Goal: Task Accomplishment & Management: Complete application form

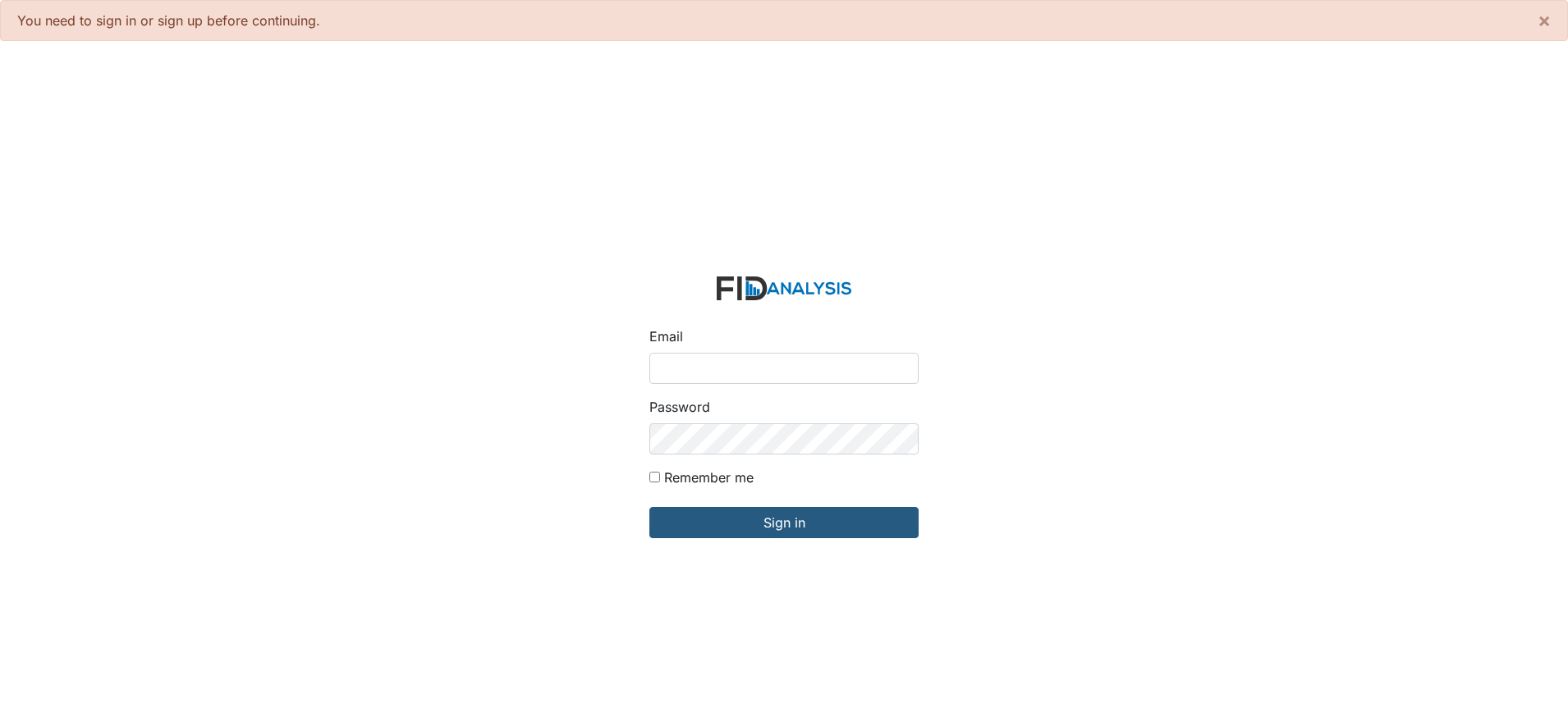
type input "[EMAIL_ADDRESS][DOMAIN_NAME]"
click at [649, 507] on input "Sign in" at bounding box center [783, 522] width 269 height 31
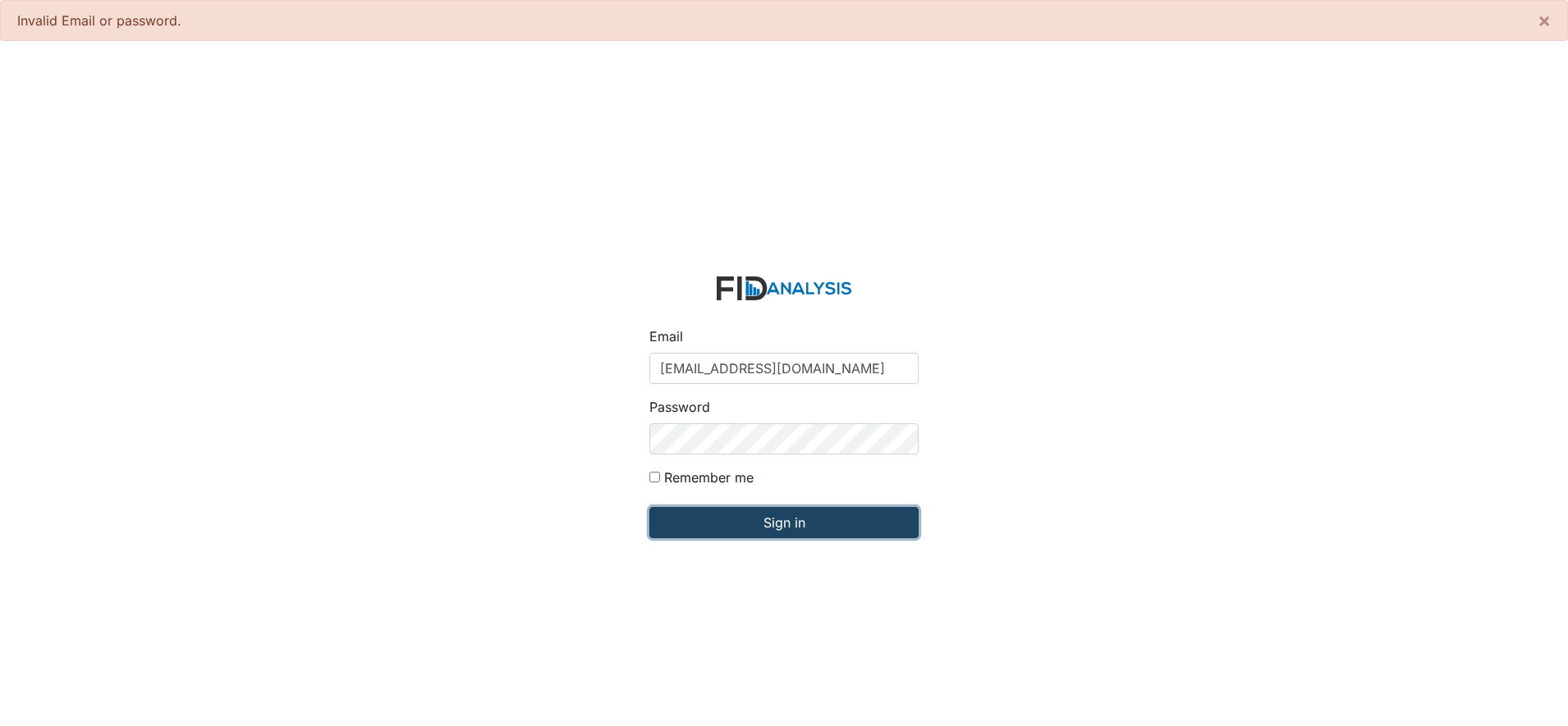
click at [737, 516] on input "Sign in" at bounding box center [783, 522] width 269 height 31
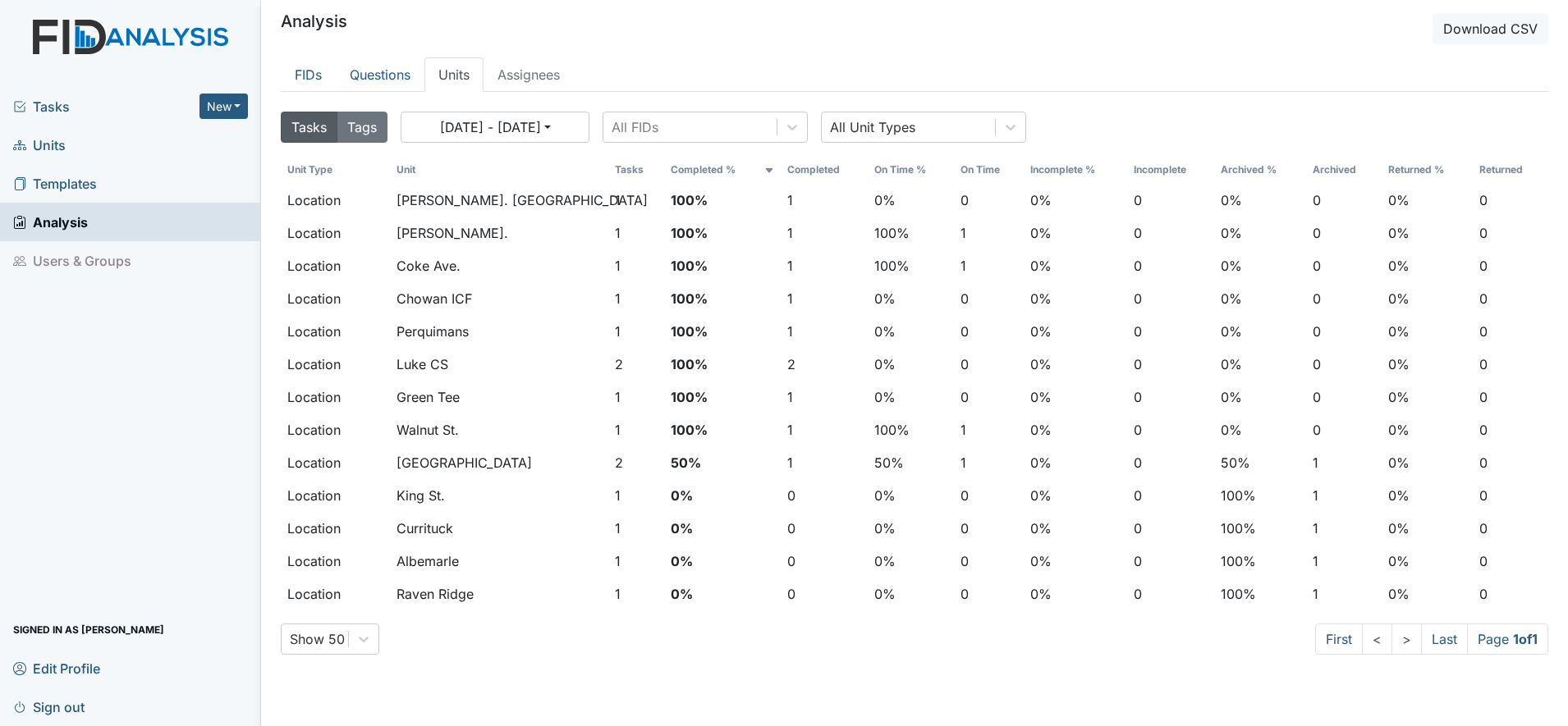
click at [36, 141] on span "Units" at bounding box center [39, 145] width 53 height 25
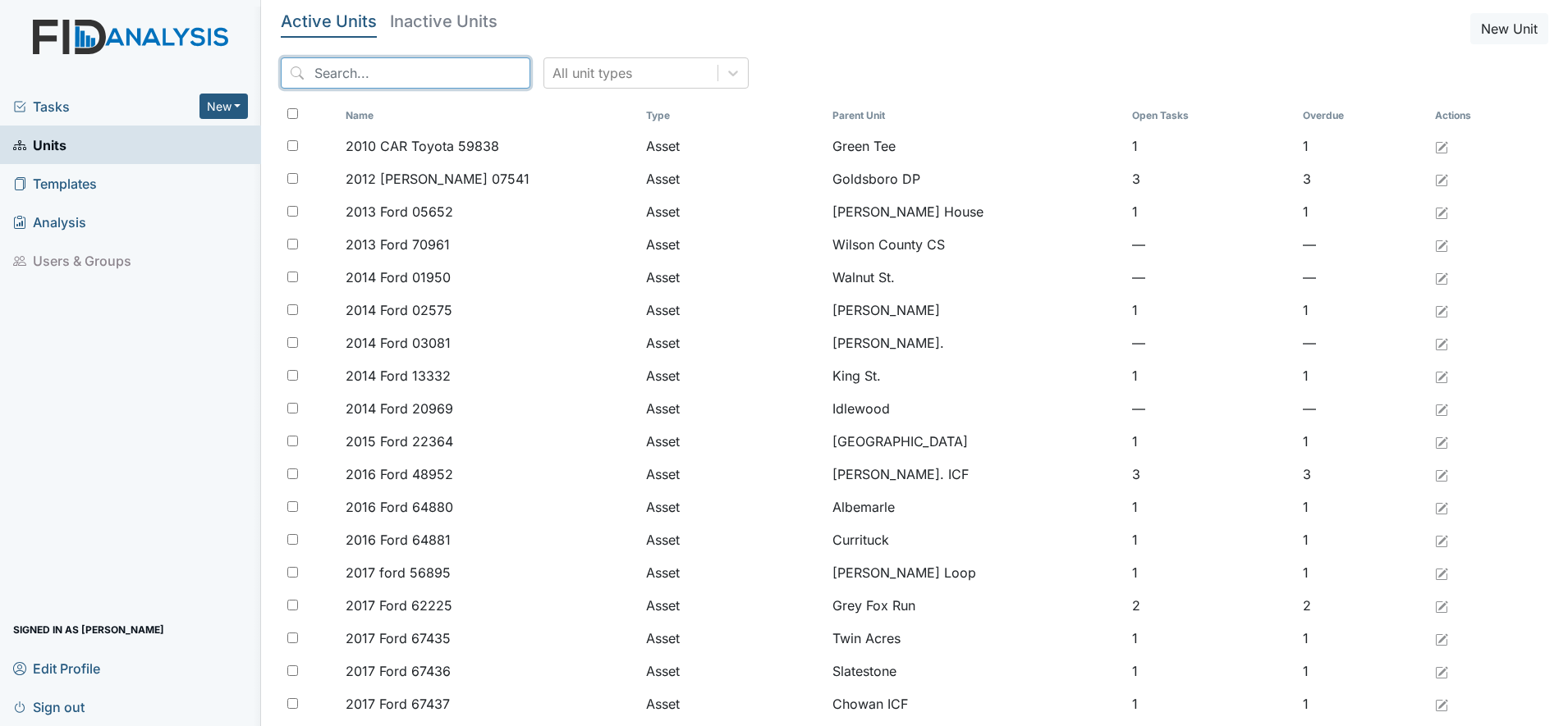
click at [330, 75] on input "search" at bounding box center [406, 73] width 250 height 31
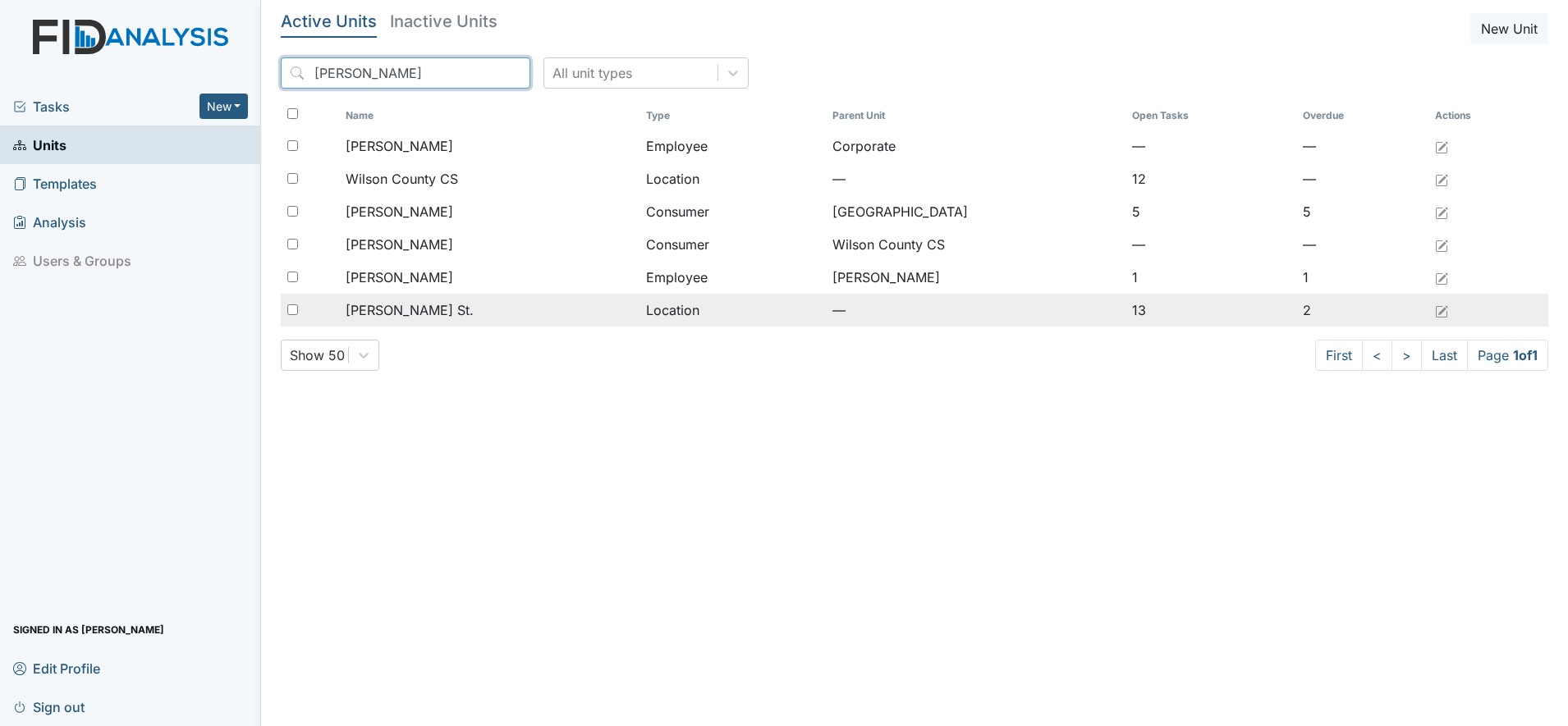
type input "wilson"
click at [378, 304] on span "[PERSON_NAME] St." at bounding box center [409, 309] width 128 height 19
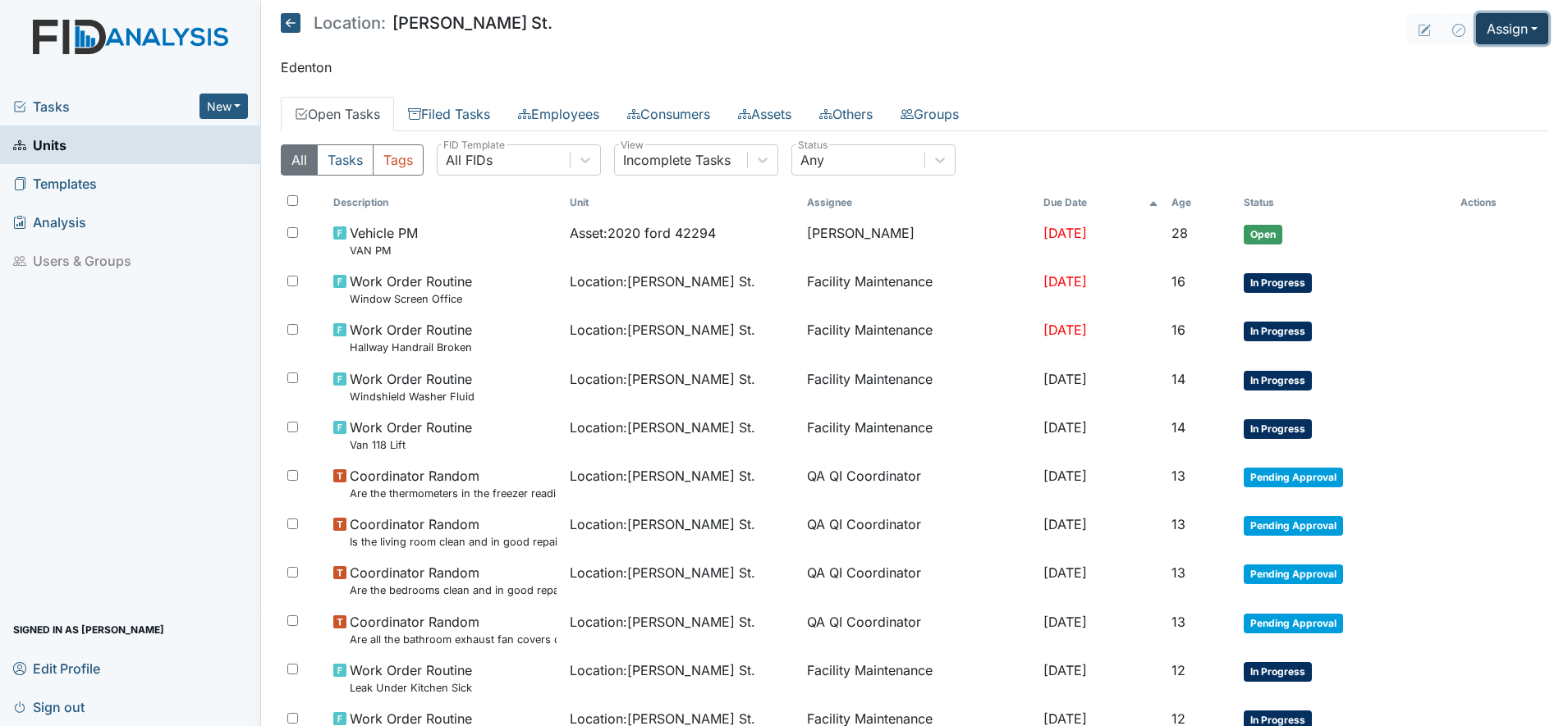
click at [1487, 31] on button "Assign" at bounding box center [1512, 29] width 72 height 31
click at [1446, 60] on link "Assign Form" at bounding box center [1472, 66] width 148 height 26
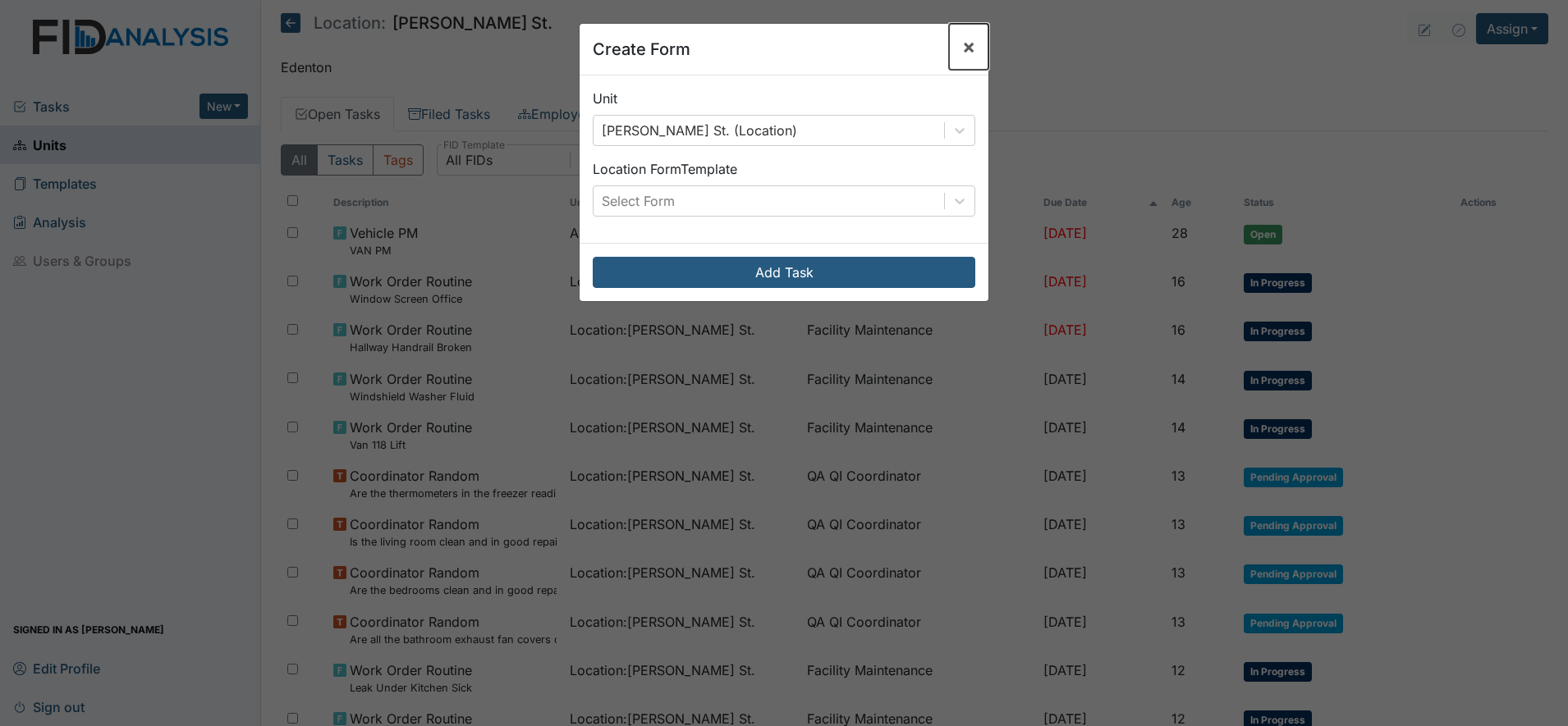
click at [965, 46] on span "×" at bounding box center [968, 46] width 13 height 23
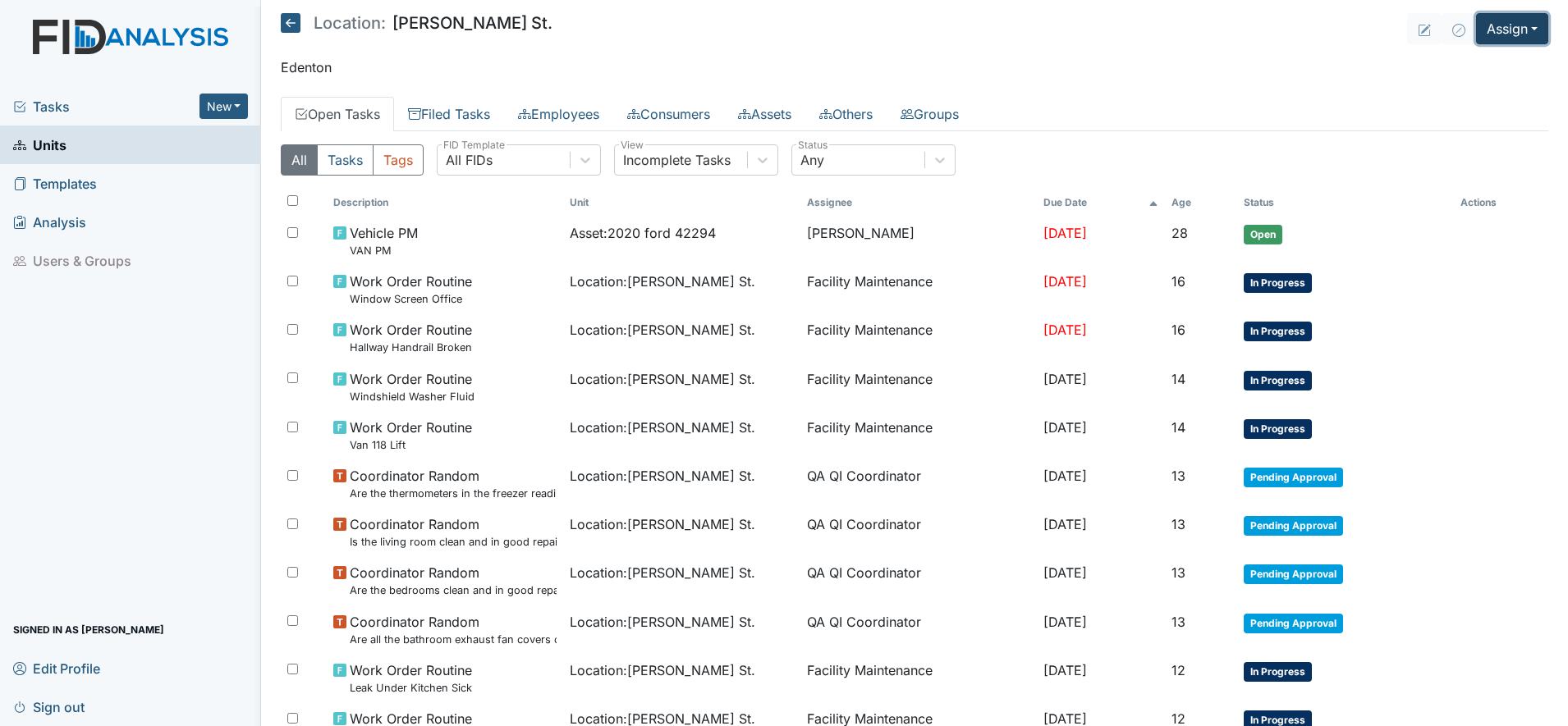
click at [1484, 38] on button "Assign" at bounding box center [1512, 29] width 72 height 31
click at [1437, 93] on link "Assign Inspection" at bounding box center [1472, 92] width 148 height 26
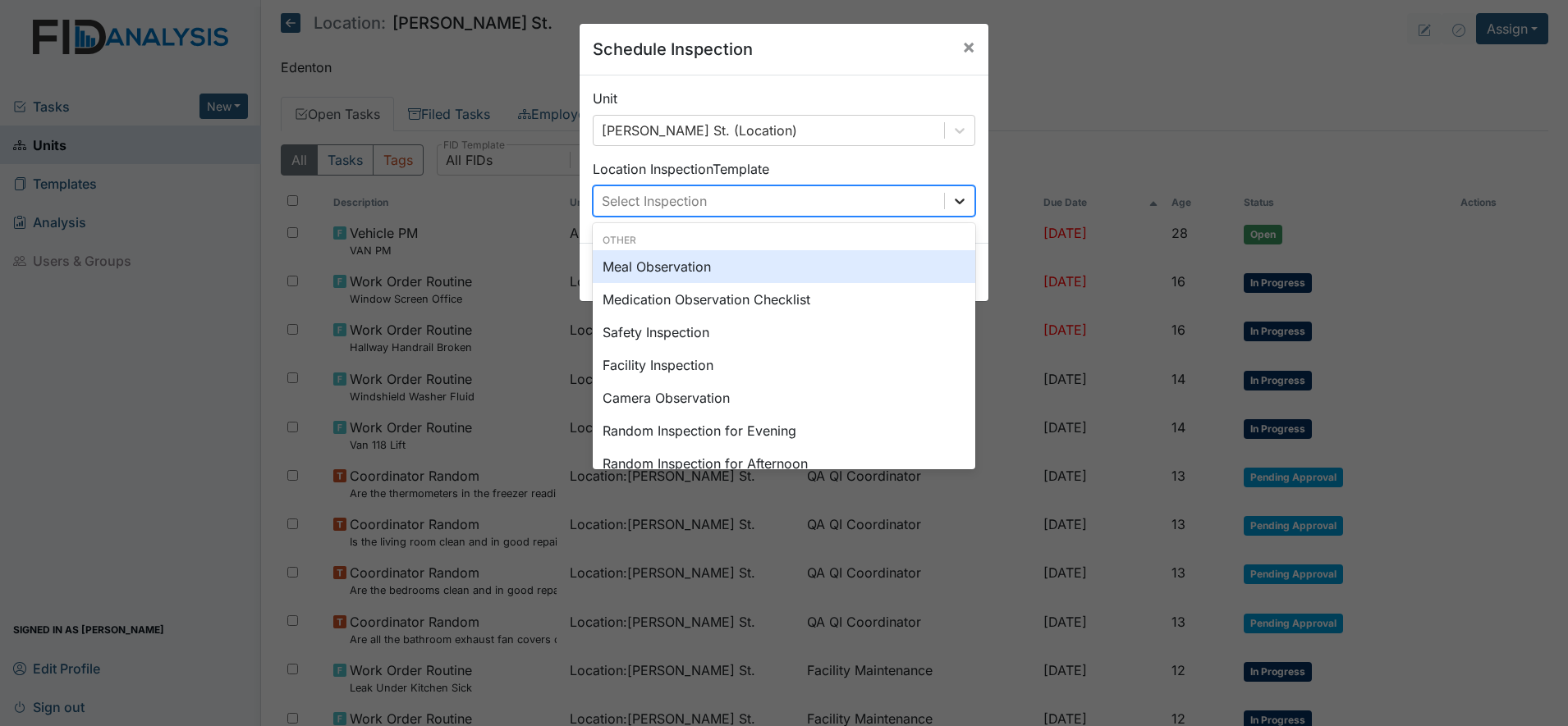
click at [954, 202] on icon at bounding box center [959, 201] width 10 height 6
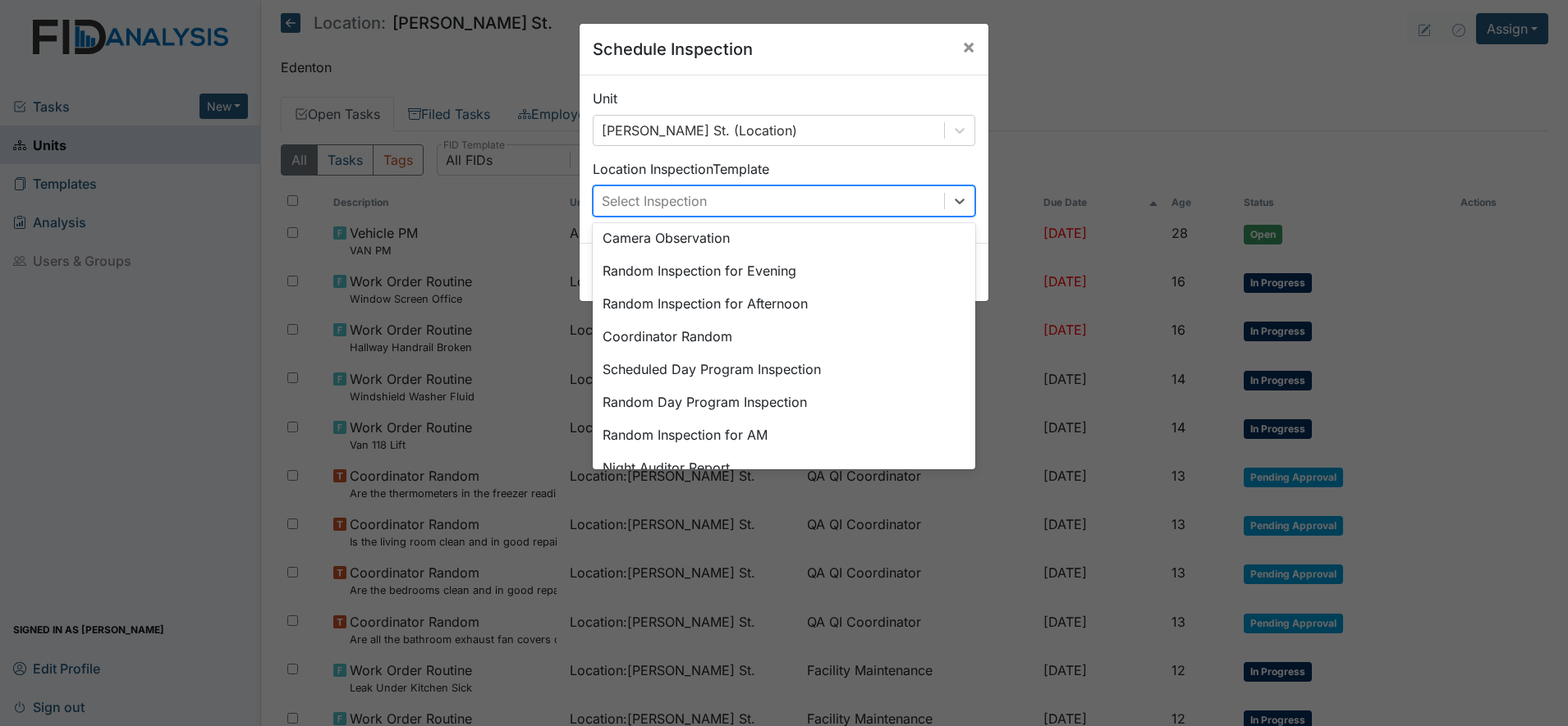
scroll to position [205, 0]
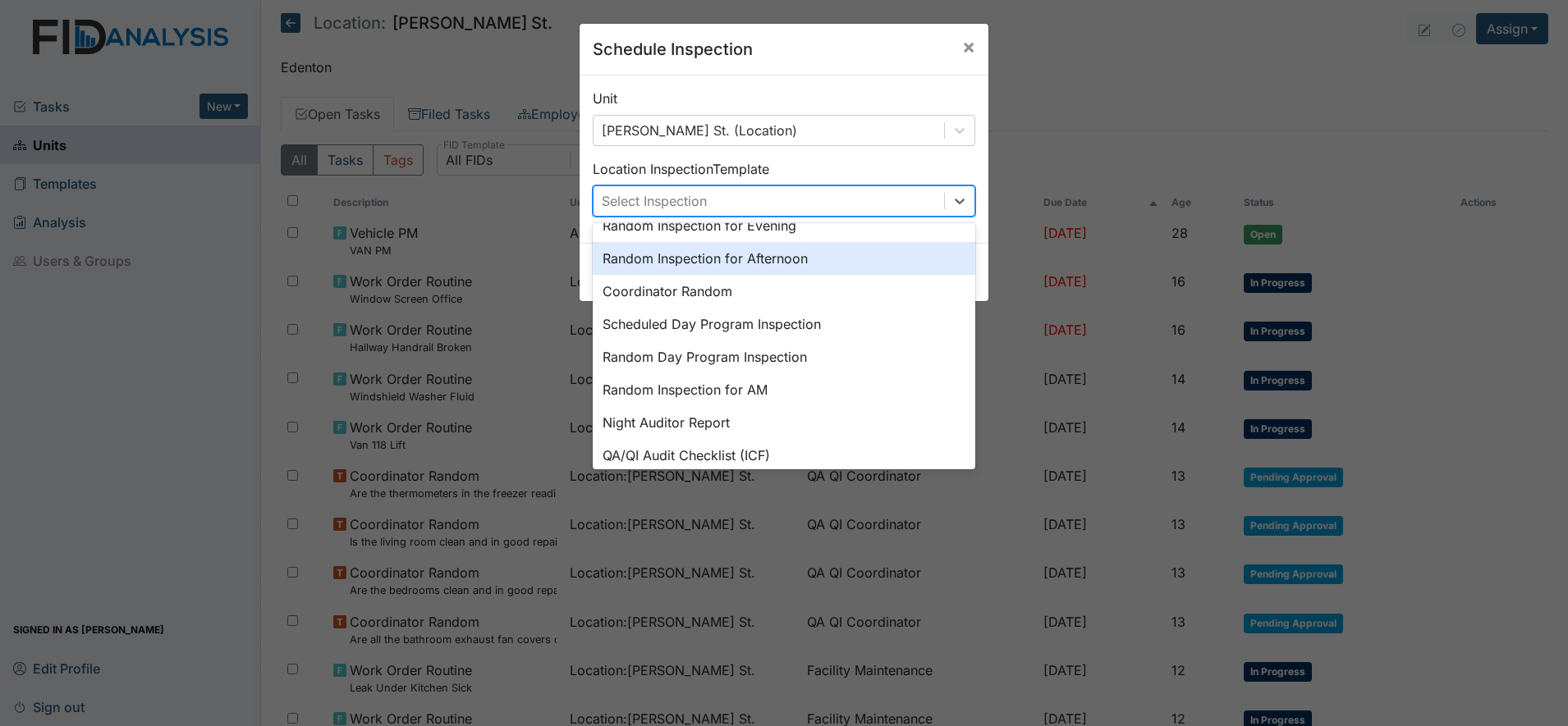
click at [754, 257] on div "Random Inspection for Afternoon" at bounding box center [784, 258] width 382 height 33
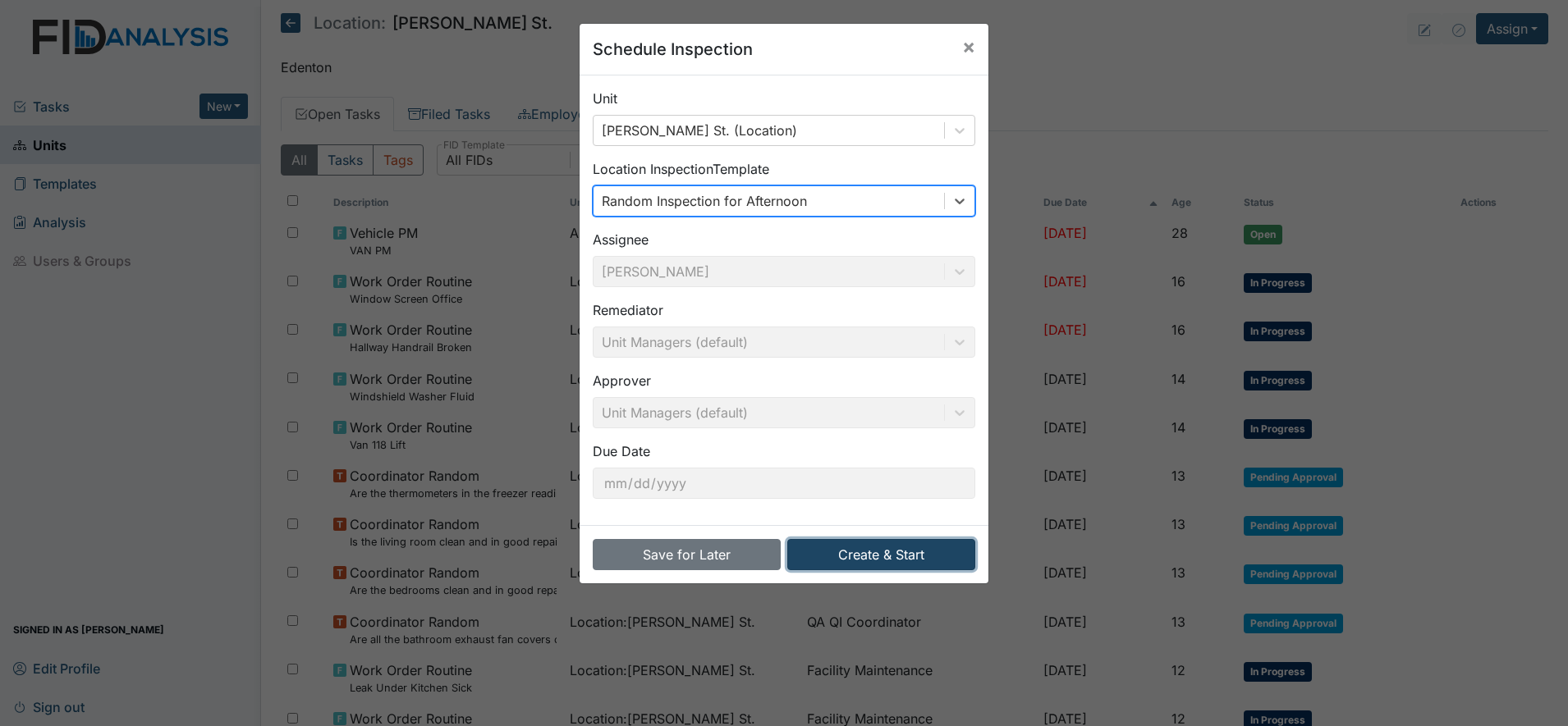
click at [872, 555] on button "Create & Start" at bounding box center [881, 554] width 188 height 31
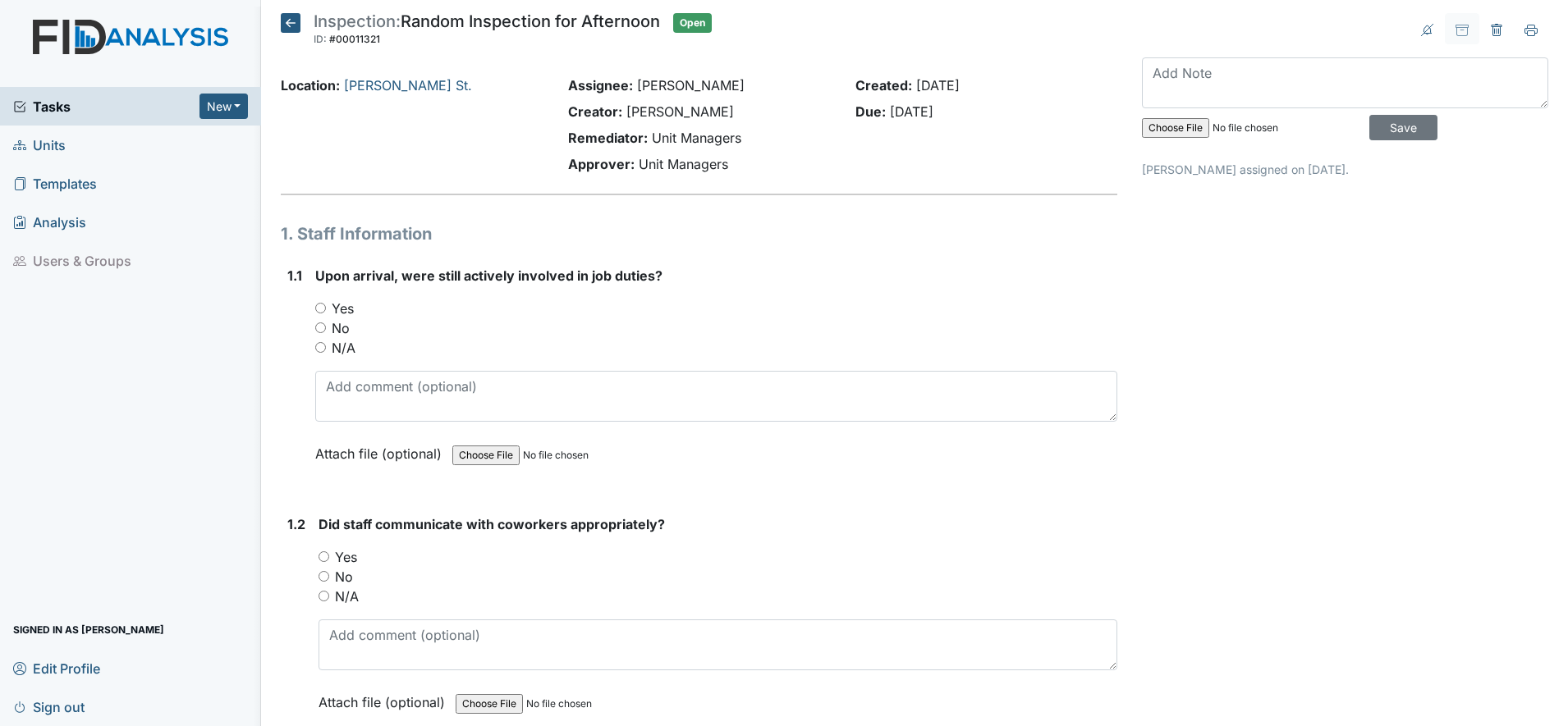
click at [321, 305] on input "Yes" at bounding box center [320, 308] width 11 height 11
radio input "true"
click at [323, 558] on input "Yes" at bounding box center [324, 557] width 11 height 11
radio input "true"
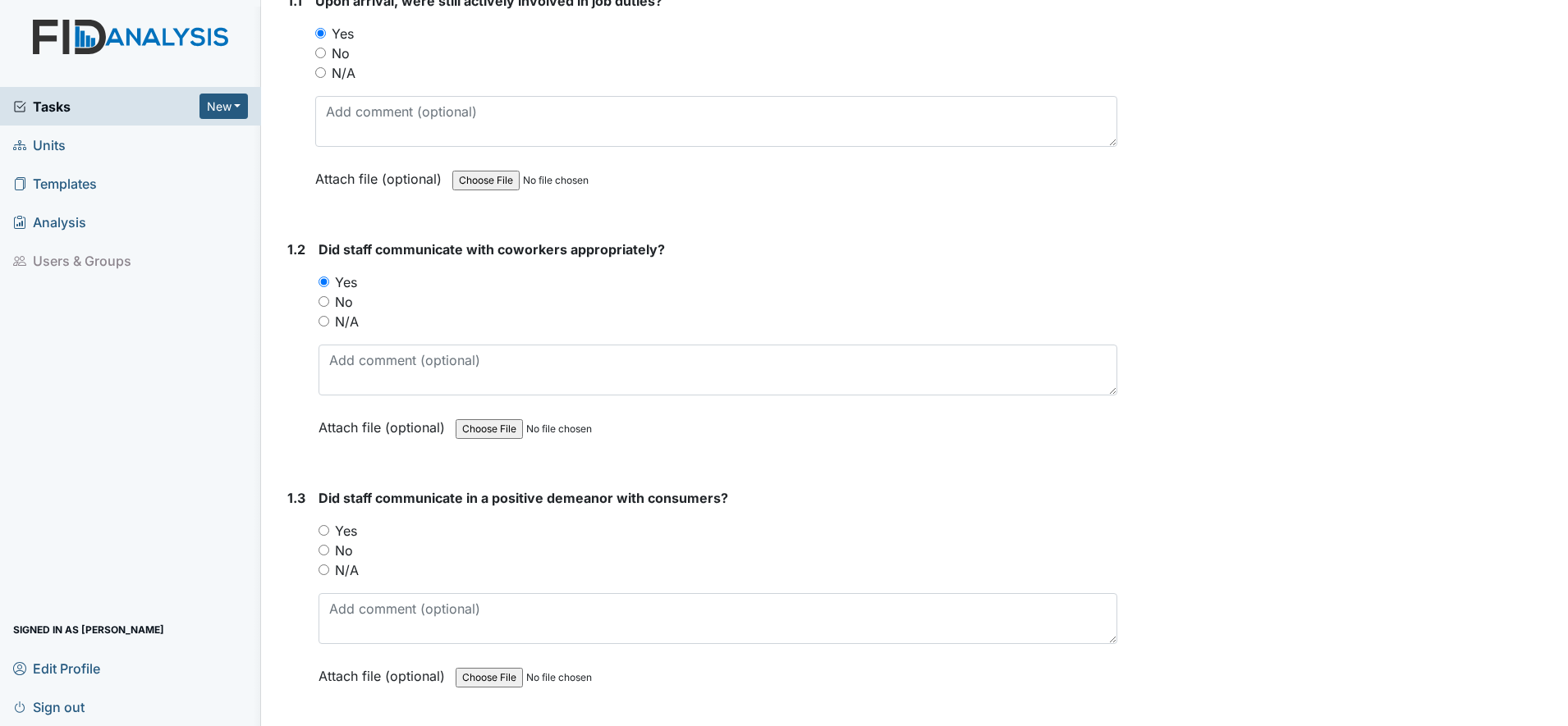
scroll to position [308, 0]
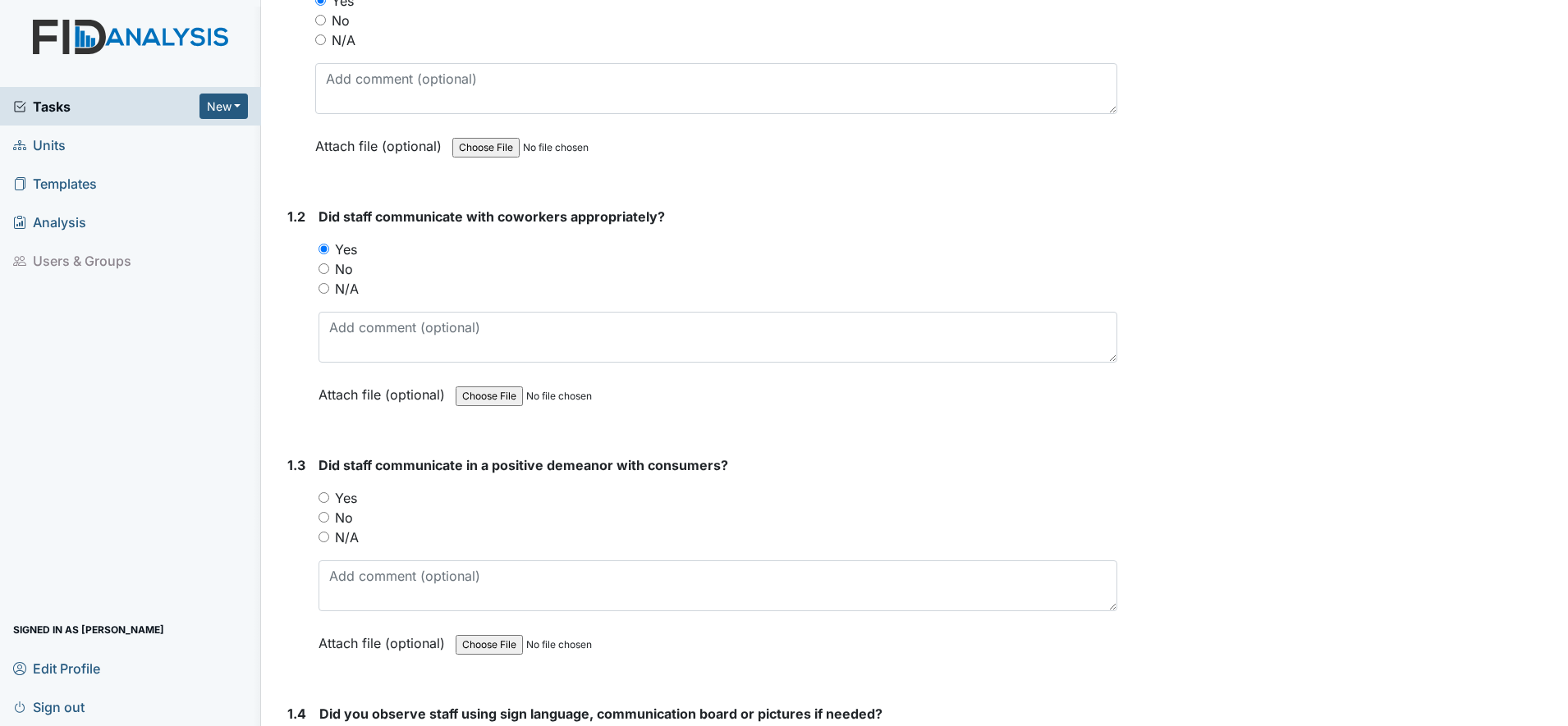
click at [325, 500] on input "Yes" at bounding box center [324, 497] width 11 height 11
radio input "true"
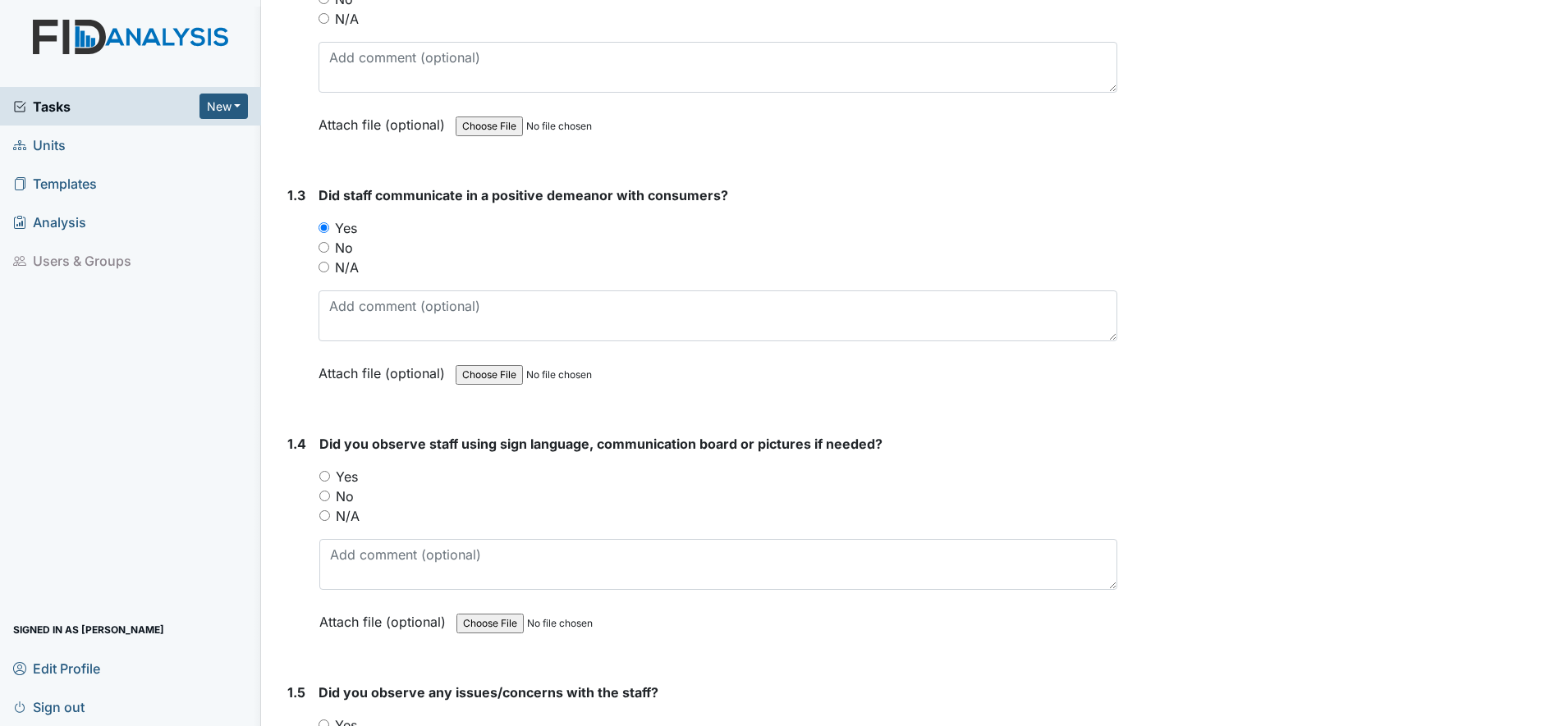
scroll to position [615, 0]
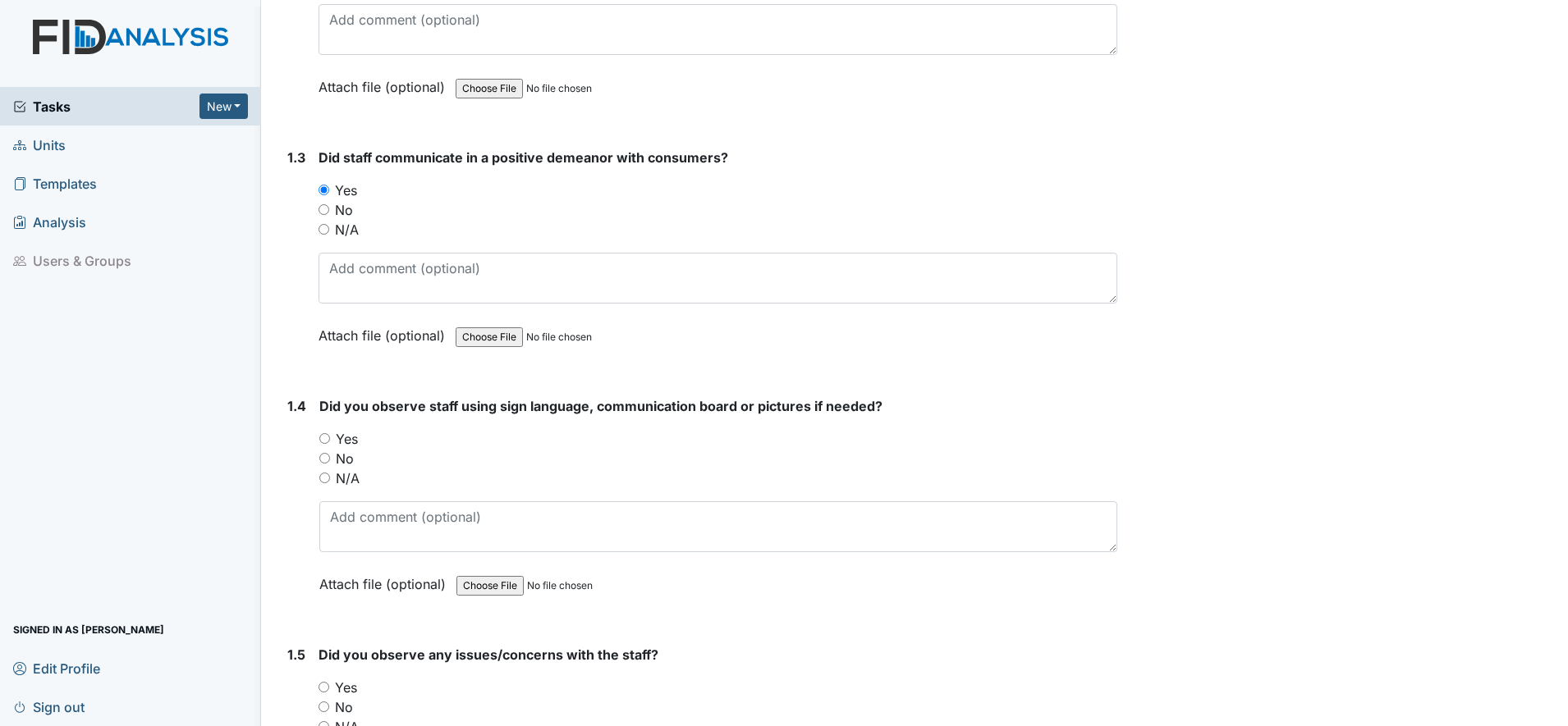
click at [311, 438] on div "1.4 Did you observe staff using sign language, communication board or pictures …" at bounding box center [698, 507] width 836 height 222
click at [325, 435] on input "Yes" at bounding box center [325, 438] width 11 height 11
radio input "true"
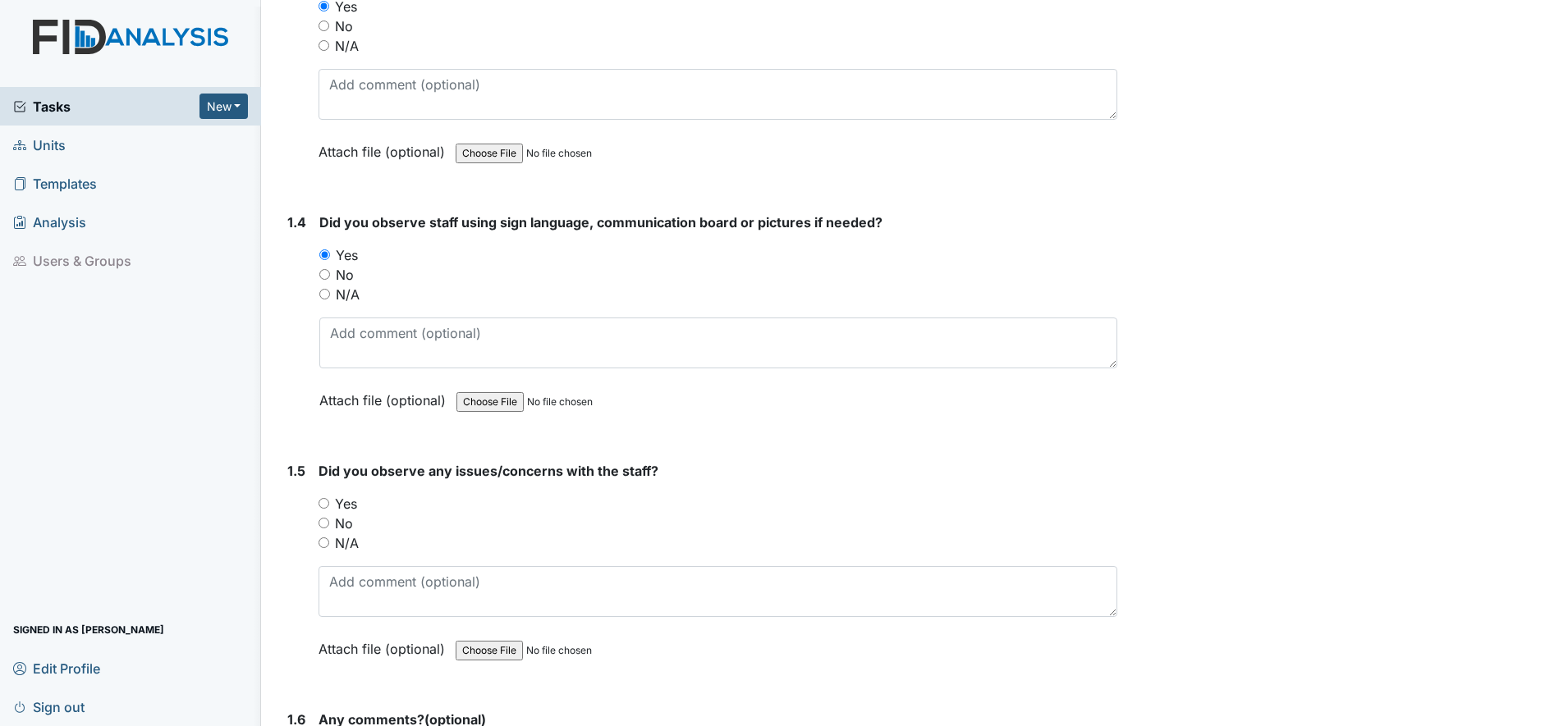
scroll to position [821, 0]
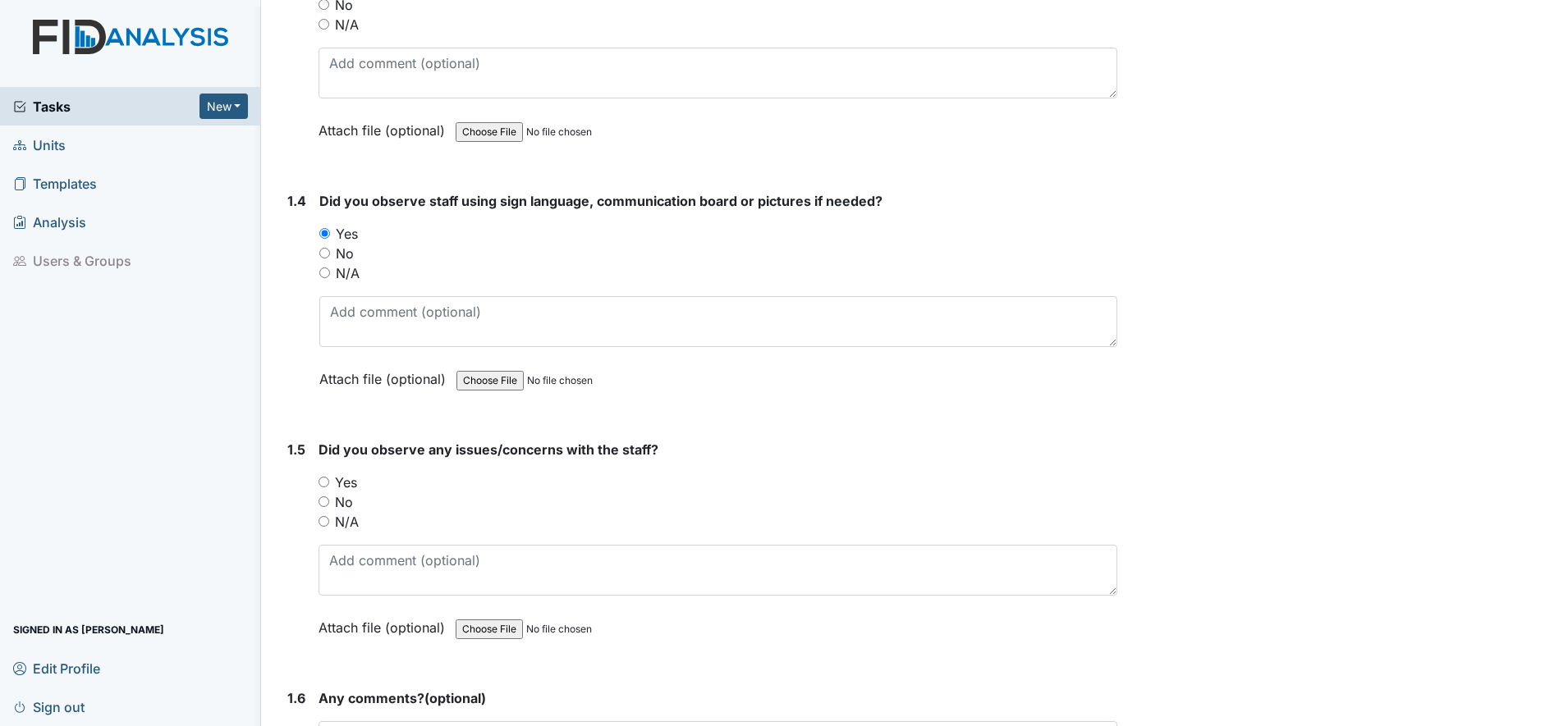
click at [325, 502] on input "No" at bounding box center [324, 501] width 11 height 11
radio input "true"
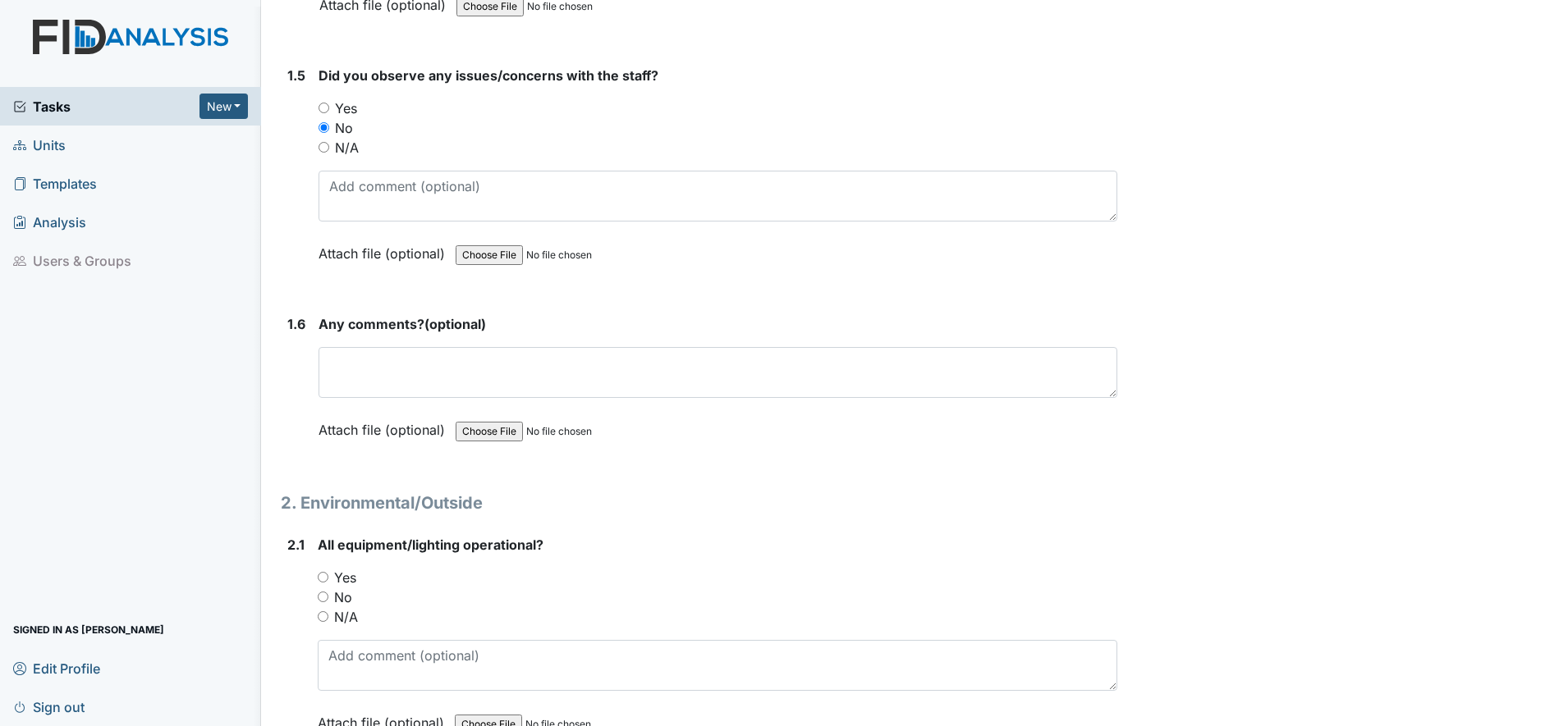
scroll to position [1231, 0]
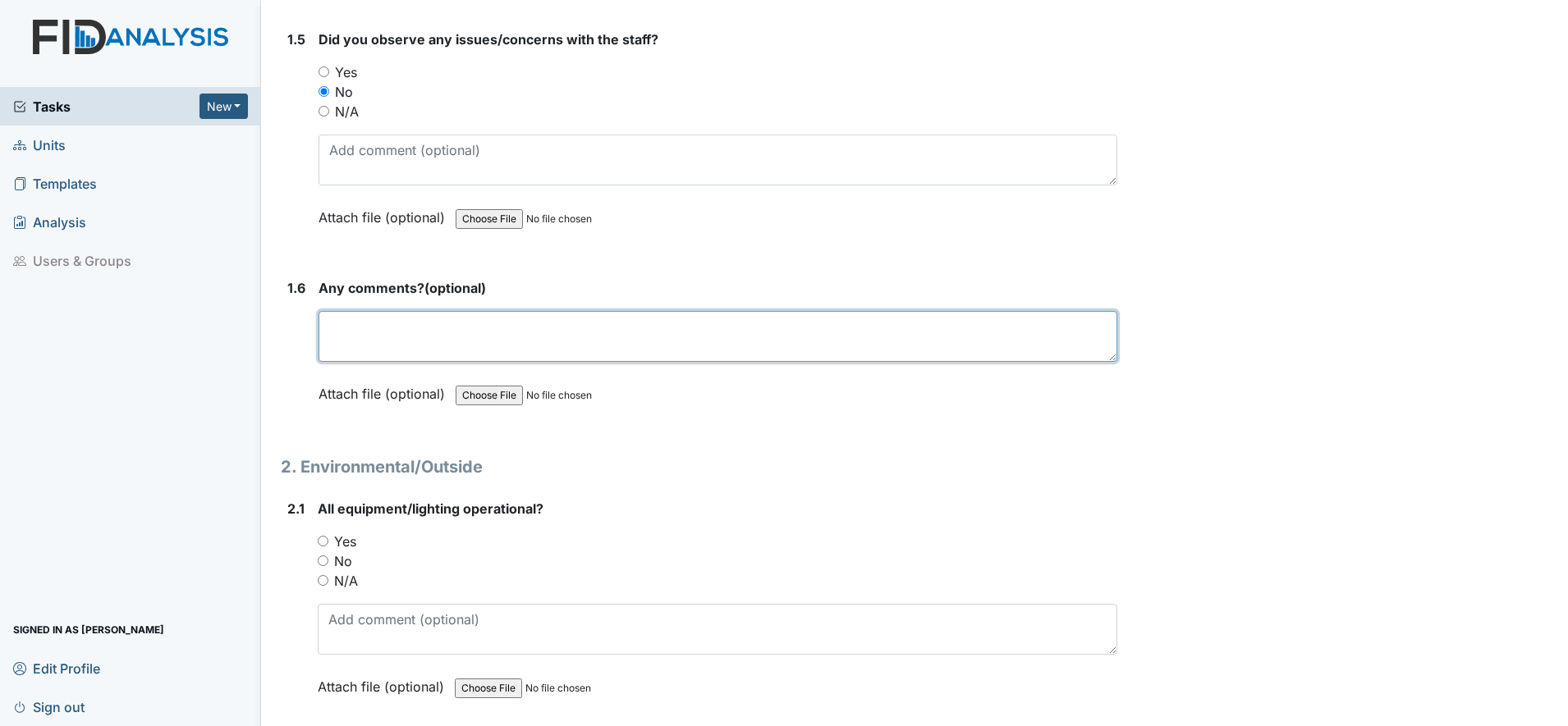
click at [338, 343] on textarea at bounding box center [718, 336] width 798 height 51
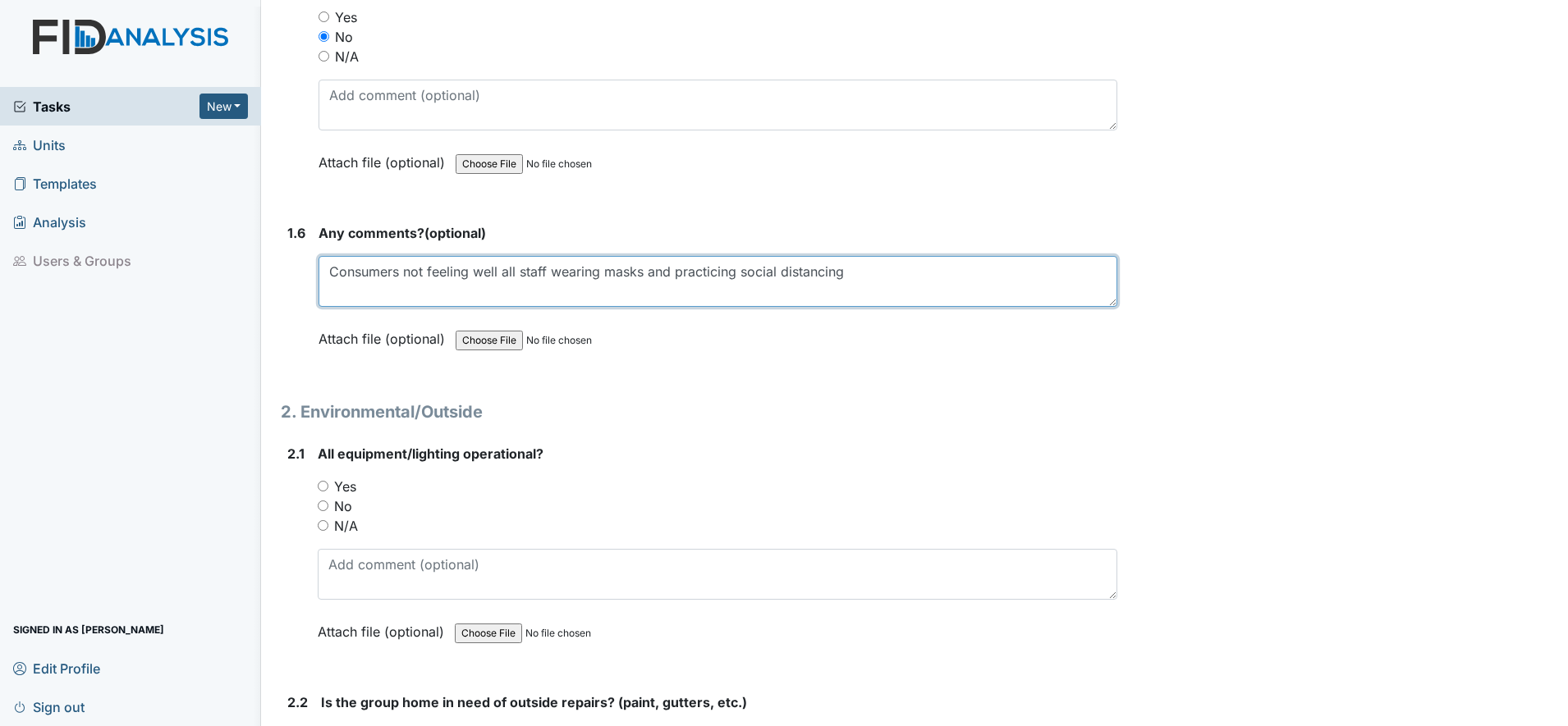
scroll to position [1334, 0]
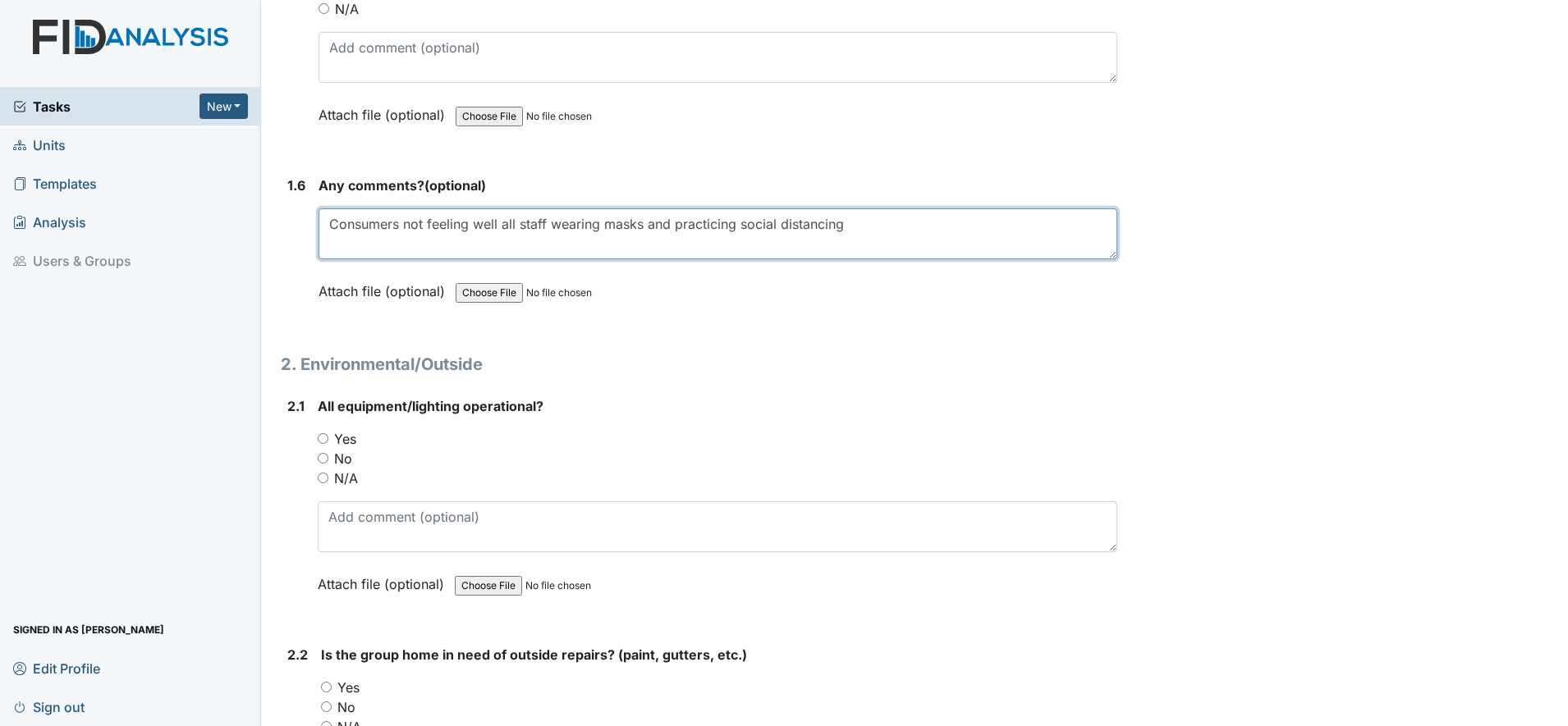
type textarea "Consumers not feeling well all staff wearing masks and practicing social distan…"
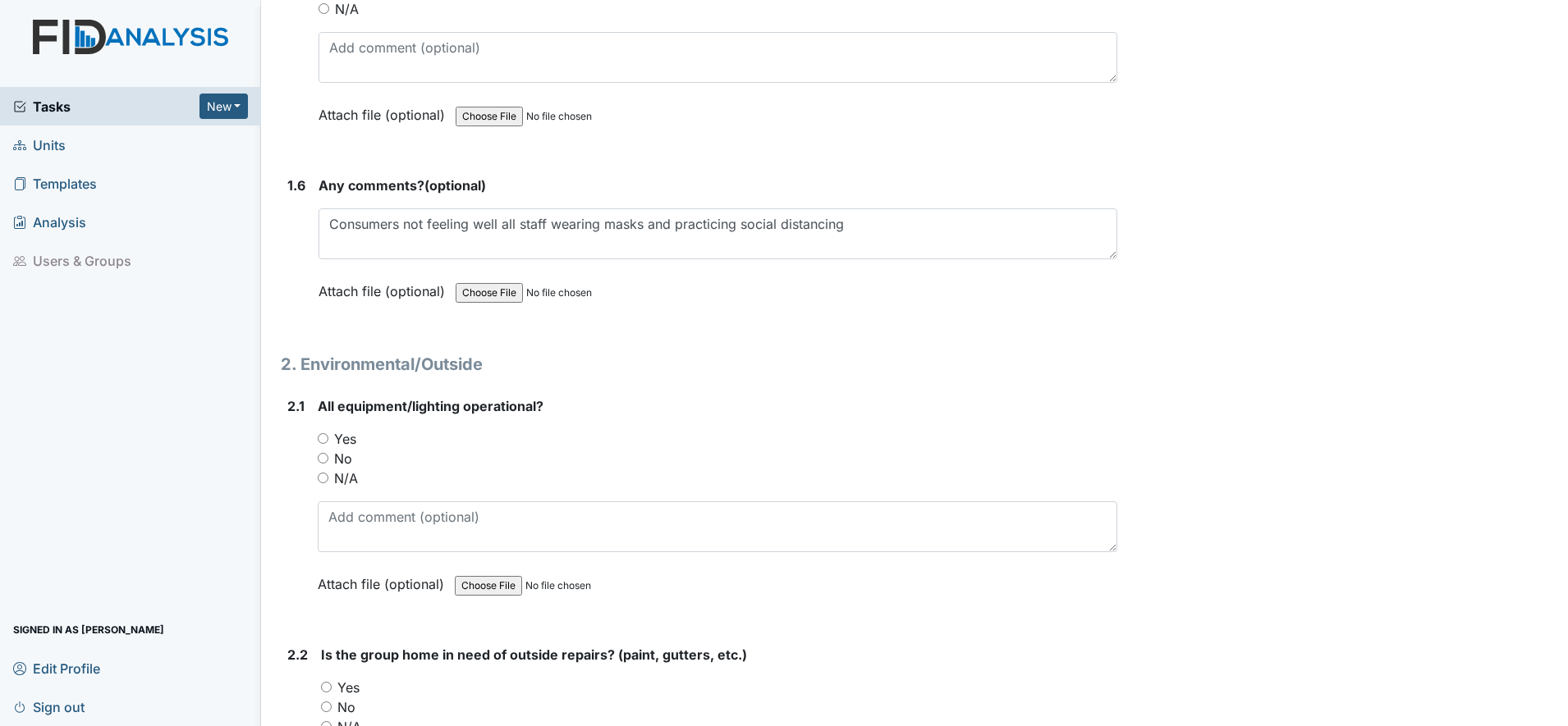
click at [325, 442] on input "Yes" at bounding box center [323, 438] width 11 height 11
radio input "true"
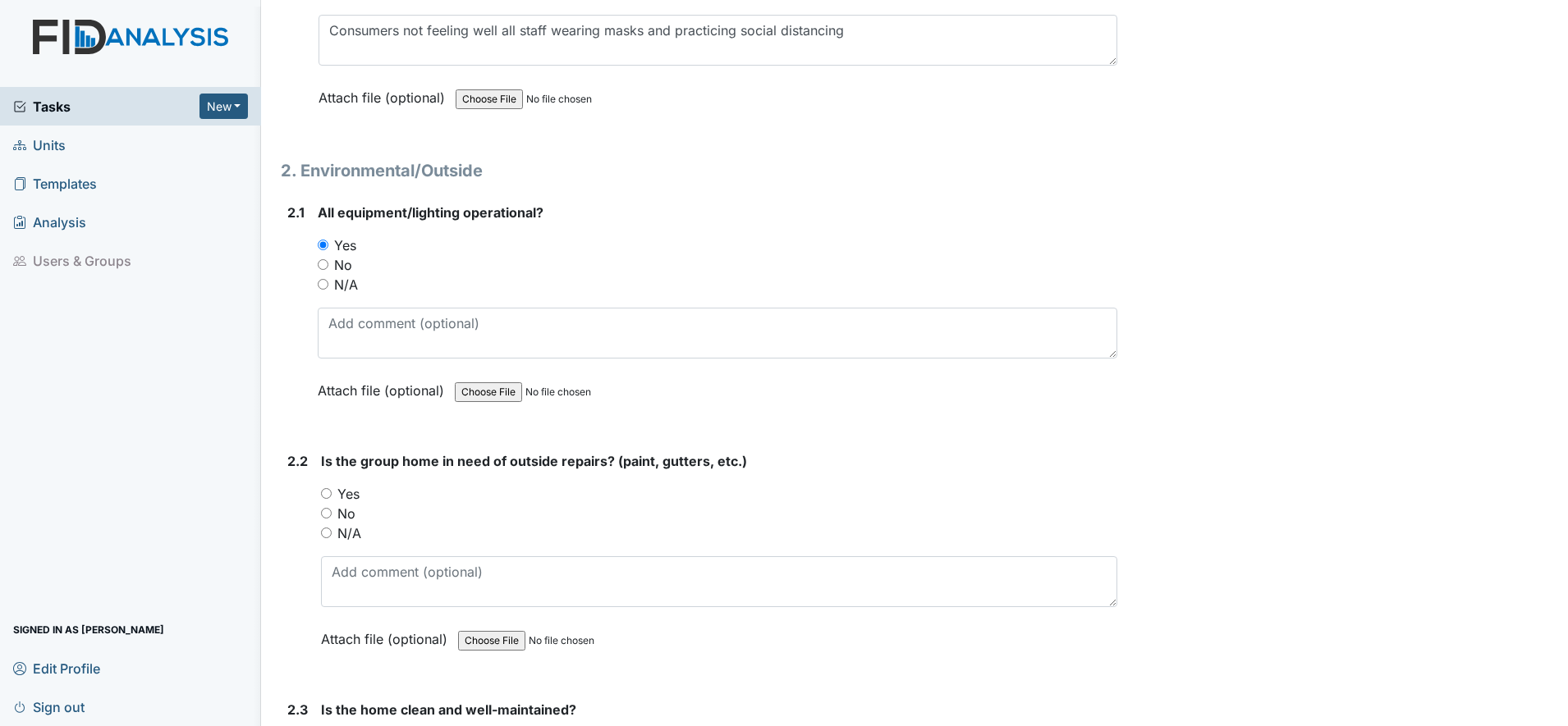
scroll to position [1538, 0]
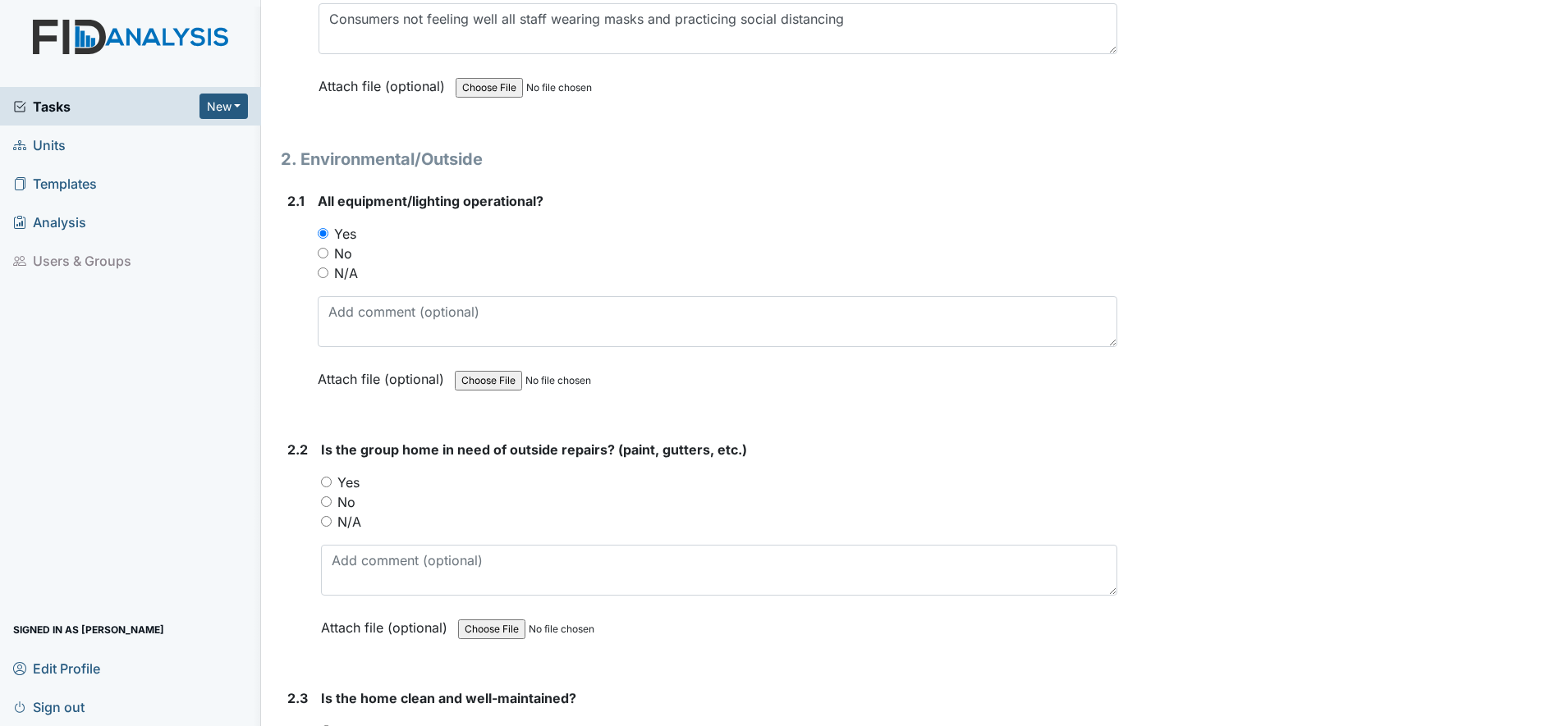
click at [327, 483] on input "Yes" at bounding box center [326, 482] width 11 height 11
radio input "true"
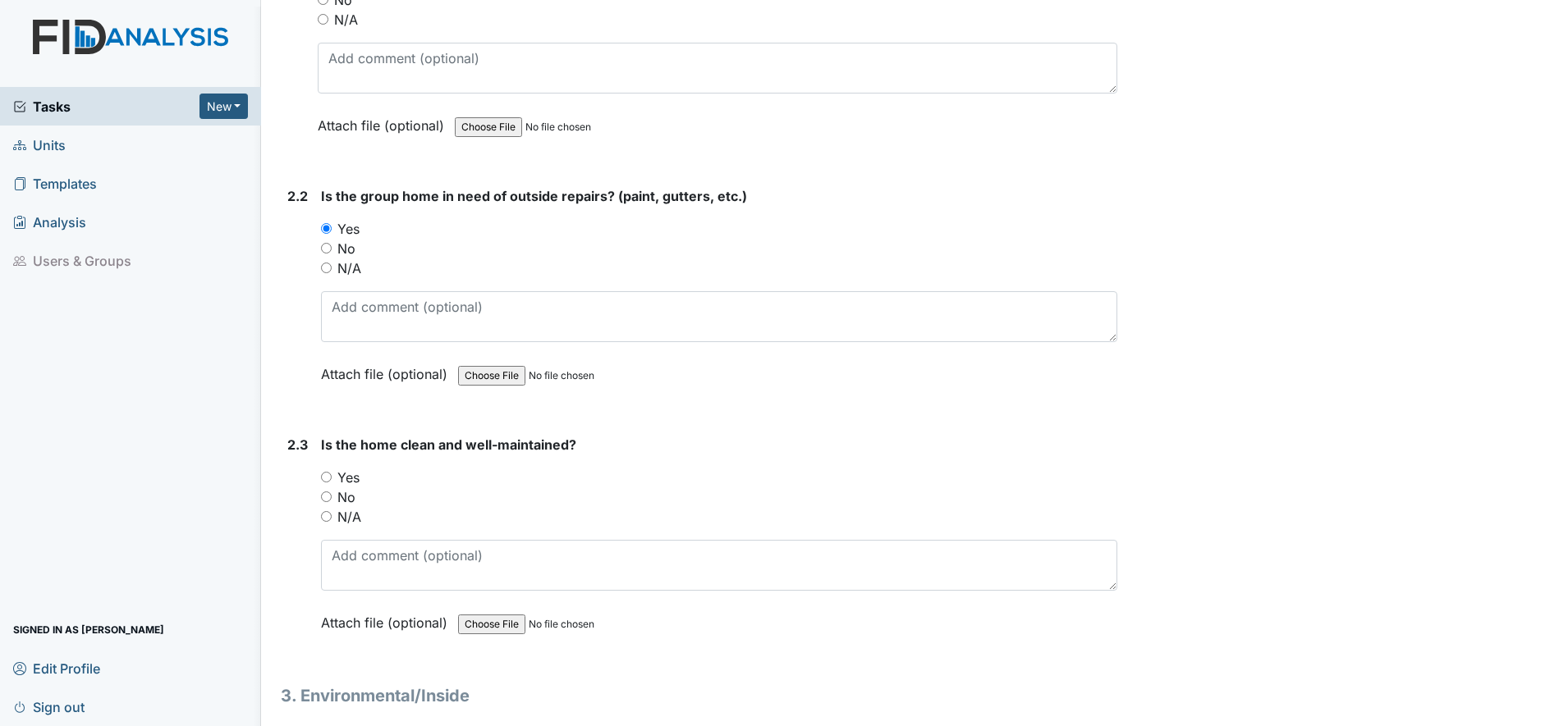
scroll to position [1846, 0]
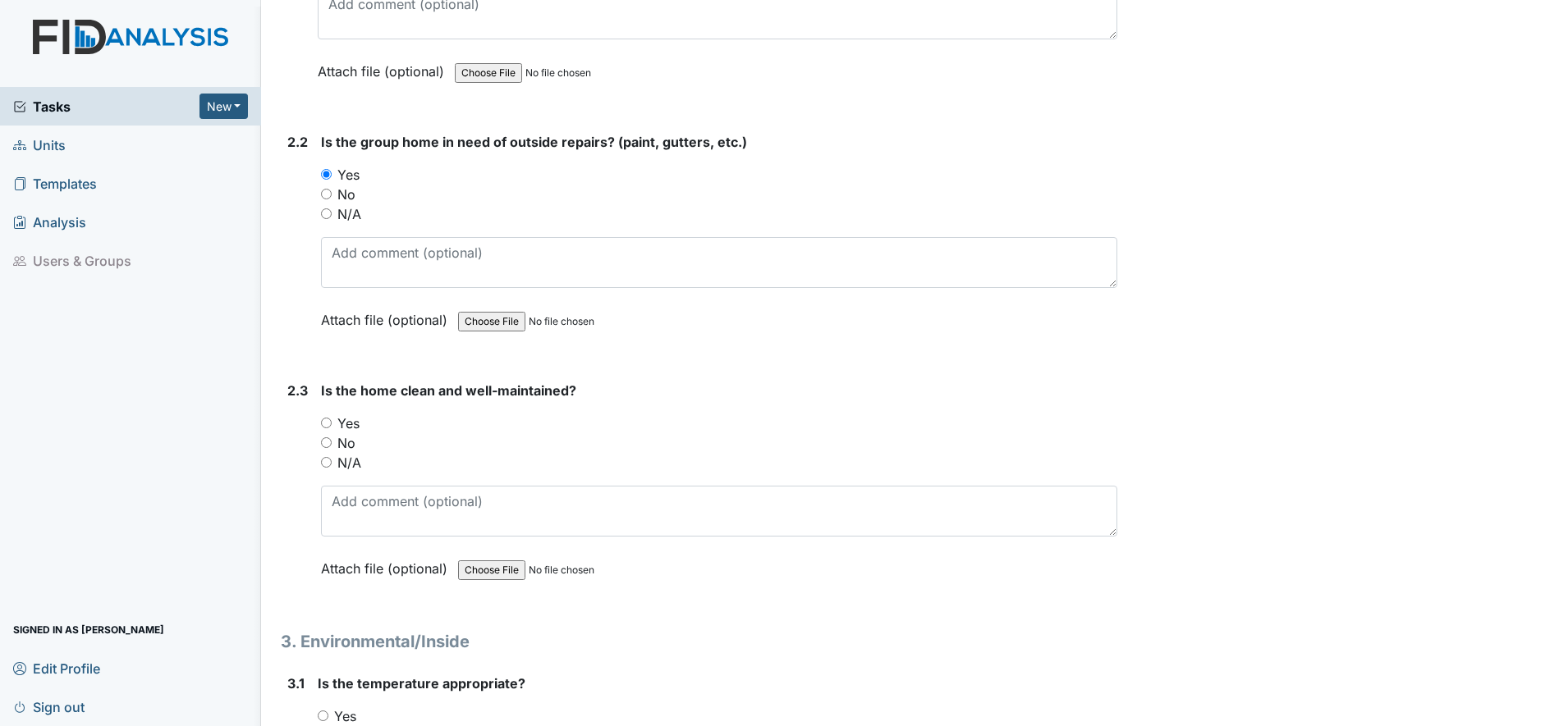
click at [330, 198] on input "No" at bounding box center [326, 194] width 11 height 11
radio input "true"
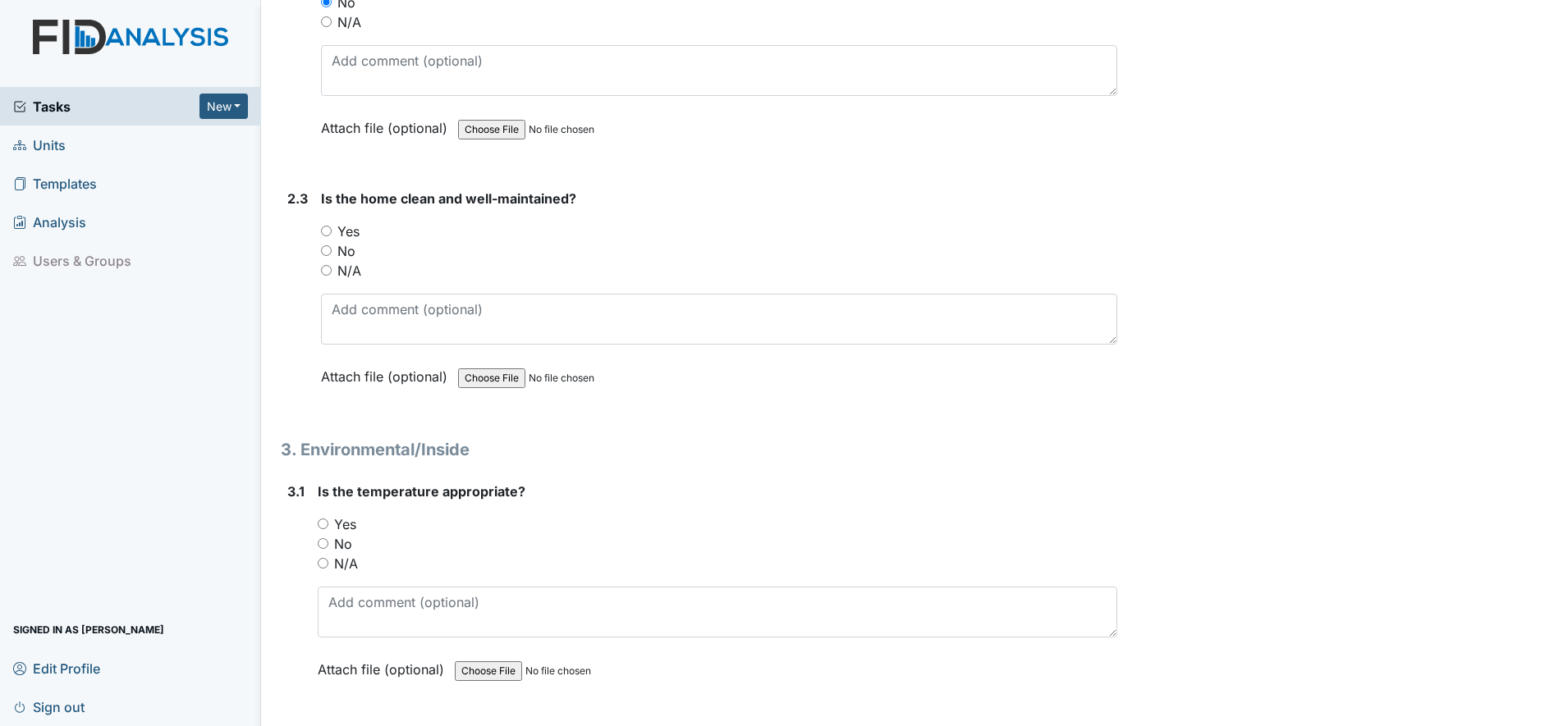
scroll to position [2051, 0]
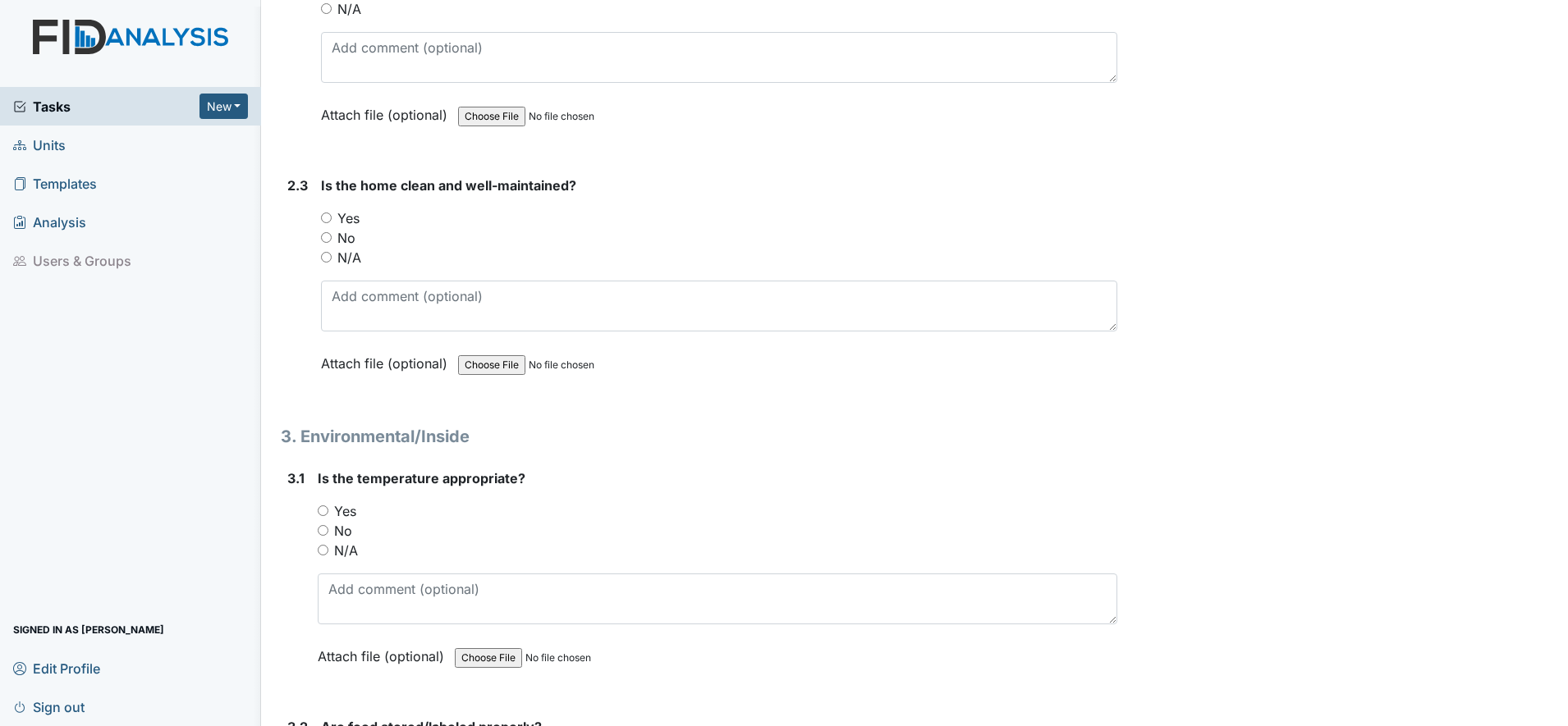
click at [326, 219] on input "Yes" at bounding box center [326, 218] width 11 height 11
radio input "true"
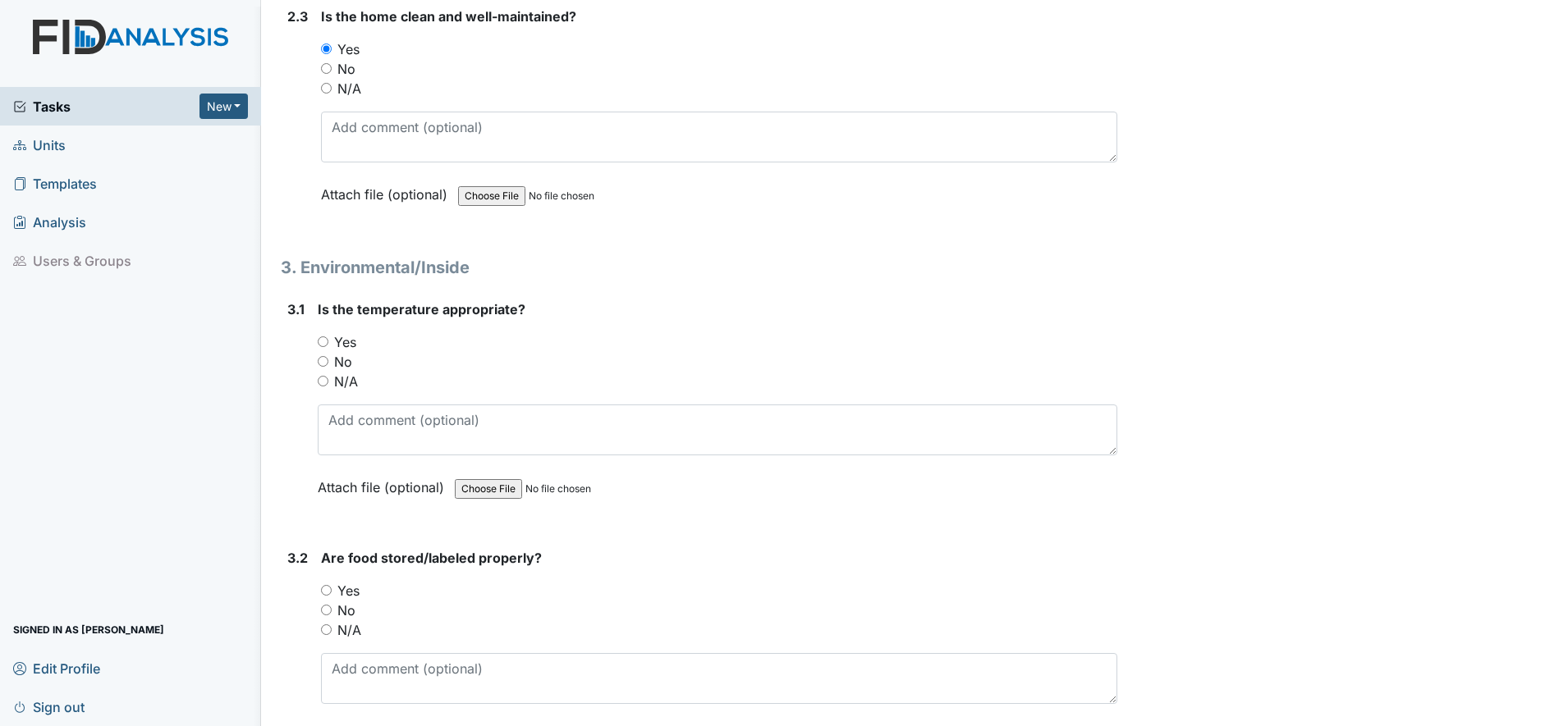
scroll to position [2257, 0]
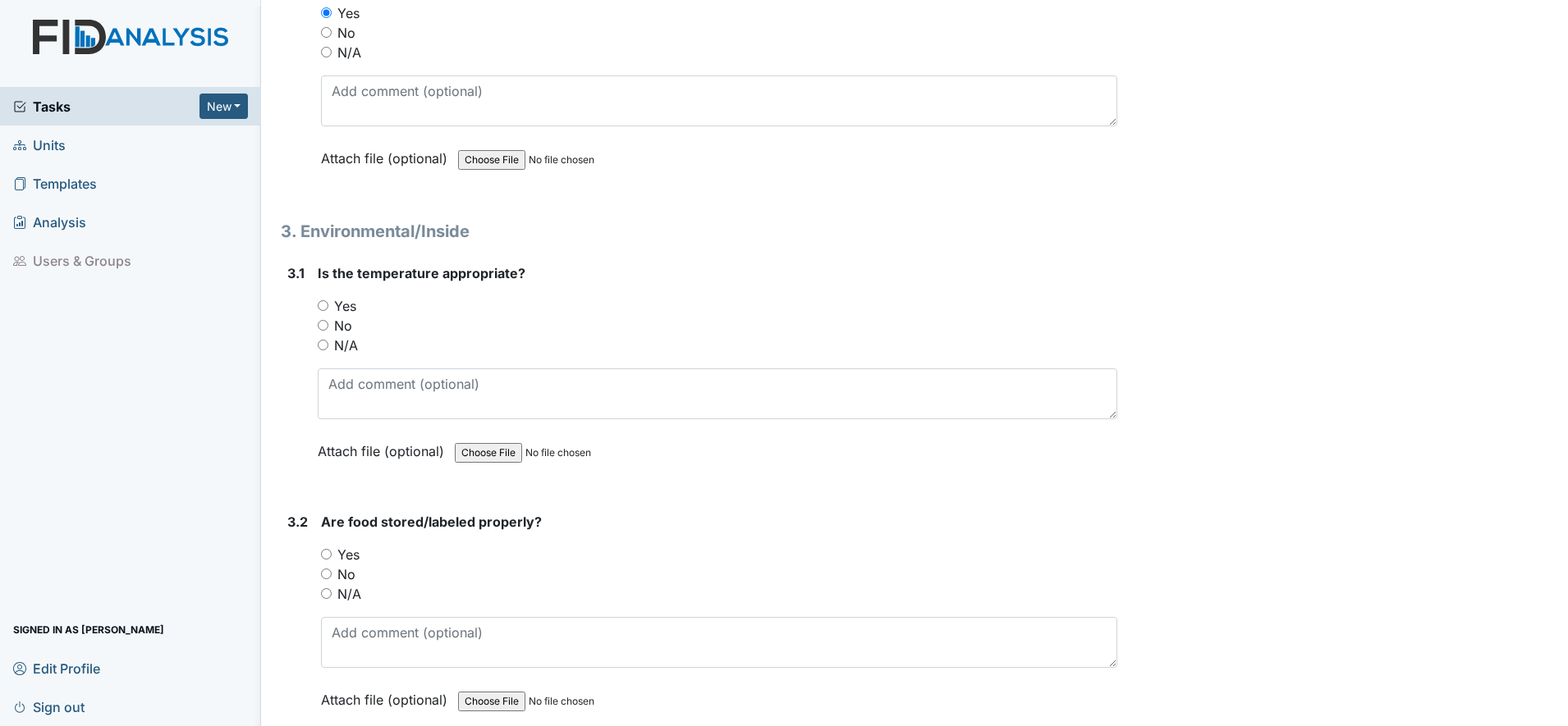
click at [322, 301] on input "Yes" at bounding box center [323, 305] width 11 height 11
radio input "true"
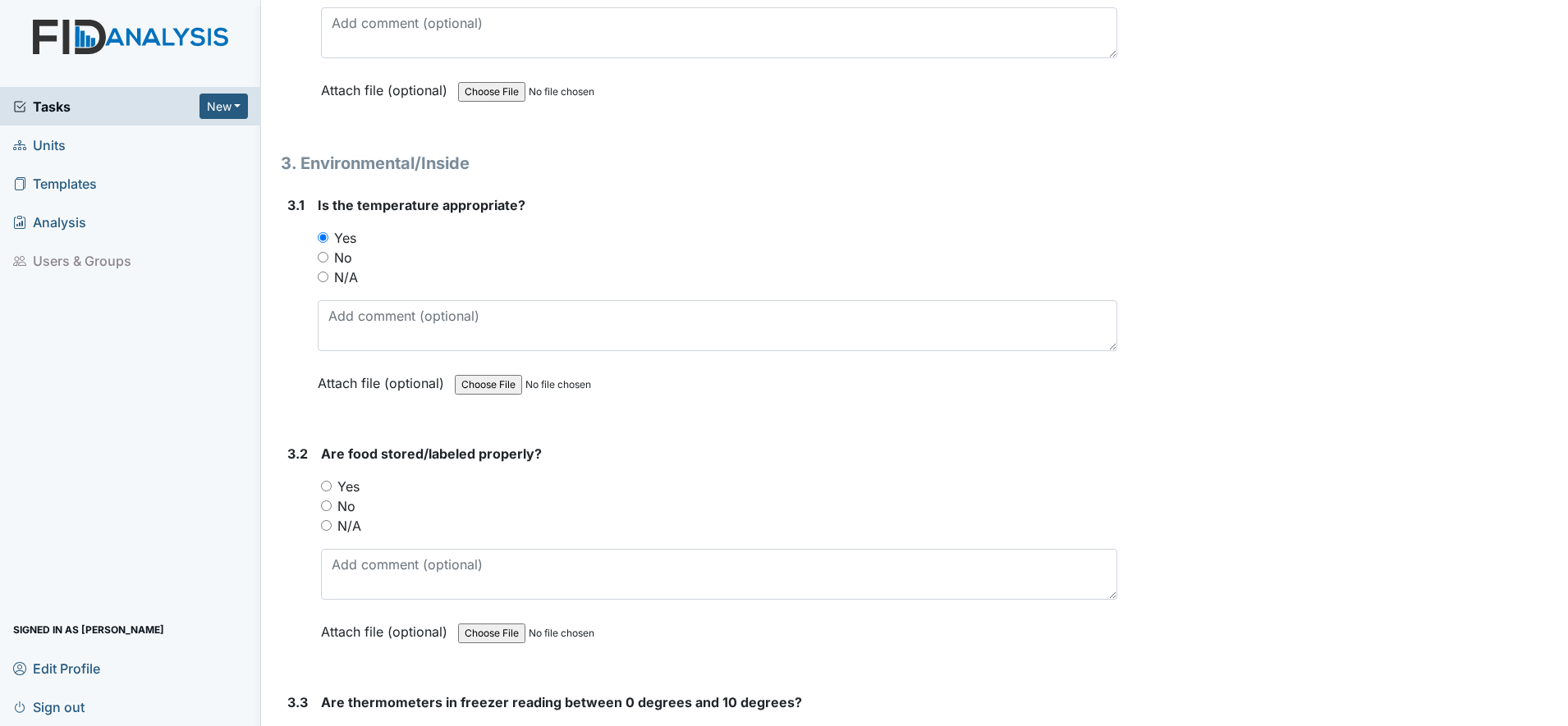
scroll to position [2359, 0]
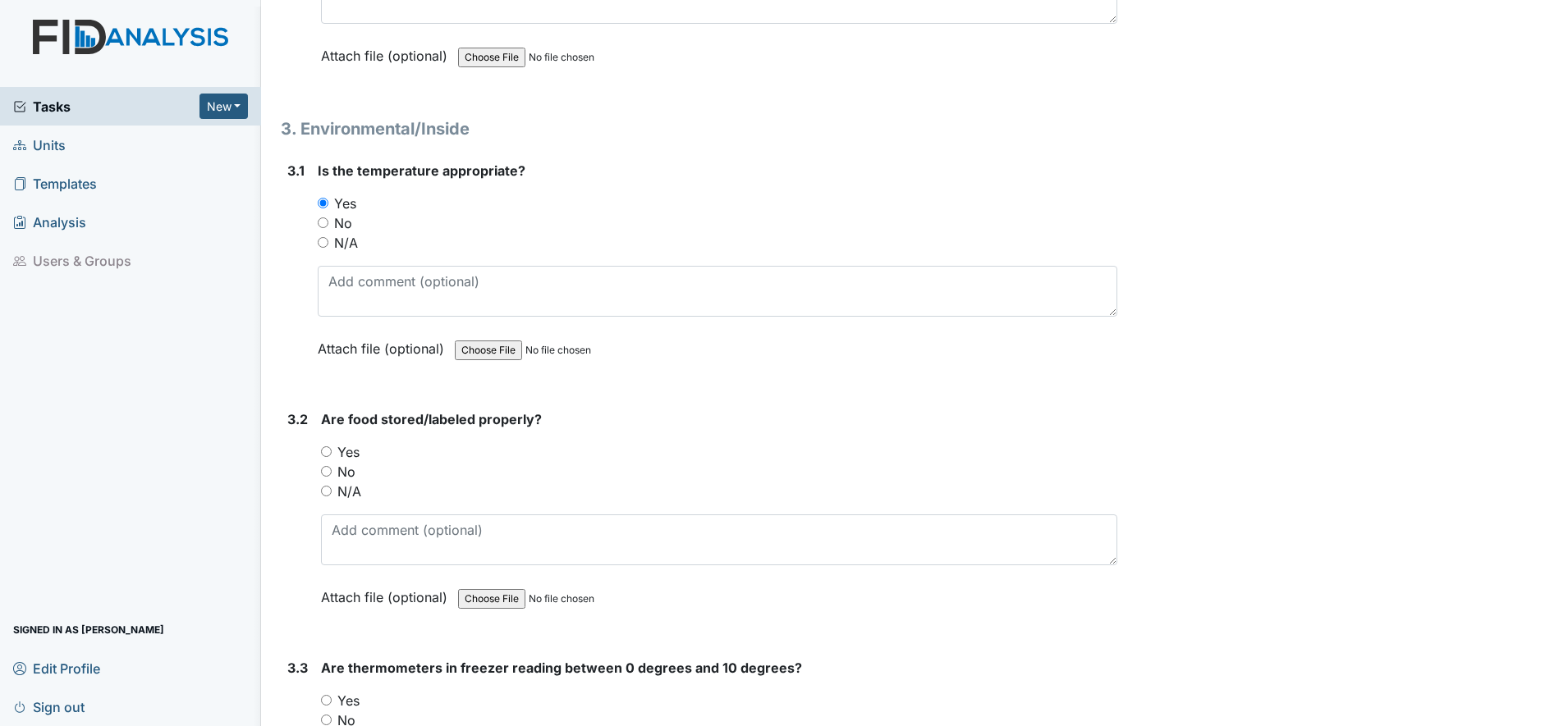
click at [323, 452] on input "Yes" at bounding box center [326, 451] width 11 height 11
radio input "true"
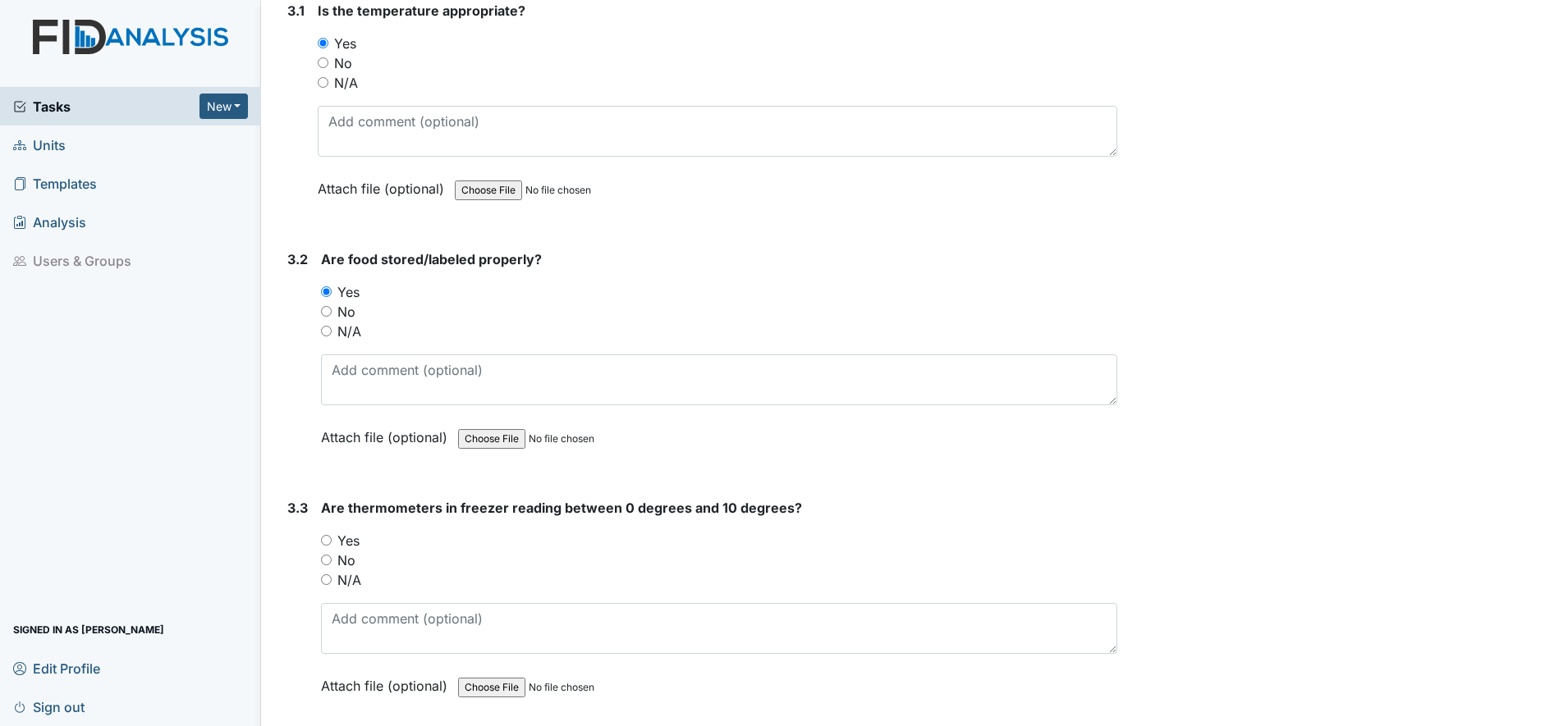
scroll to position [2564, 0]
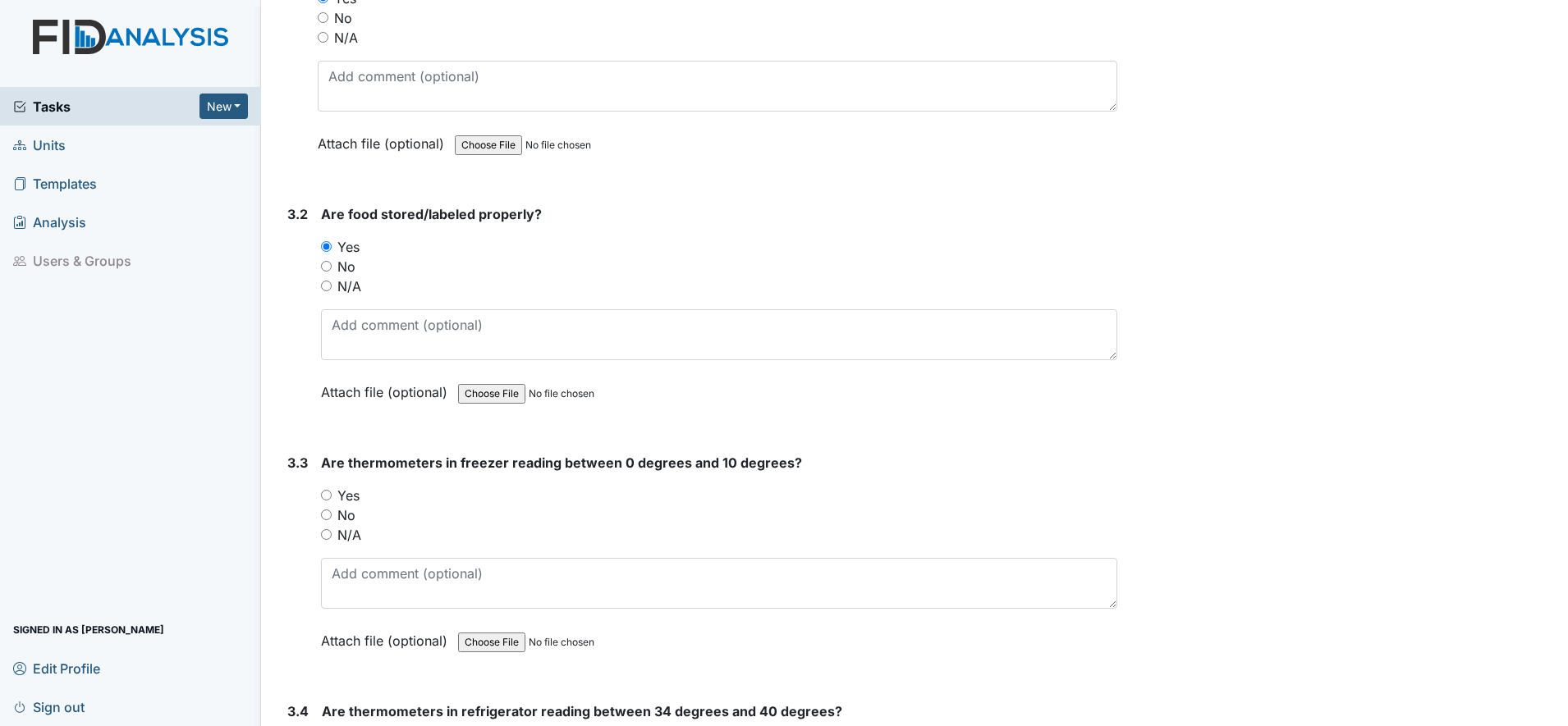
click at [330, 495] on input "Yes" at bounding box center [326, 495] width 11 height 11
radio input "true"
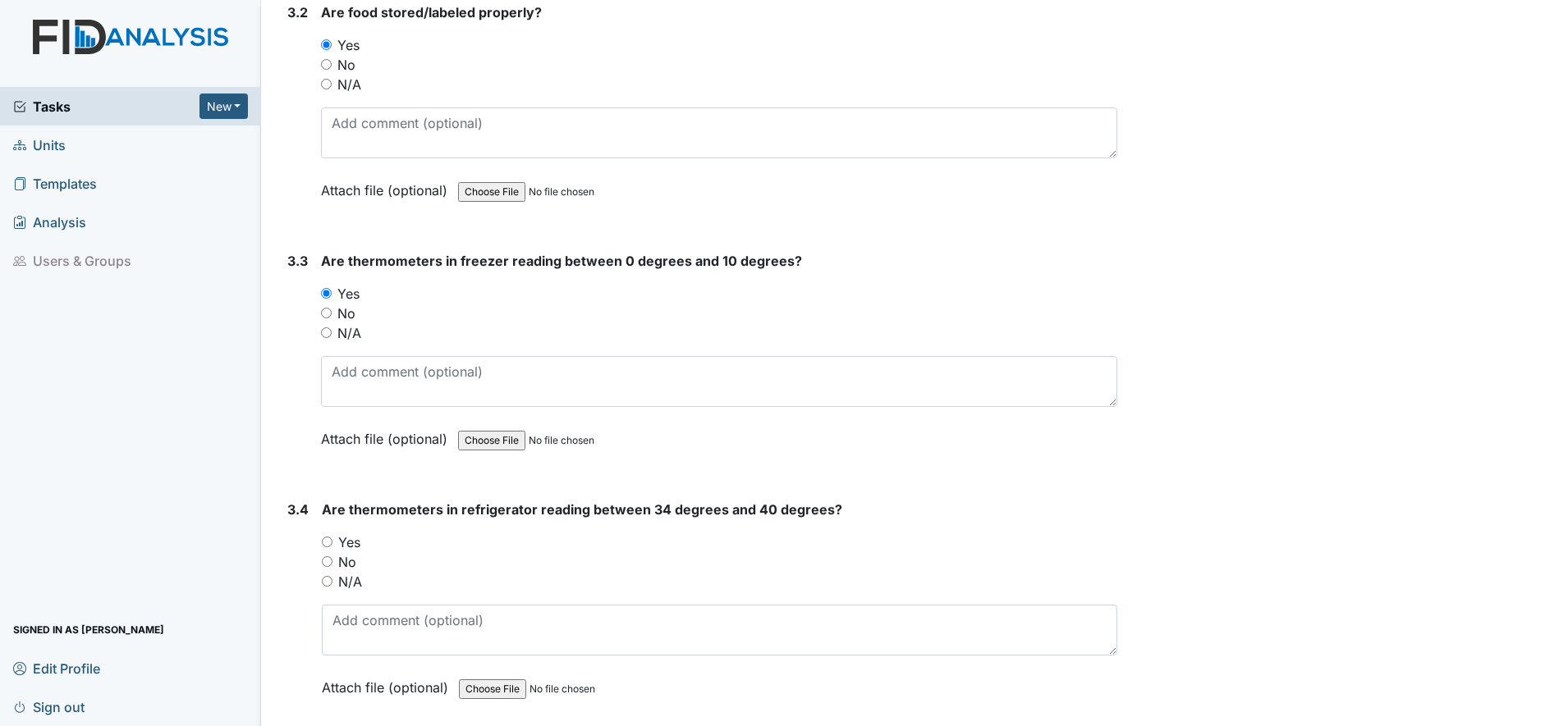
scroll to position [2770, 0]
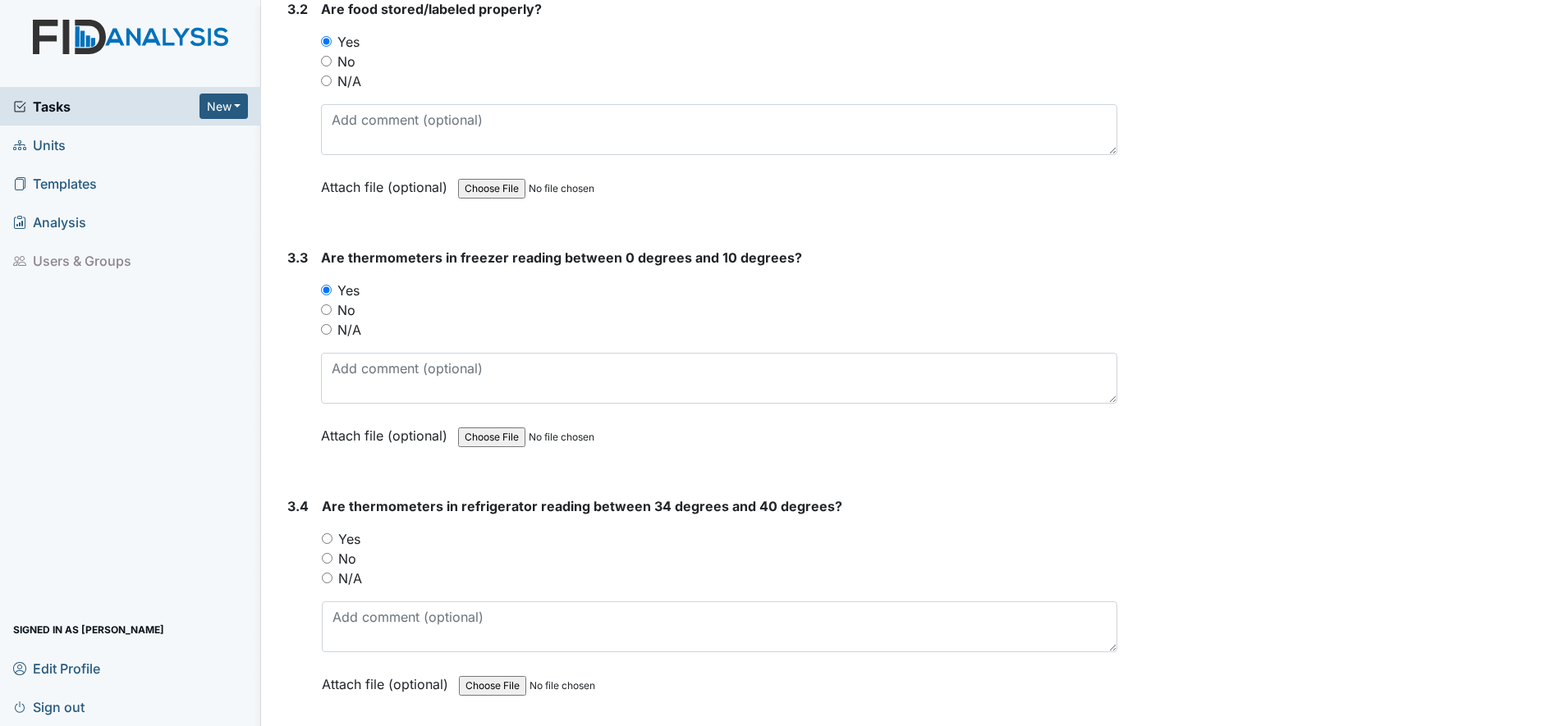
click at [330, 537] on input "Yes" at bounding box center [327, 538] width 11 height 11
radio input "true"
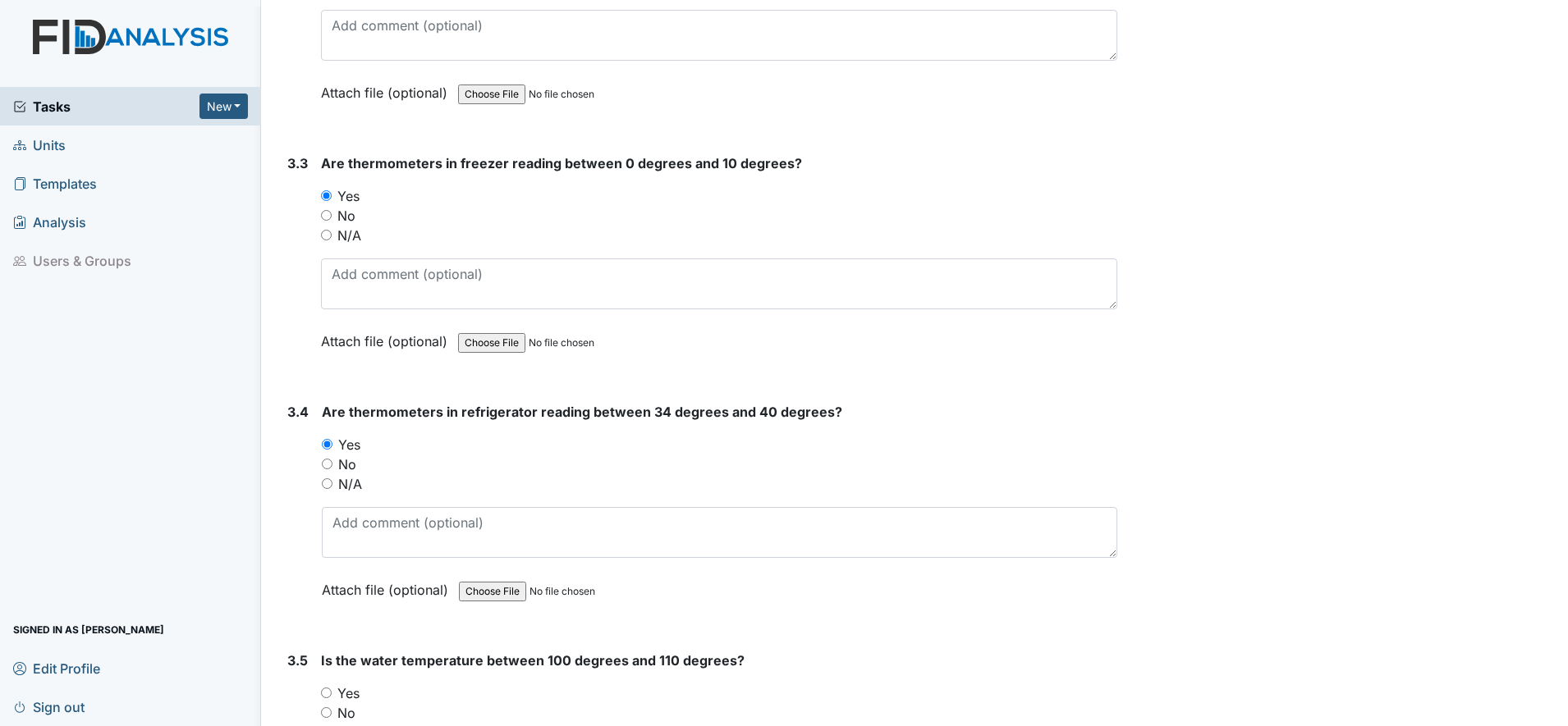
scroll to position [2974, 0]
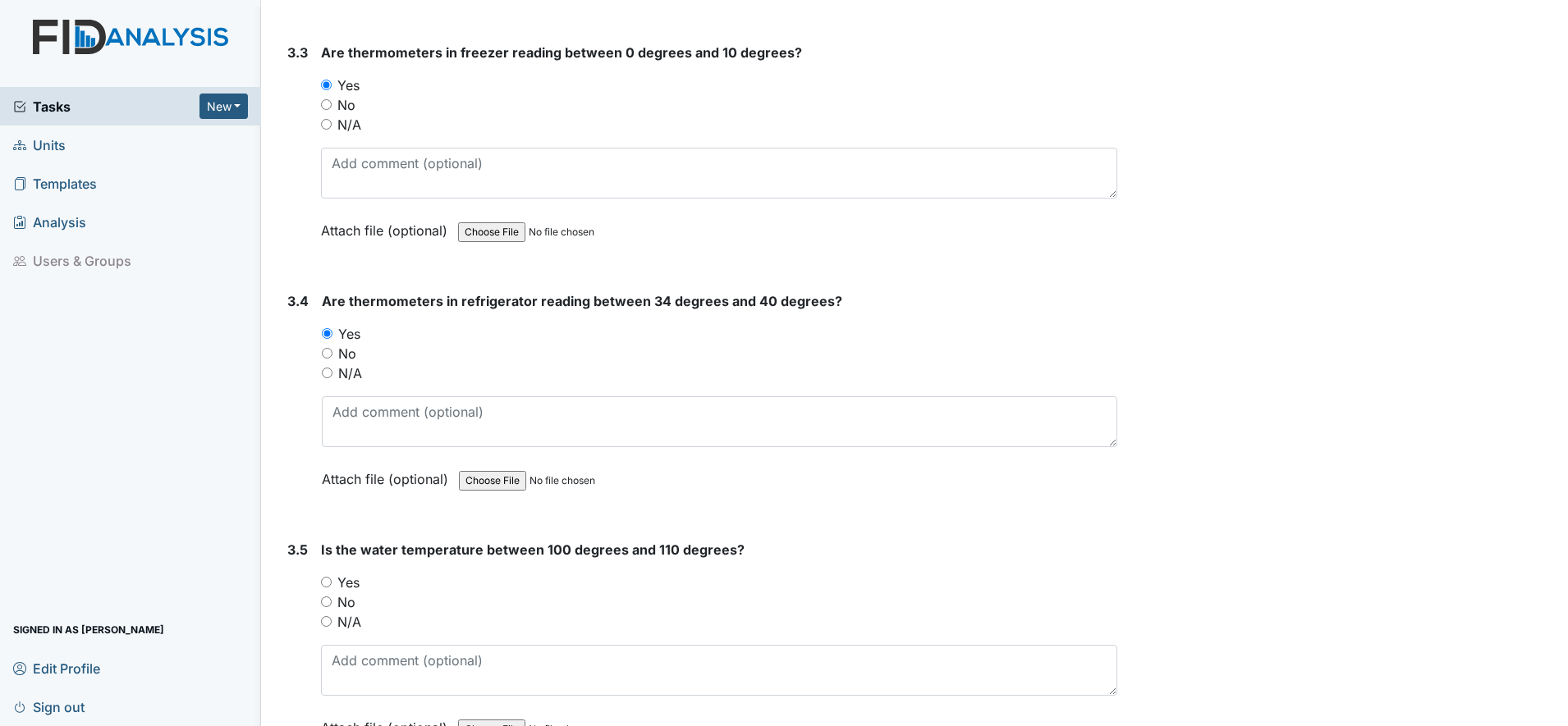
click at [323, 583] on input "Yes" at bounding box center [326, 582] width 11 height 11
radio input "true"
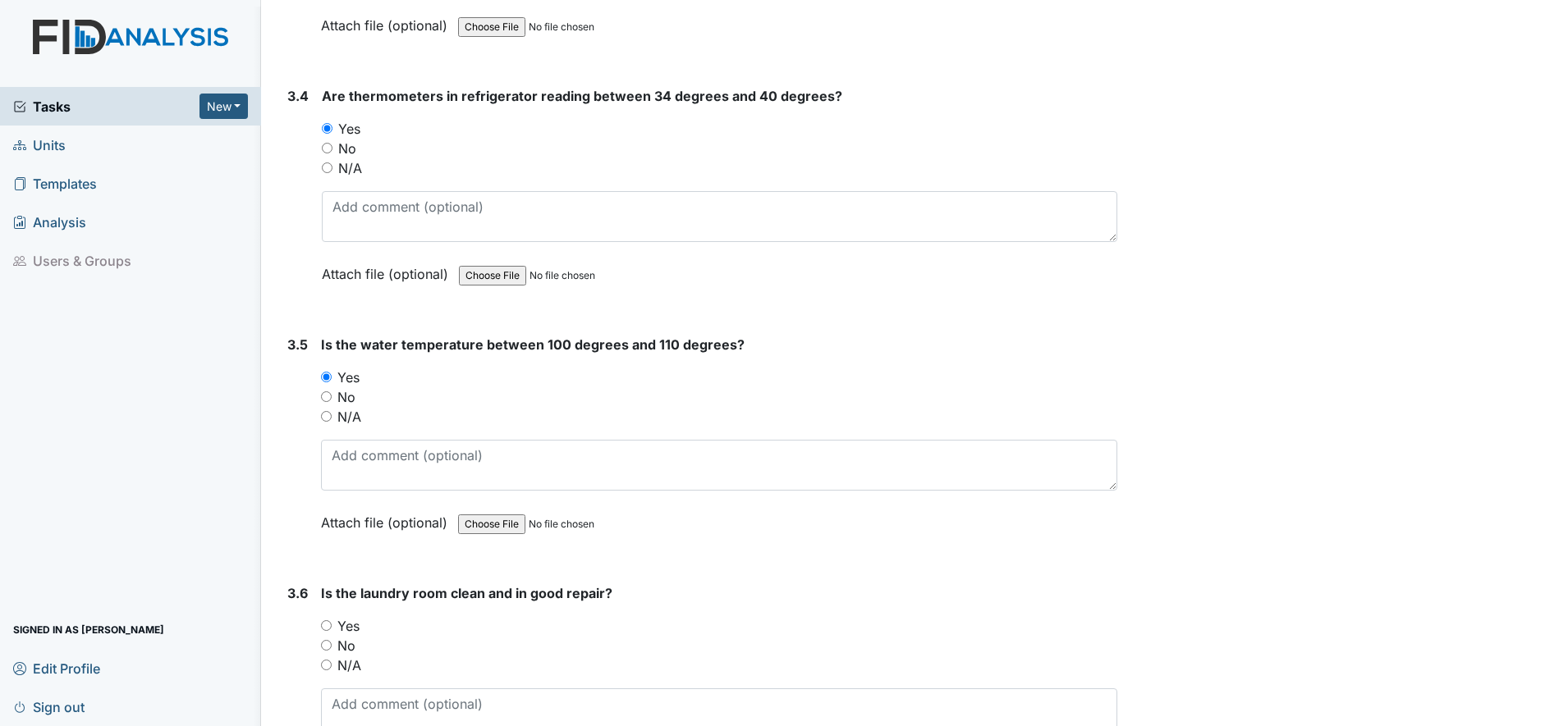
scroll to position [3282, 0]
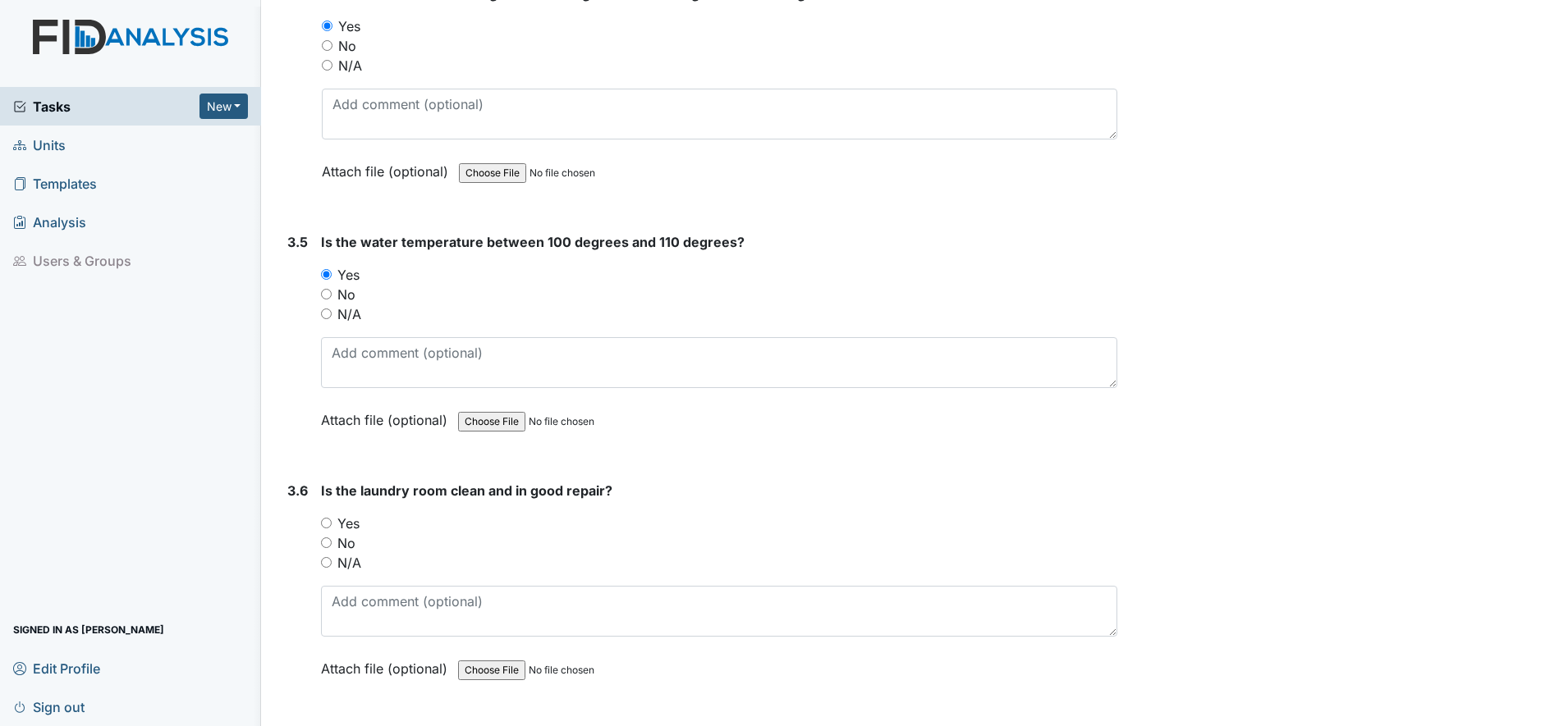
click at [325, 523] on input "Yes" at bounding box center [326, 523] width 11 height 11
radio input "true"
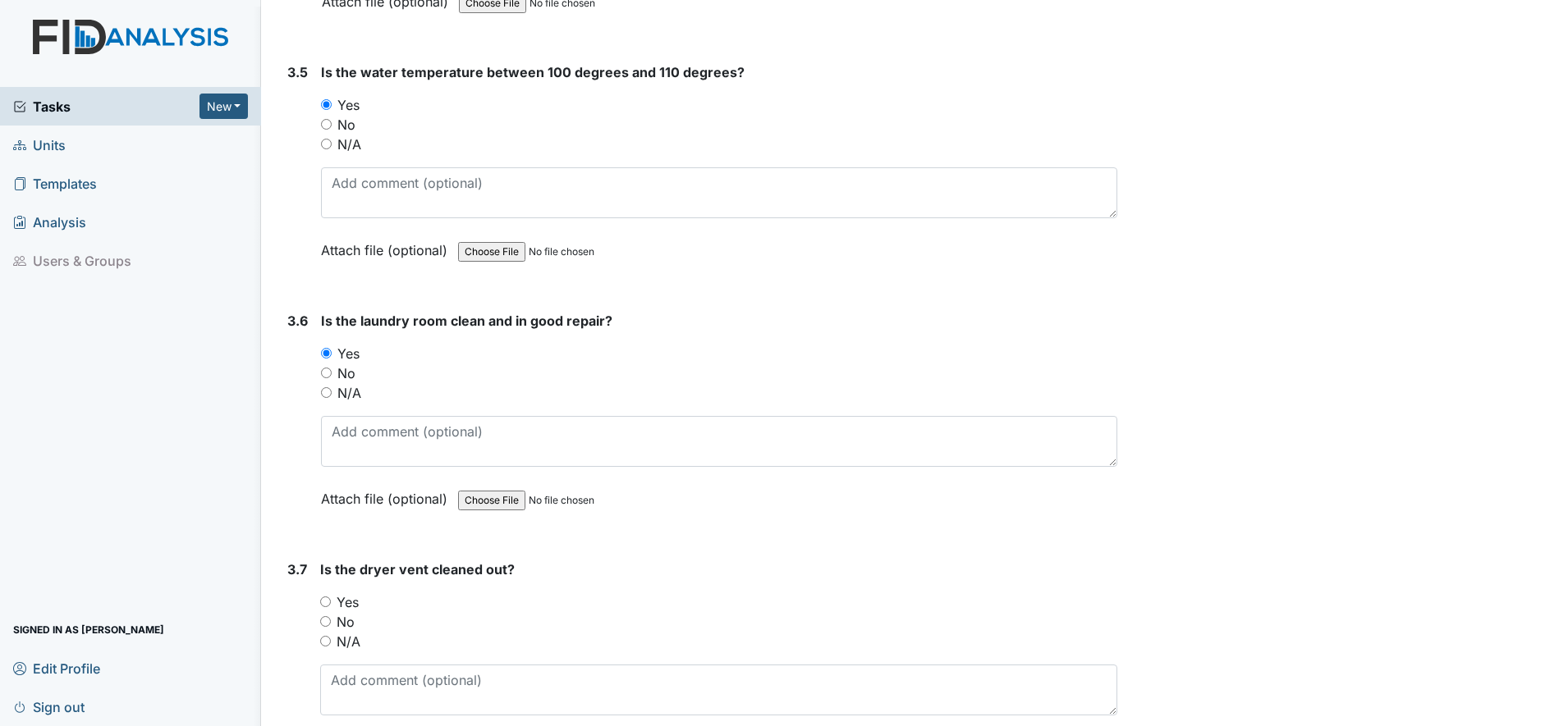
scroll to position [3487, 0]
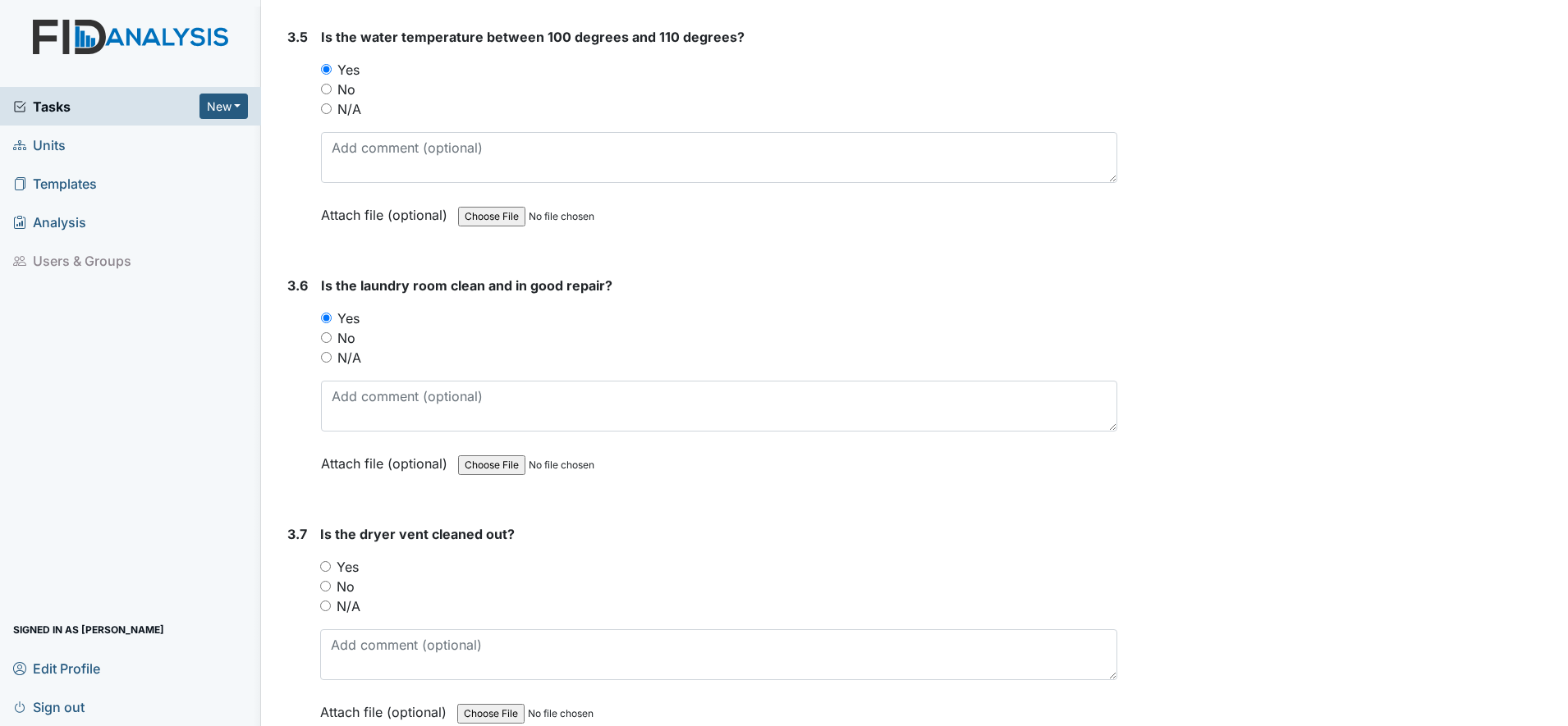
click at [326, 566] on input "Yes" at bounding box center [325, 567] width 11 height 11
radio input "true"
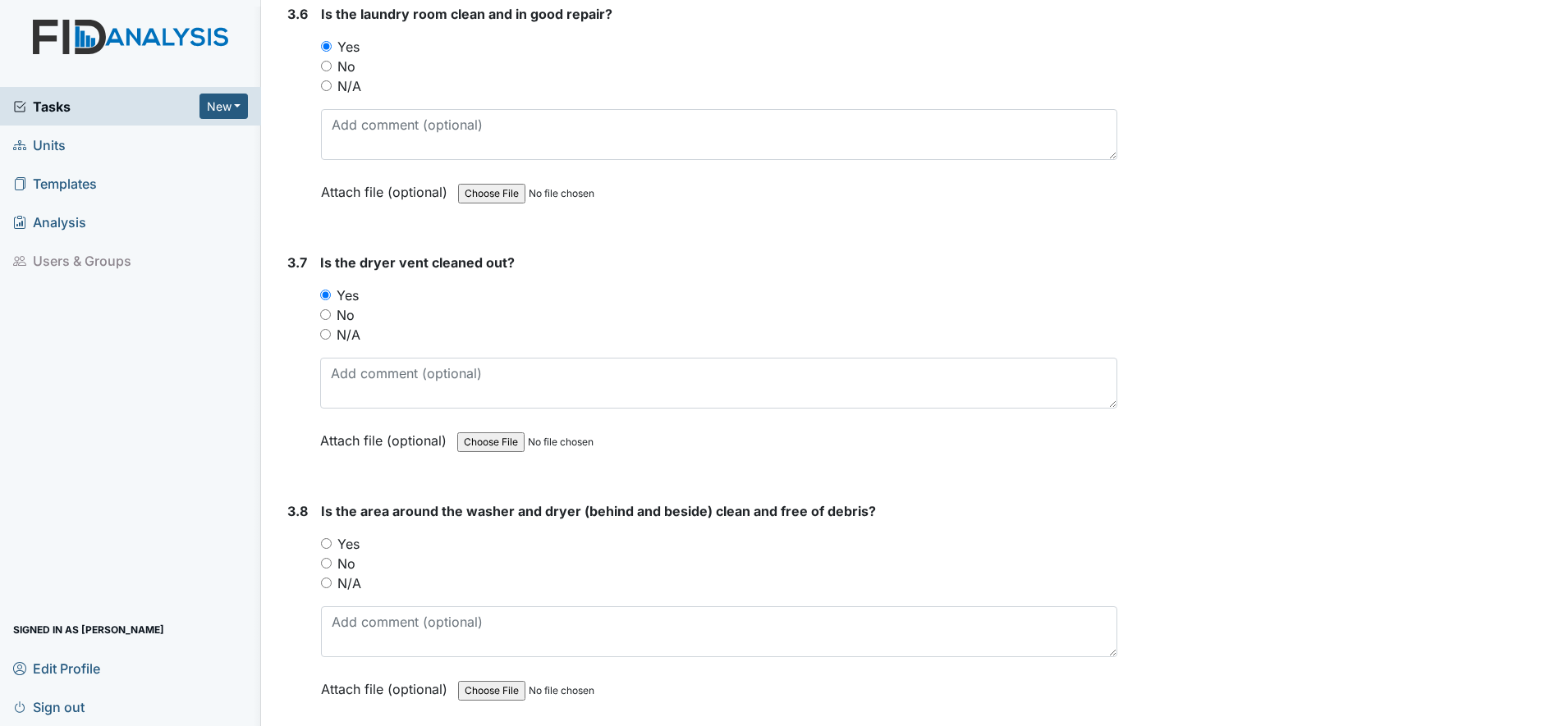
scroll to position [3795, 0]
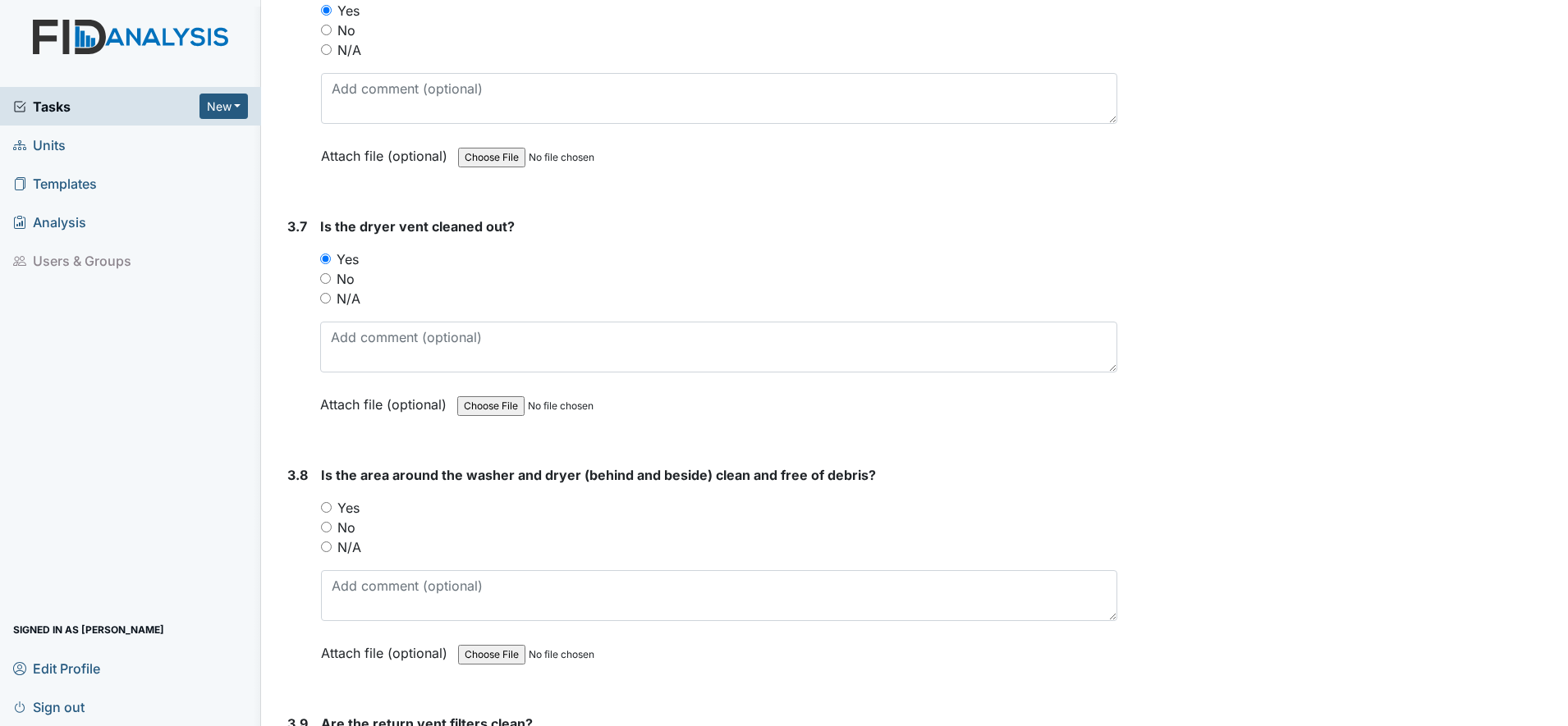
click at [327, 511] on input "Yes" at bounding box center [326, 507] width 11 height 11
radio input "true"
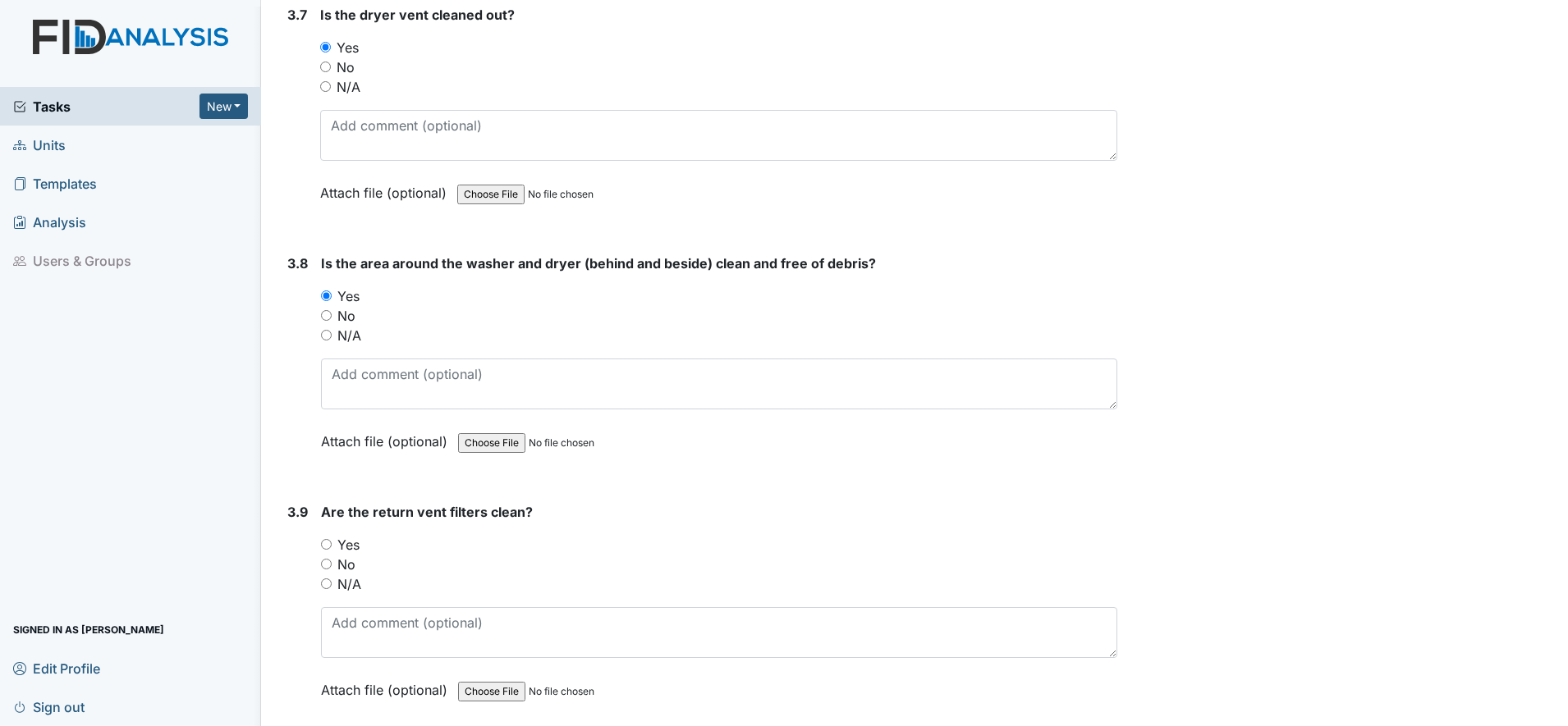
scroll to position [4103, 0]
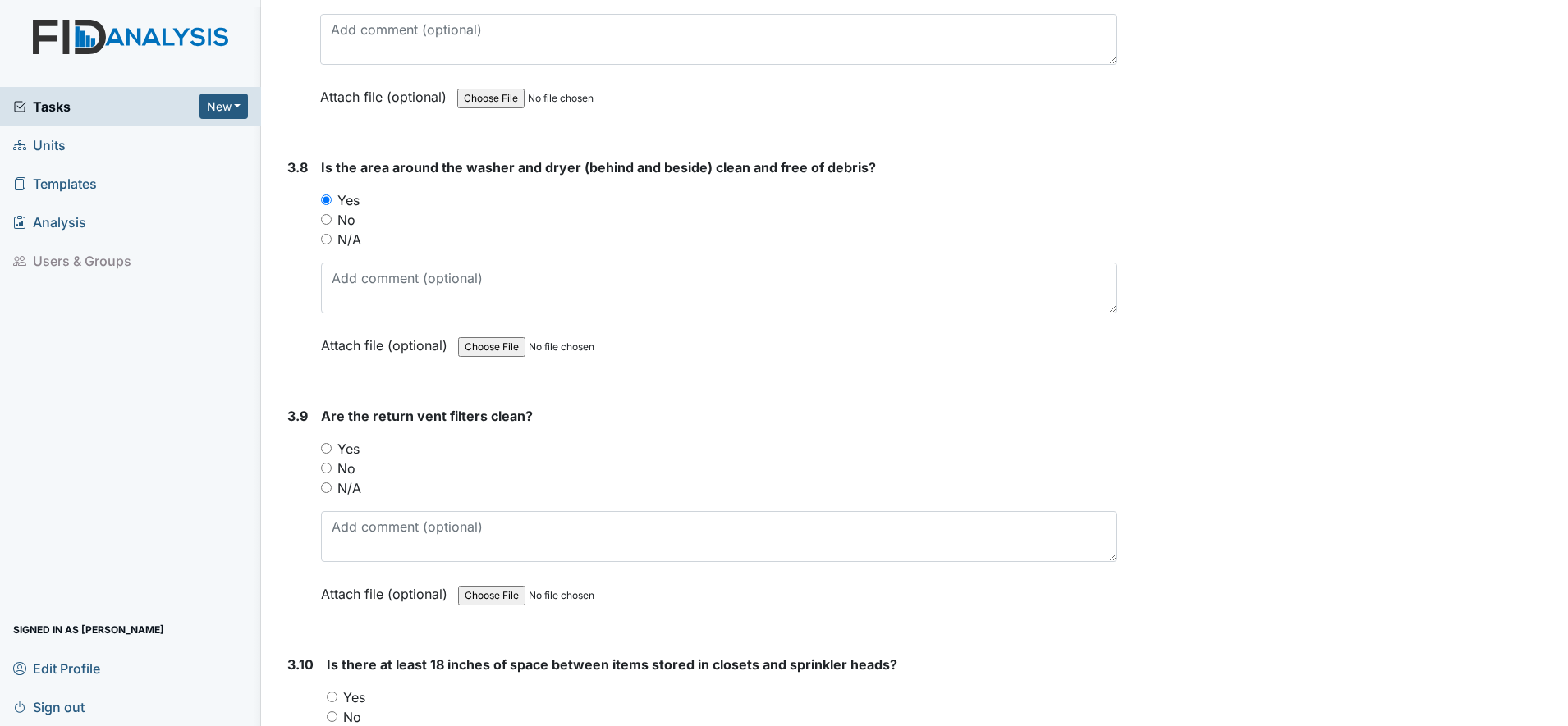
click at [324, 452] on input "Yes" at bounding box center [326, 449] width 11 height 11
radio input "true"
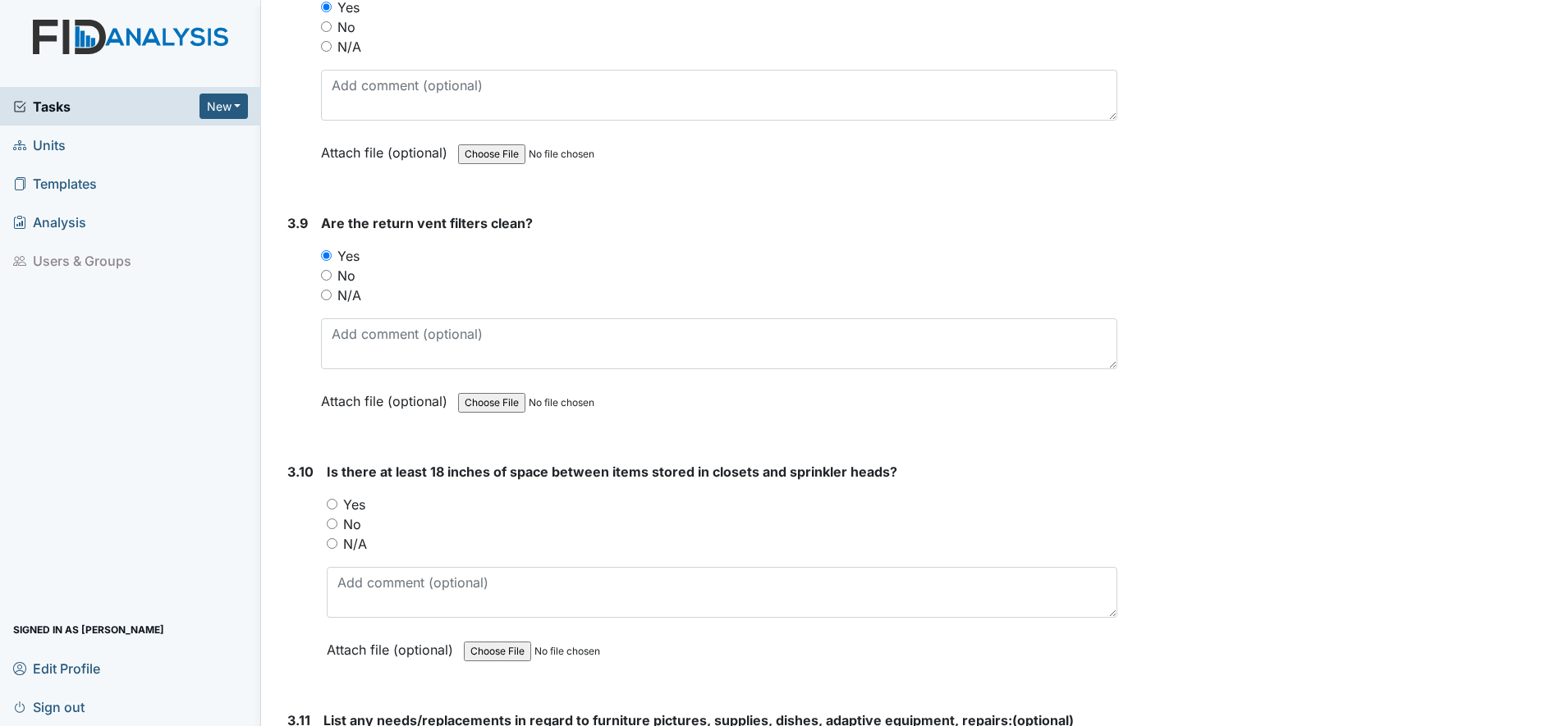
scroll to position [4308, 0]
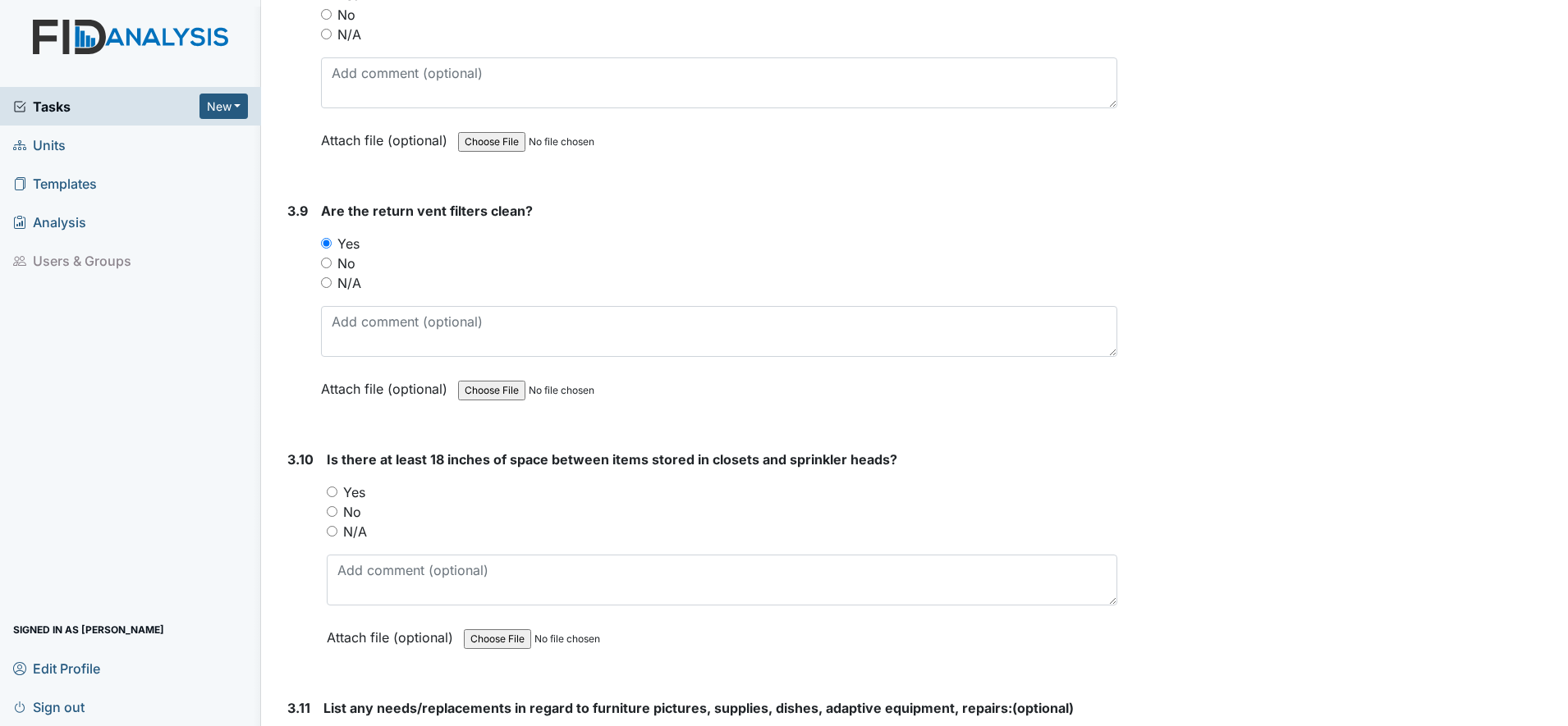
click at [330, 533] on input "N/A" at bounding box center [332, 531] width 11 height 11
radio input "true"
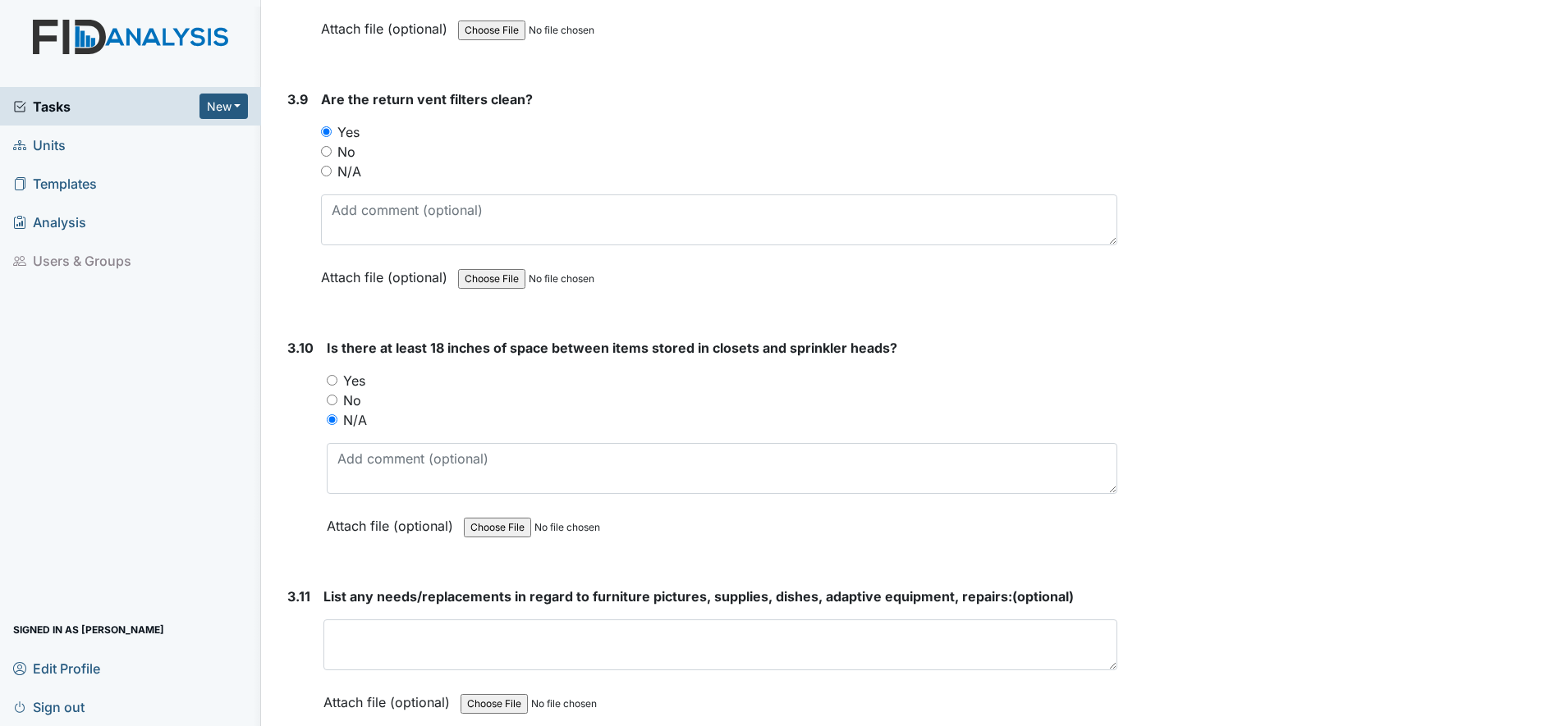
scroll to position [4514, 0]
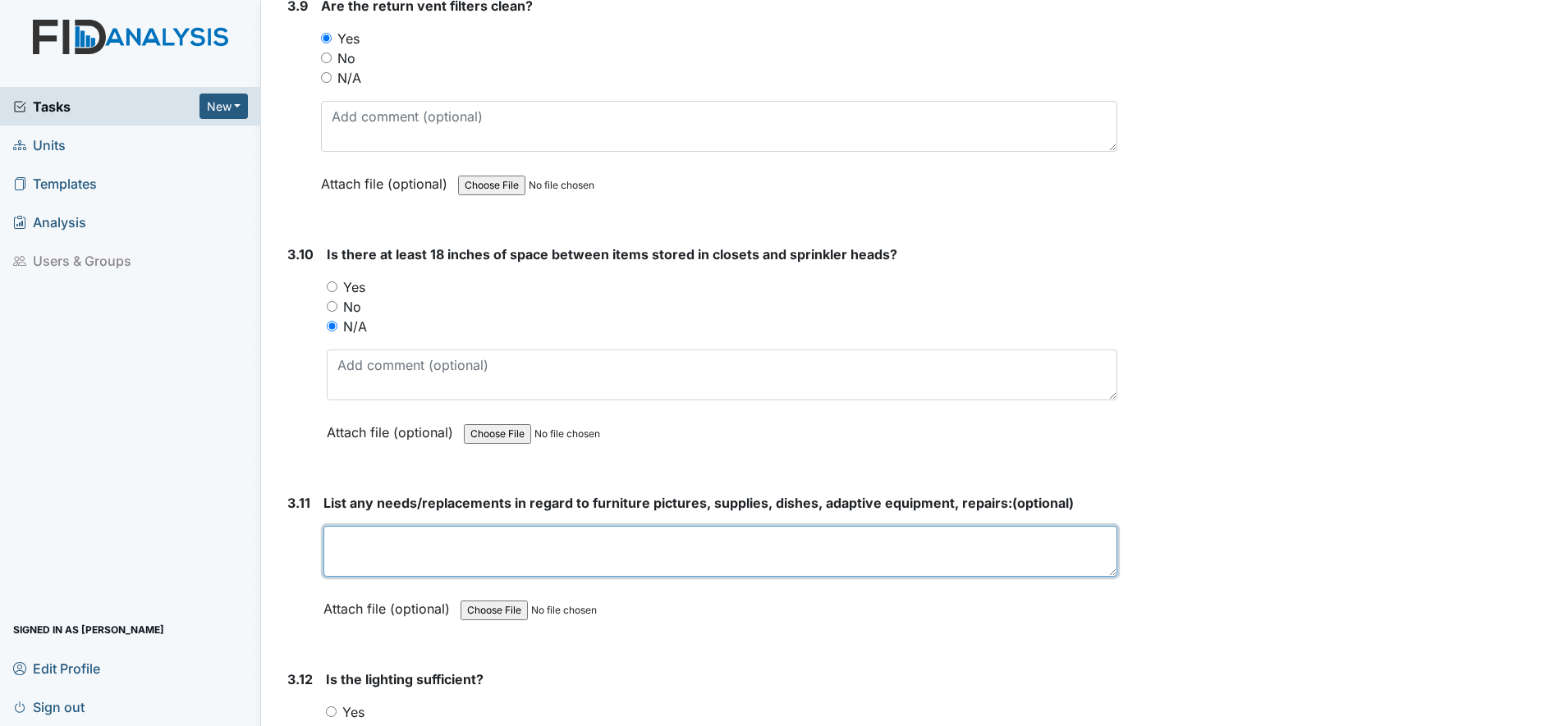
click at [352, 549] on textarea at bounding box center [720, 551] width 794 height 51
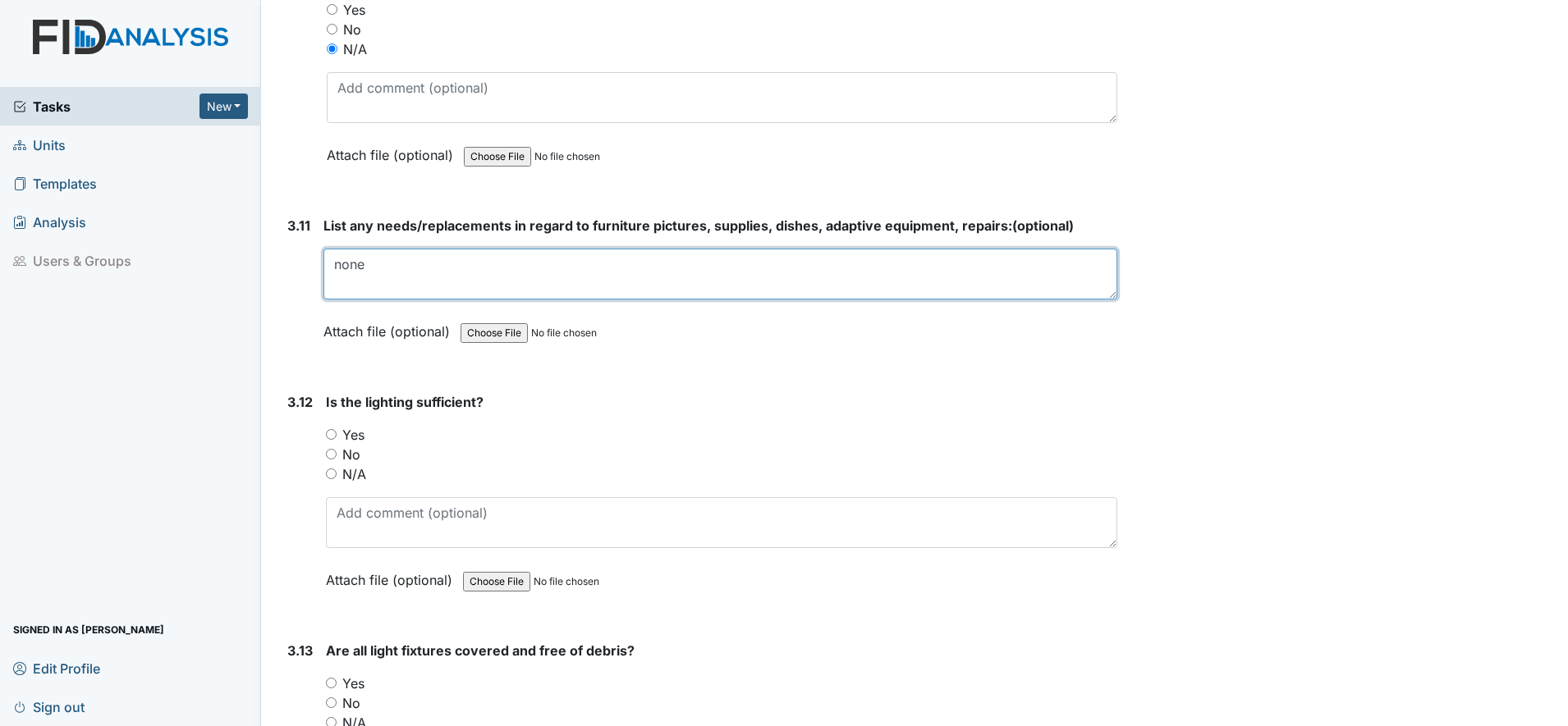
scroll to position [4821, 0]
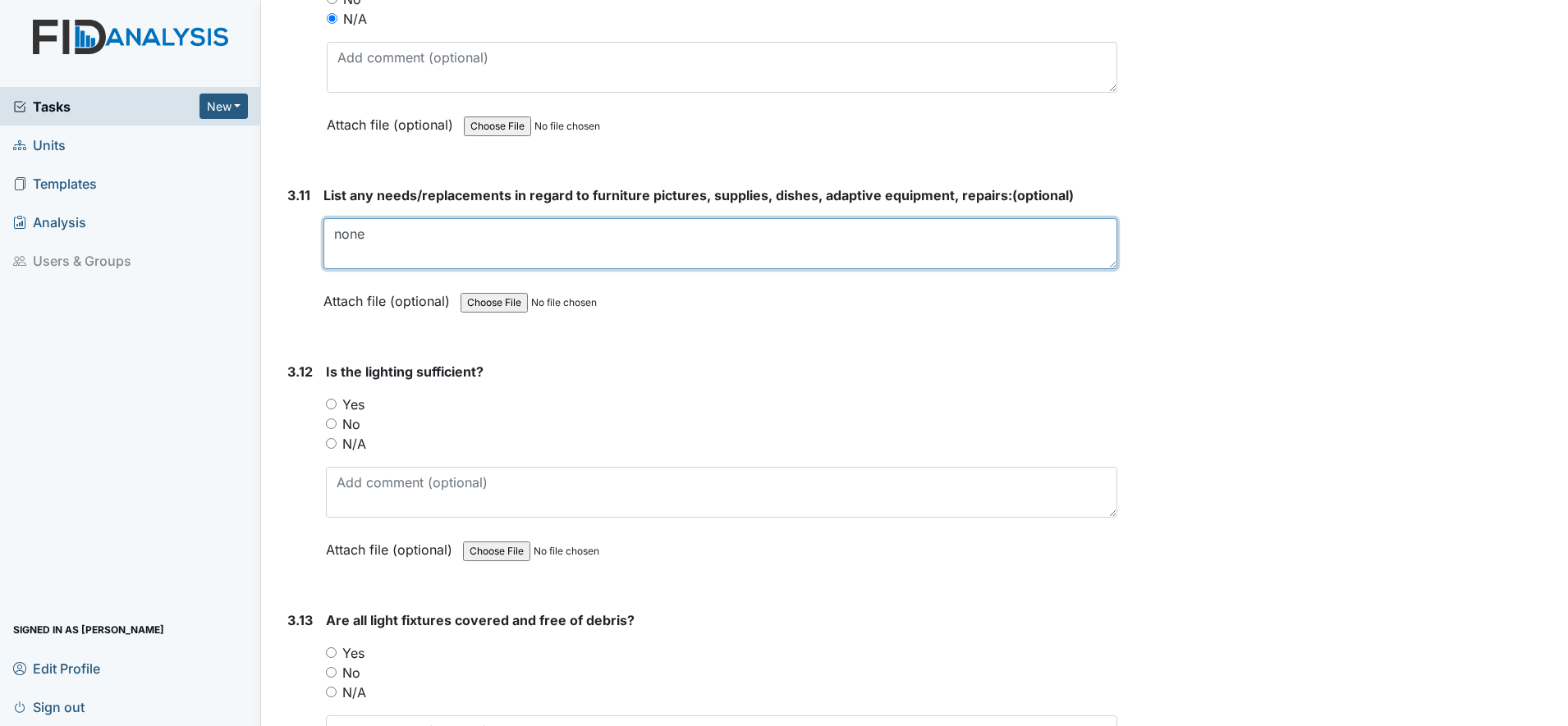
type textarea "none"
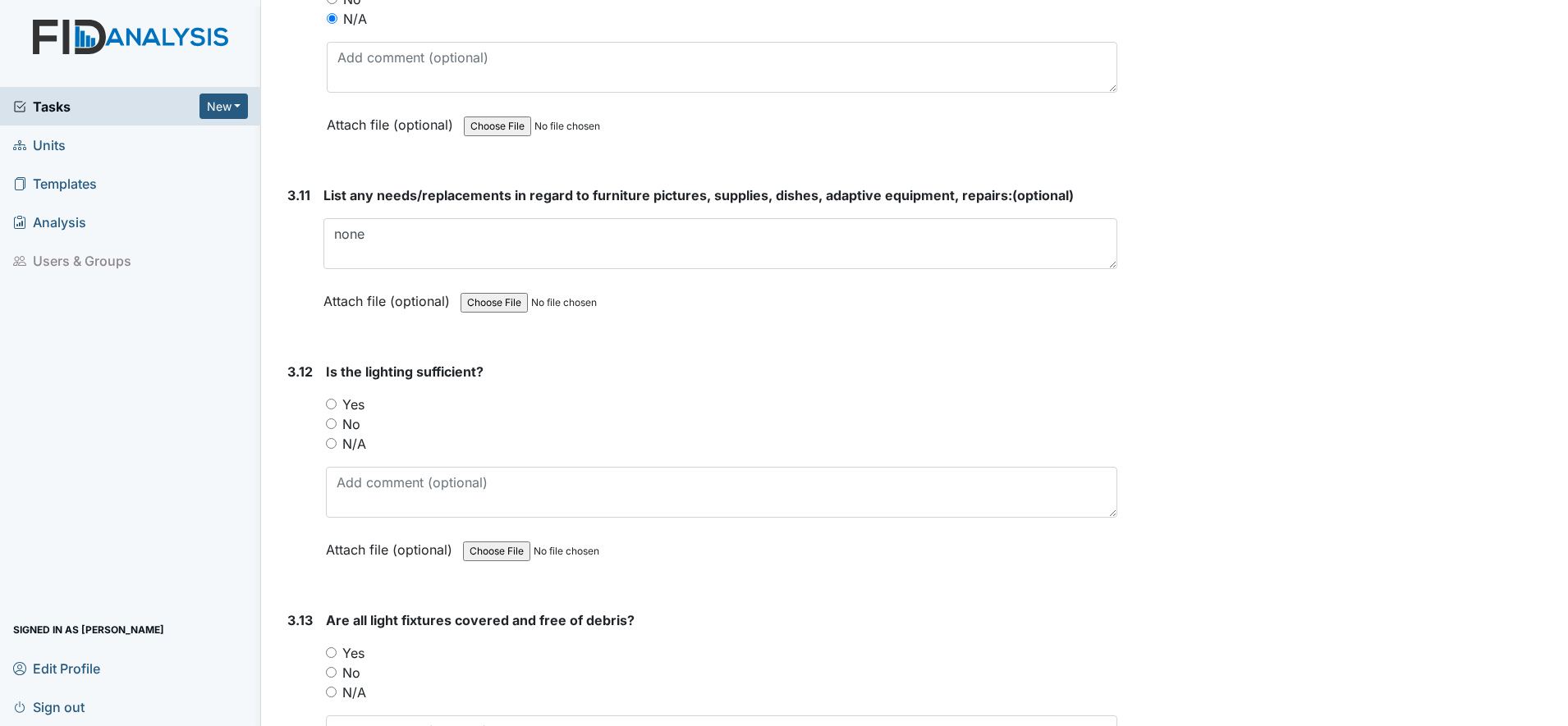
click at [330, 407] on input "Yes" at bounding box center [331, 404] width 11 height 11
radio input "true"
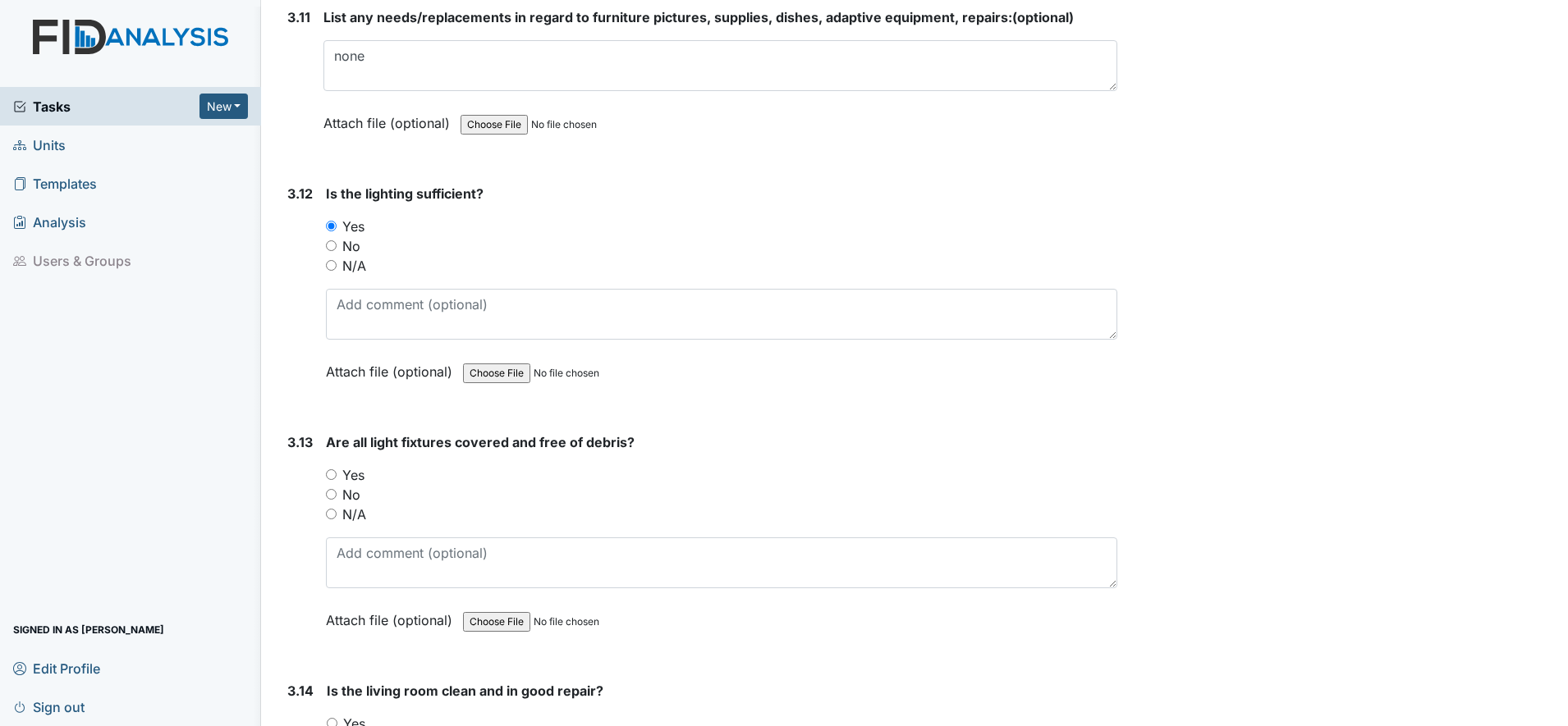
scroll to position [5026, 0]
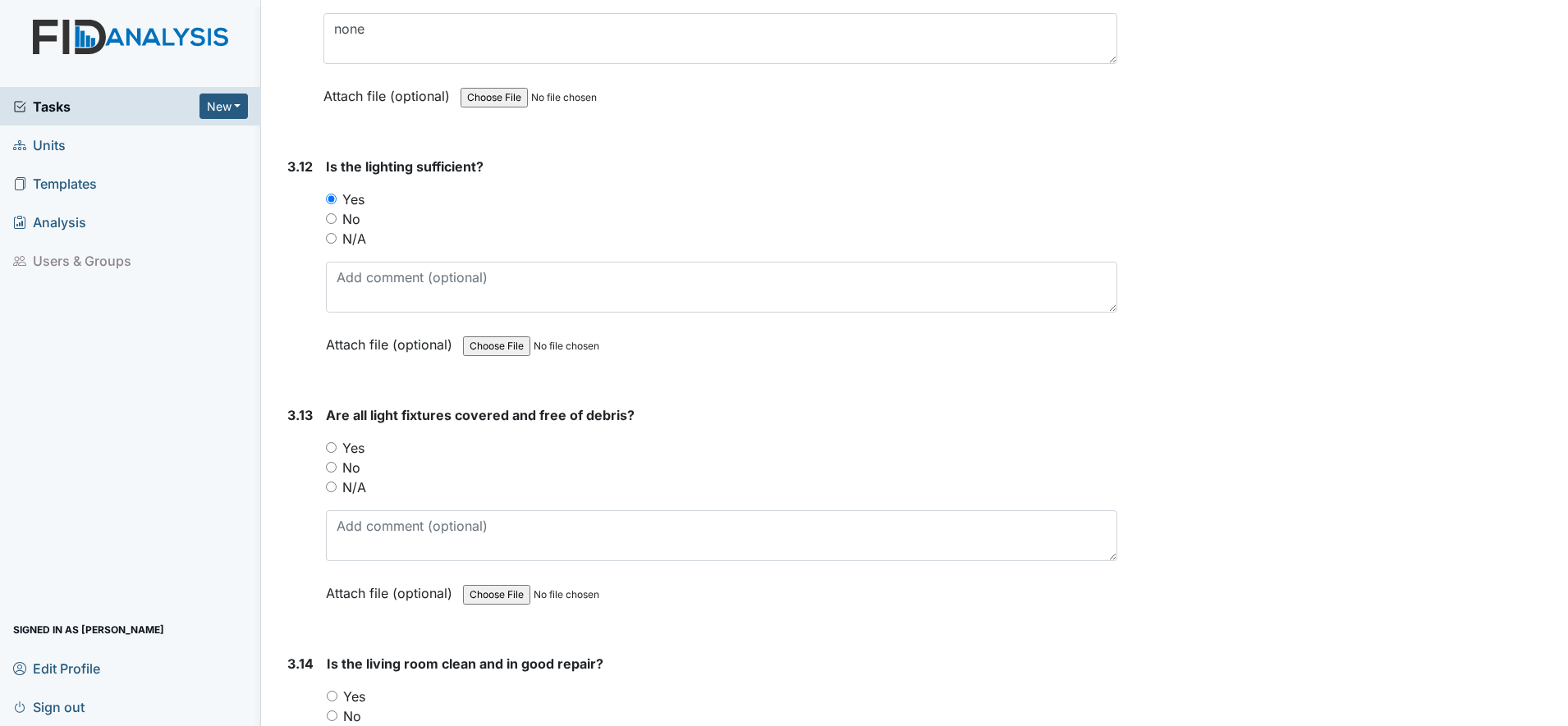
click at [330, 449] on input "Yes" at bounding box center [331, 448] width 11 height 11
radio input "true"
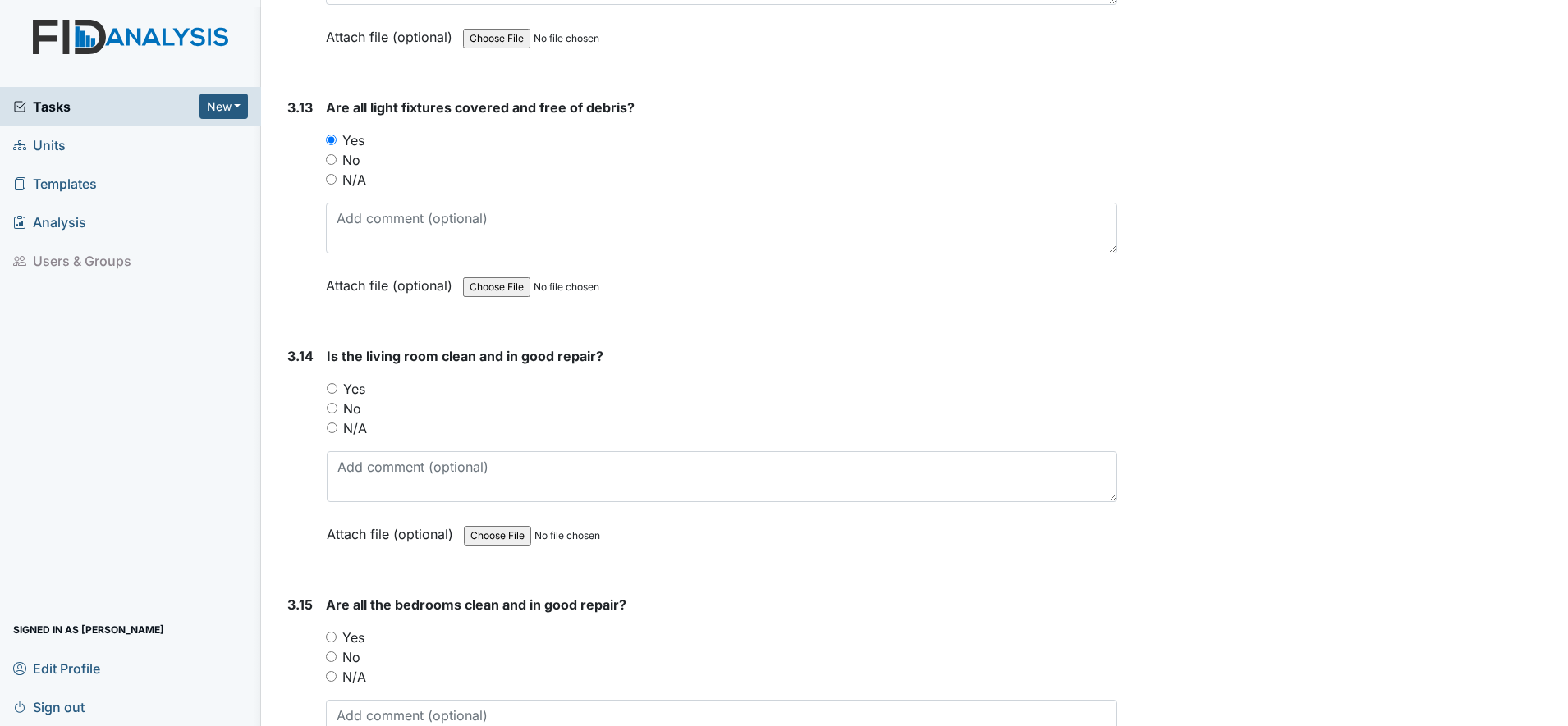
click at [330, 393] on input "Yes" at bounding box center [332, 388] width 11 height 11
radio input "true"
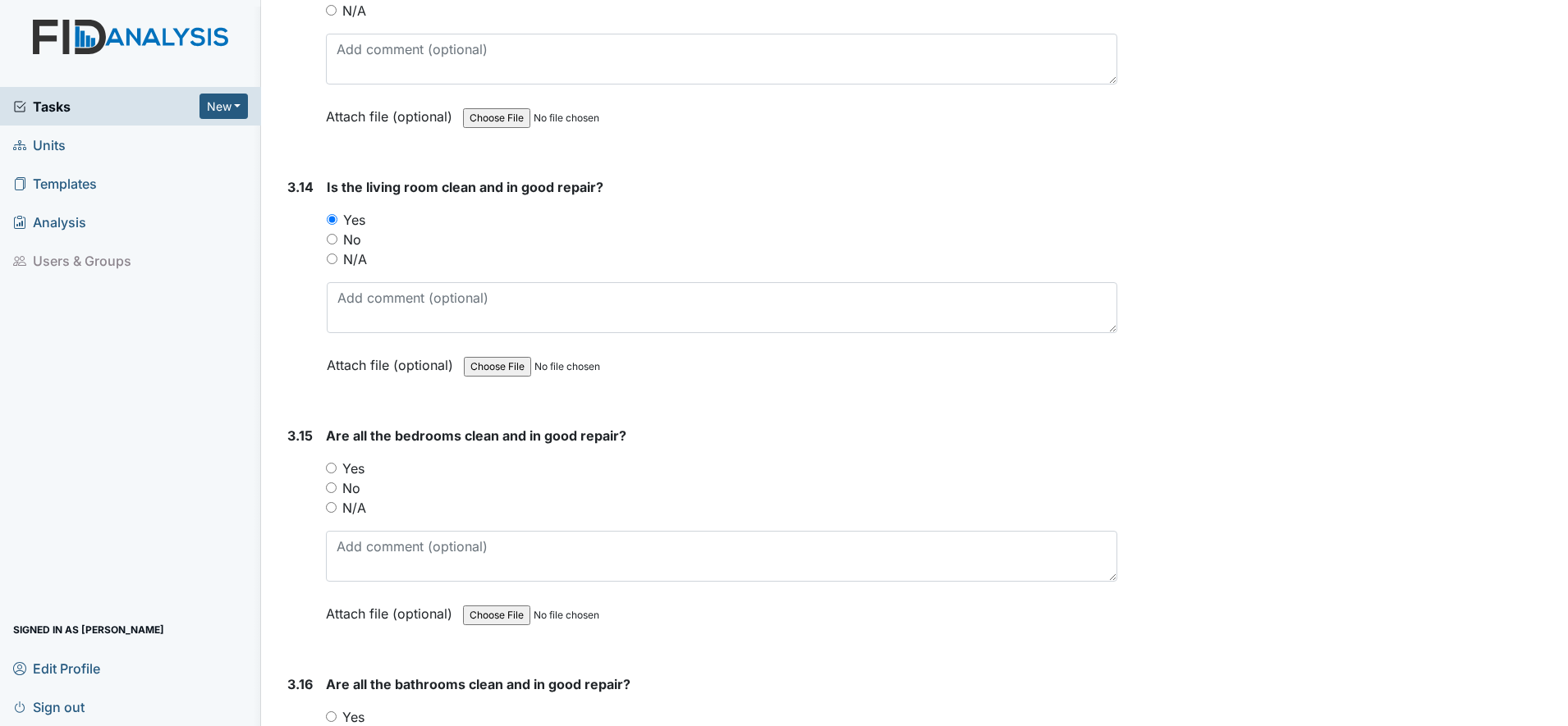
scroll to position [5539, 0]
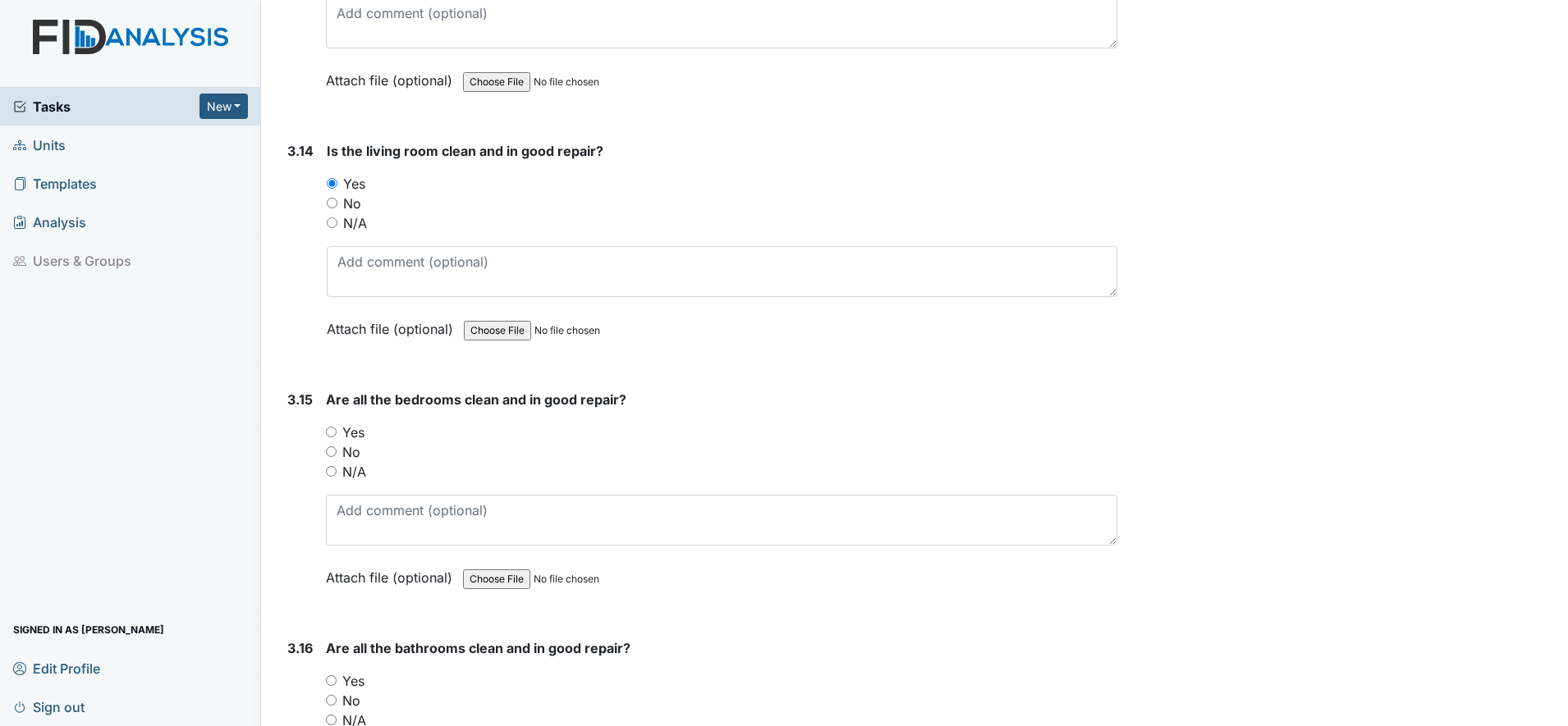
click at [330, 433] on input "Yes" at bounding box center [331, 432] width 11 height 11
radio input "true"
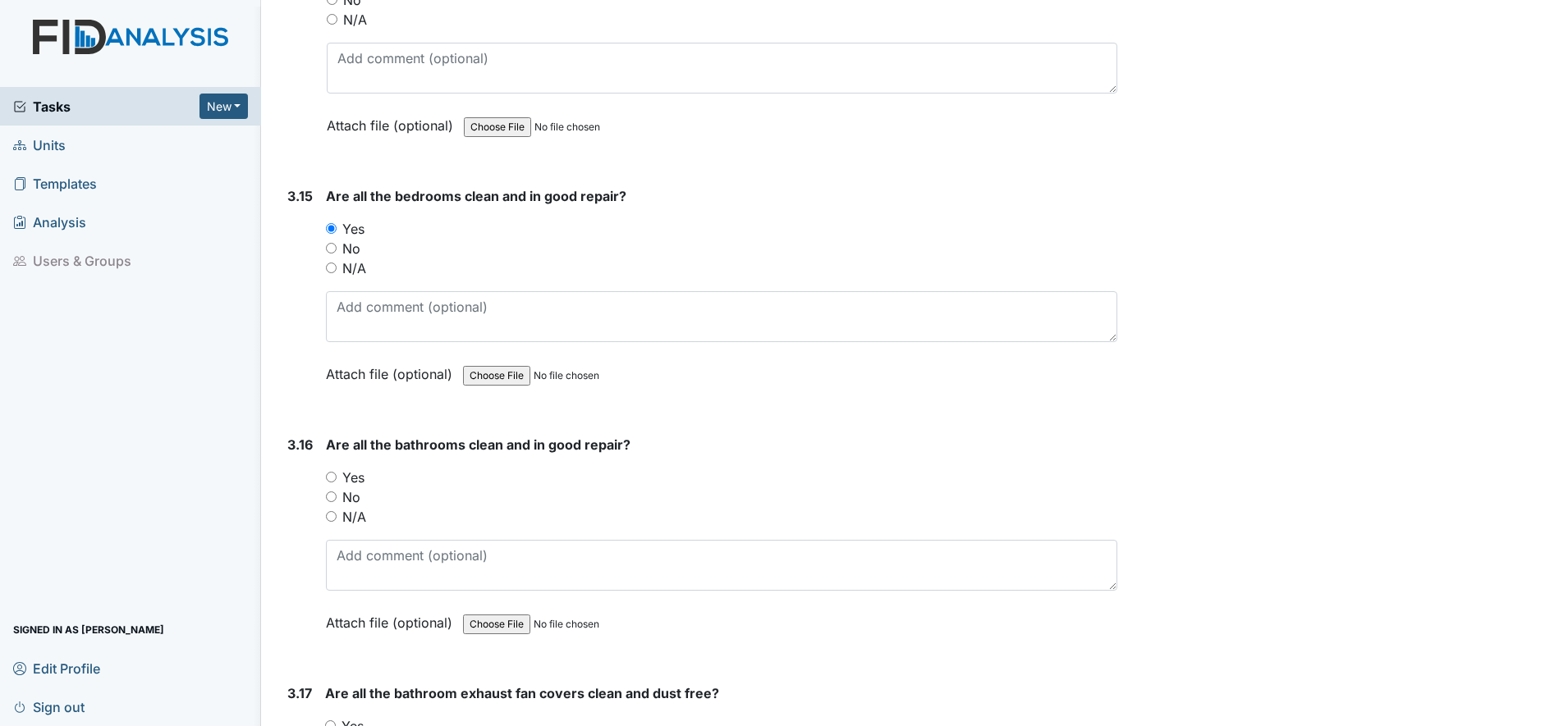
scroll to position [5744, 0]
click at [330, 473] on input "Yes" at bounding box center [331, 475] width 11 height 11
radio input "true"
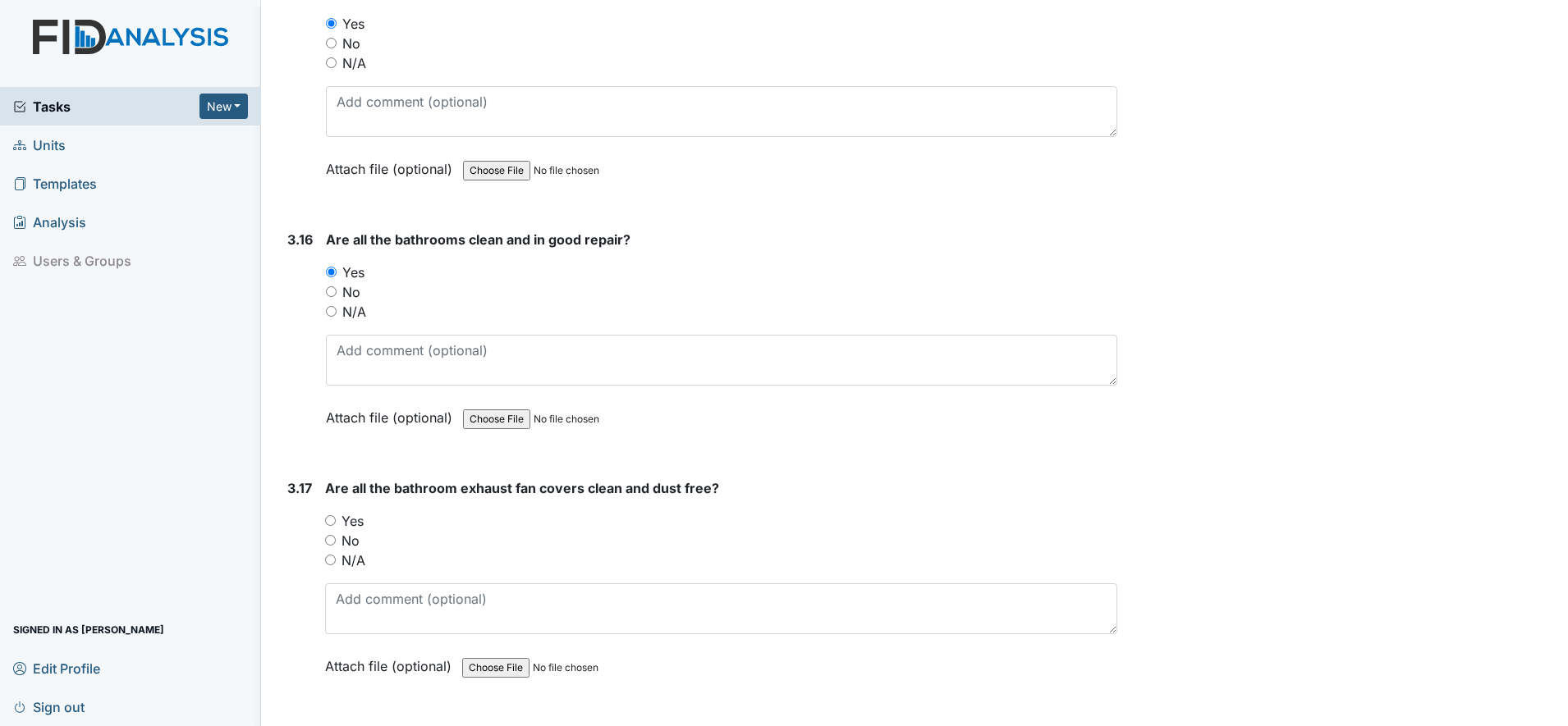
scroll to position [5949, 0]
click at [330, 520] on input "Yes" at bounding box center [330, 519] width 11 height 11
radio input "true"
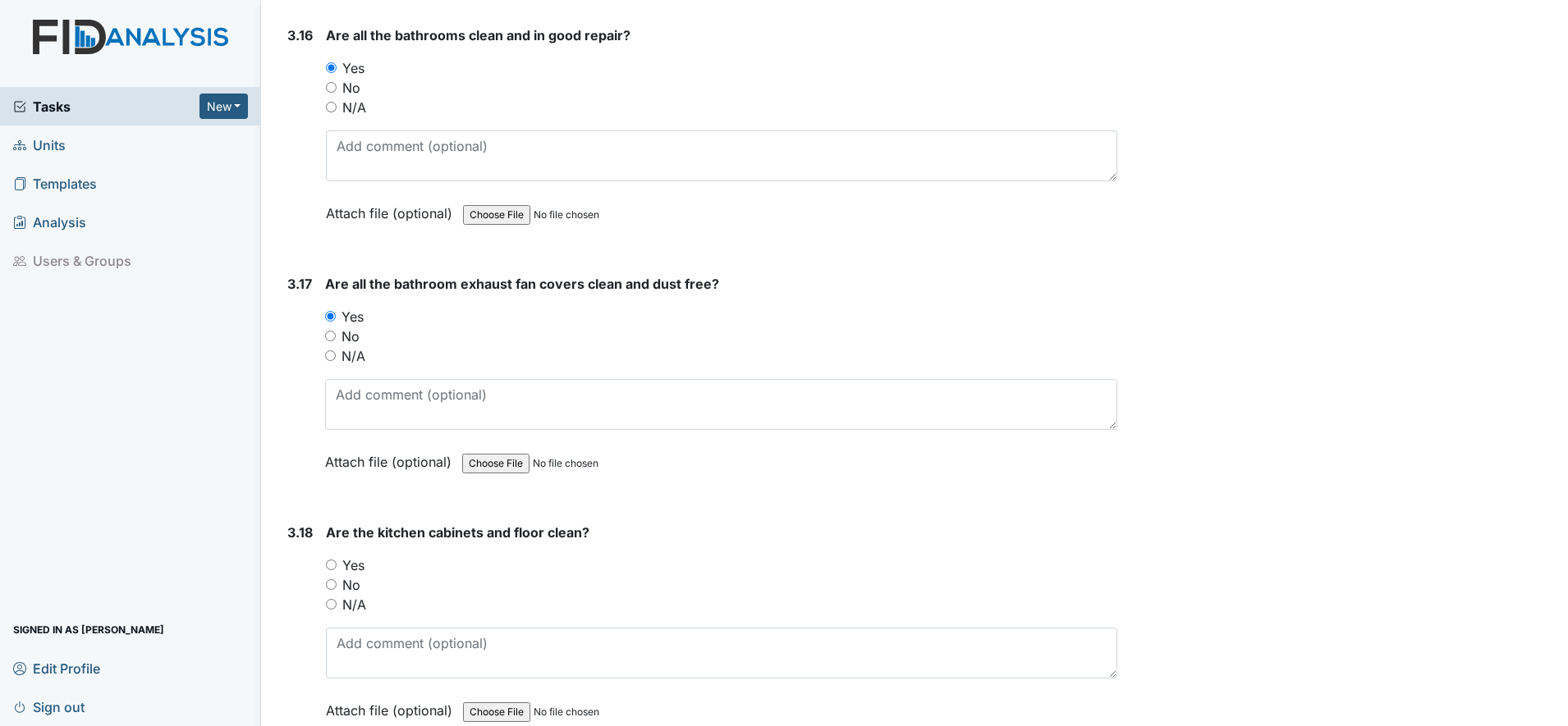
scroll to position [6154, 0]
click at [335, 564] on input "Yes" at bounding box center [331, 563] width 11 height 11
radio input "true"
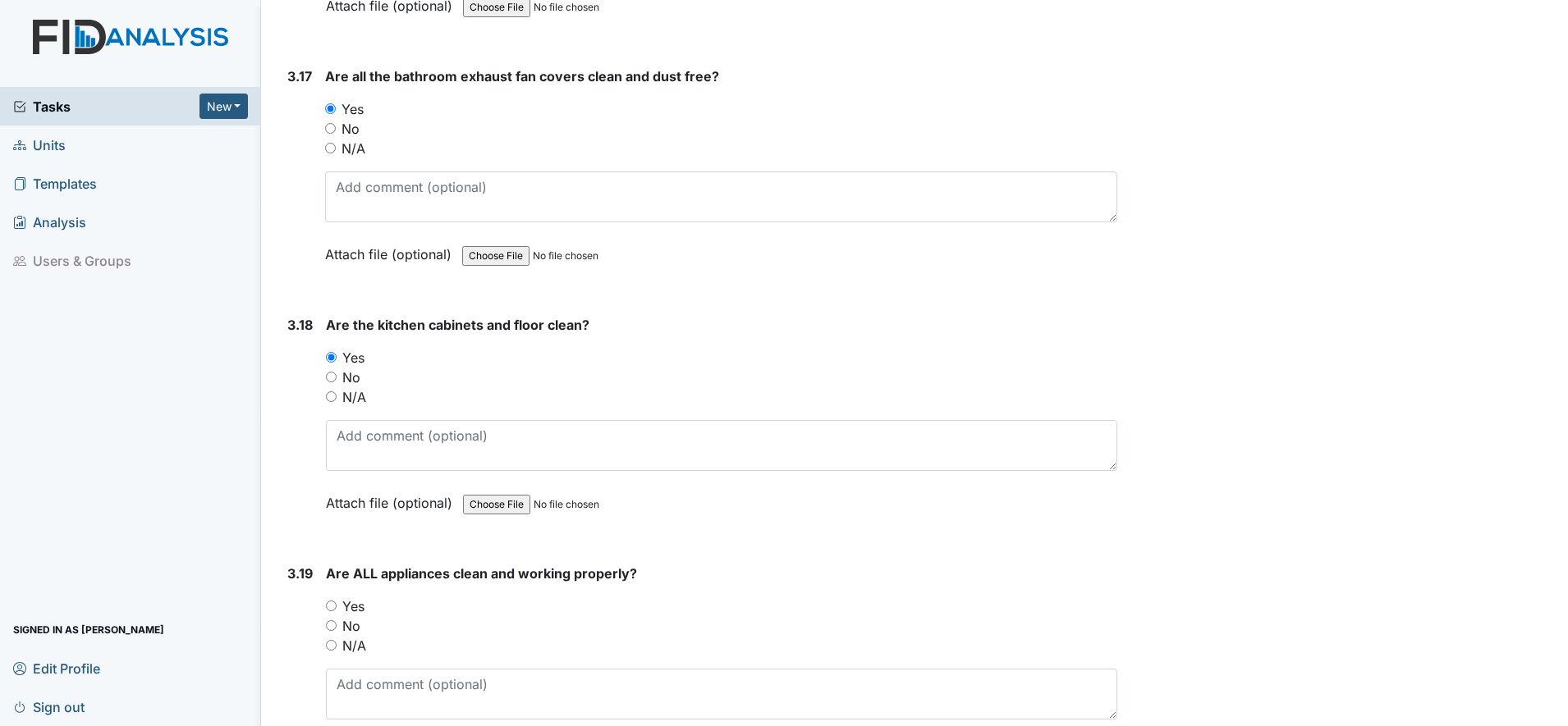
click at [333, 607] on input "Yes" at bounding box center [331, 605] width 11 height 11
radio input "true"
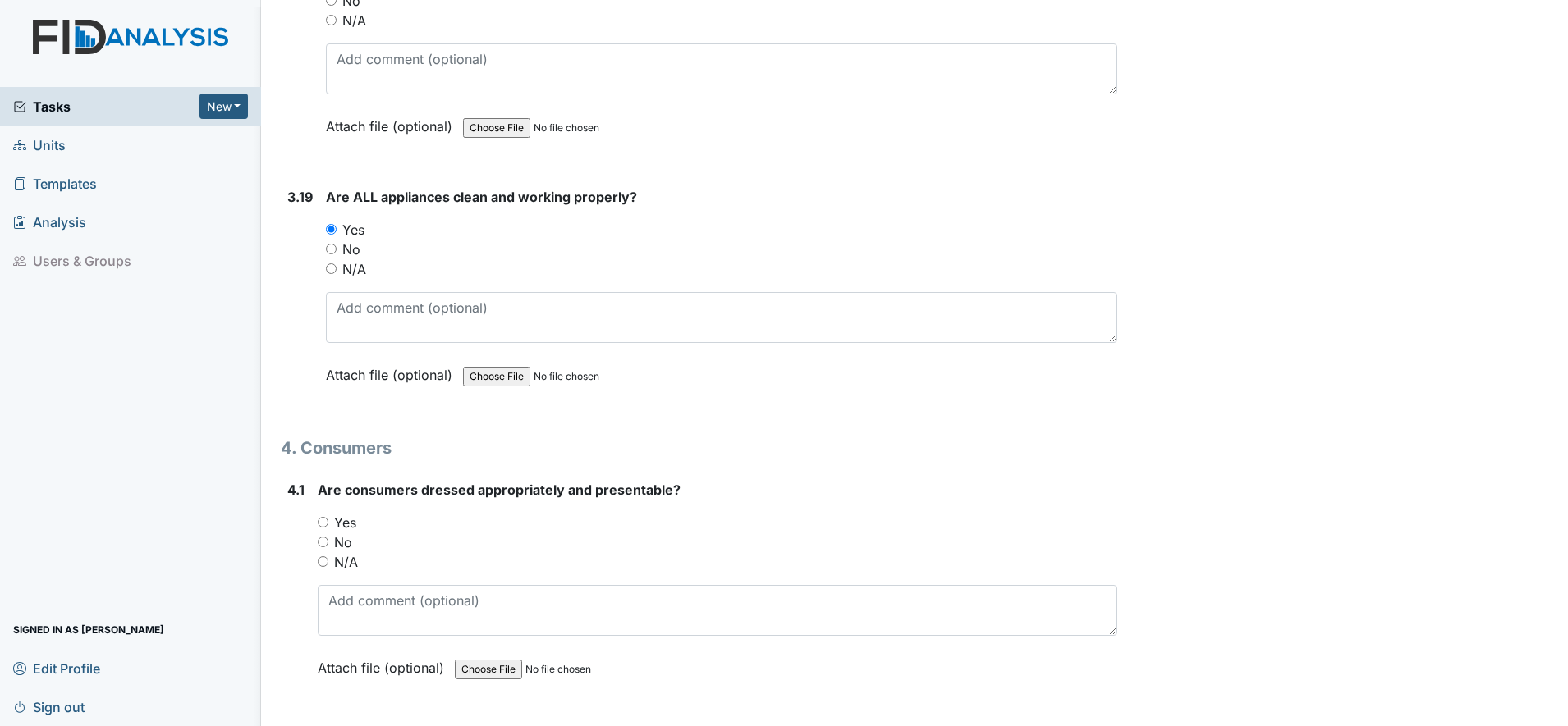
scroll to position [6770, 0]
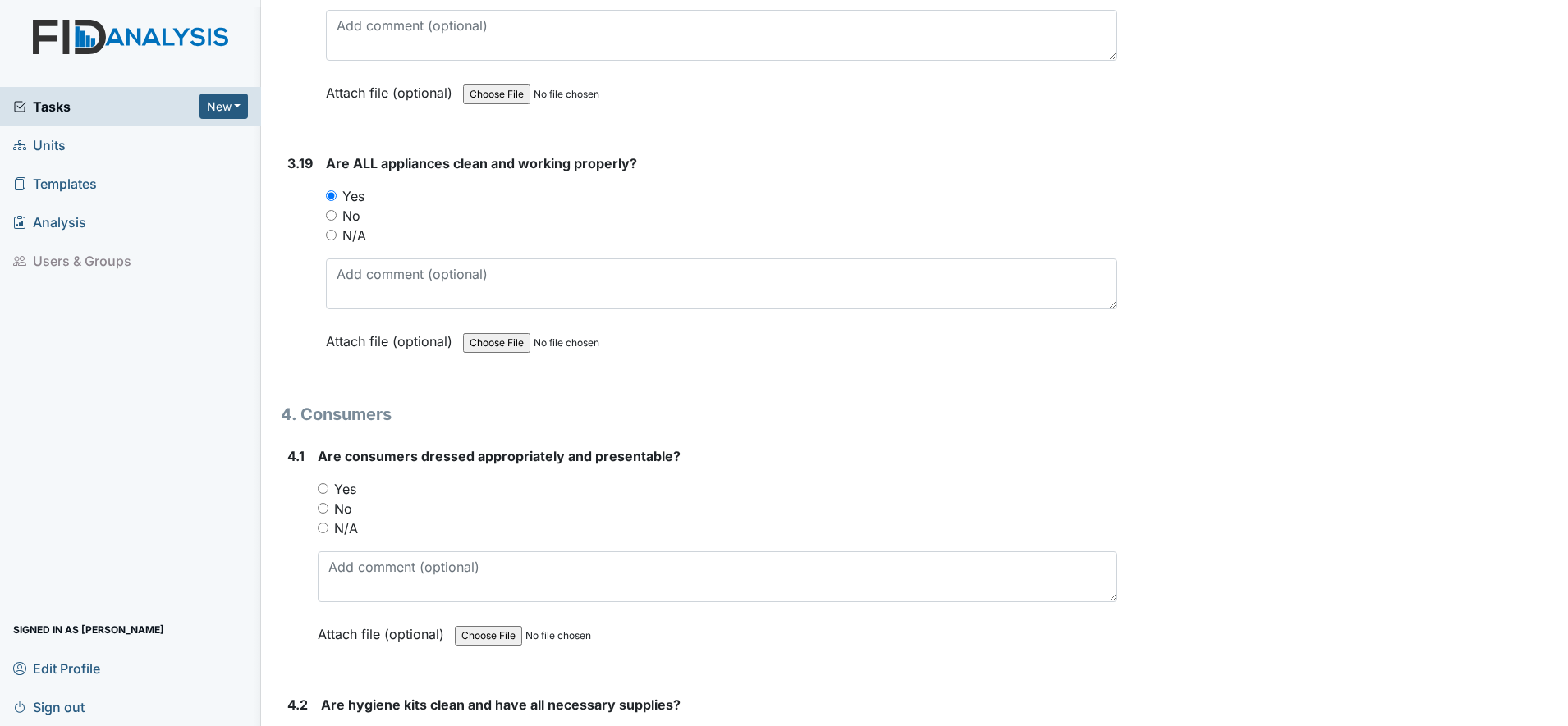
click at [325, 493] on input "Yes" at bounding box center [323, 489] width 11 height 11
radio input "true"
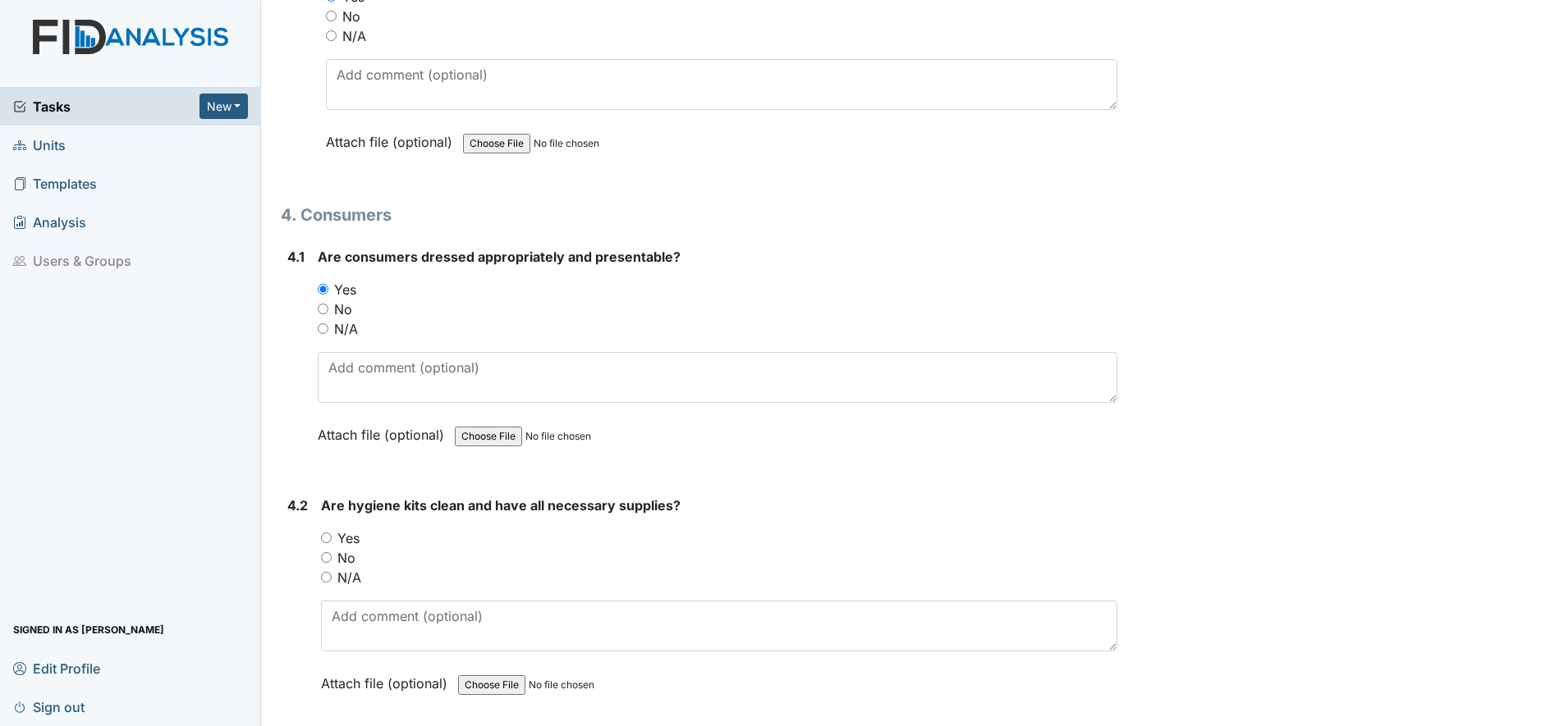
scroll to position [7077, 0]
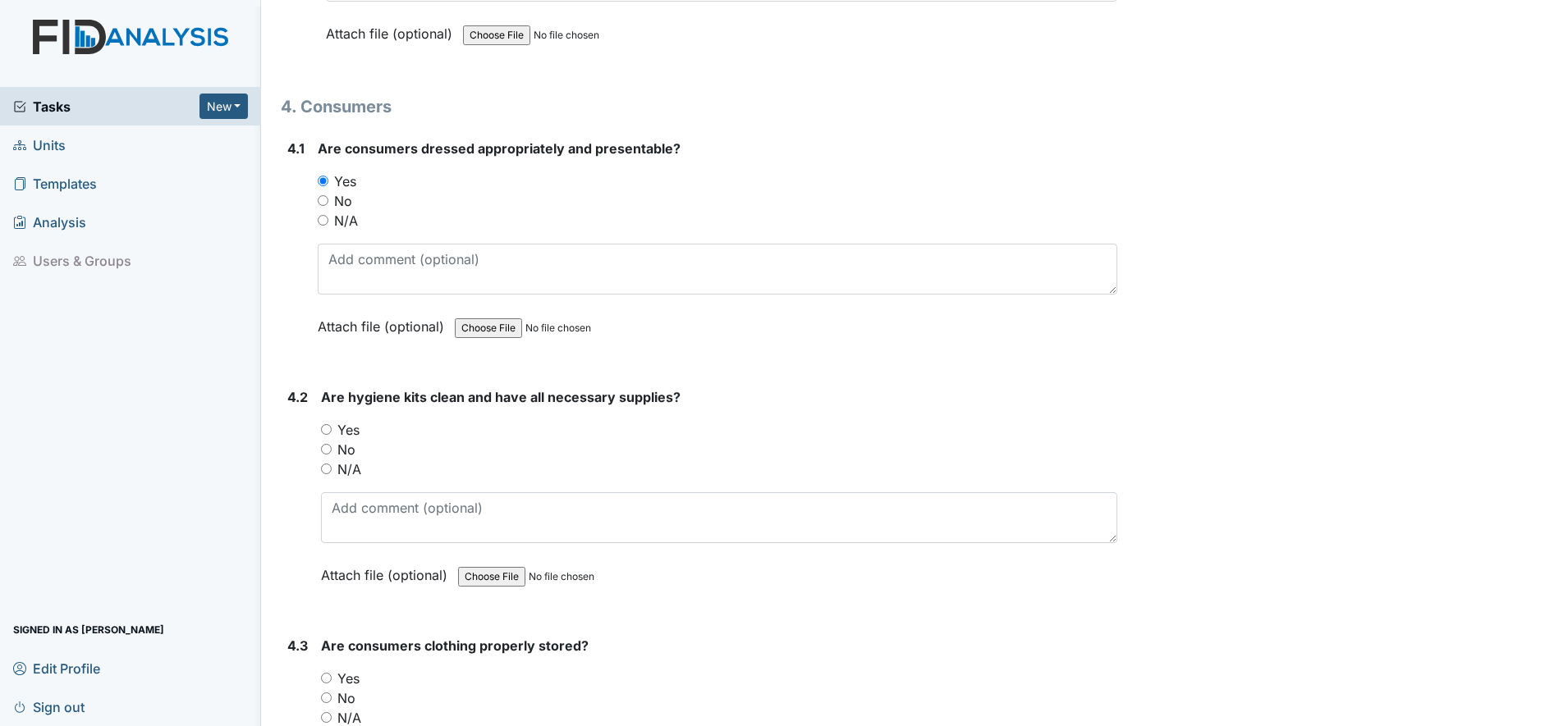
click at [327, 433] on input "Yes" at bounding box center [326, 429] width 11 height 11
radio input "true"
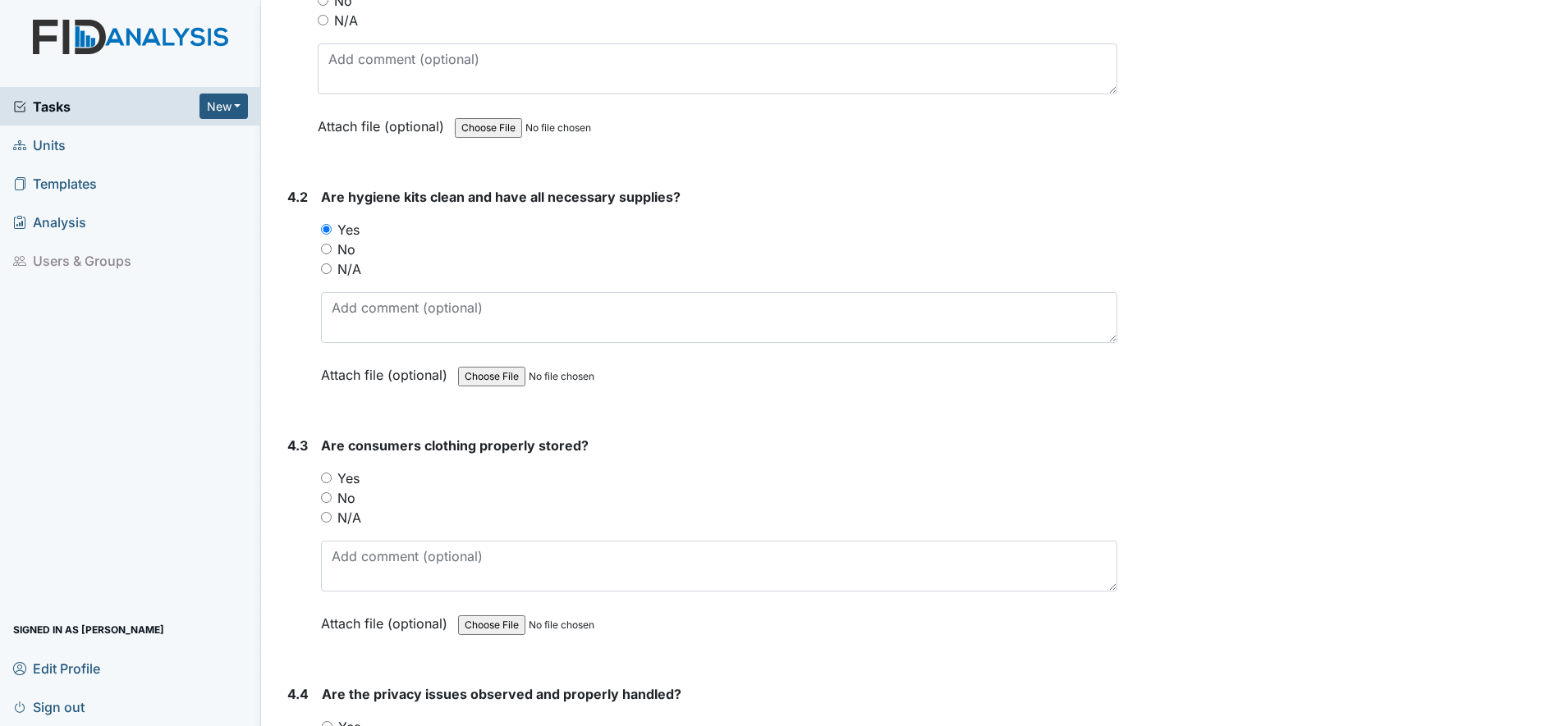
scroll to position [7283, 0]
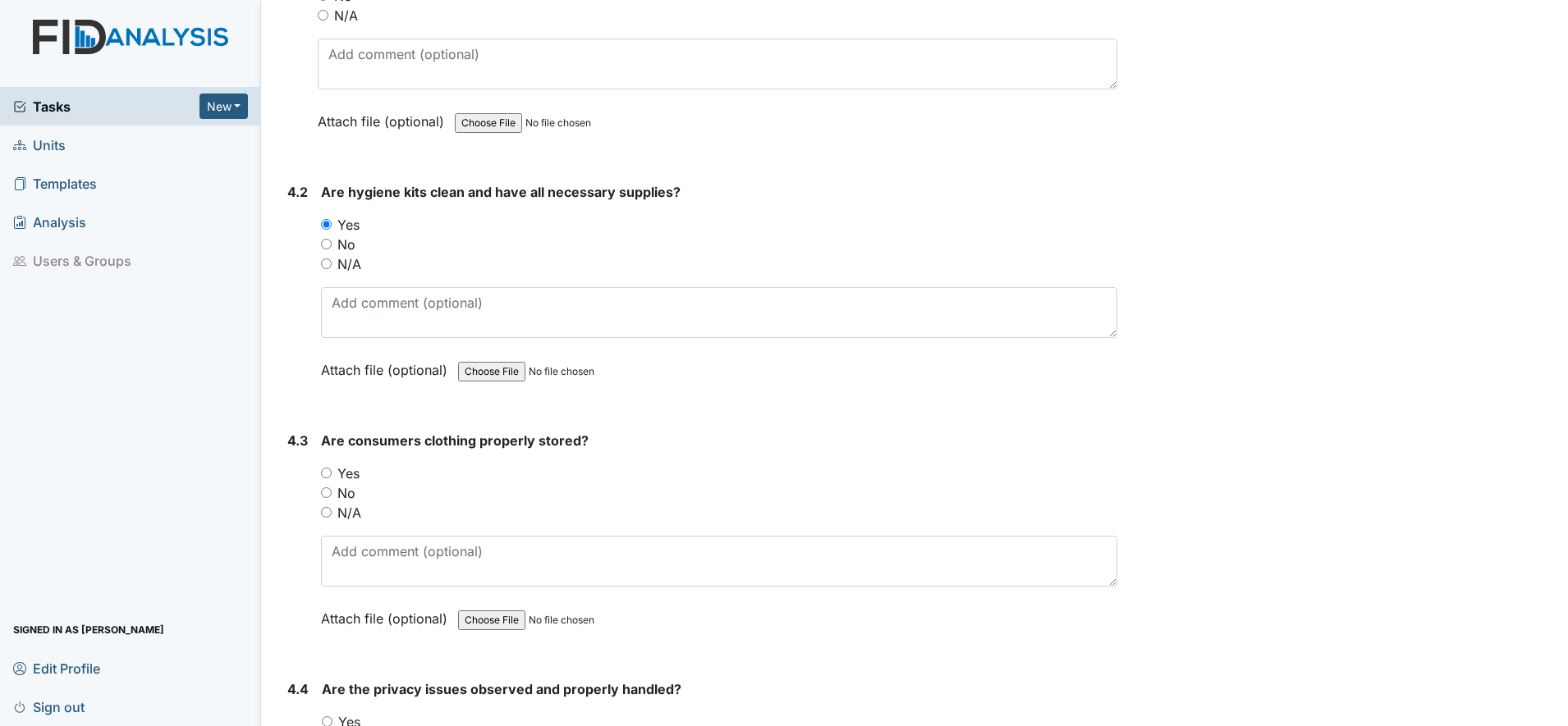
click at [328, 476] on input "Yes" at bounding box center [326, 473] width 11 height 11
radio input "true"
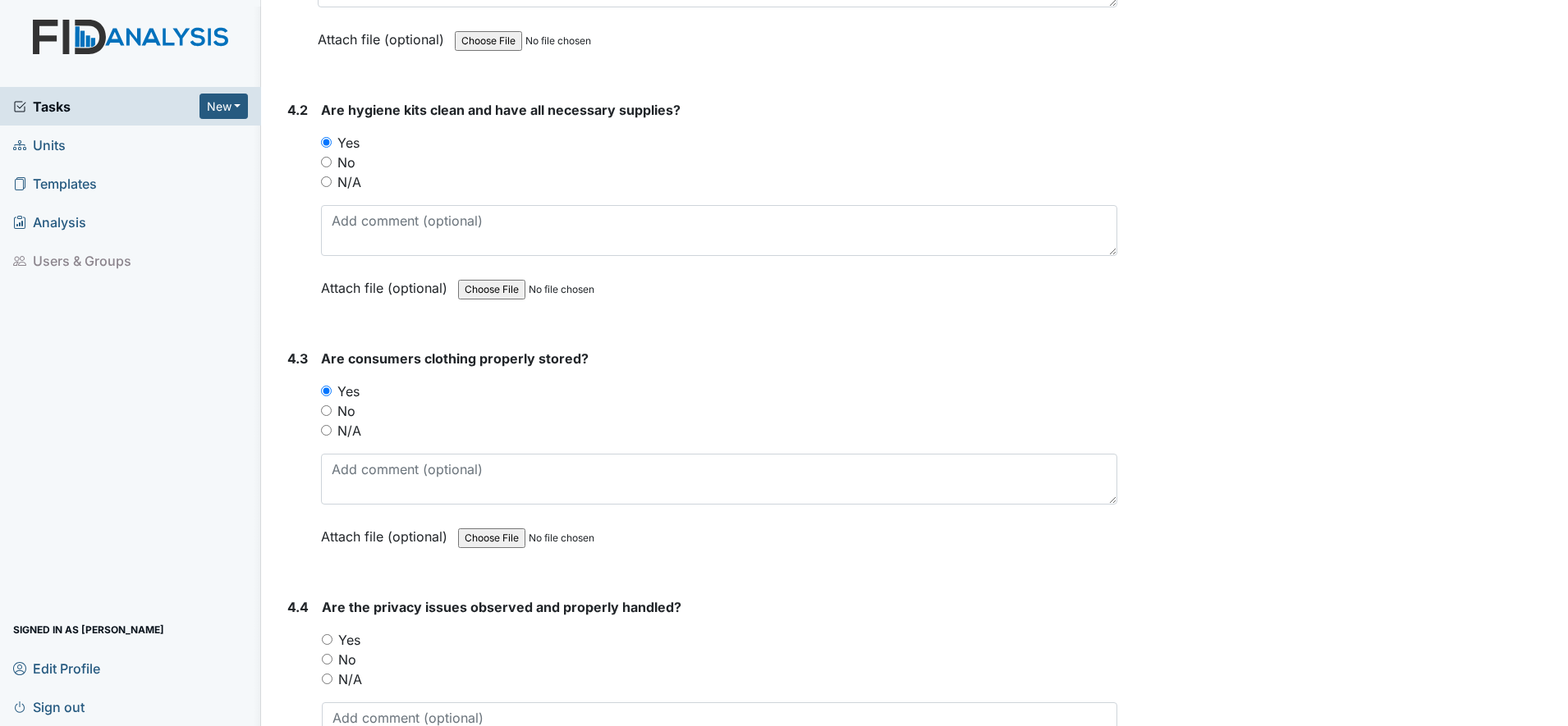
scroll to position [7488, 0]
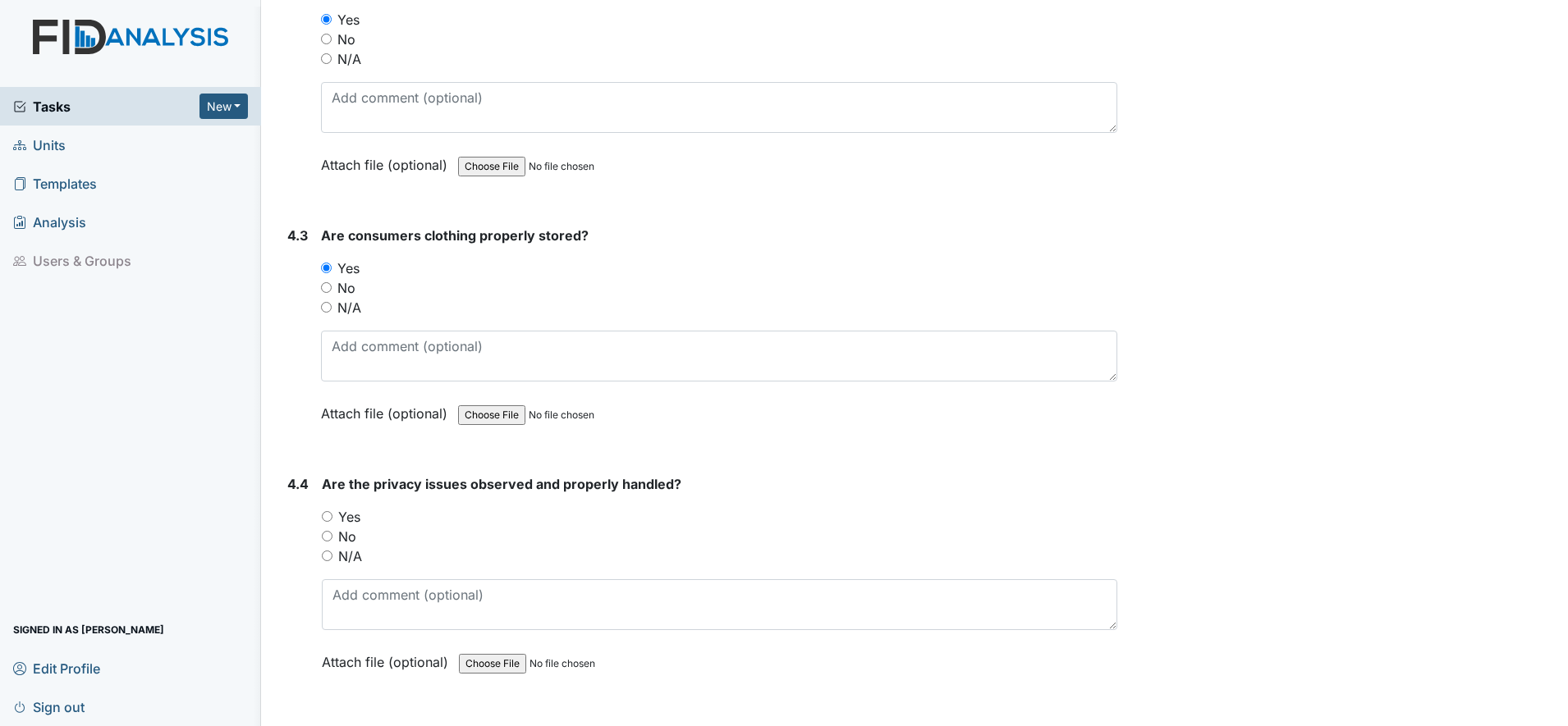
click at [325, 536] on input "No" at bounding box center [327, 536] width 11 height 11
radio input "true"
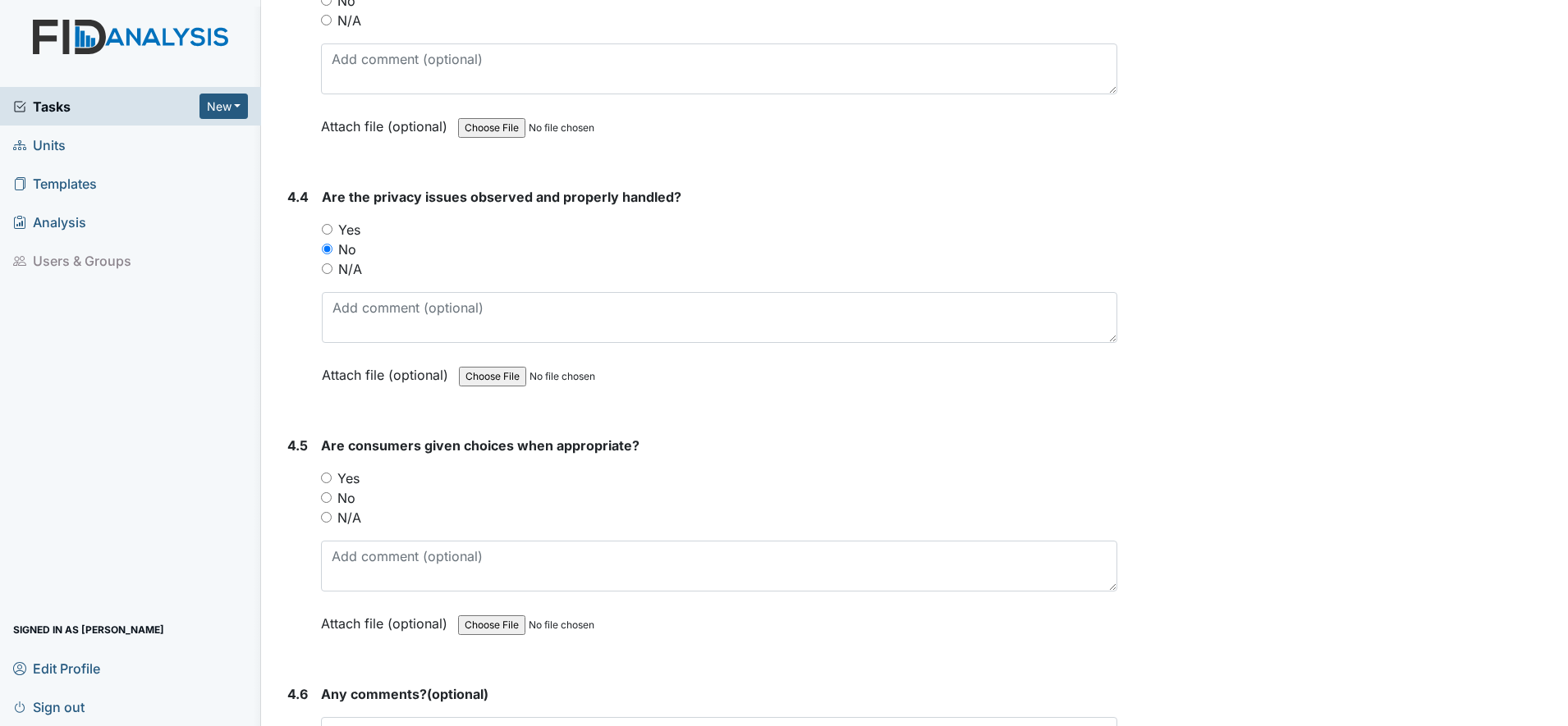
scroll to position [7796, 0]
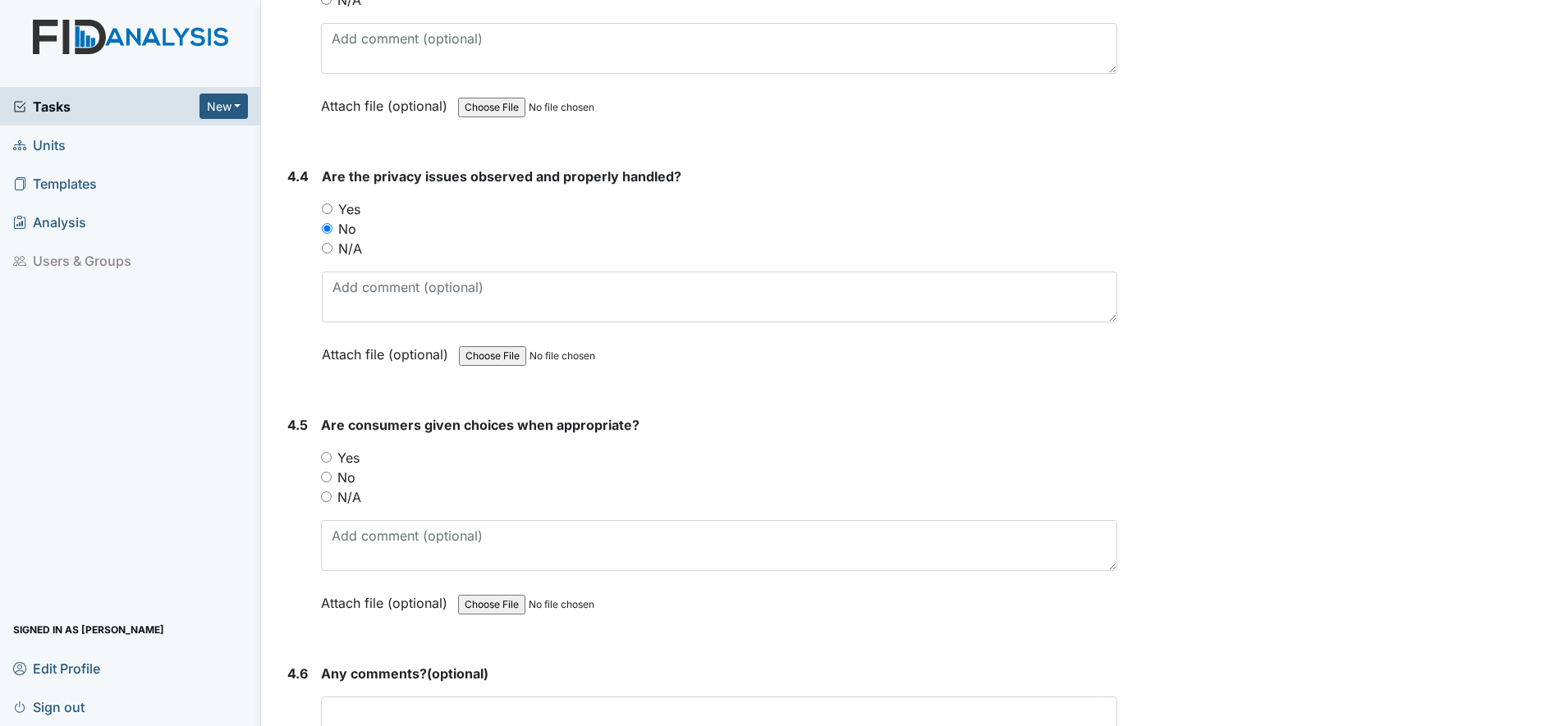
click at [331, 465] on div "Yes" at bounding box center [719, 457] width 796 height 19
click at [328, 462] on input "Yes" at bounding box center [326, 457] width 11 height 11
radio input "true"
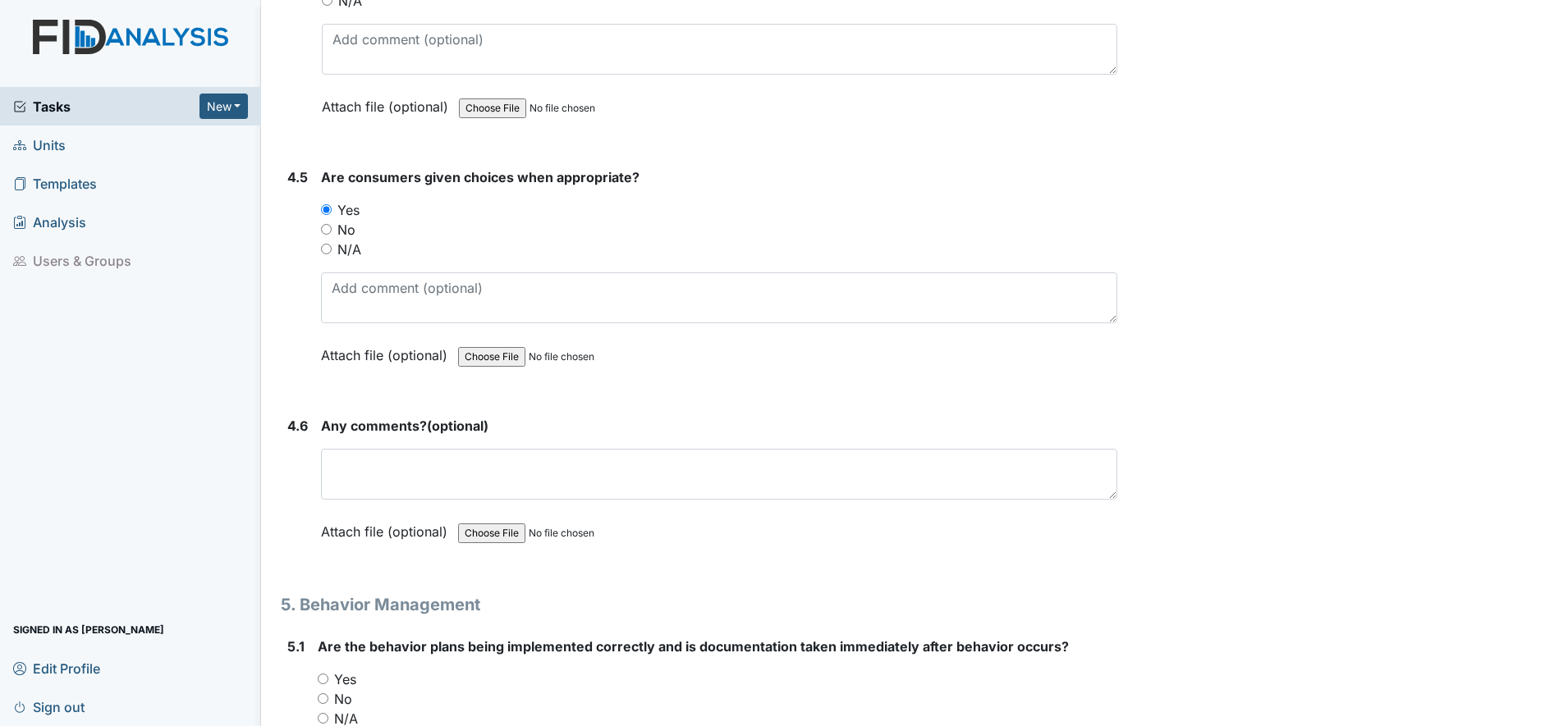
scroll to position [8103, 0]
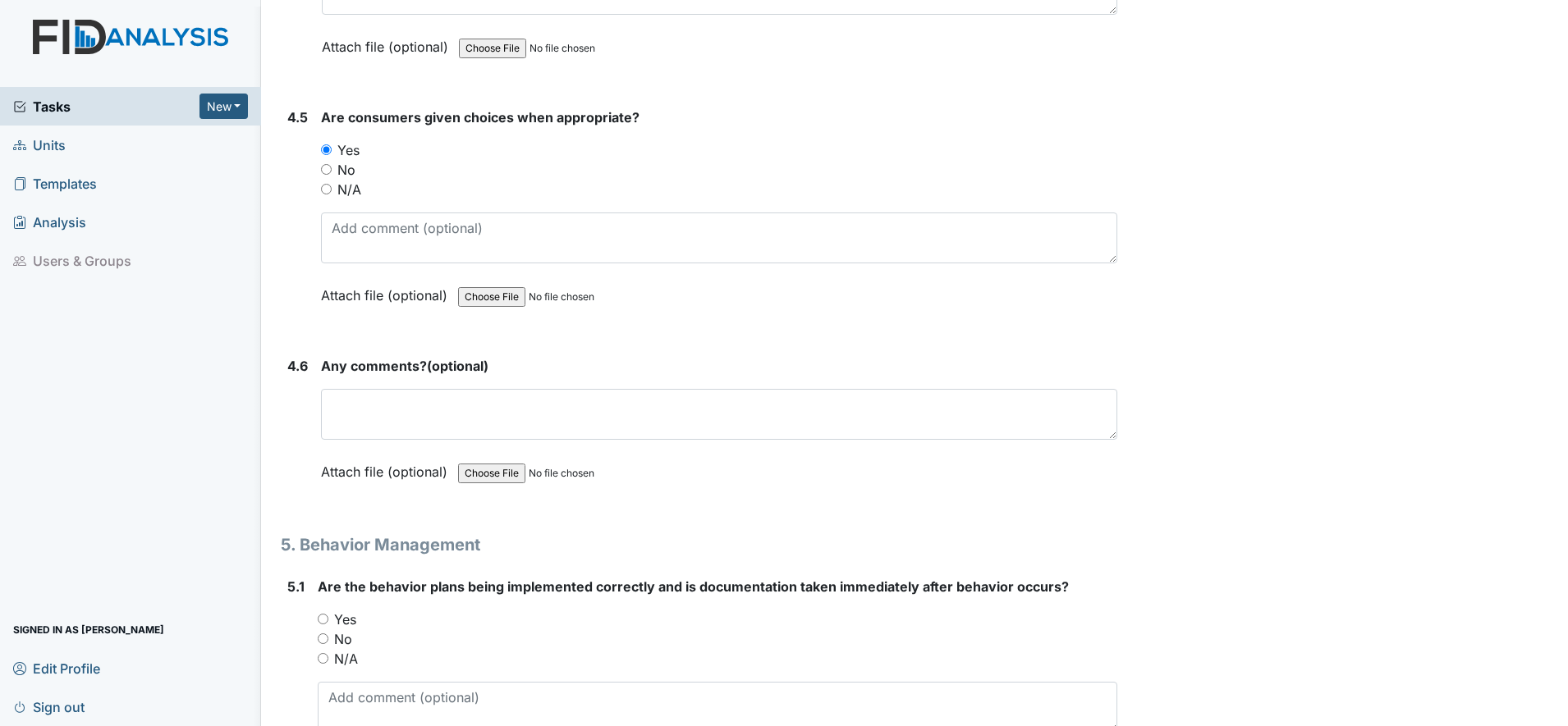
click at [324, 656] on input "N/A" at bounding box center [323, 658] width 11 height 11
radio input "true"
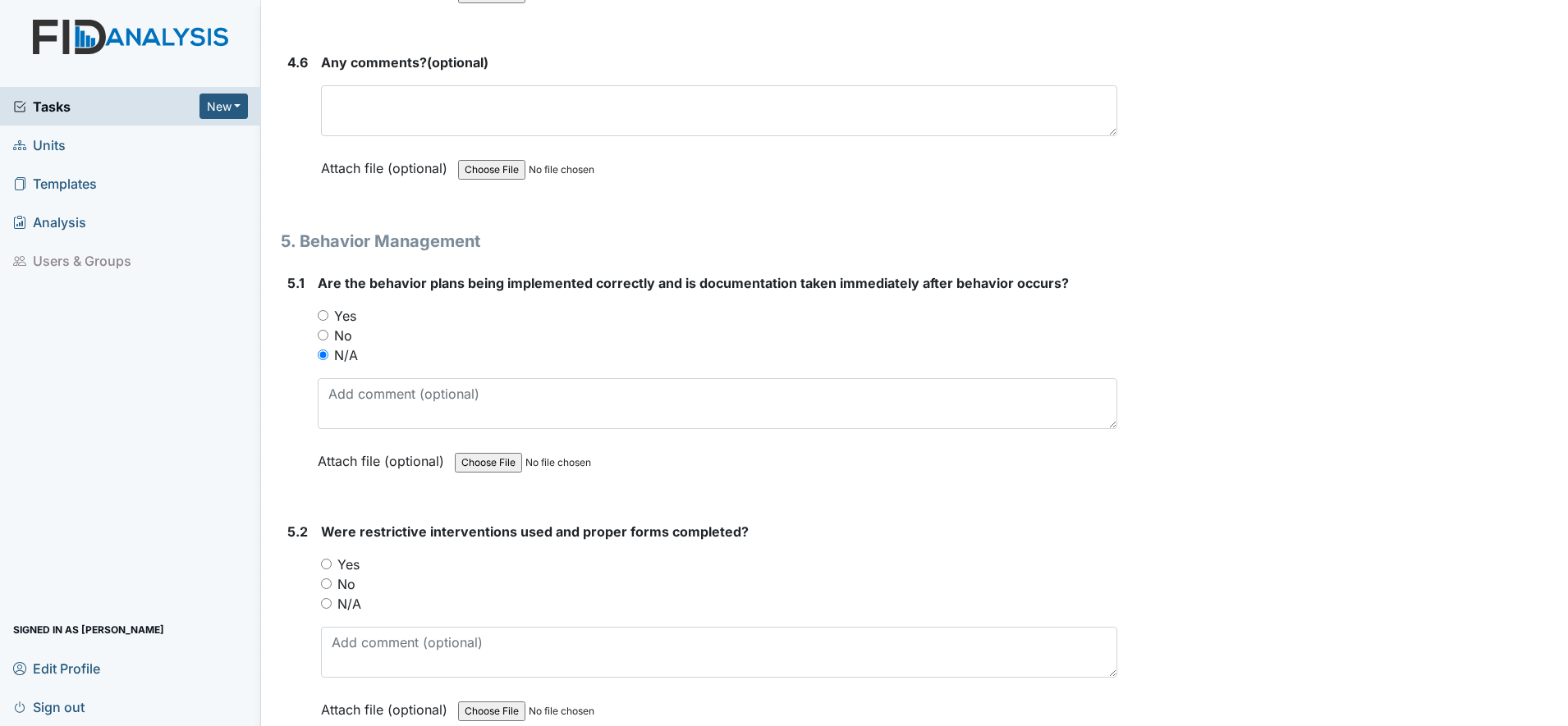
scroll to position [8411, 0]
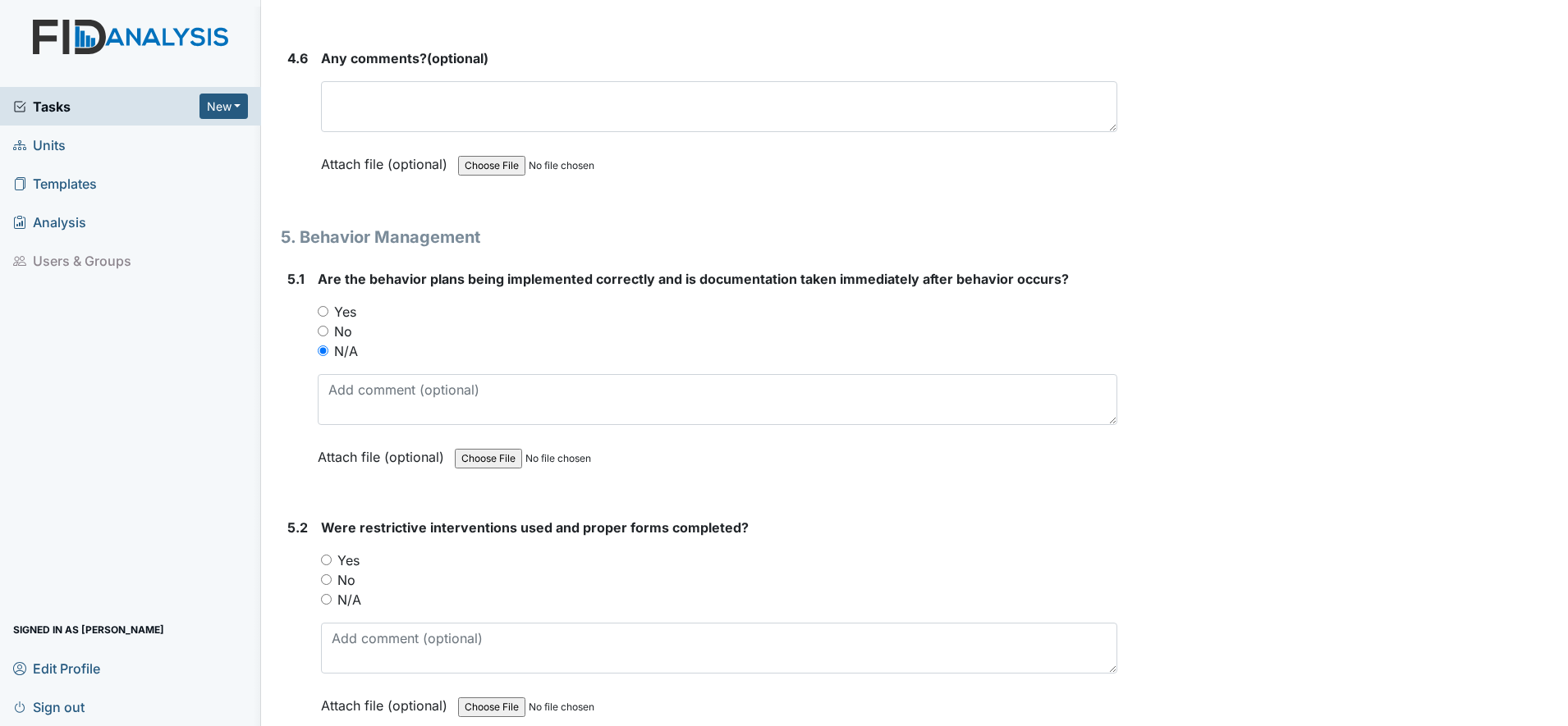
click at [329, 603] on input "N/A" at bounding box center [326, 599] width 11 height 11
radio input "true"
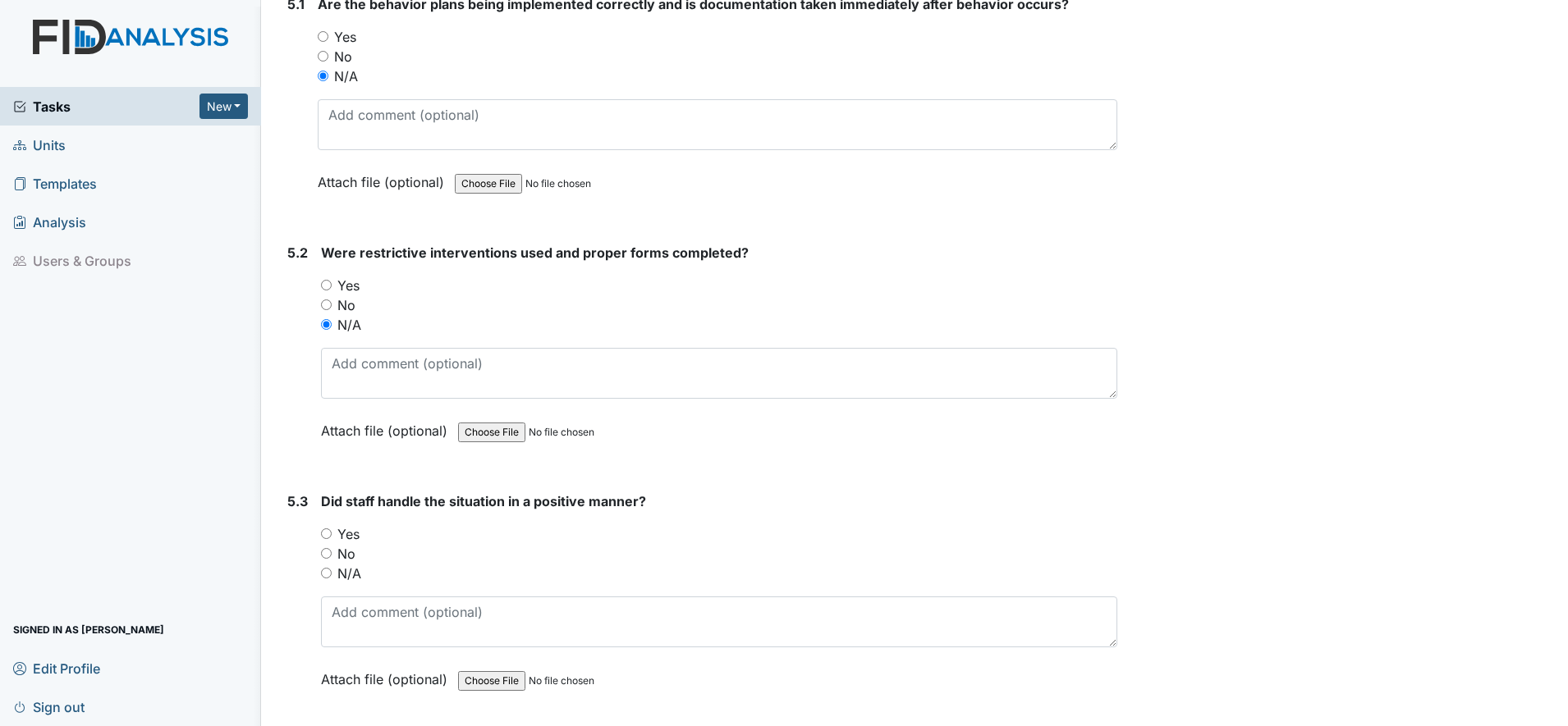
scroll to position [8719, 0]
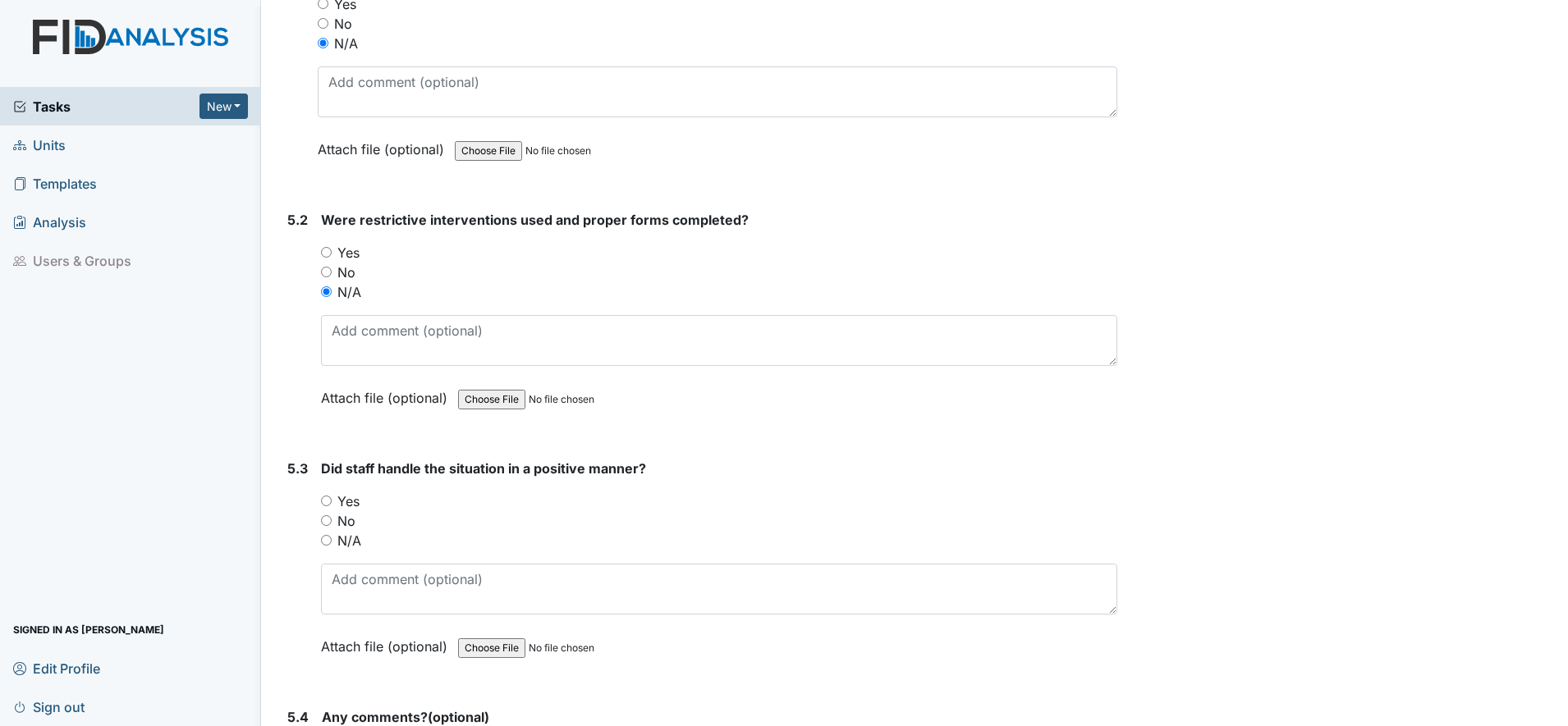
click at [325, 538] on input "N/A" at bounding box center [326, 540] width 11 height 11
radio input "true"
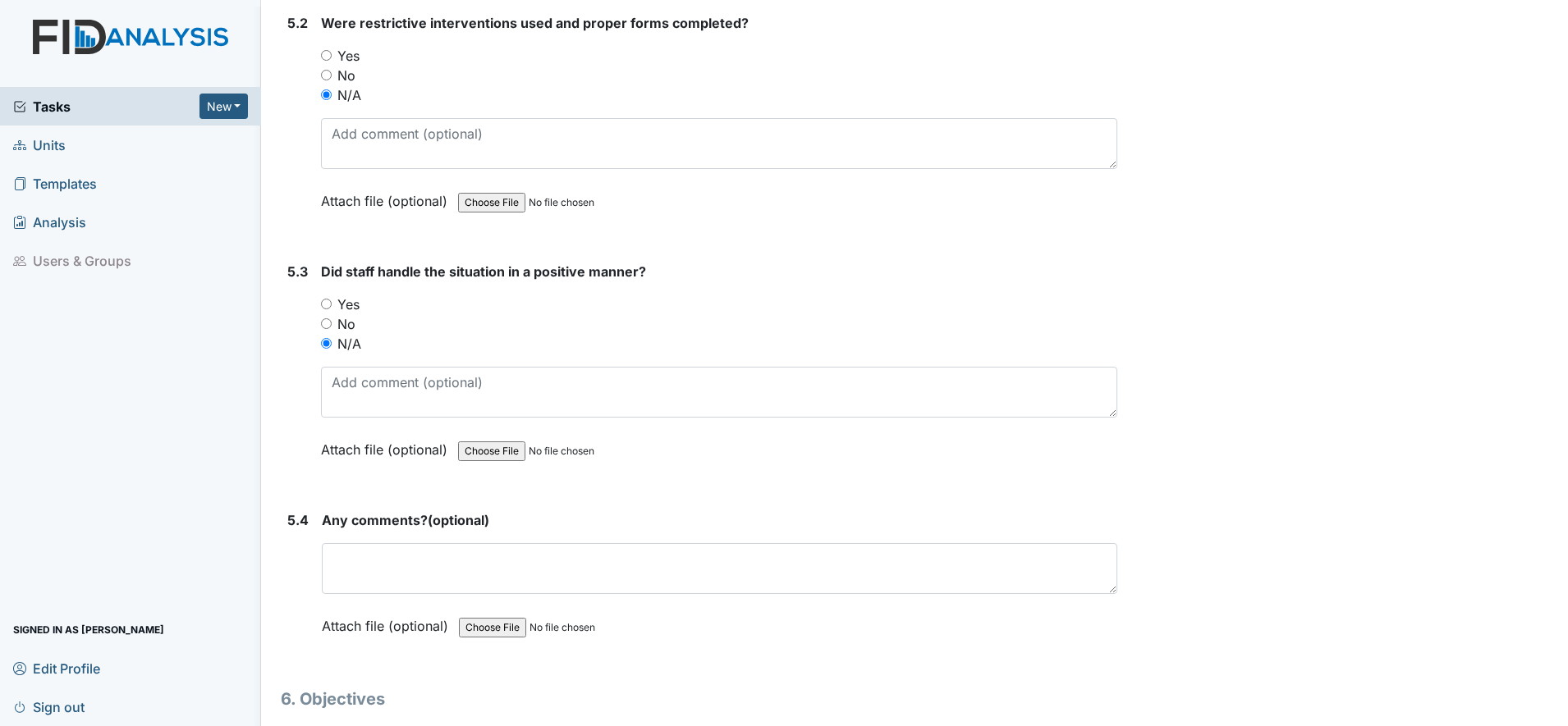
scroll to position [8924, 0]
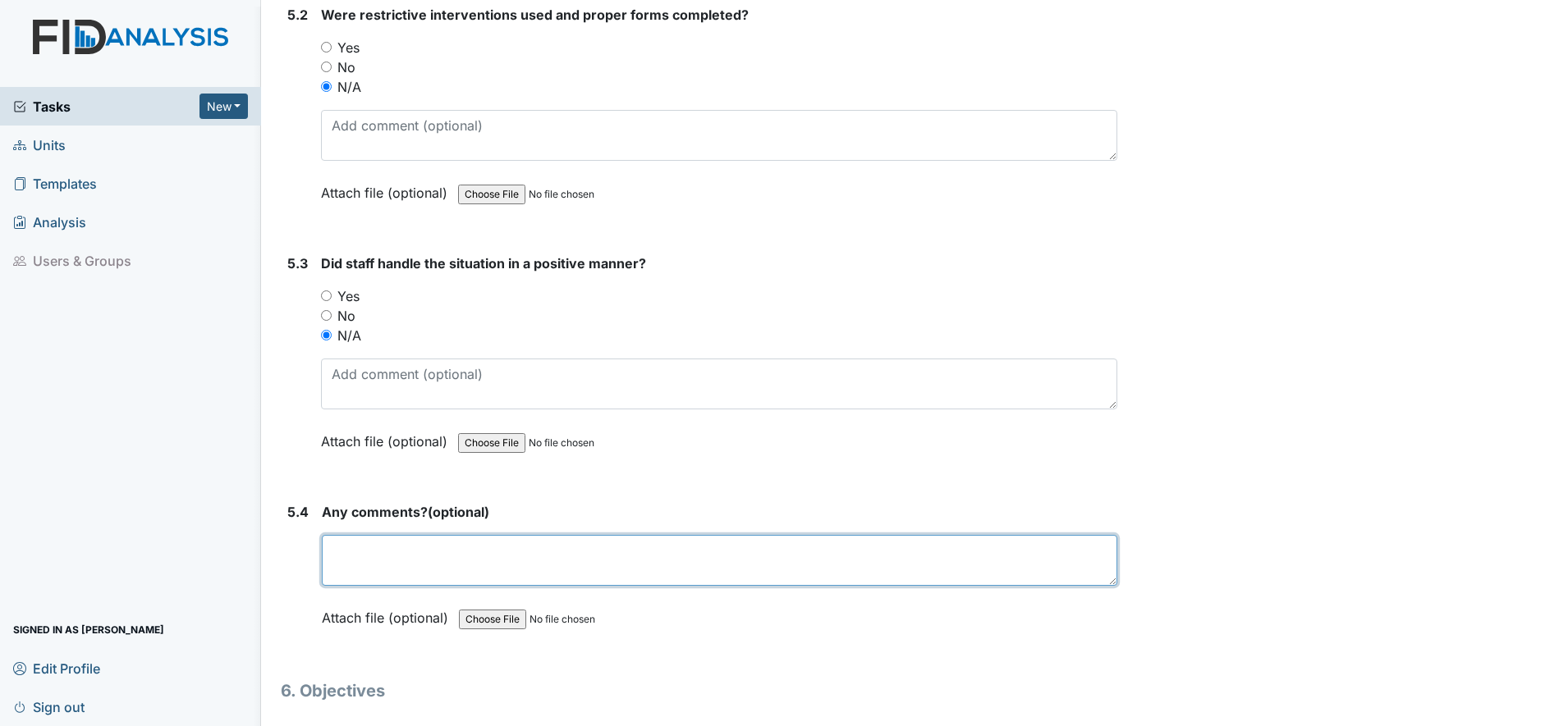
click at [355, 568] on textarea at bounding box center [719, 560] width 795 height 51
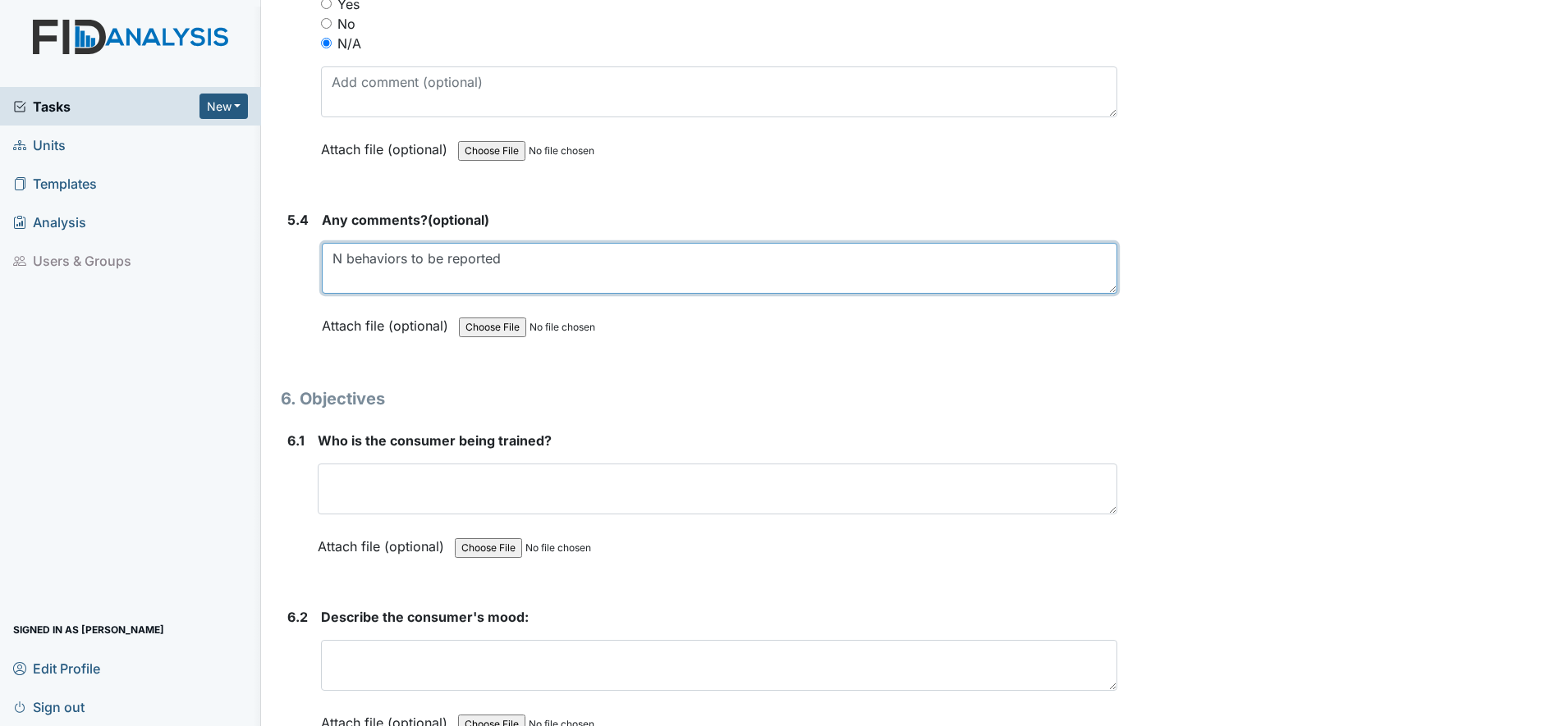
scroll to position [9232, 0]
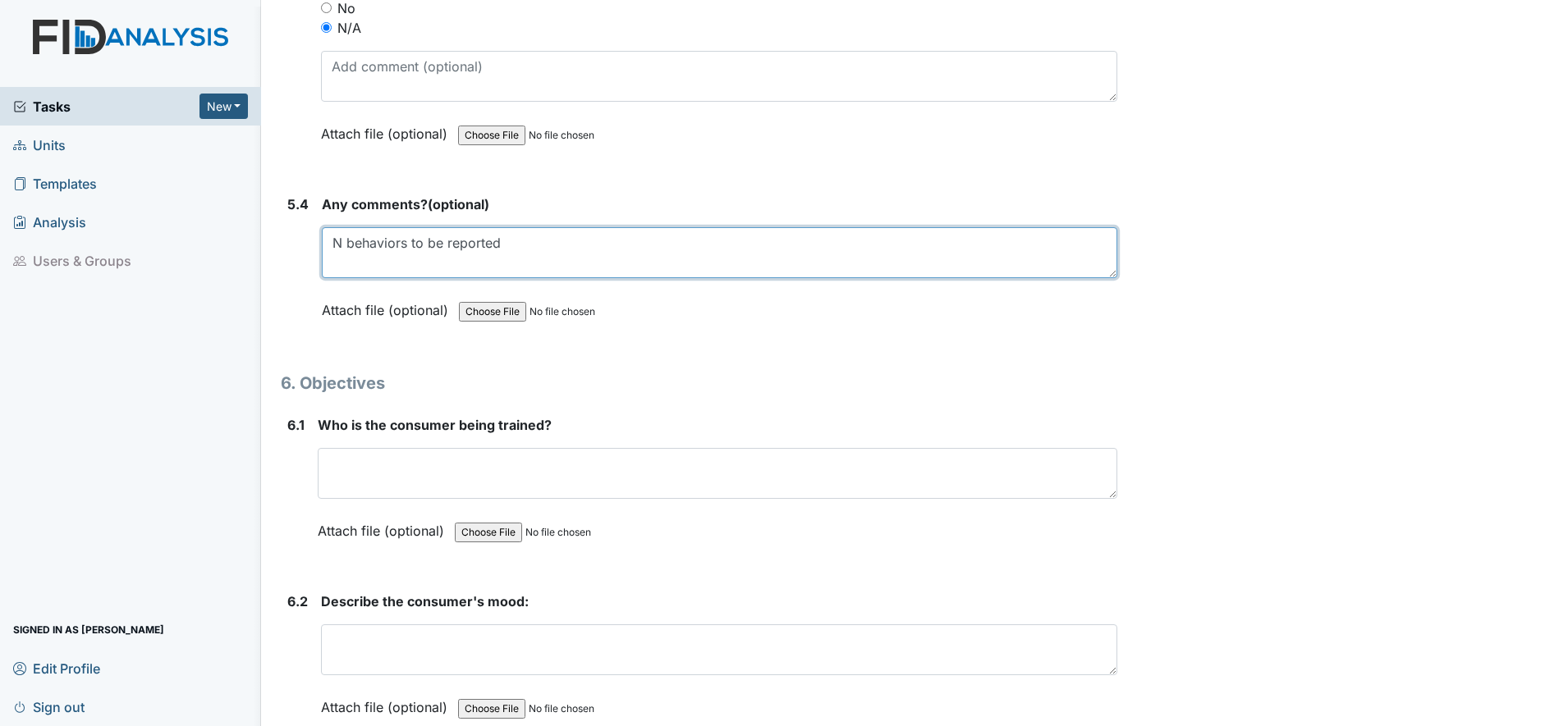
type textarea "N behaviors to be reported"
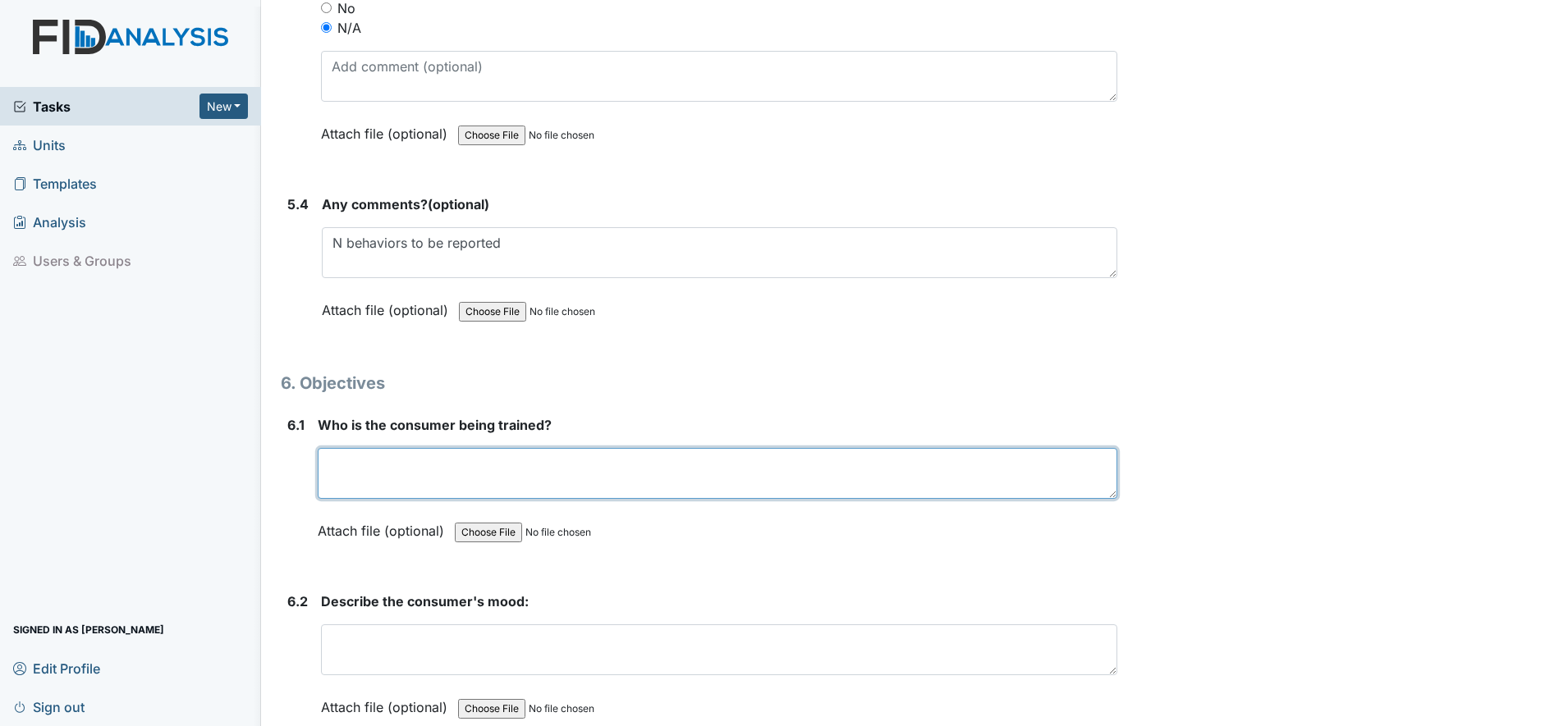
click at [335, 473] on textarea at bounding box center [717, 473] width 799 height 51
type textarea "CRo"
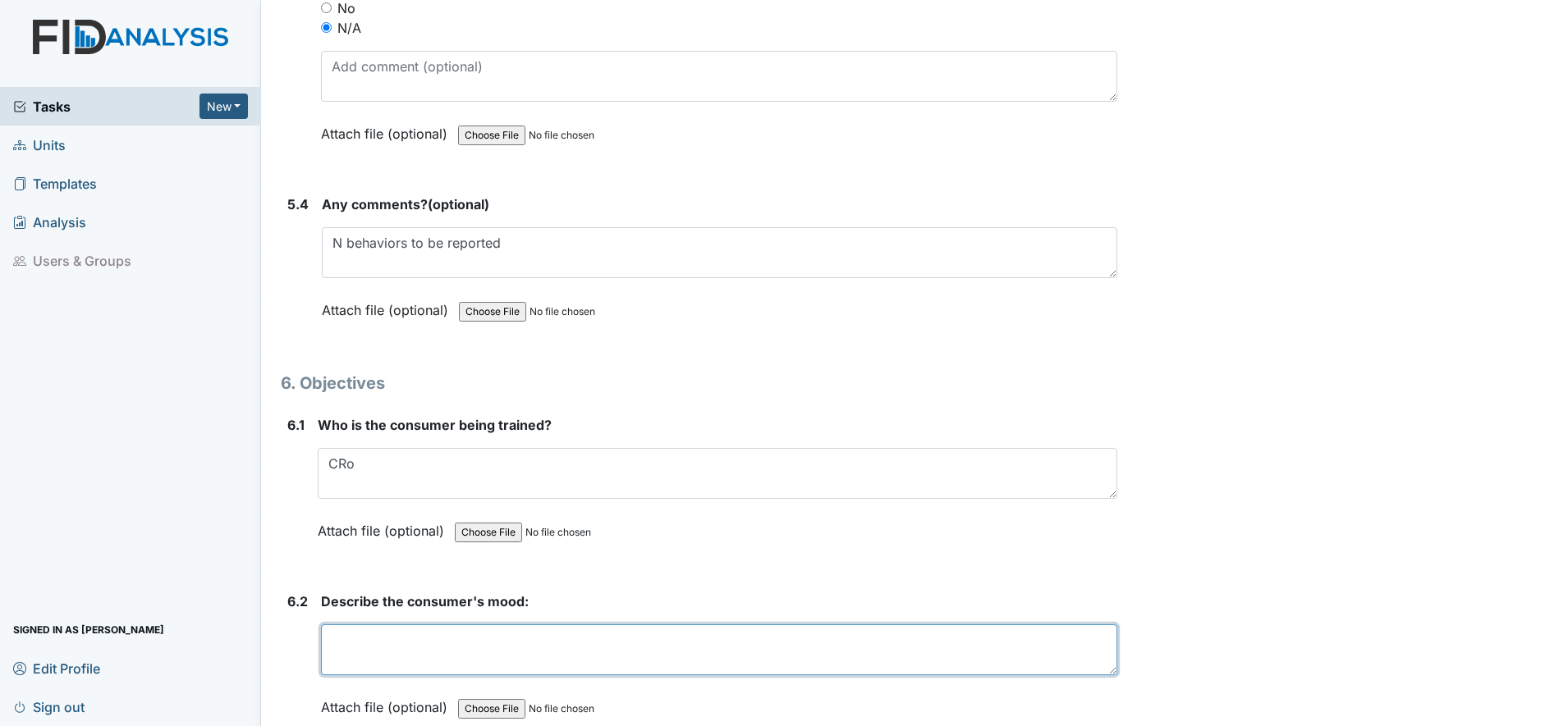
click at [366, 658] on textarea at bounding box center [719, 650] width 796 height 51
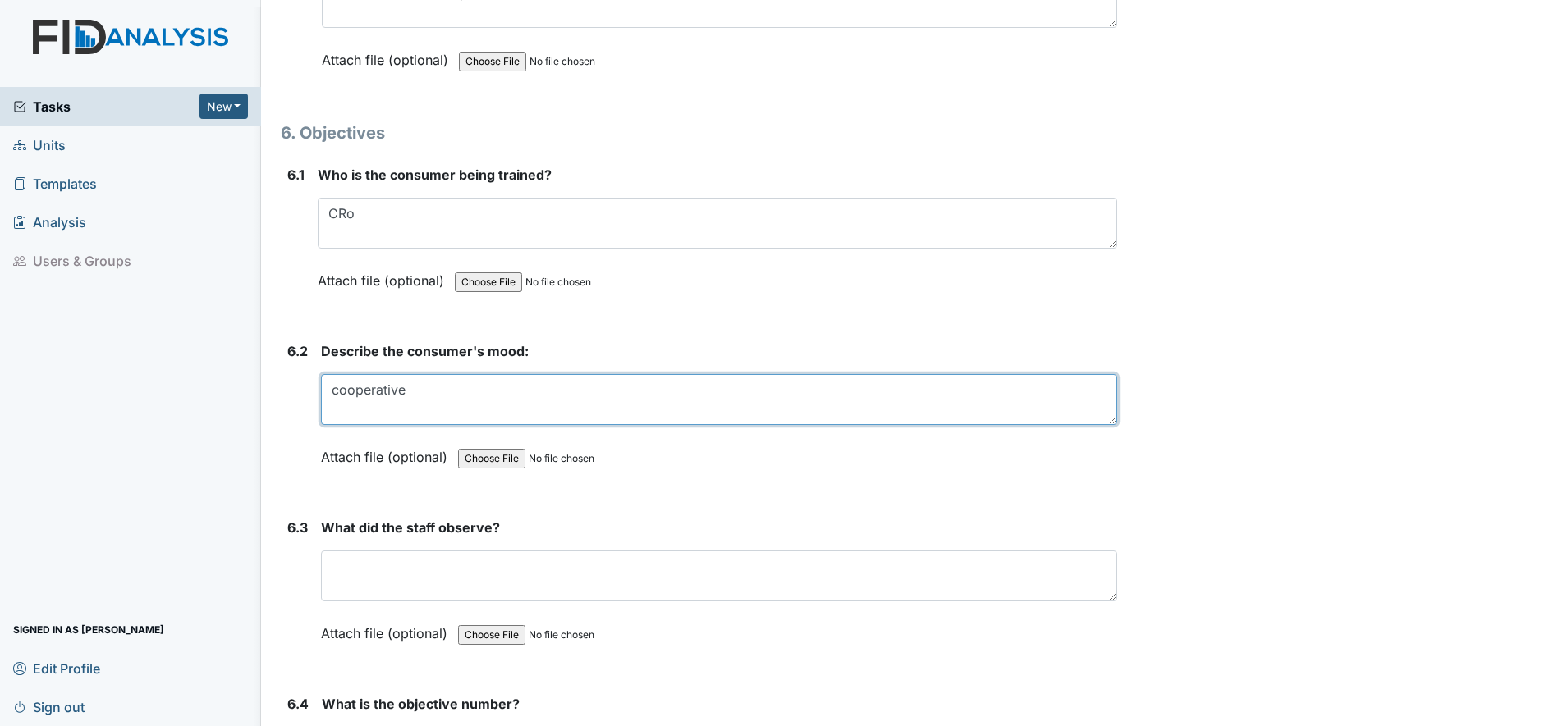
scroll to position [9539, 0]
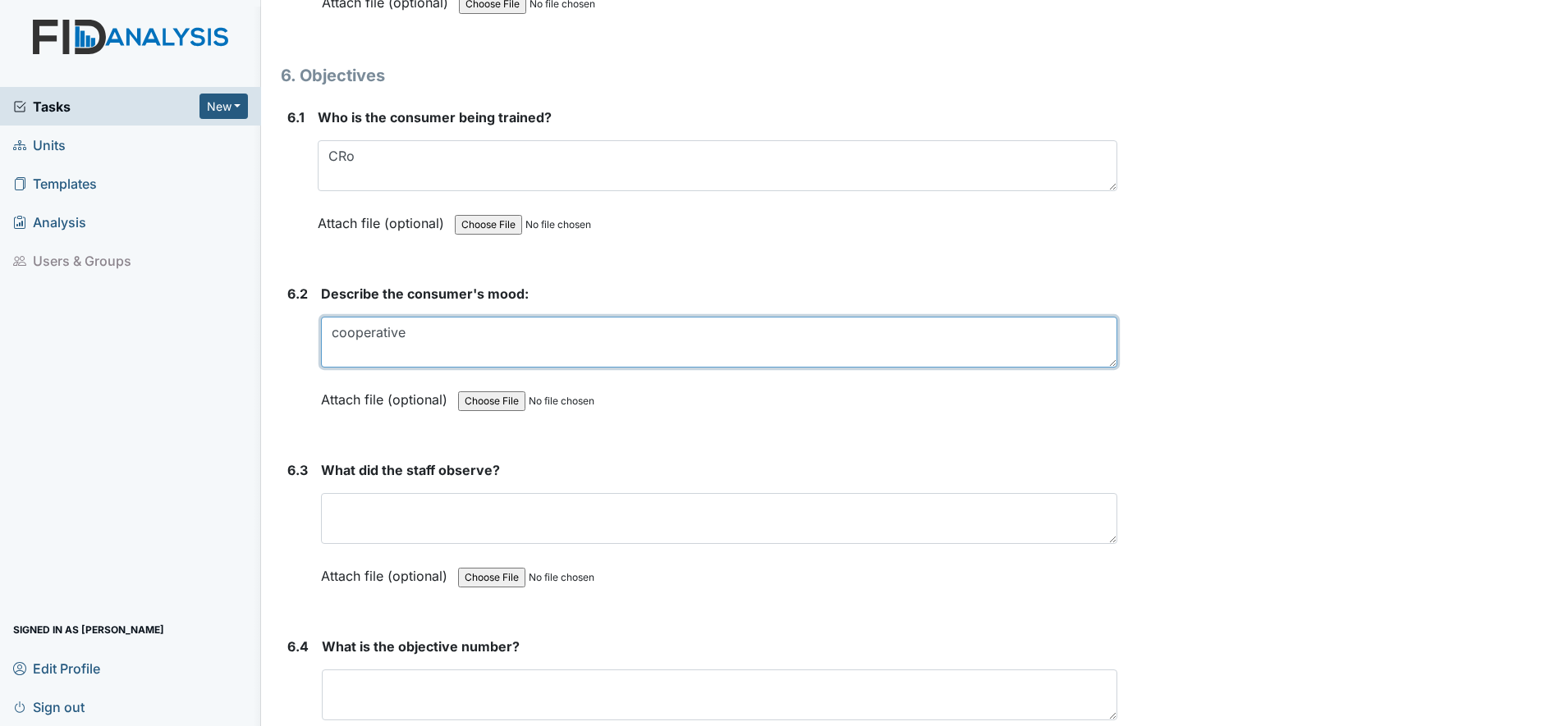
type textarea "cooperative"
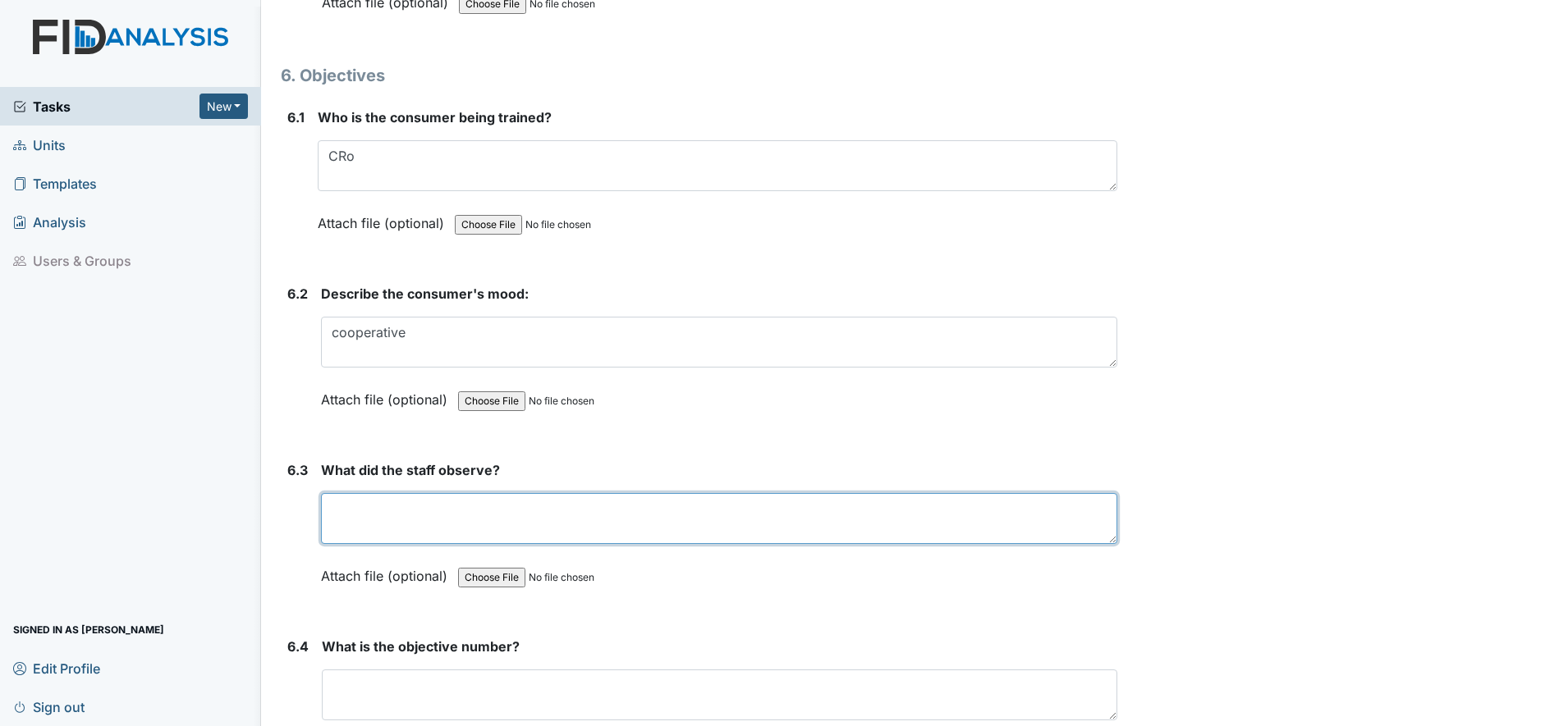
click at [347, 520] on textarea at bounding box center [719, 518] width 796 height 51
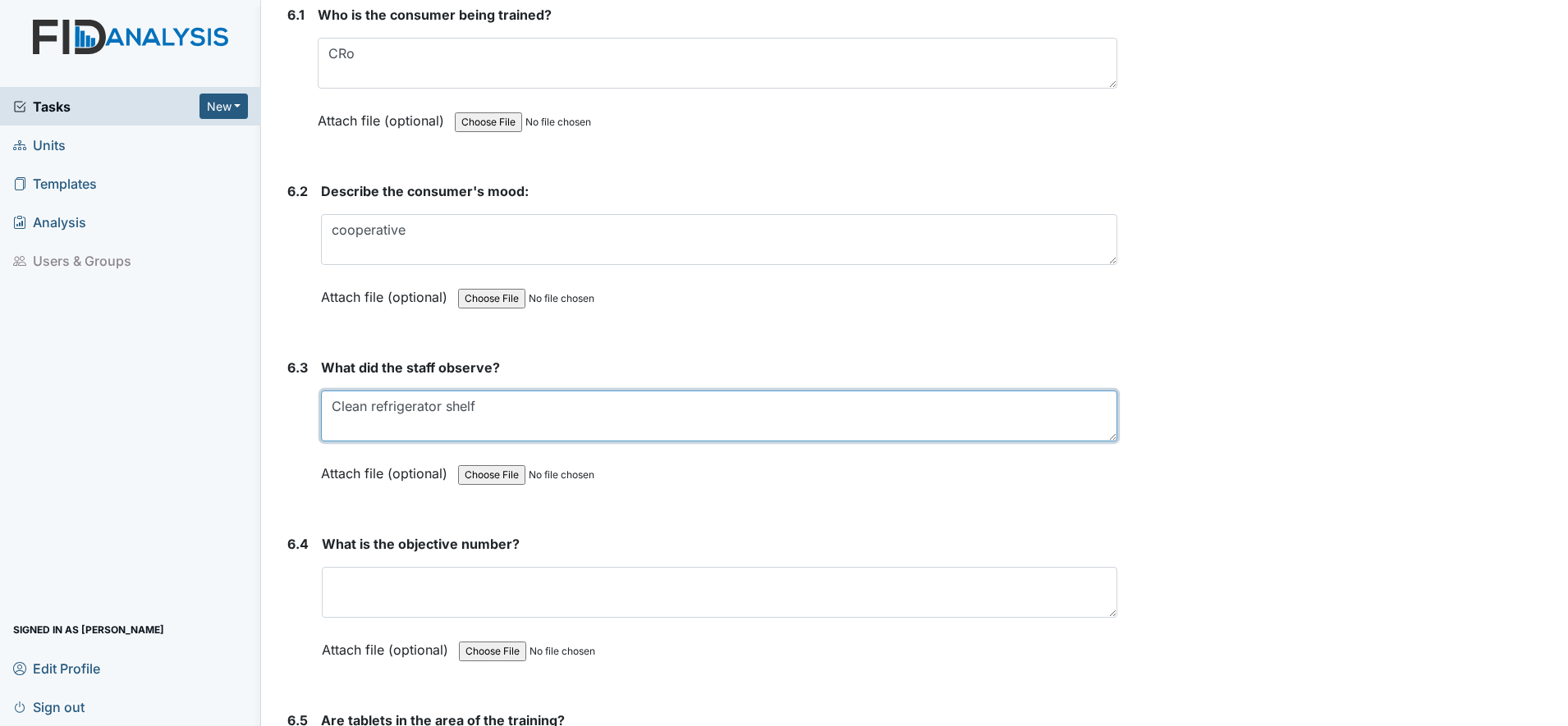
drag, startPoint x: 480, startPoint y: 406, endPoint x: 335, endPoint y: 405, distance: 145.0
click at [335, 405] on textarea "Clean refrigerator shelf" at bounding box center [719, 416] width 796 height 51
type textarea "Clean refrigerator shelf"
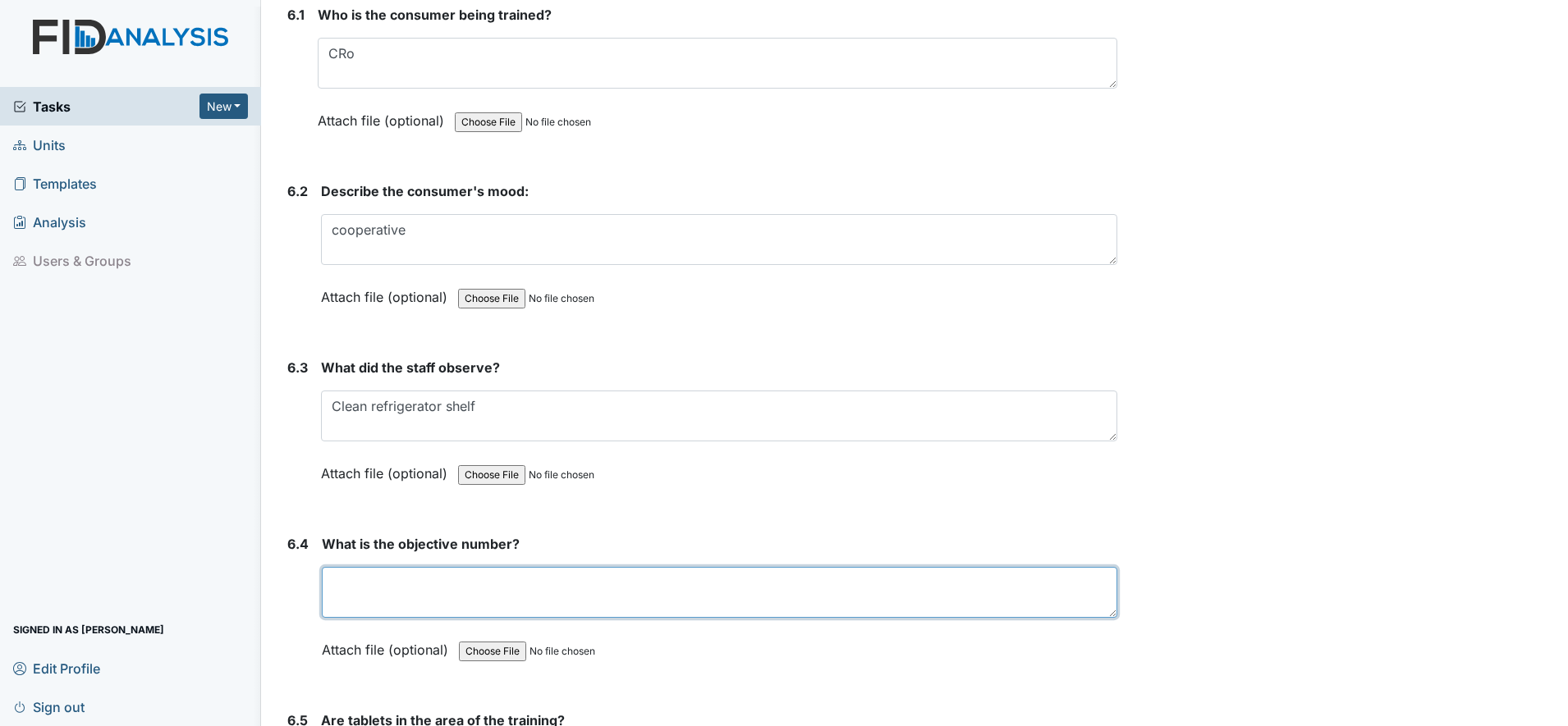
click at [340, 584] on textarea at bounding box center [719, 592] width 795 height 51
paste textarea "Clean refrigerator shelf"
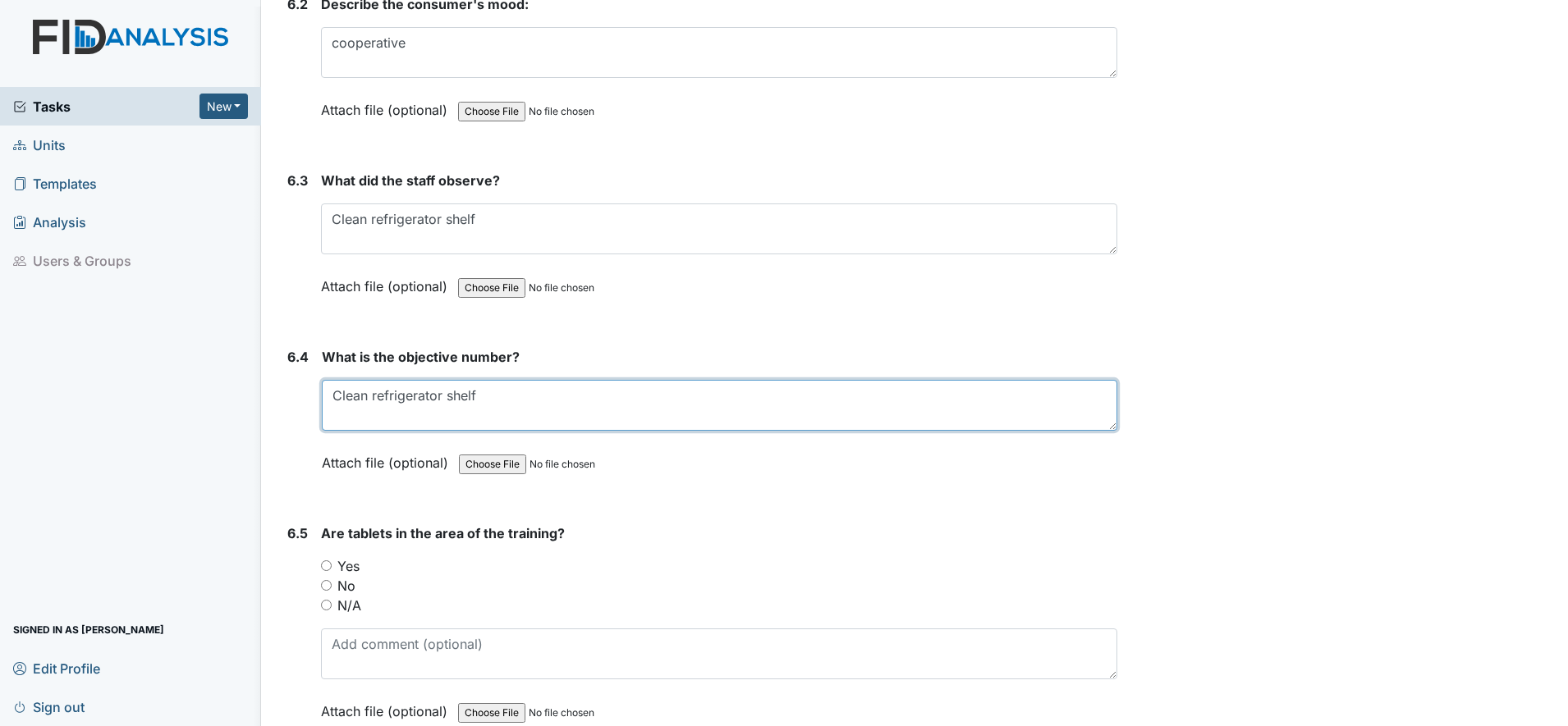
scroll to position [9847, 0]
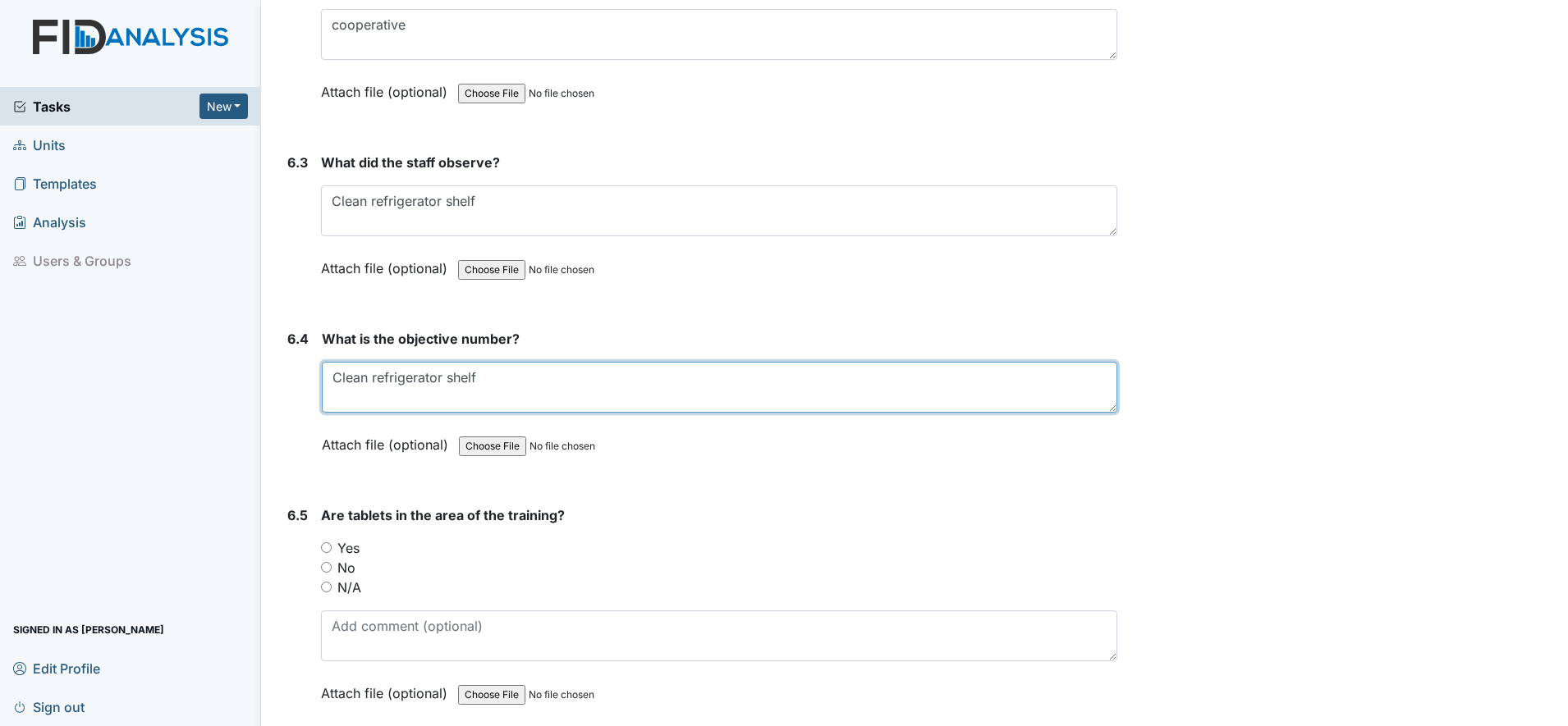
type textarea "Clean refrigerator shelf"
click at [327, 547] on input "Yes" at bounding box center [326, 547] width 11 height 11
radio input "true"
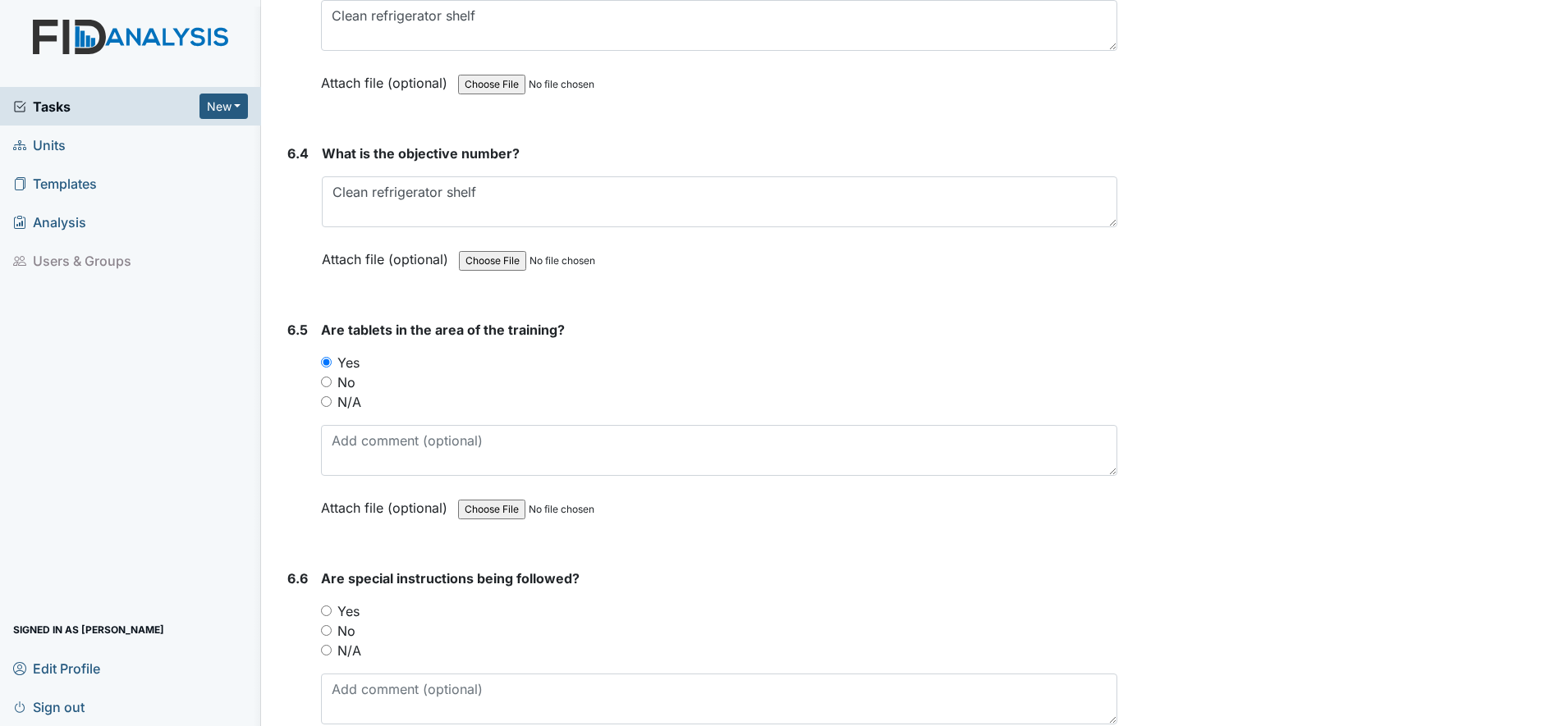
scroll to position [10053, 0]
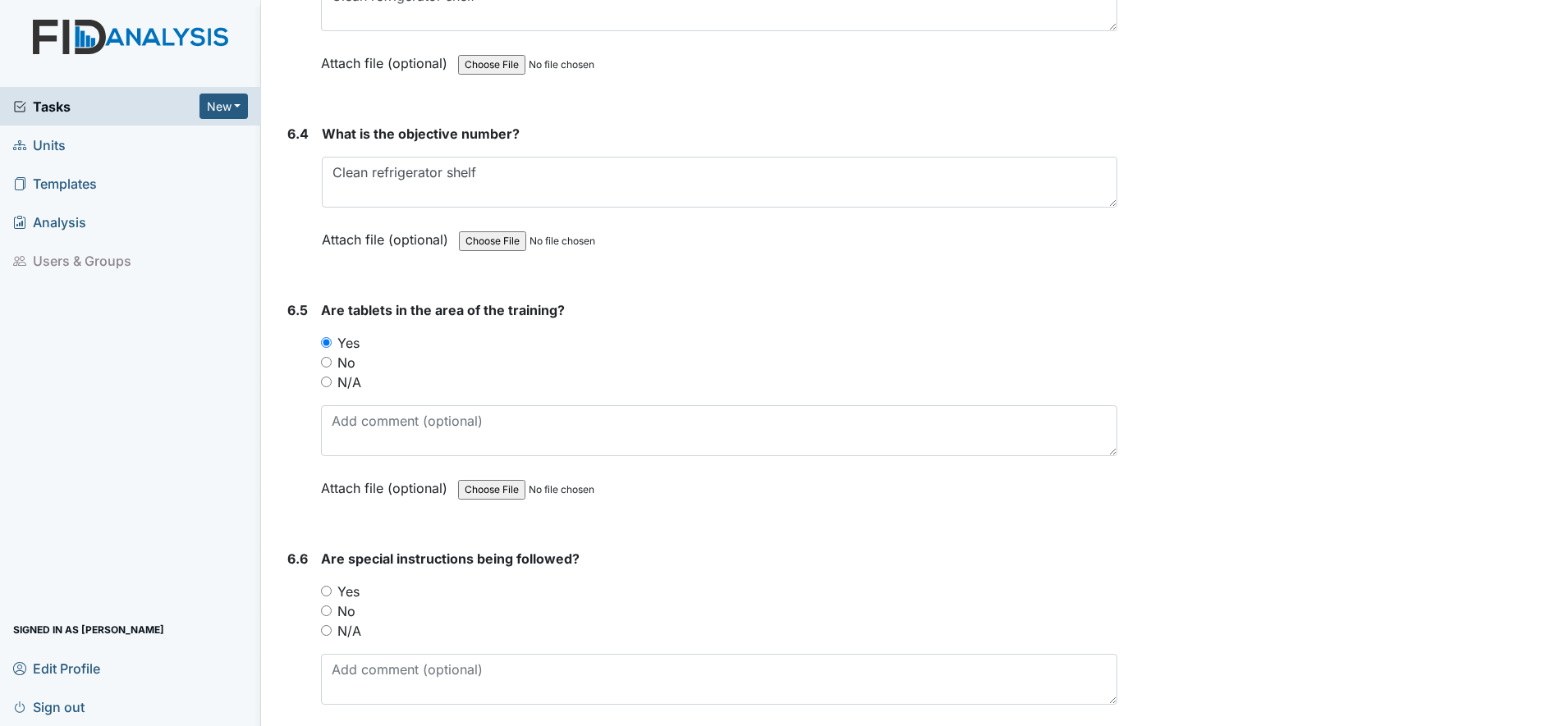
click at [324, 593] on input "Yes" at bounding box center [326, 591] width 11 height 11
radio input "true"
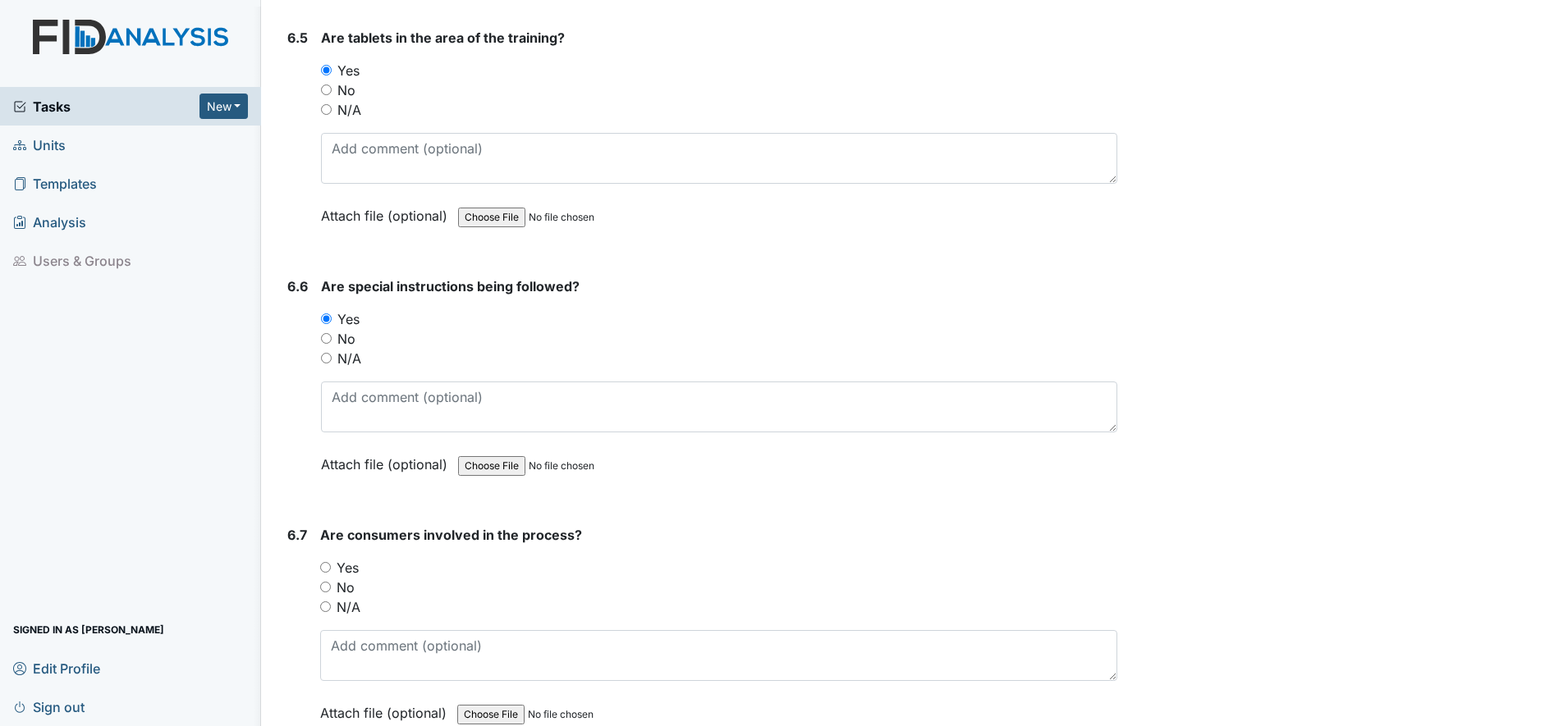
scroll to position [10360, 0]
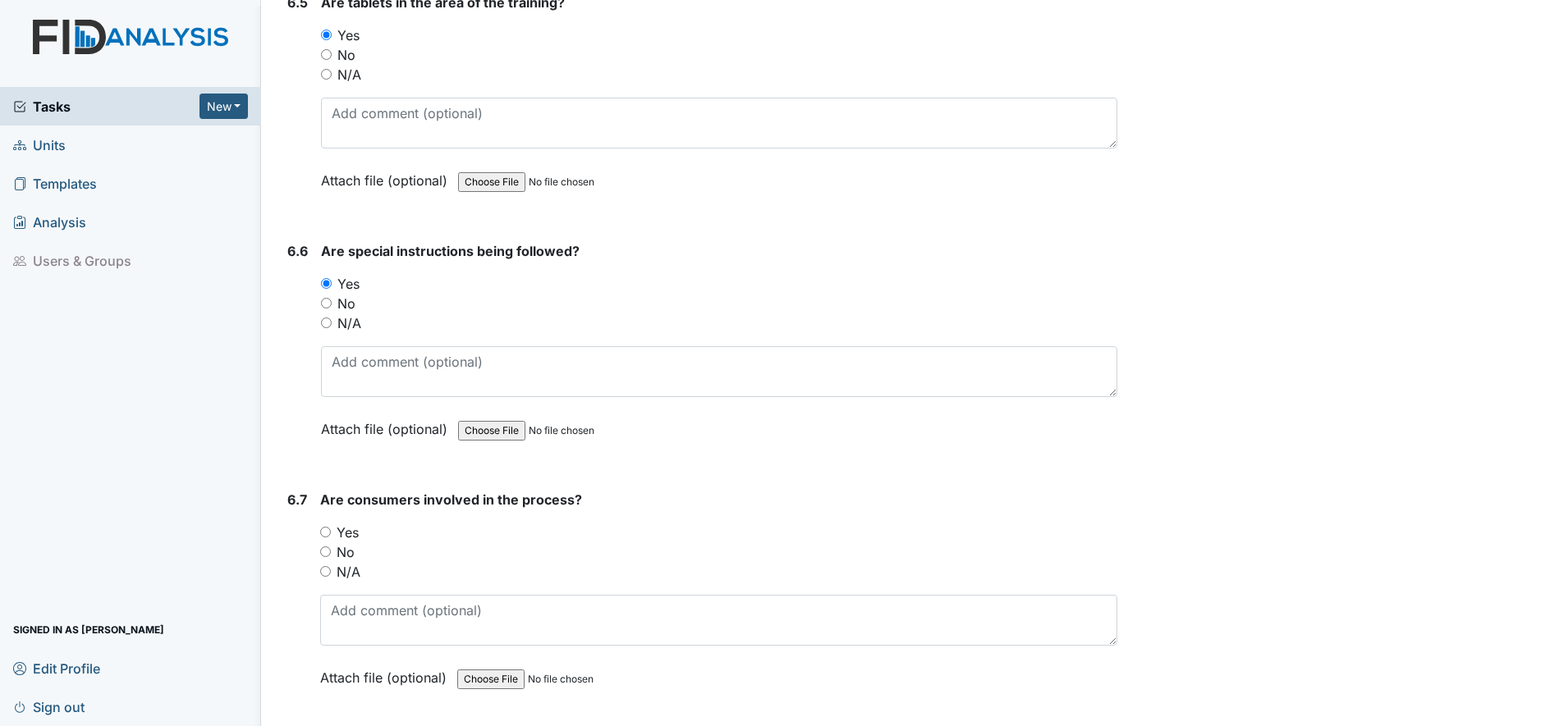
click at [325, 534] on input "Yes" at bounding box center [325, 532] width 11 height 11
radio input "true"
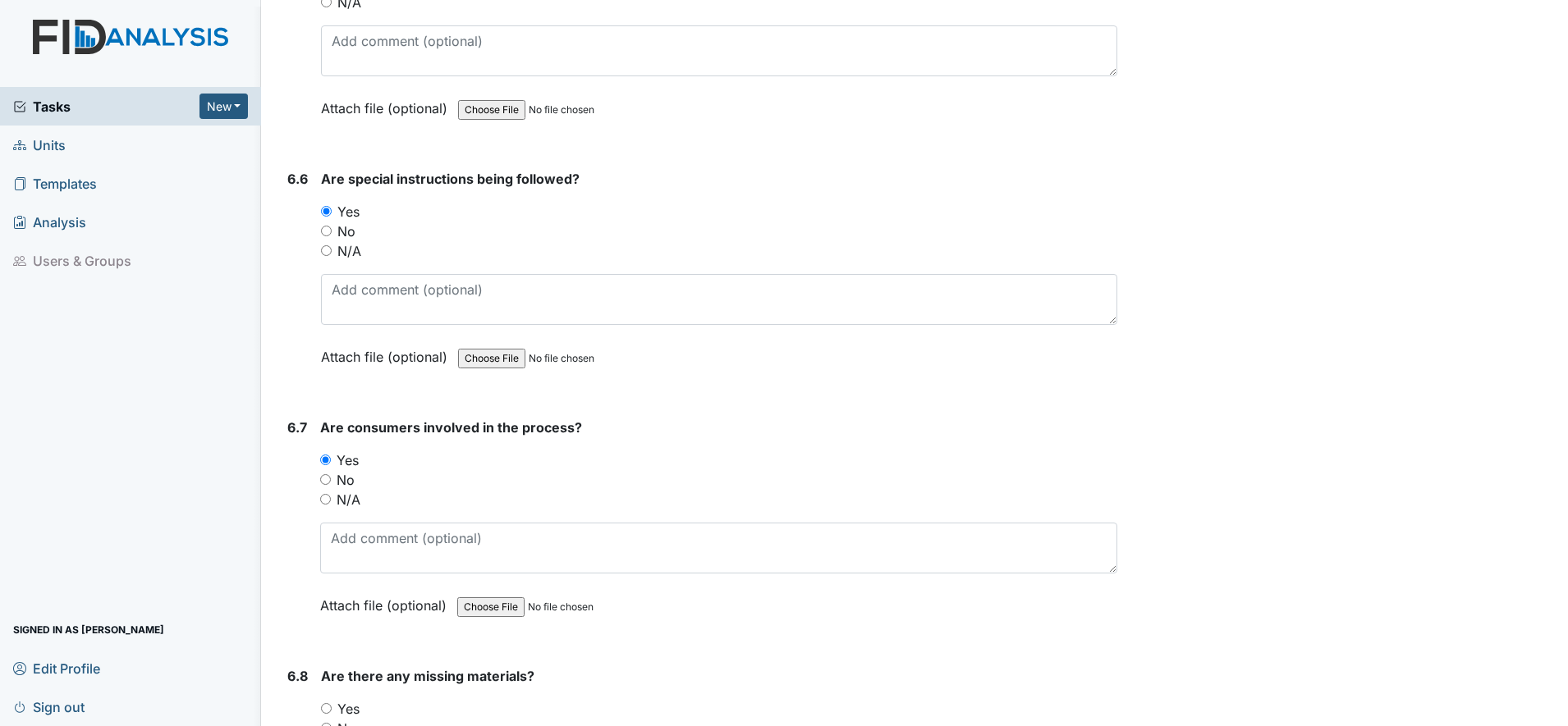
scroll to position [10668, 0]
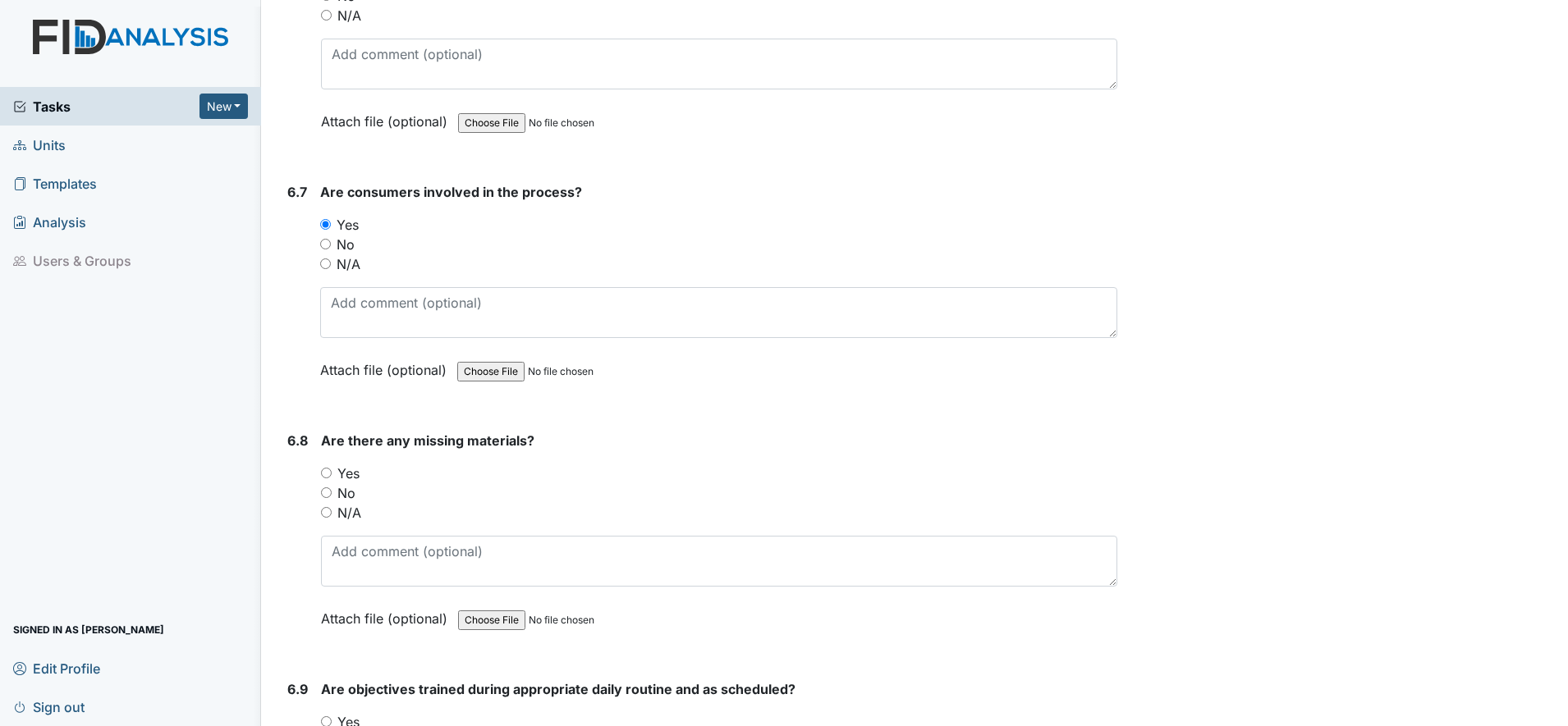
click at [326, 499] on div "No" at bounding box center [719, 493] width 796 height 19
click at [328, 495] on input "No" at bounding box center [326, 492] width 11 height 11
radio input "true"
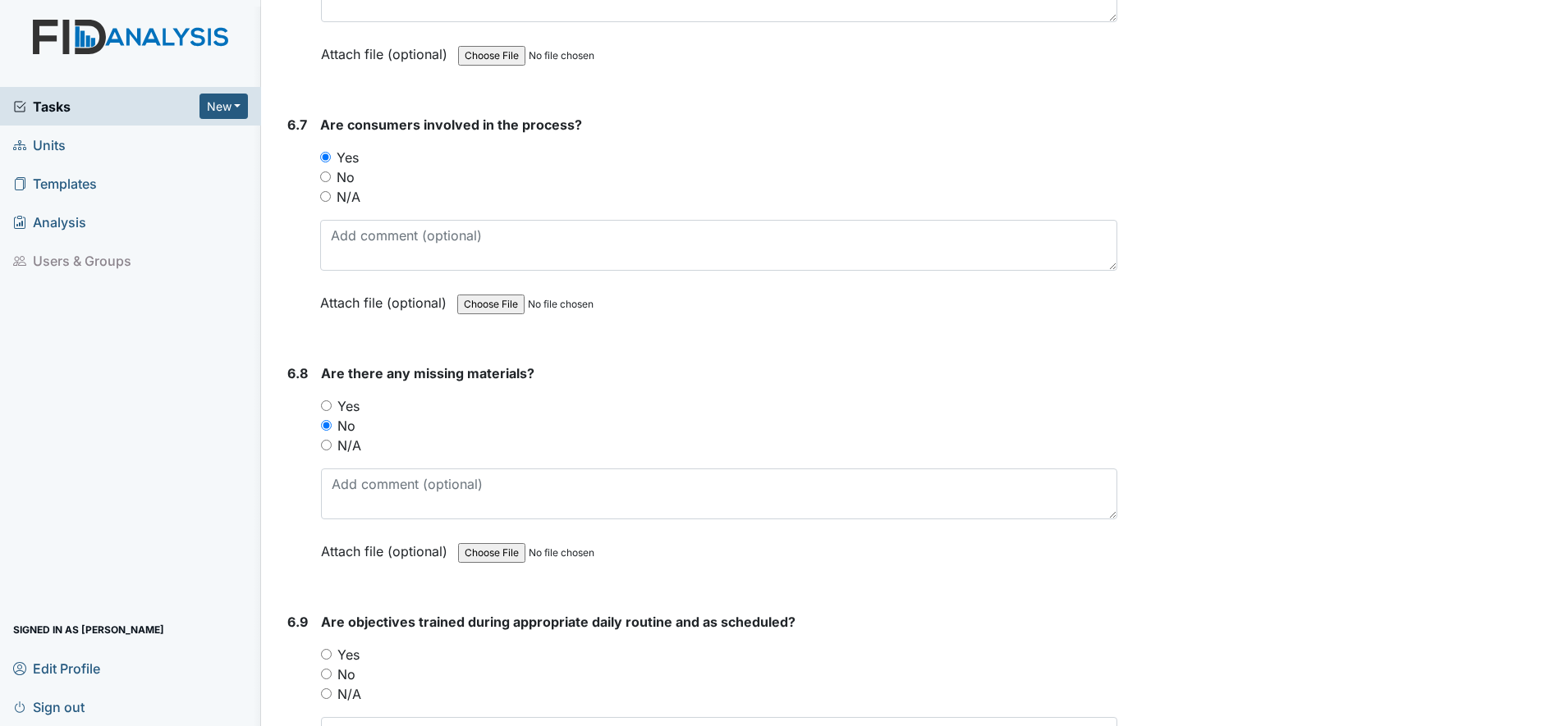
scroll to position [10872, 0]
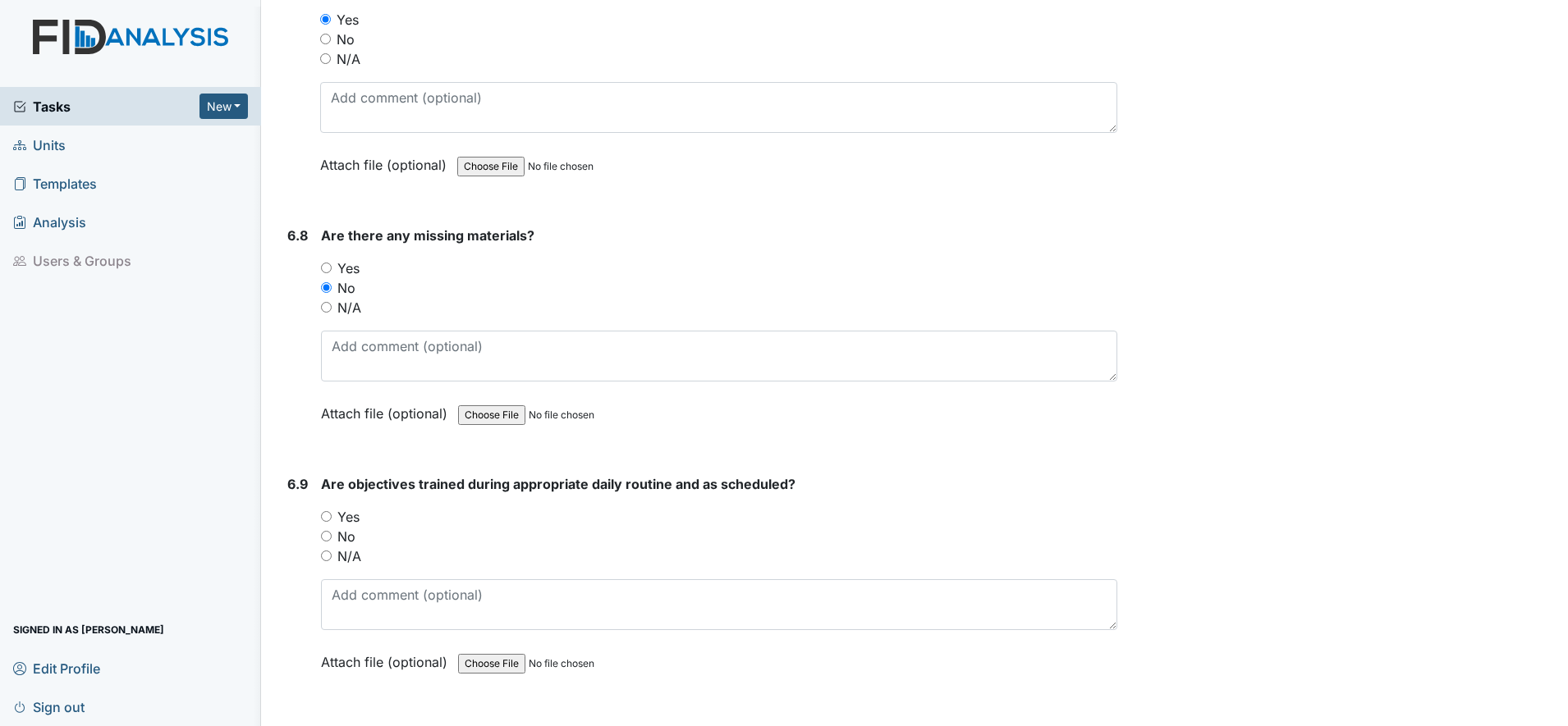
click at [328, 521] on input "Yes" at bounding box center [326, 516] width 11 height 11
radio input "true"
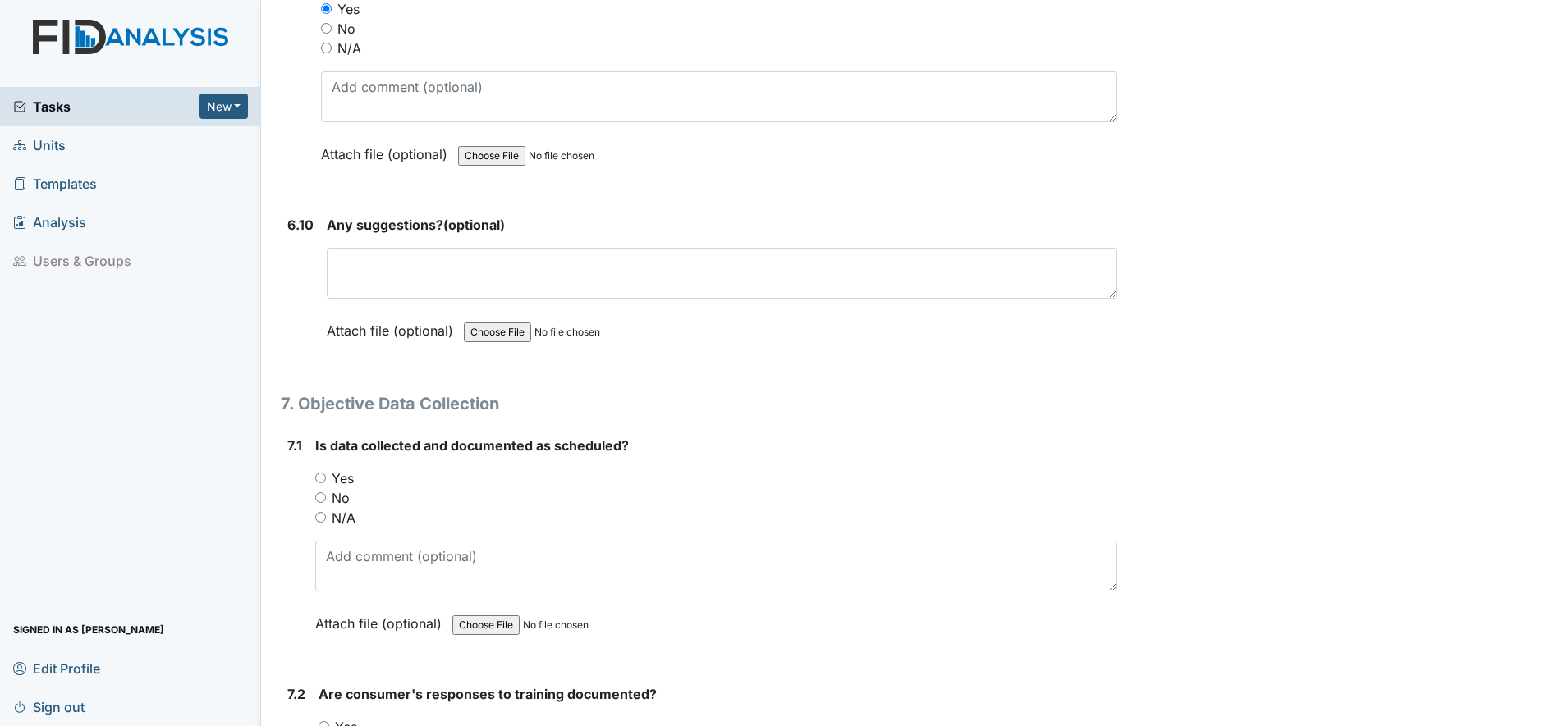
scroll to position [11385, 0]
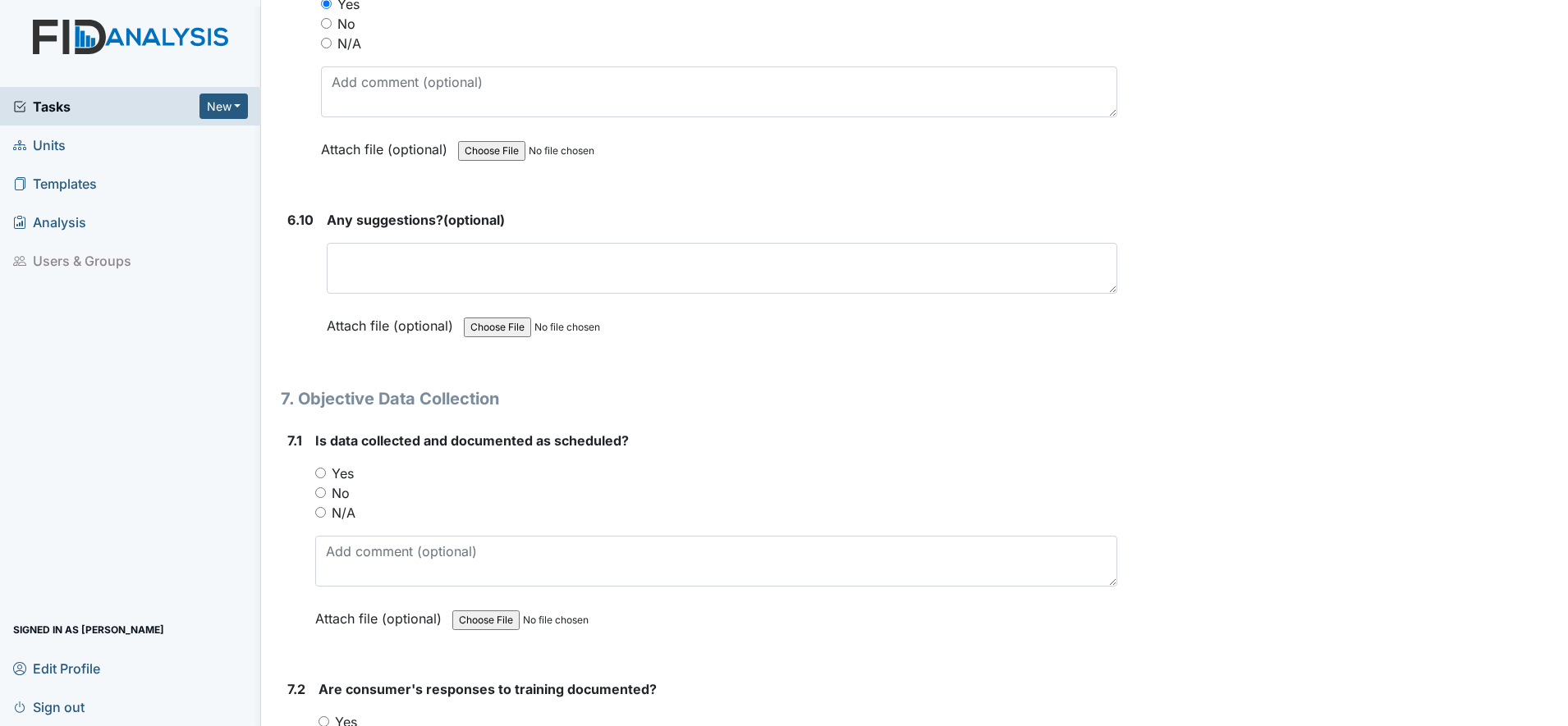
click at [319, 474] on input "Yes" at bounding box center [320, 473] width 11 height 11
radio input "true"
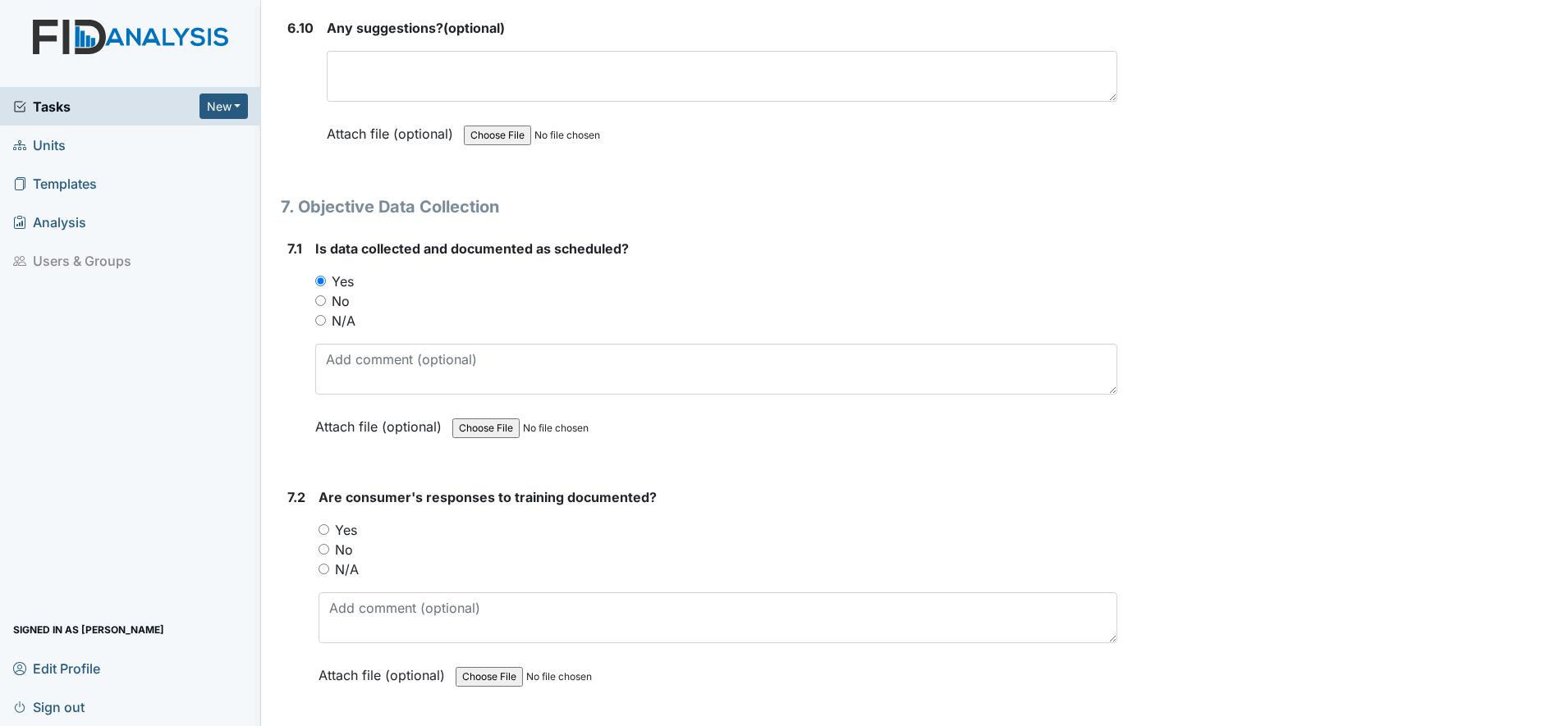
scroll to position [11591, 0]
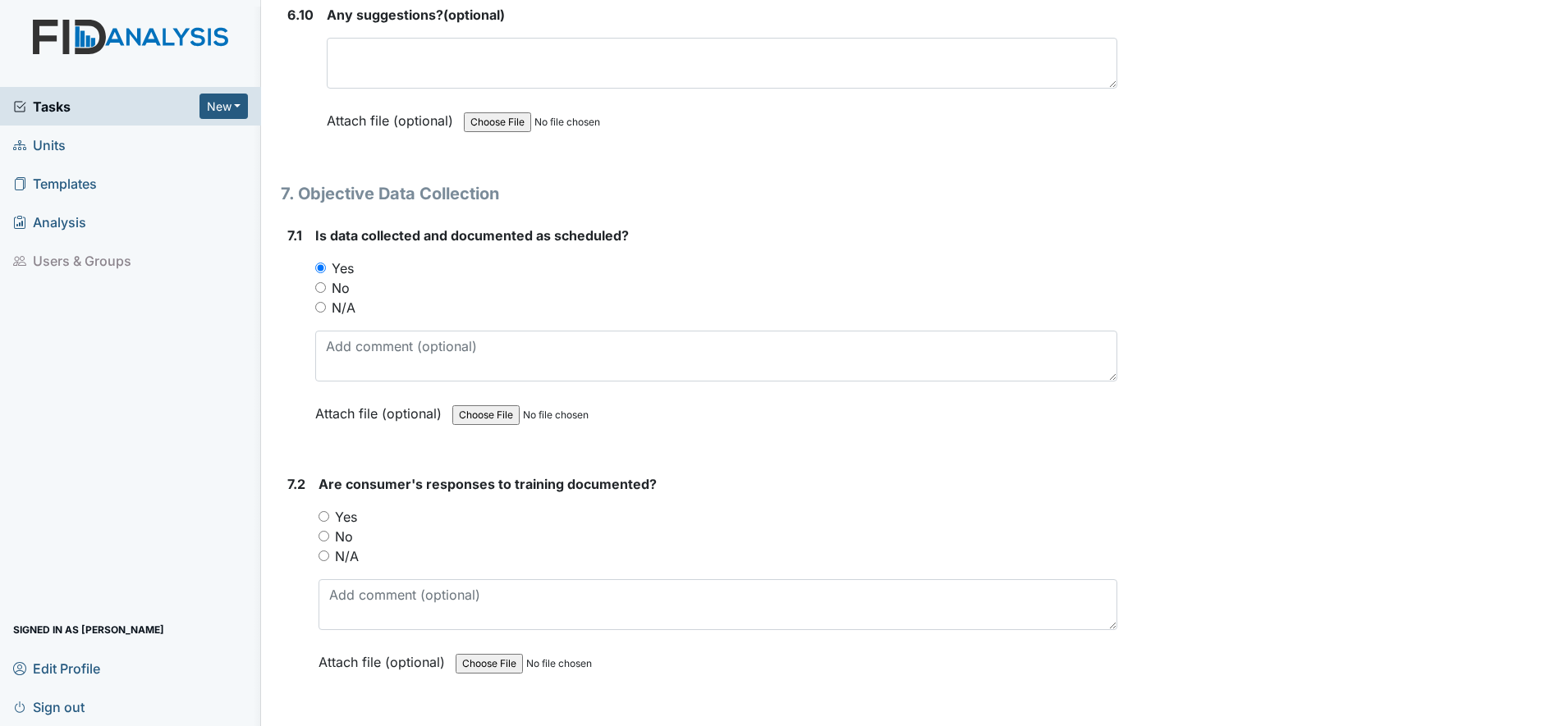
click at [323, 515] on input "Yes" at bounding box center [324, 516] width 11 height 11
radio input "true"
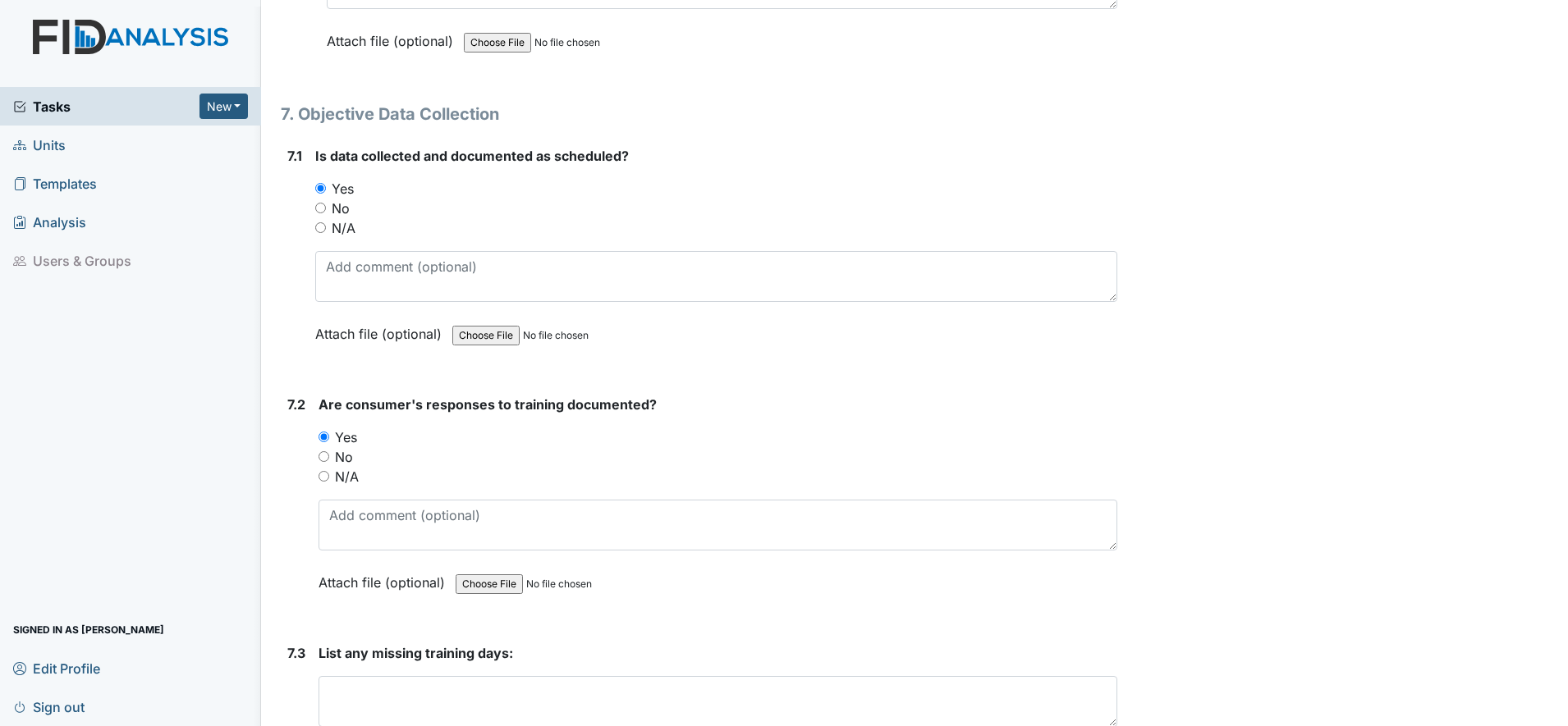
scroll to position [11899, 0]
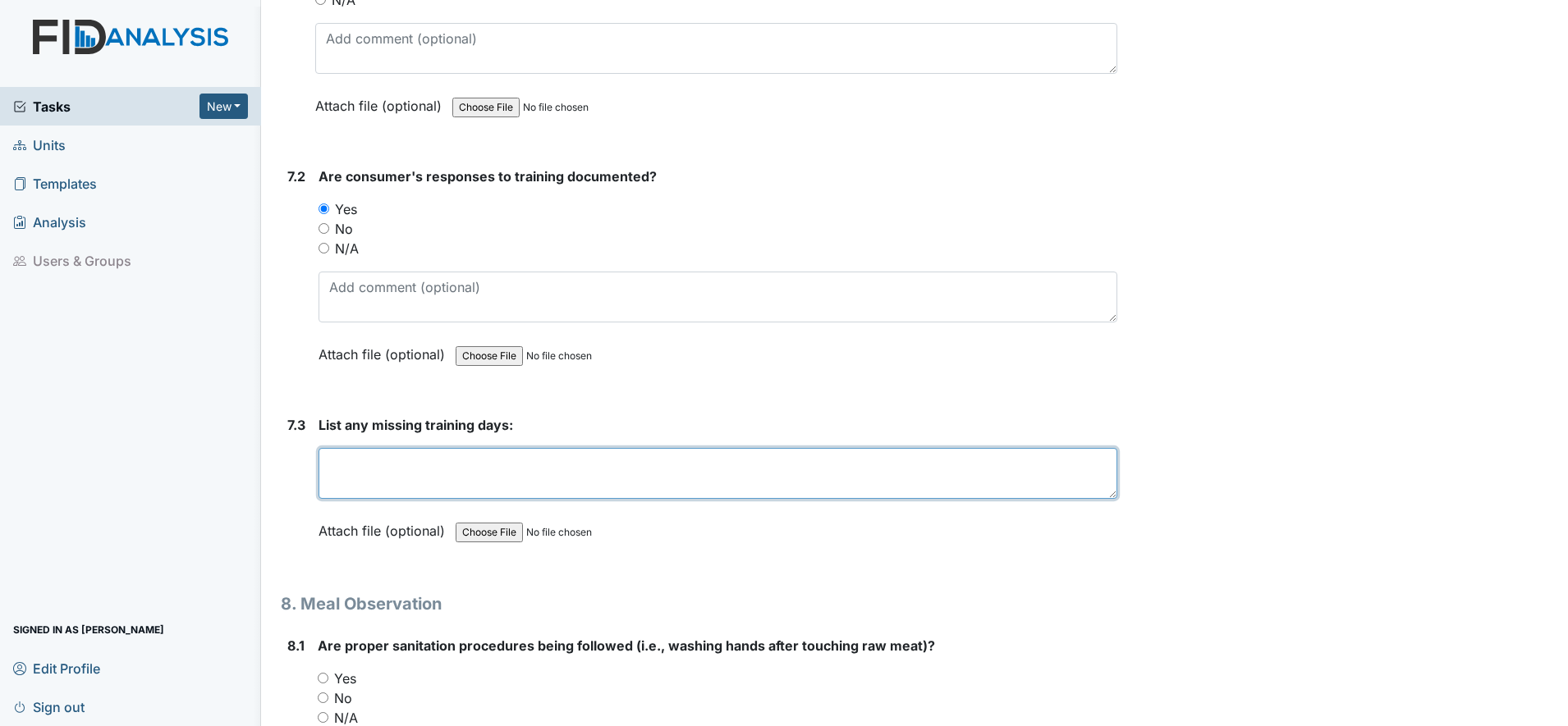
click at [350, 480] on textarea at bounding box center [718, 473] width 798 height 51
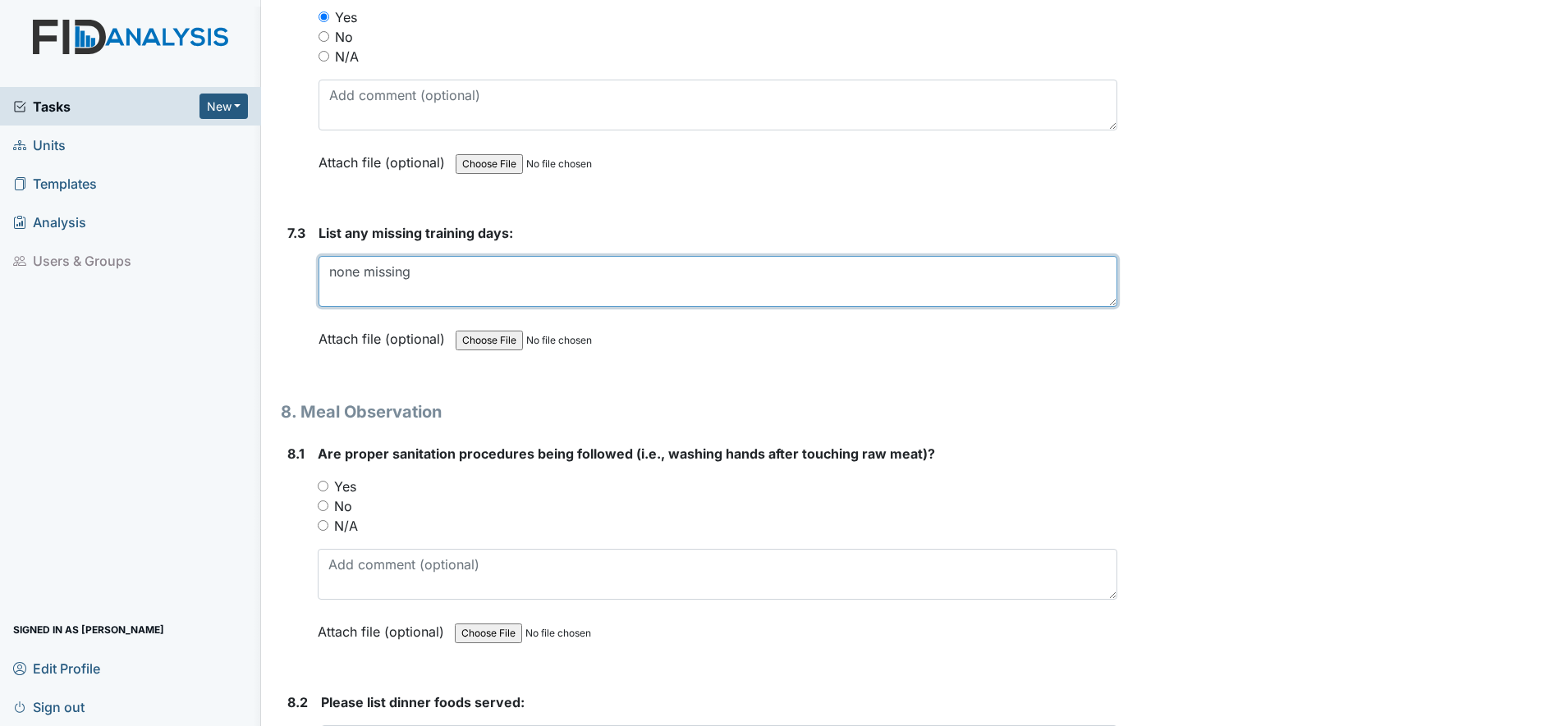
scroll to position [12104, 0]
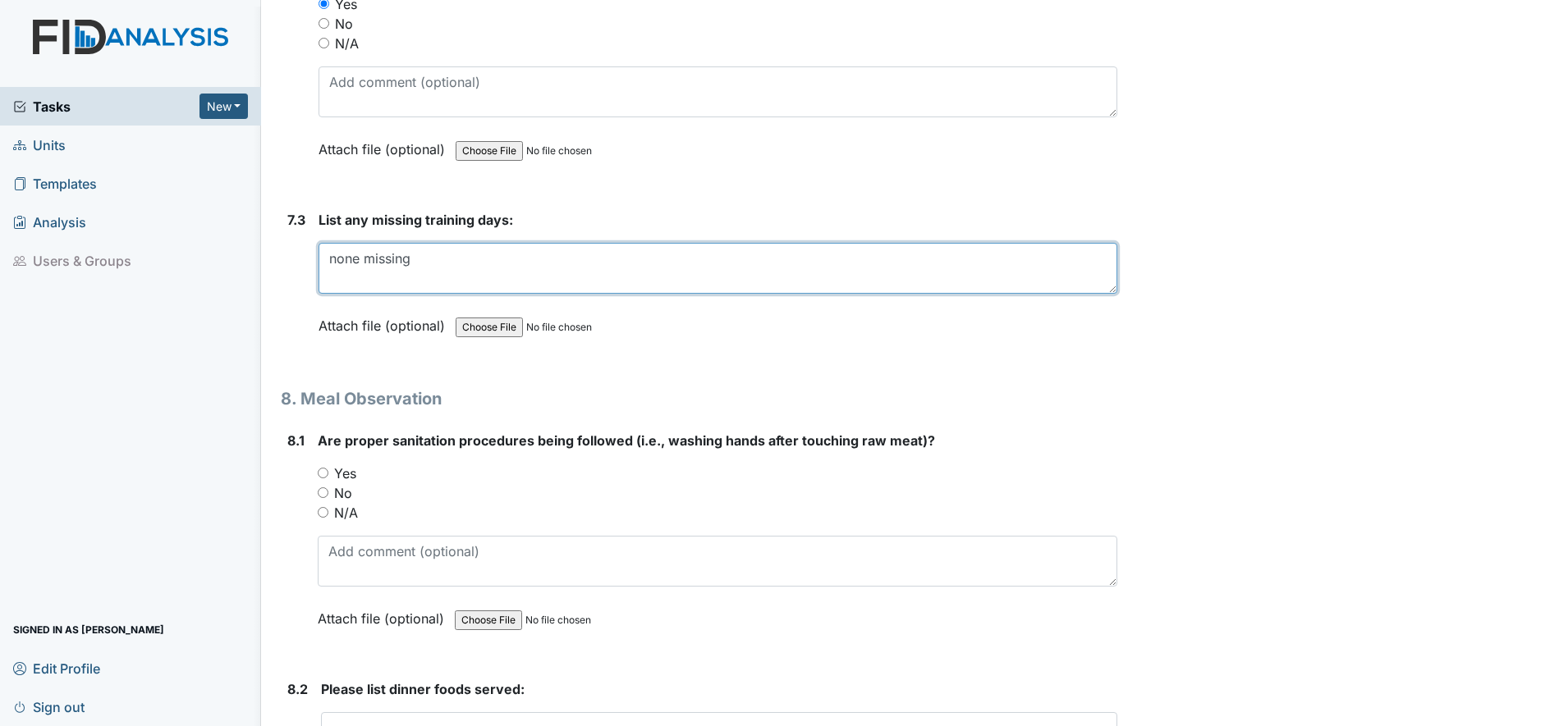
type textarea "none missing"
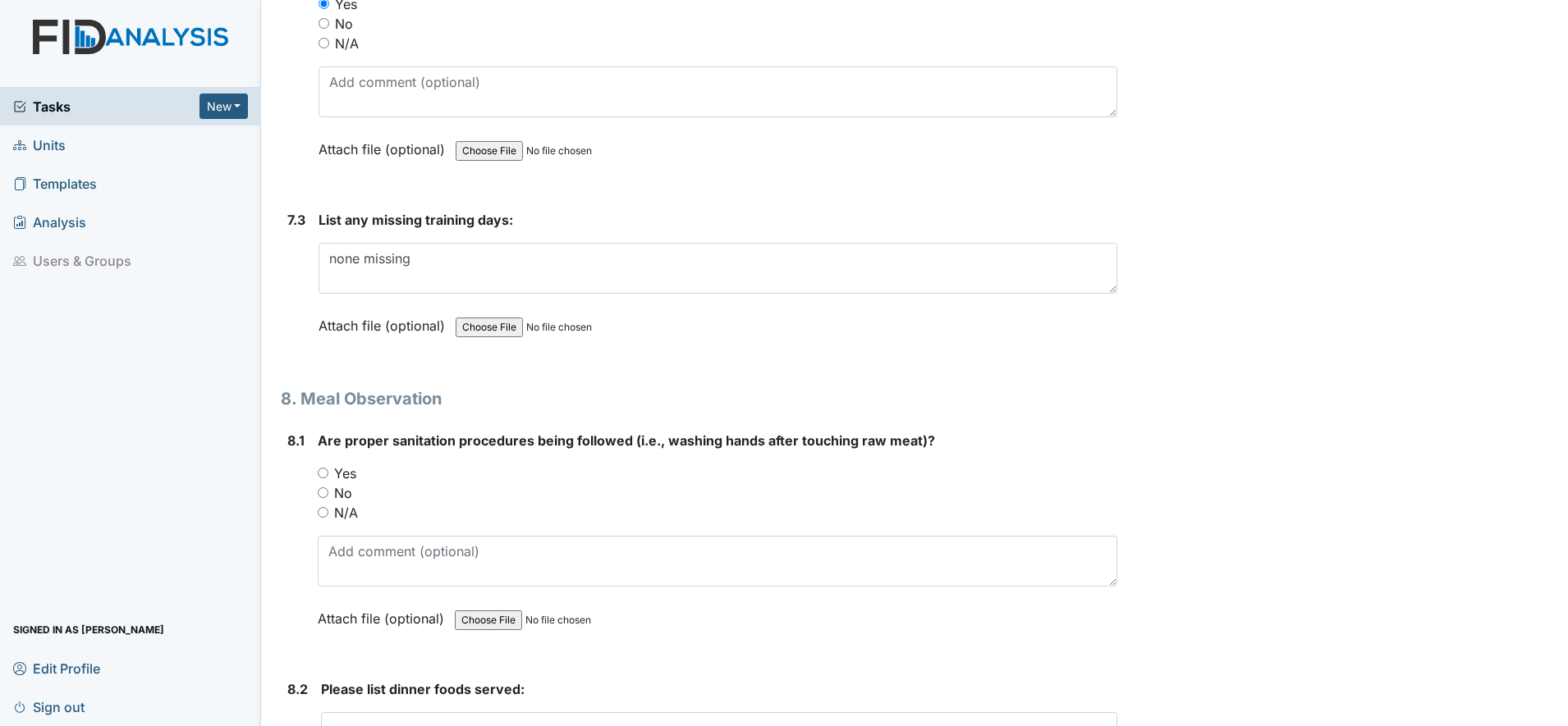
click at [324, 473] on input "Yes" at bounding box center [323, 473] width 11 height 11
radio input "true"
click at [330, 490] on div "No" at bounding box center [717, 493] width 799 height 19
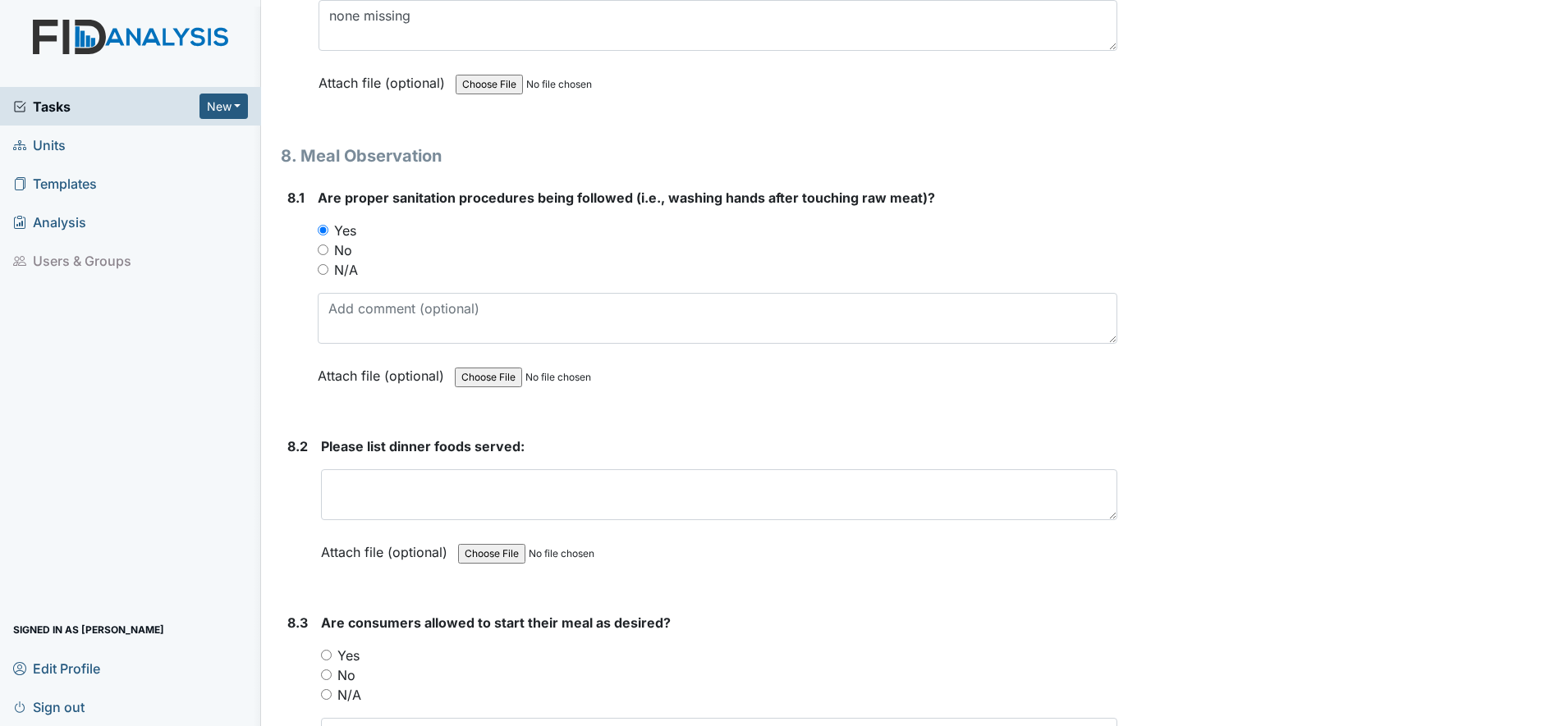
scroll to position [12412, 0]
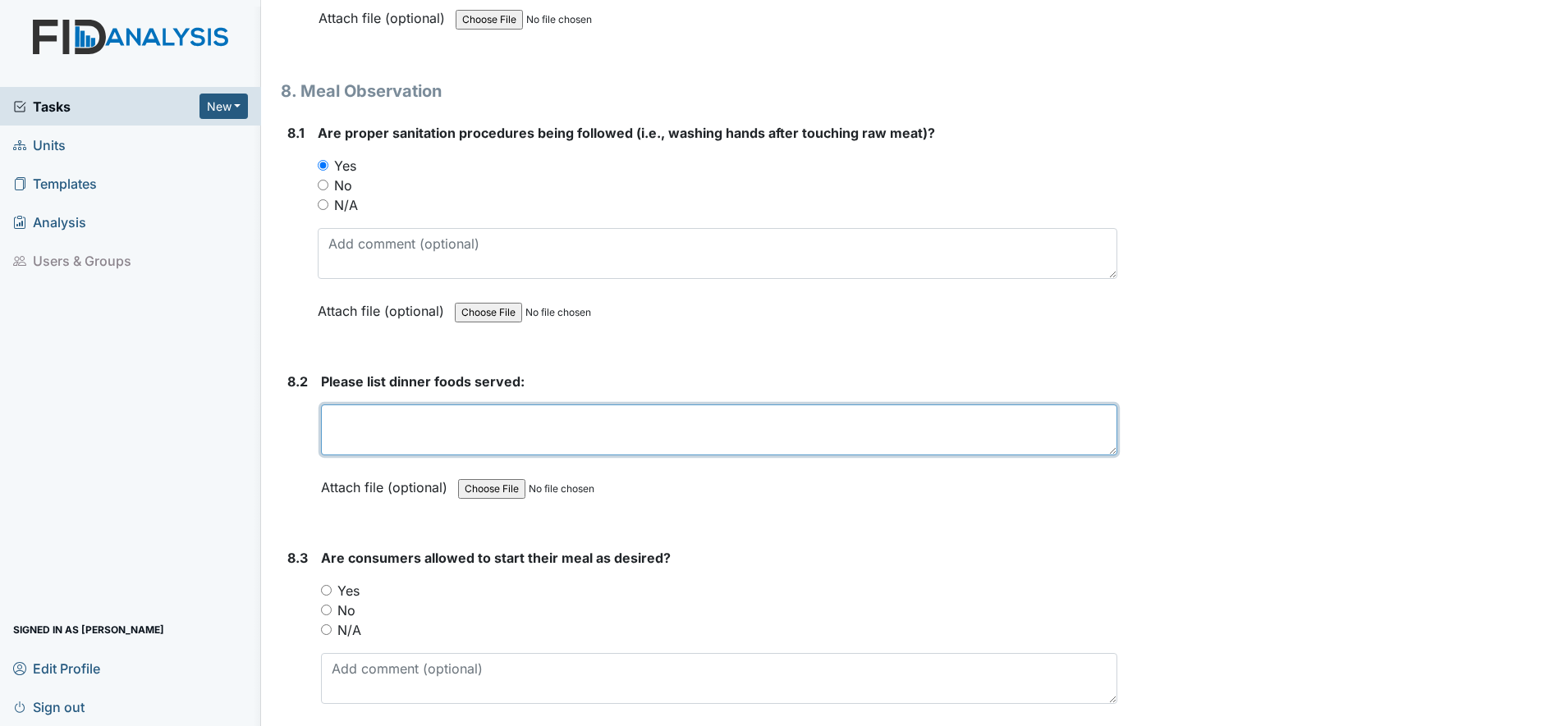
click at [371, 426] on textarea at bounding box center [719, 430] width 796 height 51
type textarea "Baked fish, potatoe vegs"
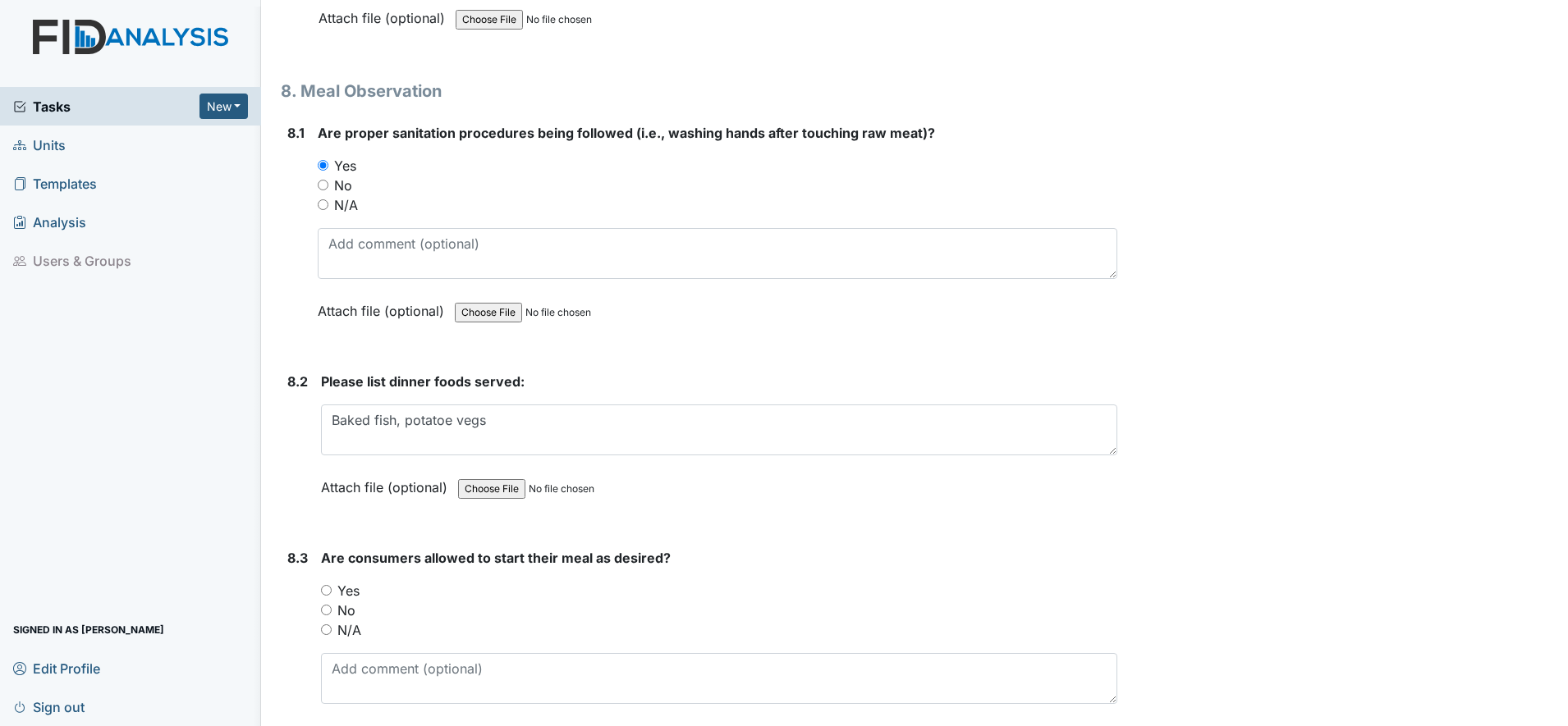
click at [328, 590] on input "Yes" at bounding box center [326, 590] width 11 height 11
radio input "true"
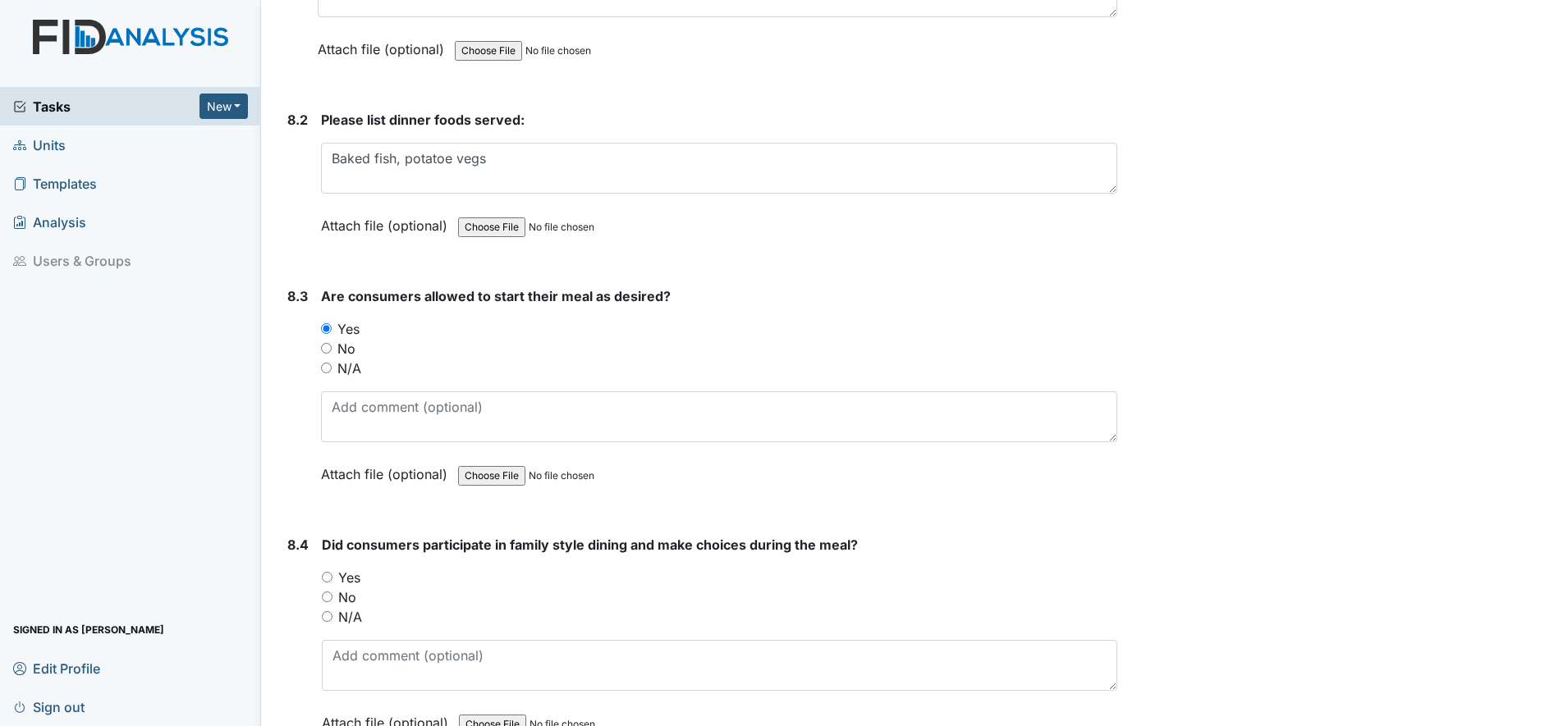
scroll to position [12719, 0]
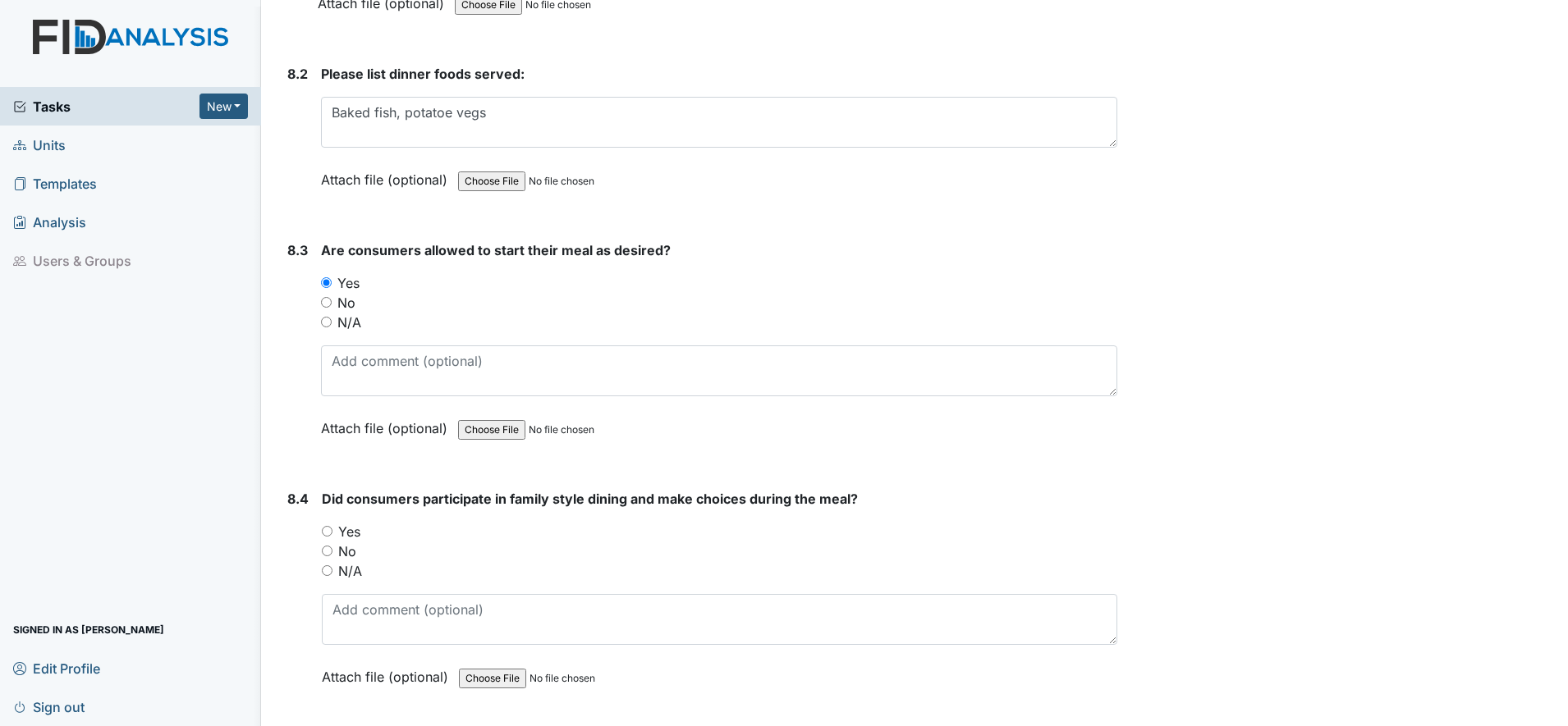
click at [324, 541] on div "Yes" at bounding box center [719, 532] width 795 height 19
click at [324, 531] on input "Yes" at bounding box center [327, 531] width 11 height 11
radio input "true"
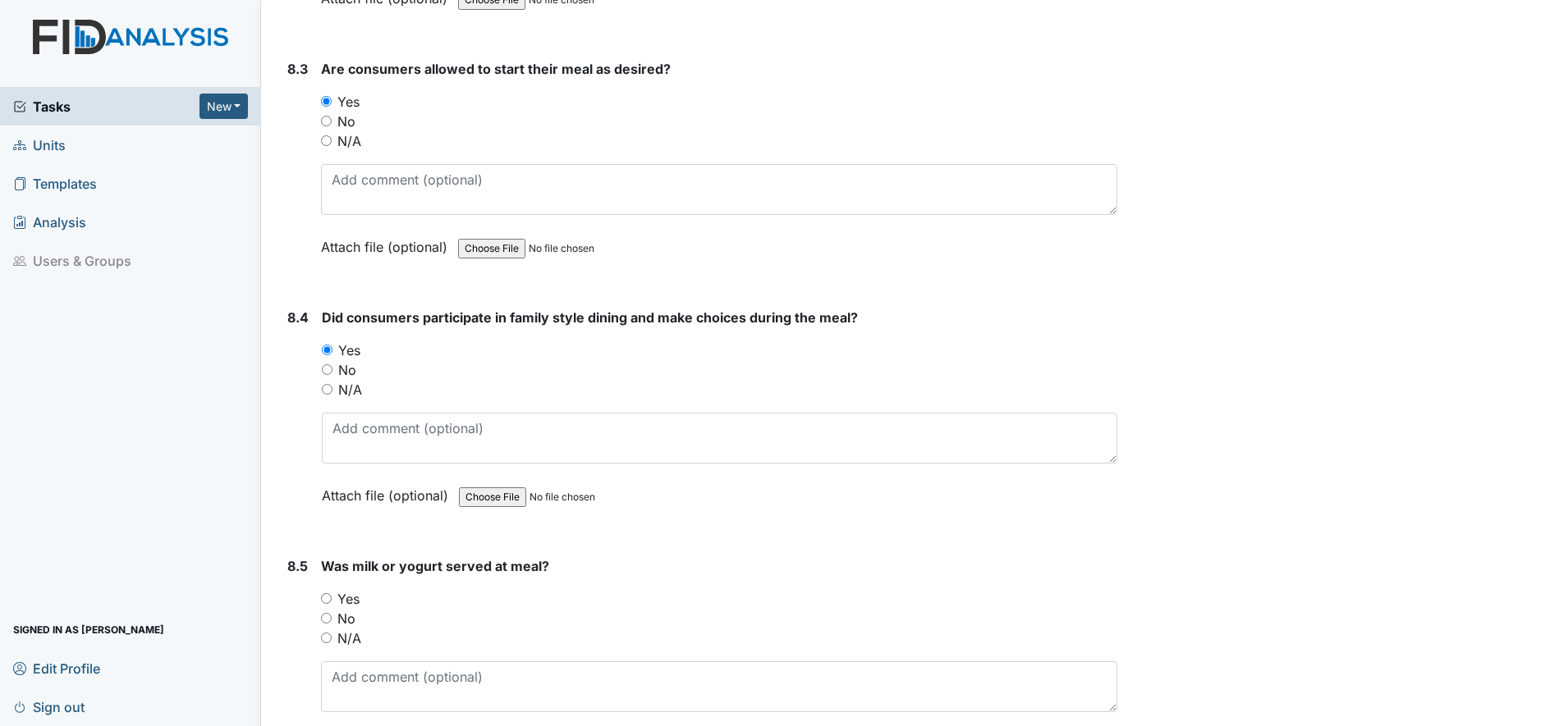
scroll to position [12924, 0]
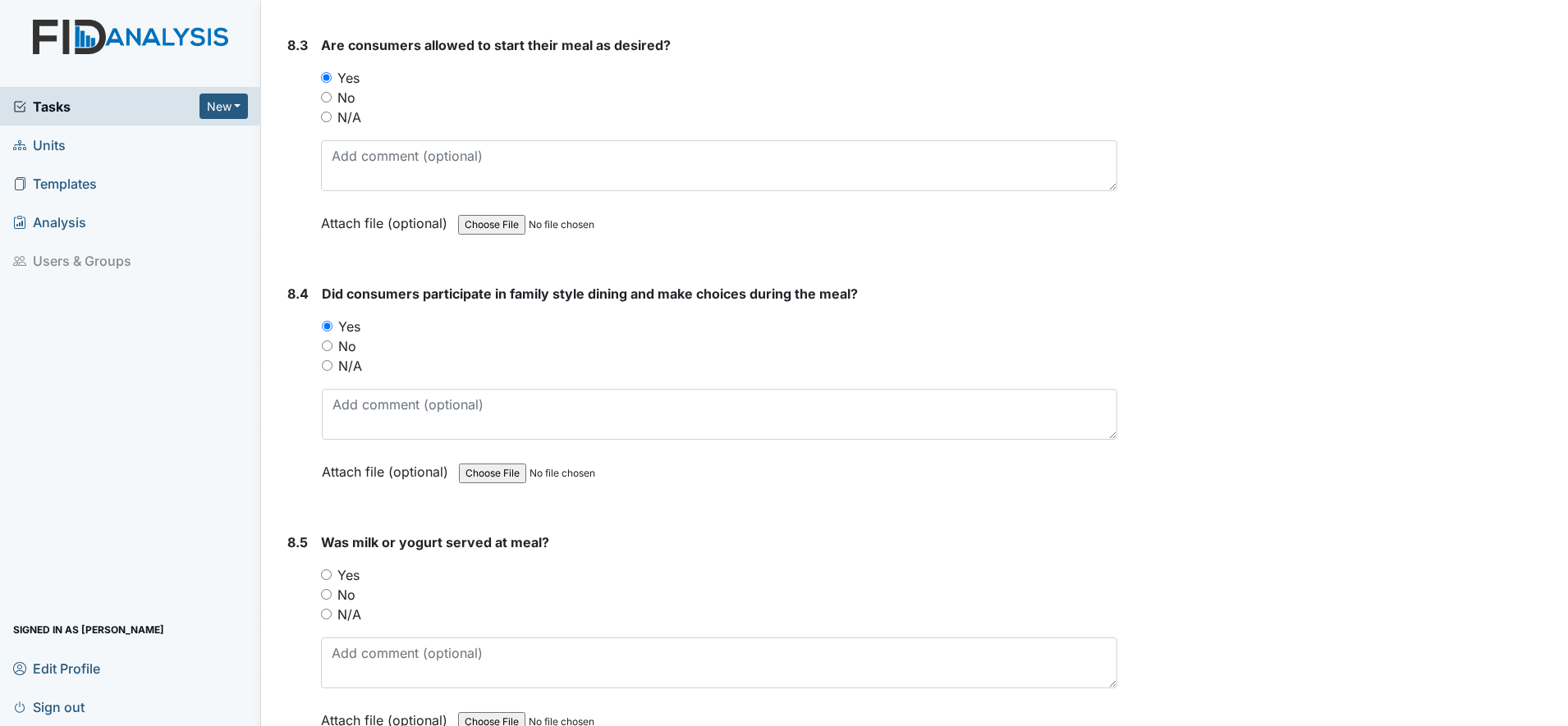
click at [331, 575] on input "Yes" at bounding box center [326, 574] width 11 height 11
radio input "true"
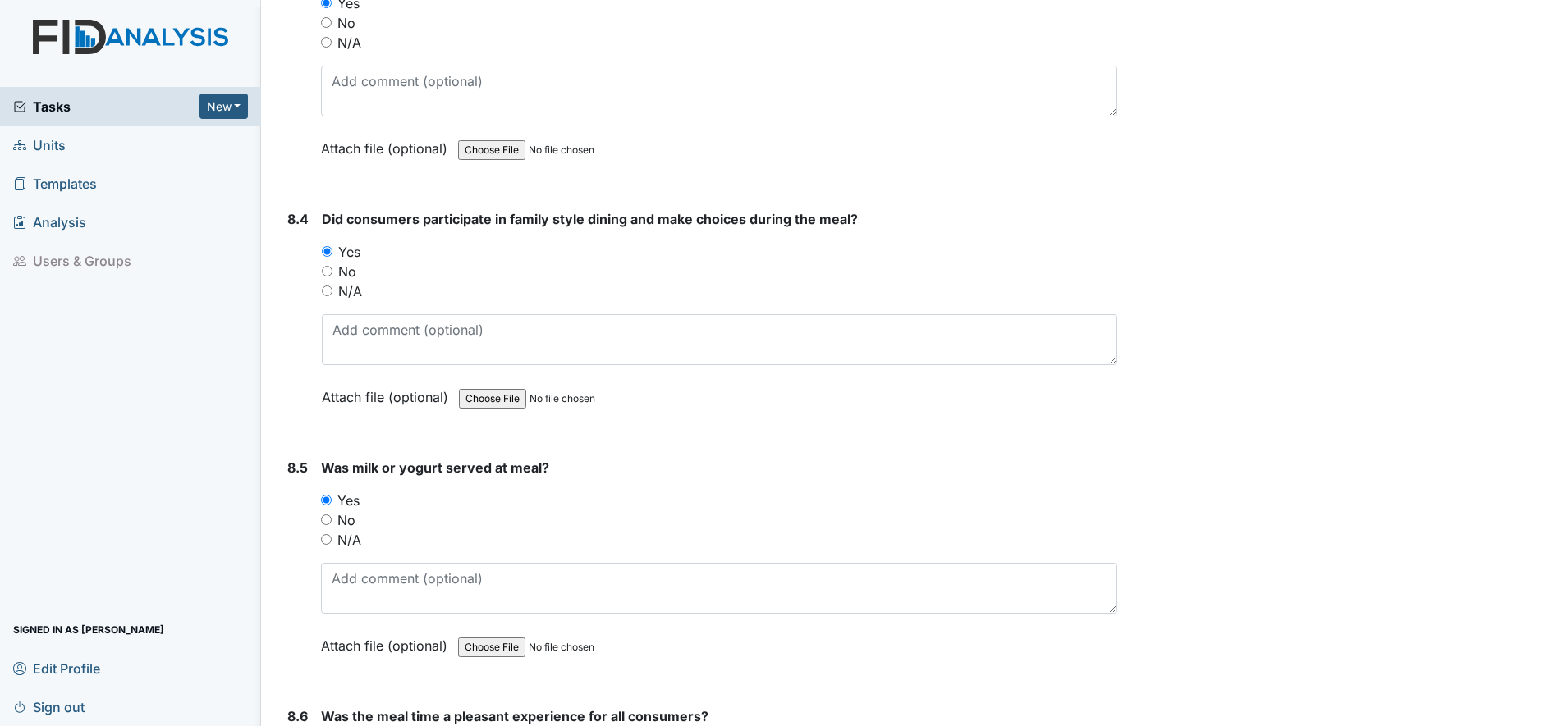
scroll to position [13129, 0]
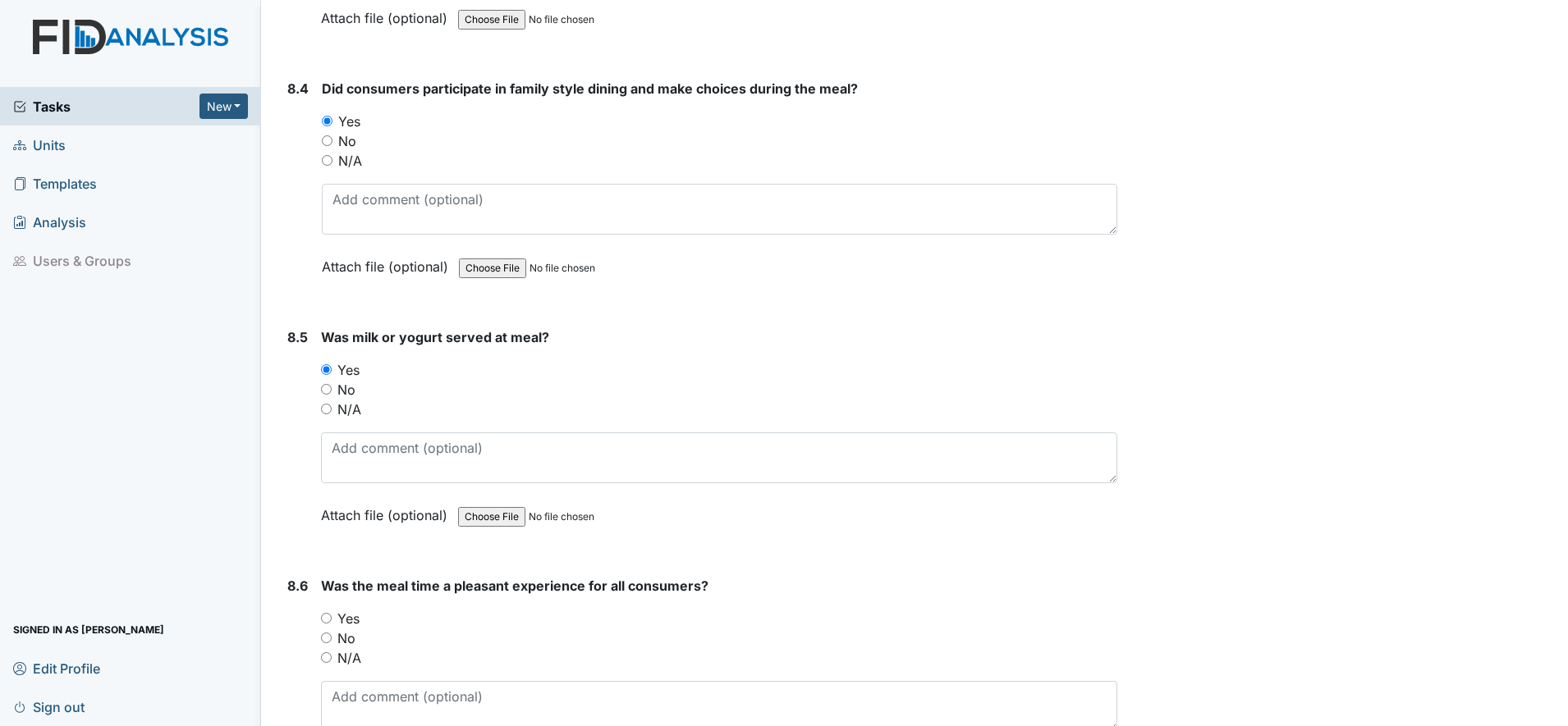
click at [323, 620] on input "Yes" at bounding box center [326, 618] width 11 height 11
radio input "true"
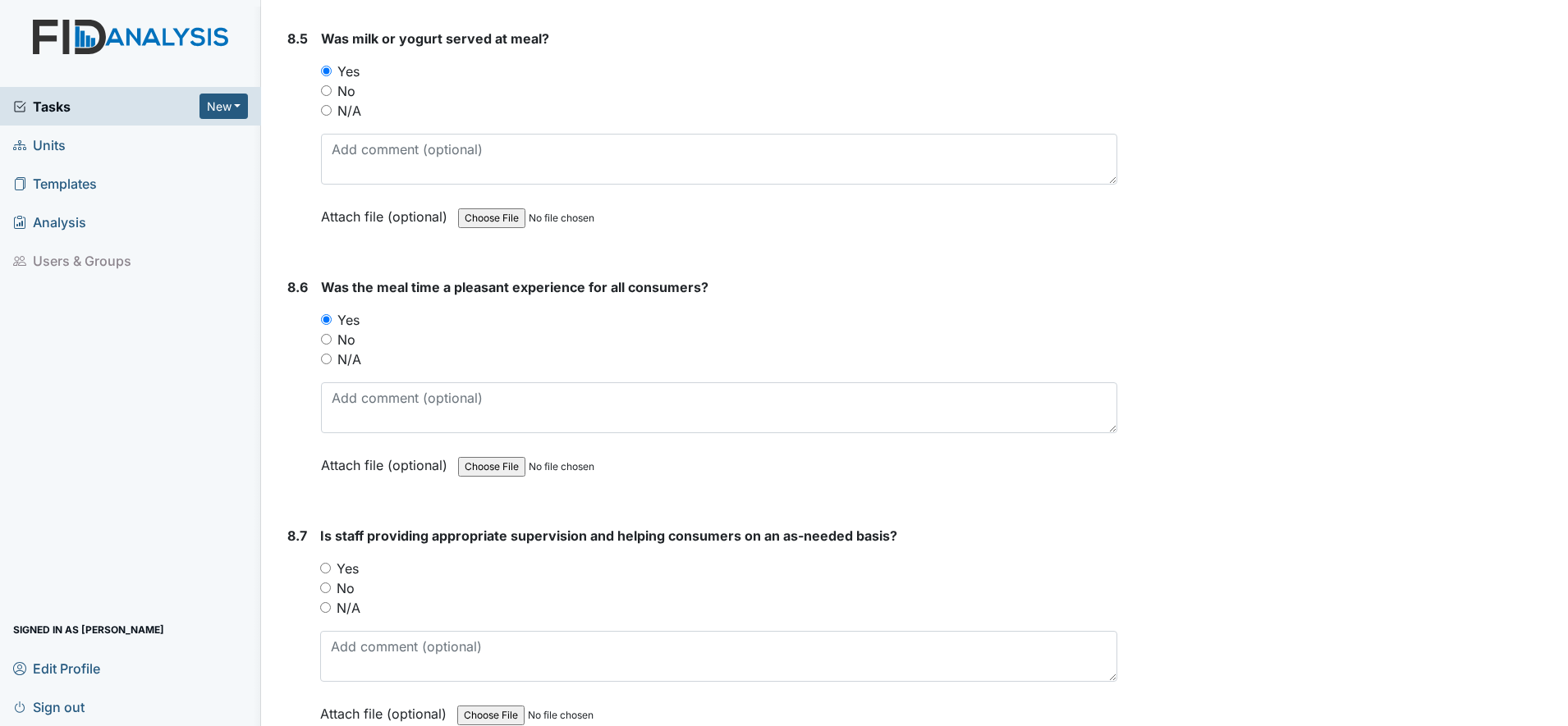
scroll to position [13437, 0]
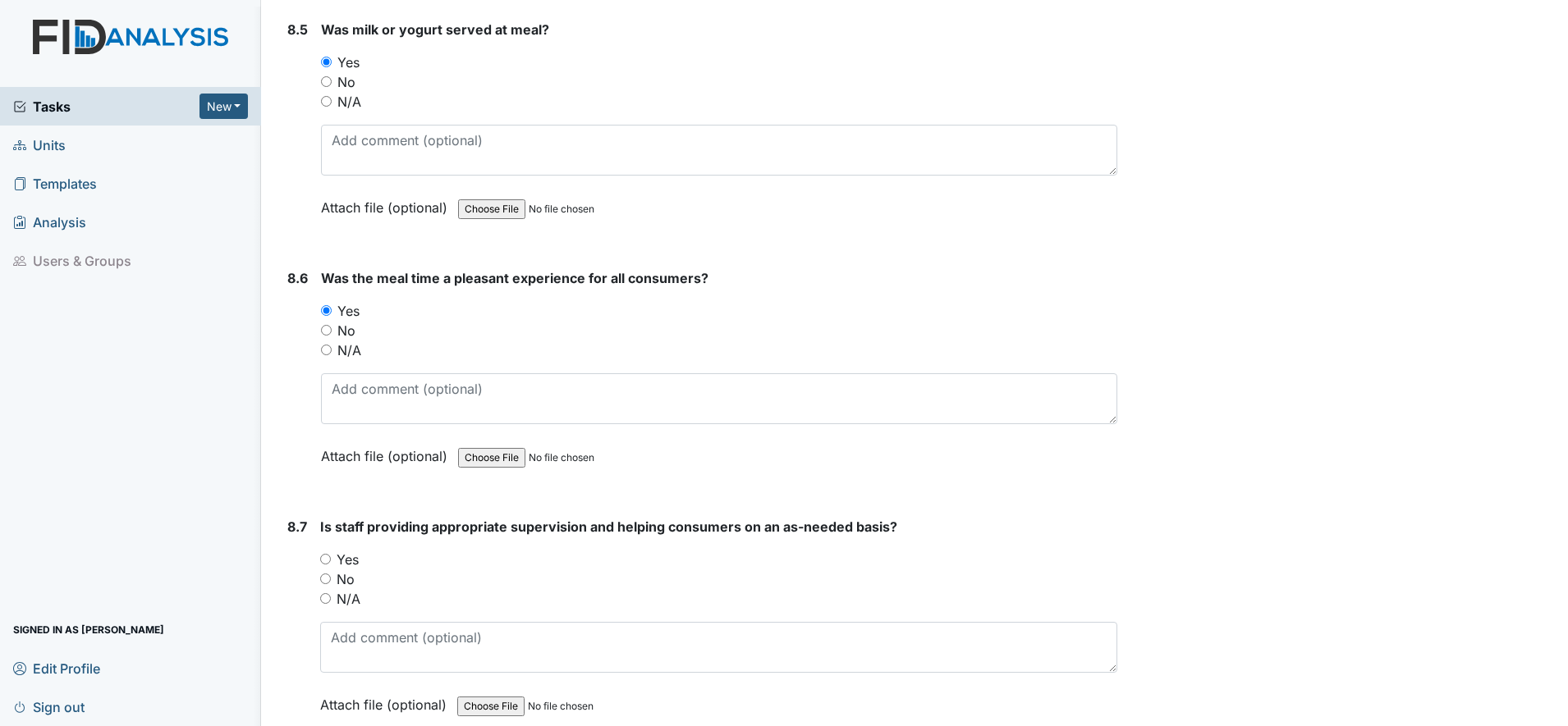
click at [327, 561] on input "Yes" at bounding box center [325, 559] width 11 height 11
radio input "true"
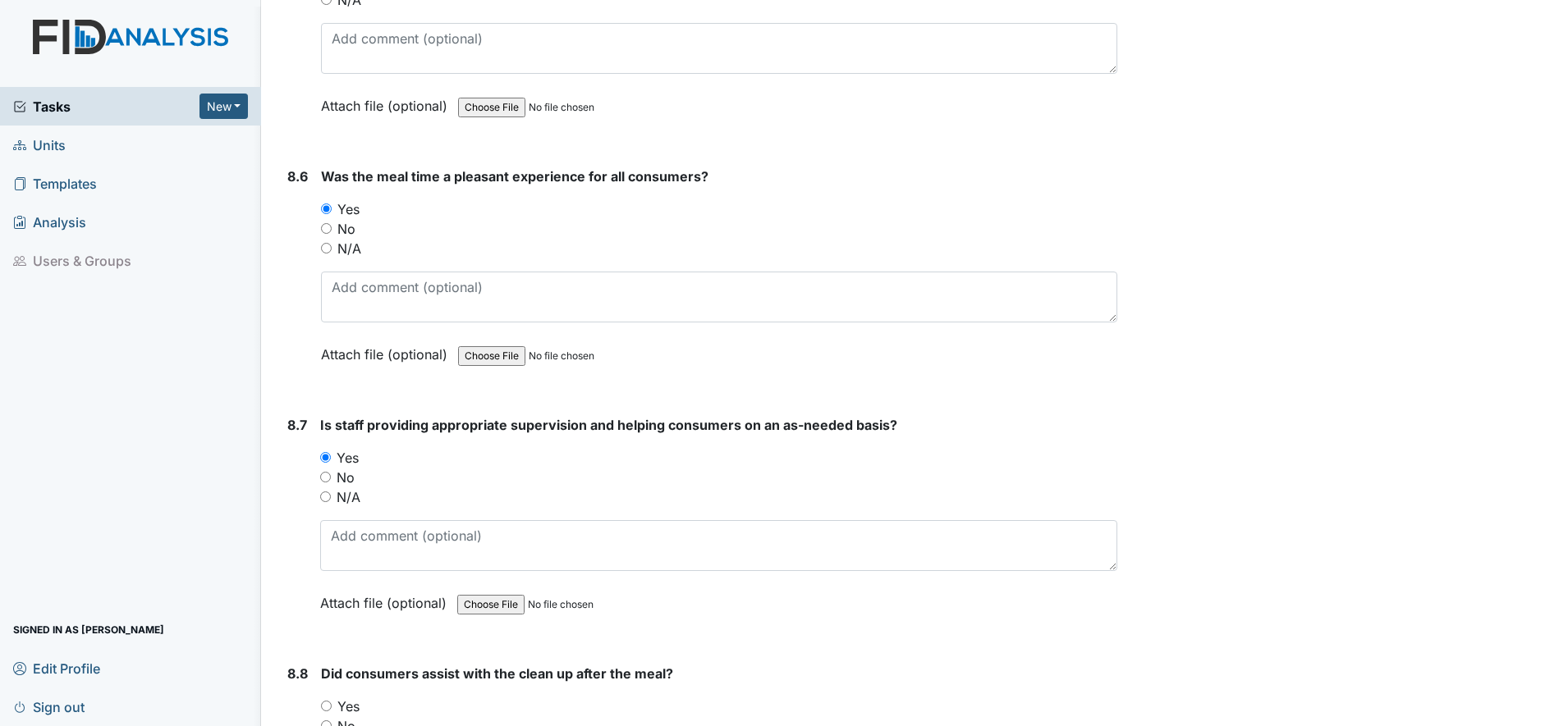
scroll to position [13745, 0]
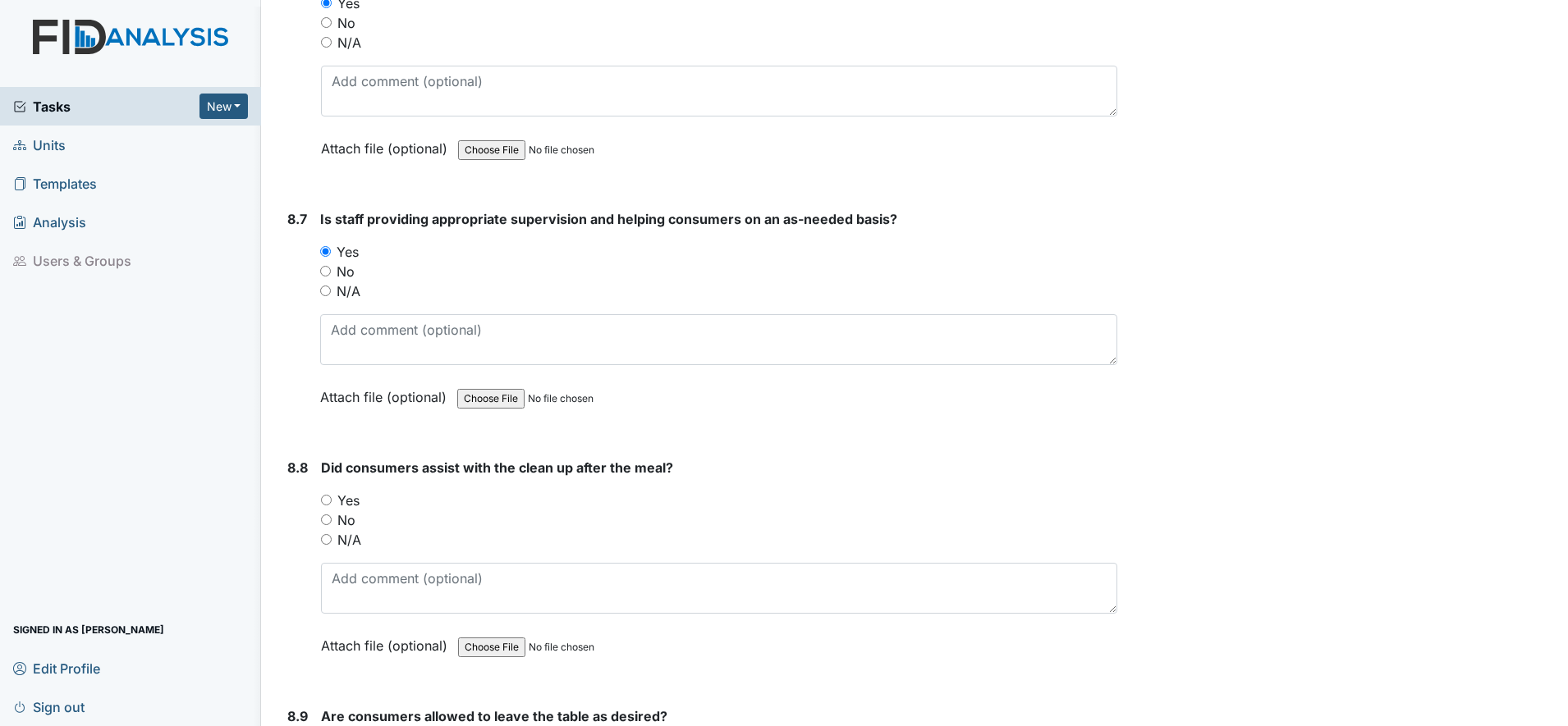
click at [322, 504] on input "Yes" at bounding box center [326, 500] width 11 height 11
radio input "true"
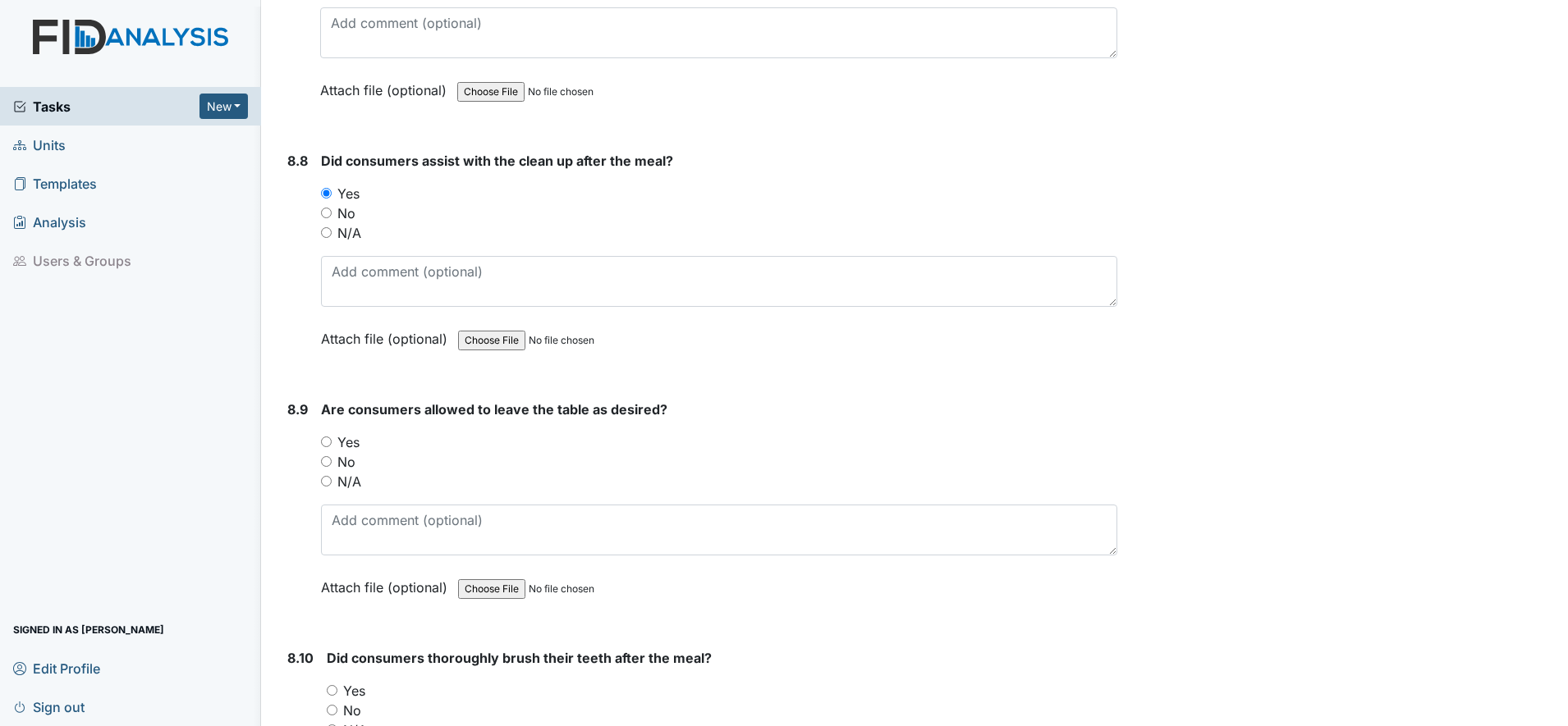
scroll to position [14052, 0]
click at [325, 441] on input "Yes" at bounding box center [326, 441] width 11 height 11
radio input "true"
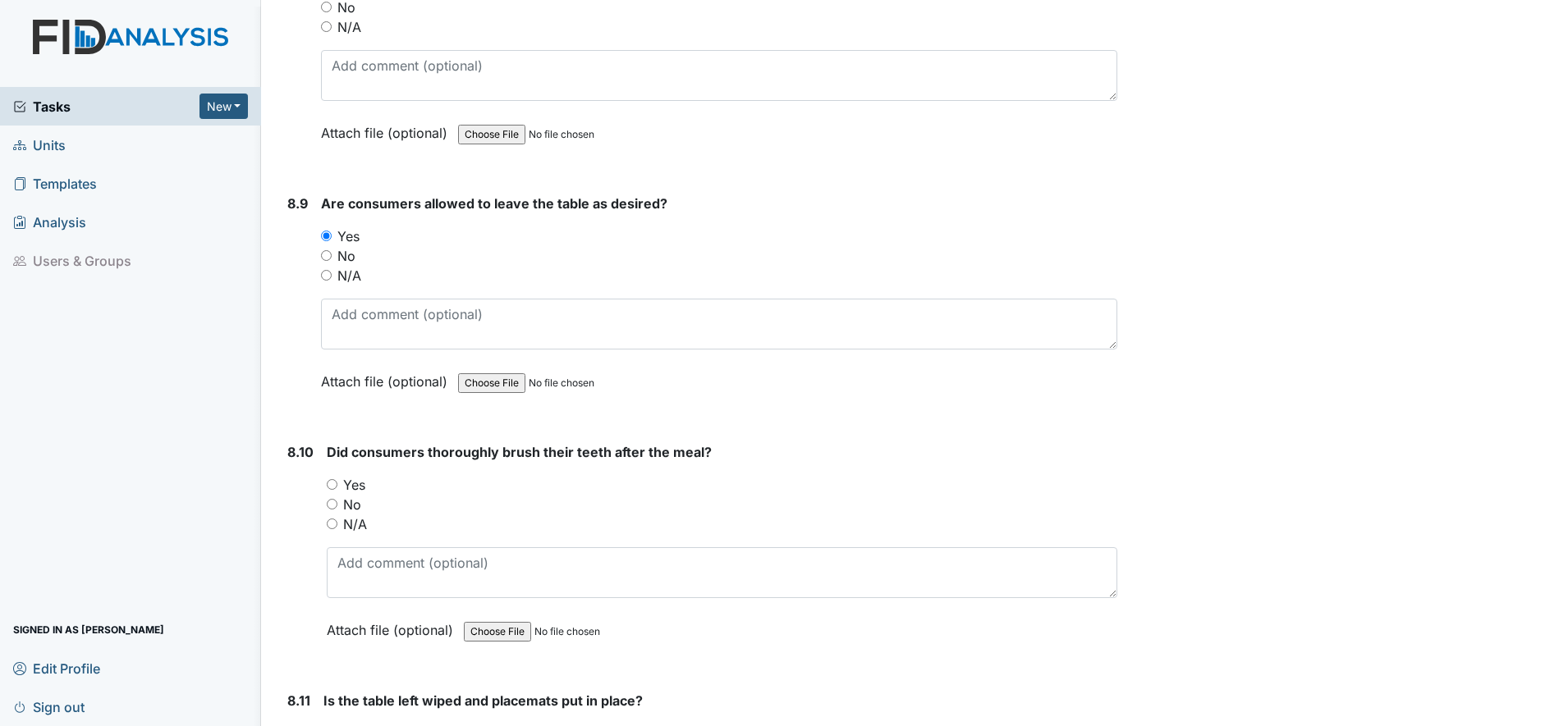
scroll to position [14360, 0]
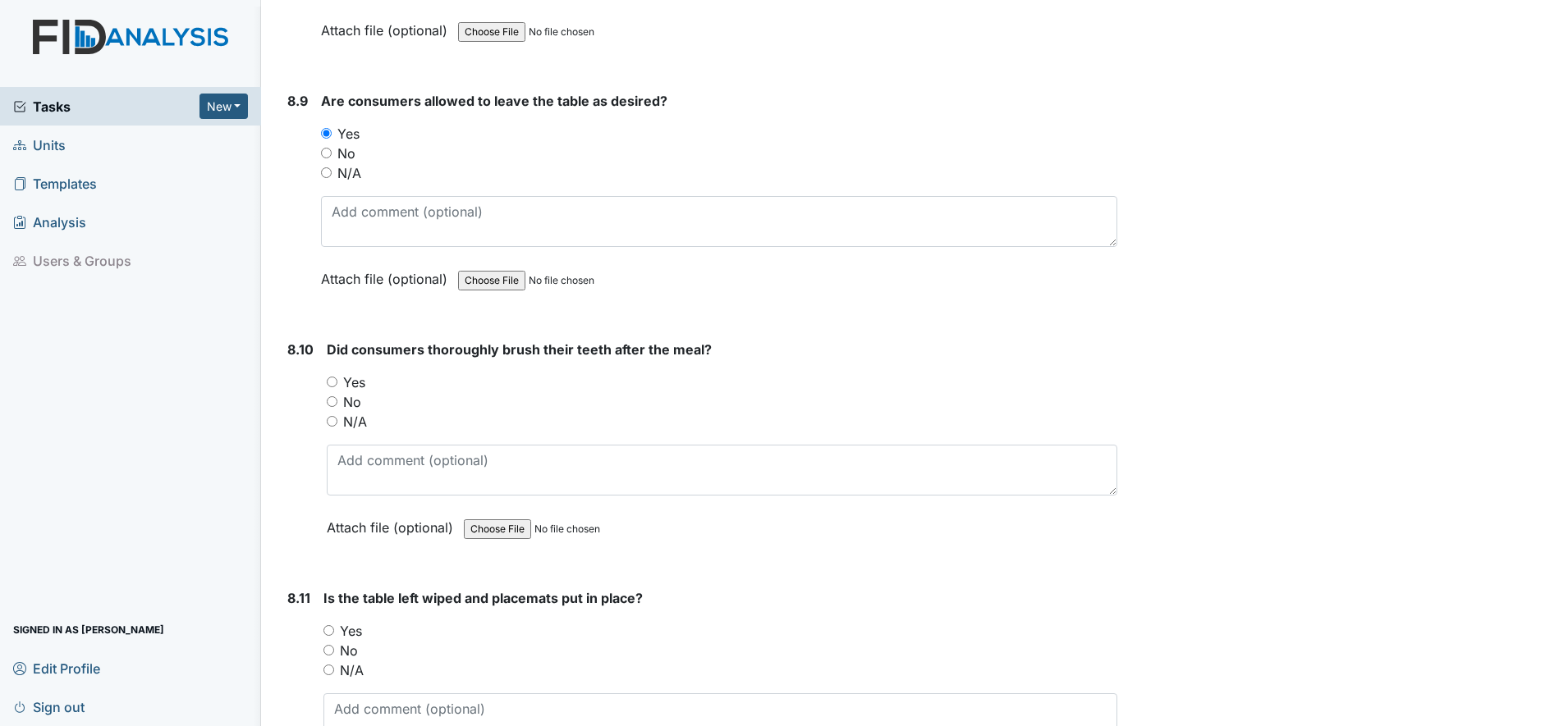
click at [330, 381] on input "Yes" at bounding box center [332, 381] width 11 height 11
radio input "true"
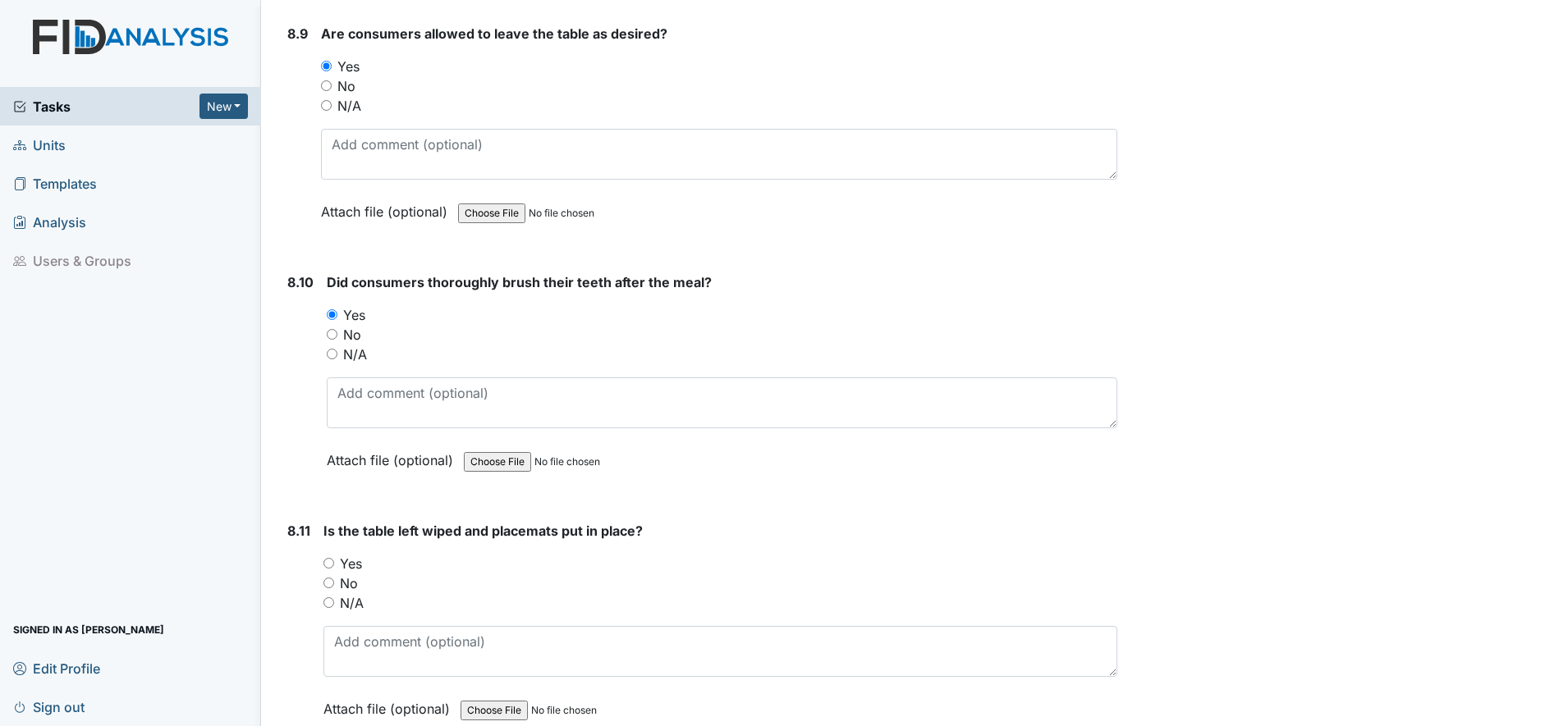
scroll to position [14463, 0]
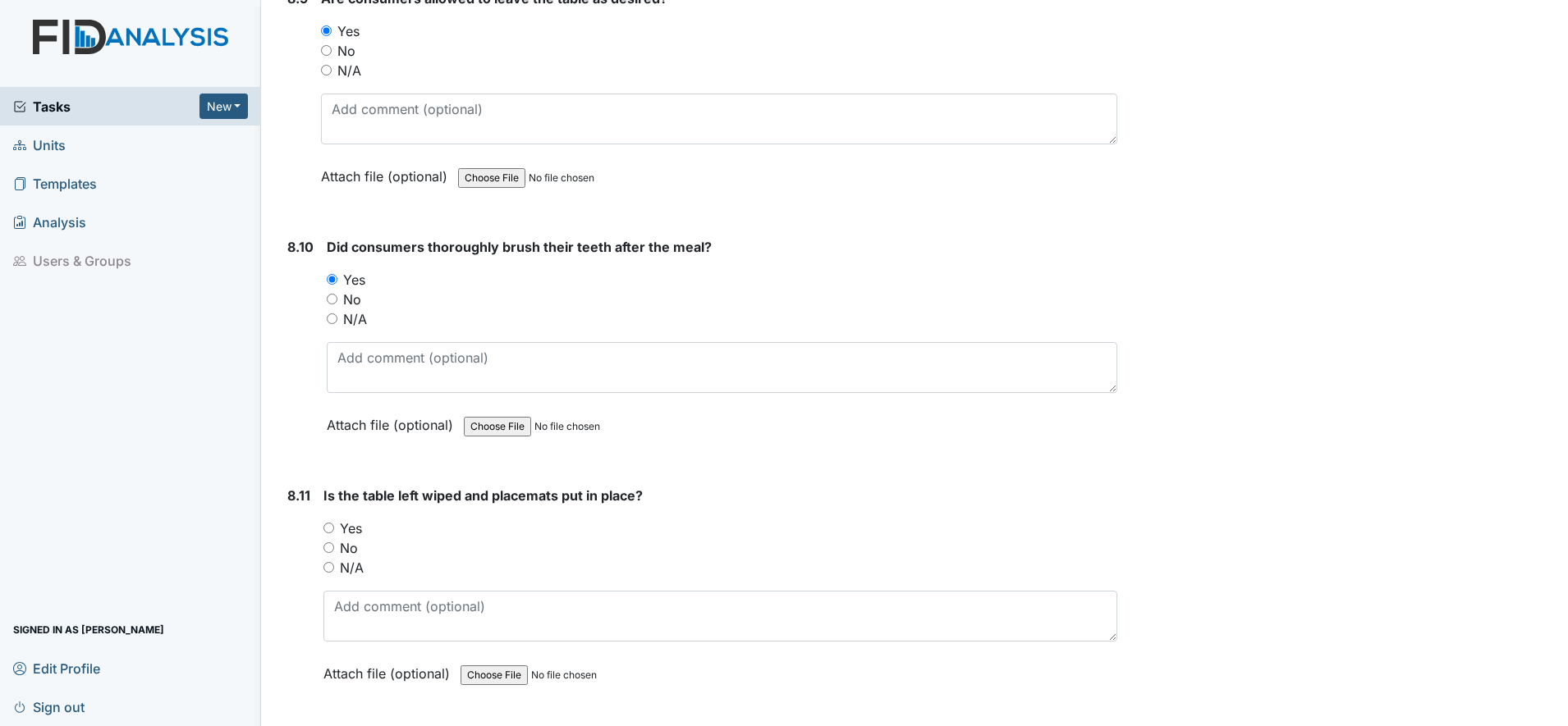
click at [326, 526] on input "Yes" at bounding box center [329, 528] width 11 height 11
radio input "true"
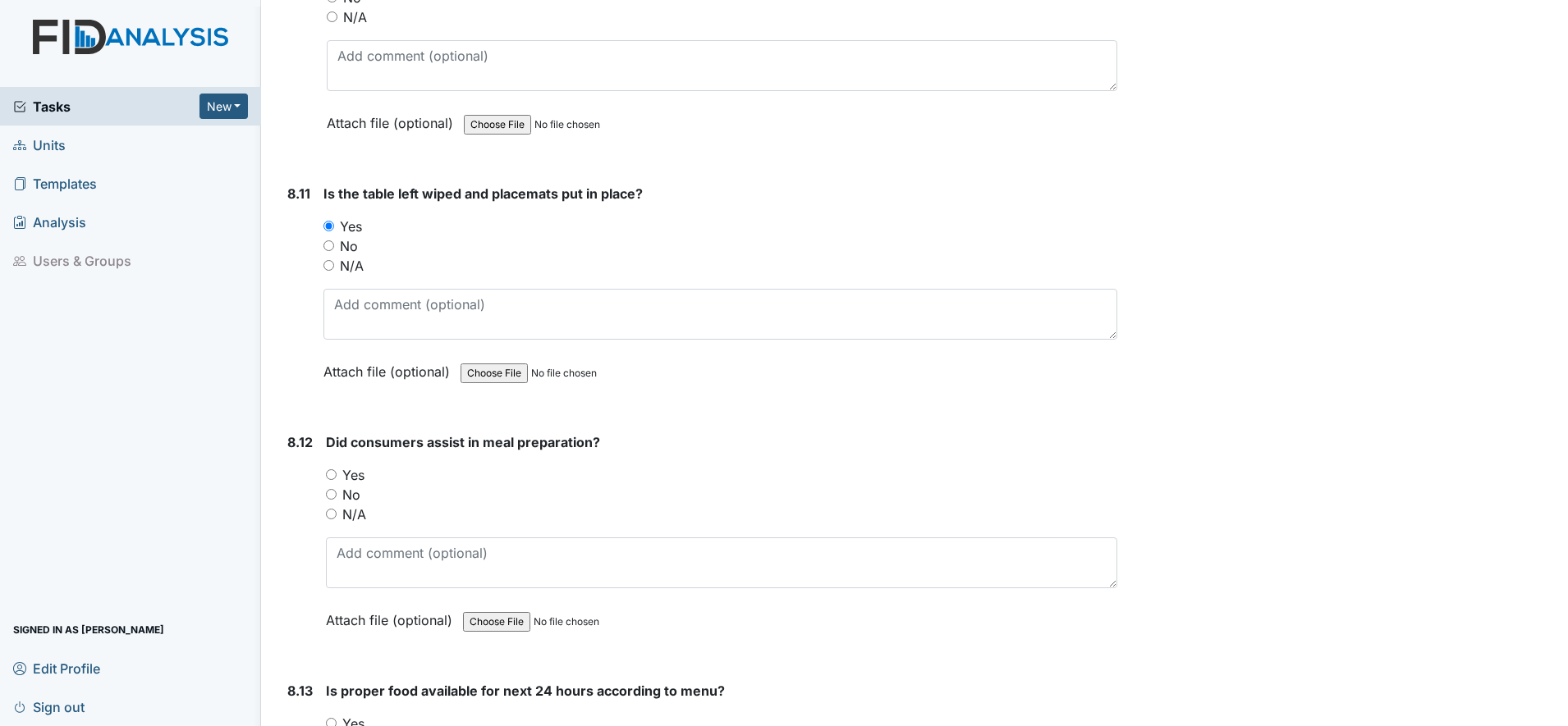
scroll to position [14771, 0]
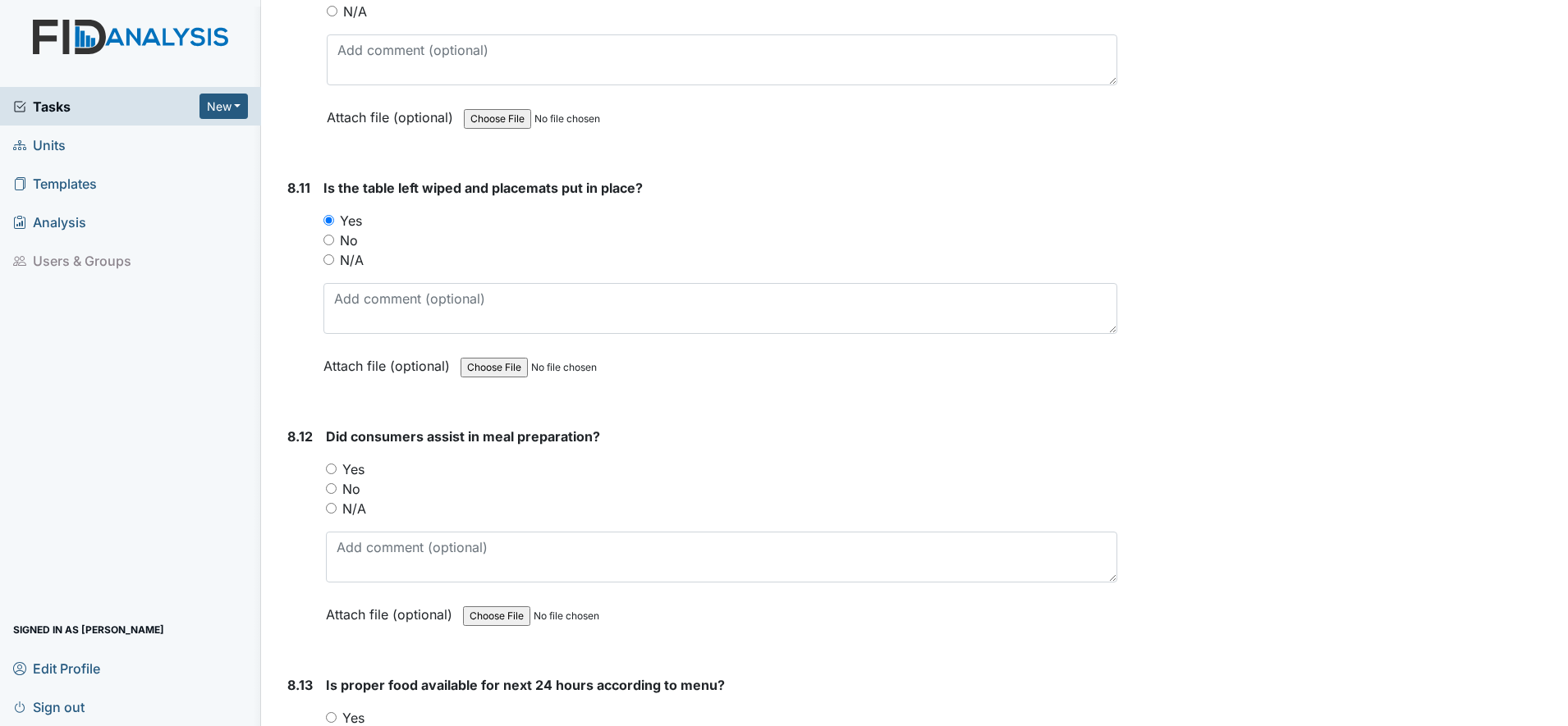
click at [329, 466] on input "Yes" at bounding box center [331, 469] width 11 height 11
radio input "true"
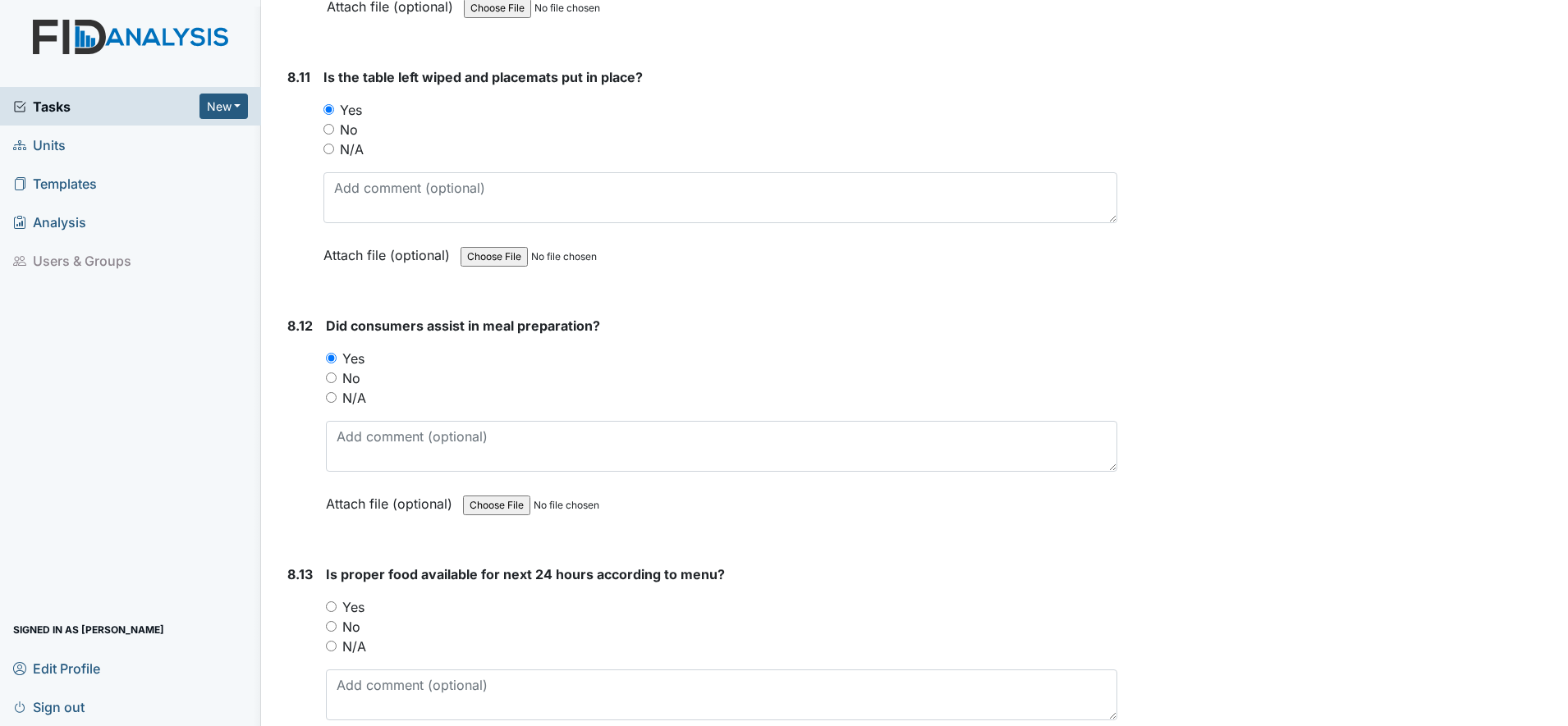
scroll to position [15078, 0]
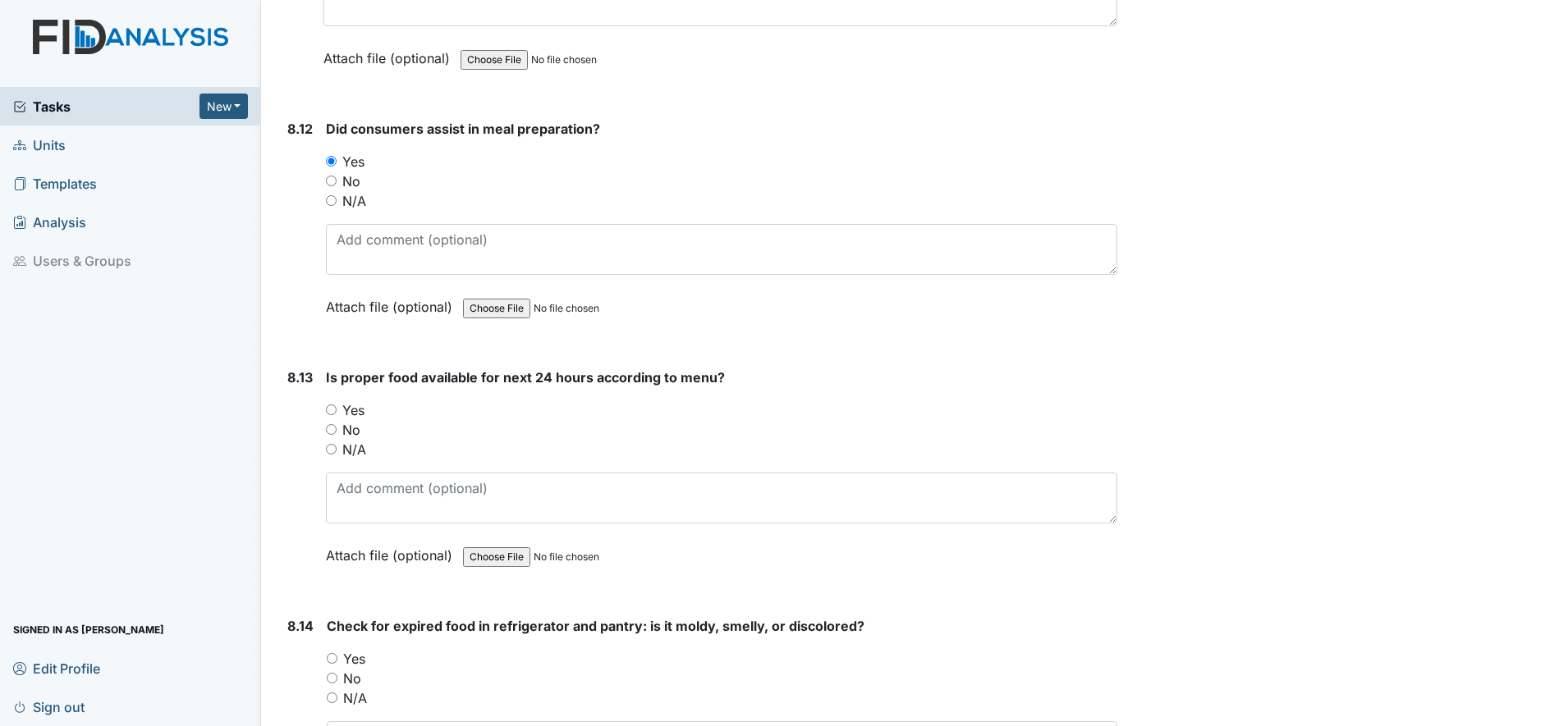
click at [332, 411] on input "Yes" at bounding box center [331, 410] width 11 height 11
radio input "true"
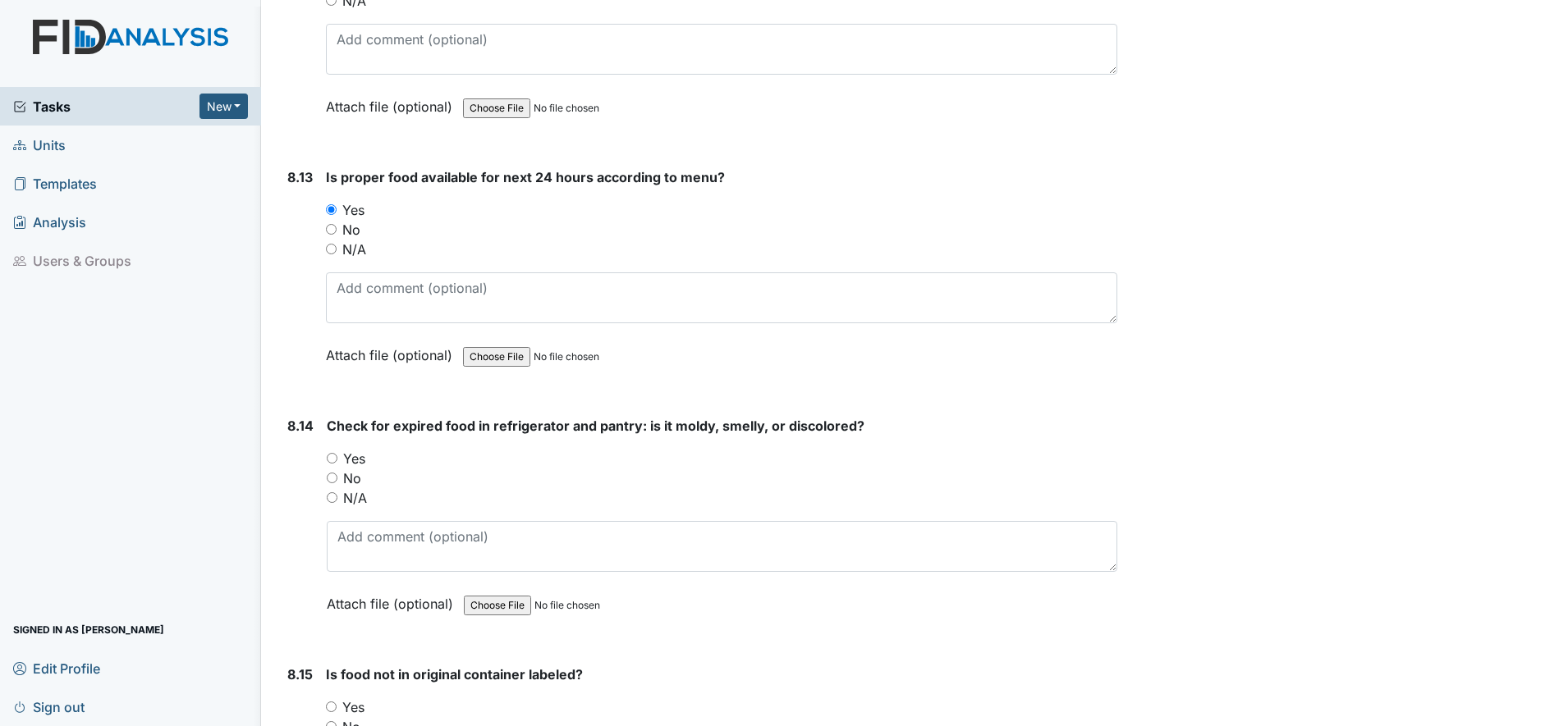
scroll to position [15283, 0]
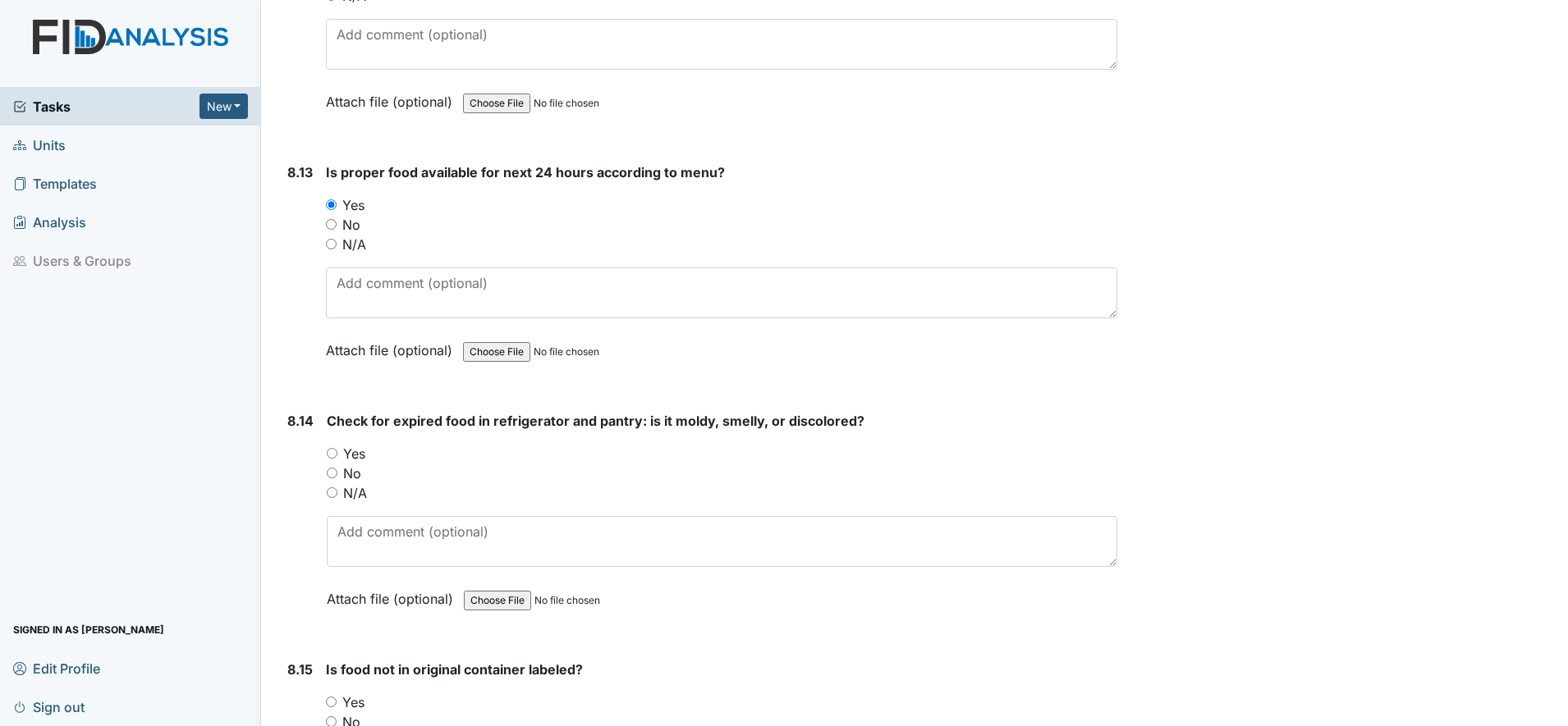
click at [330, 454] on input "Yes" at bounding box center [332, 453] width 11 height 11
radio input "true"
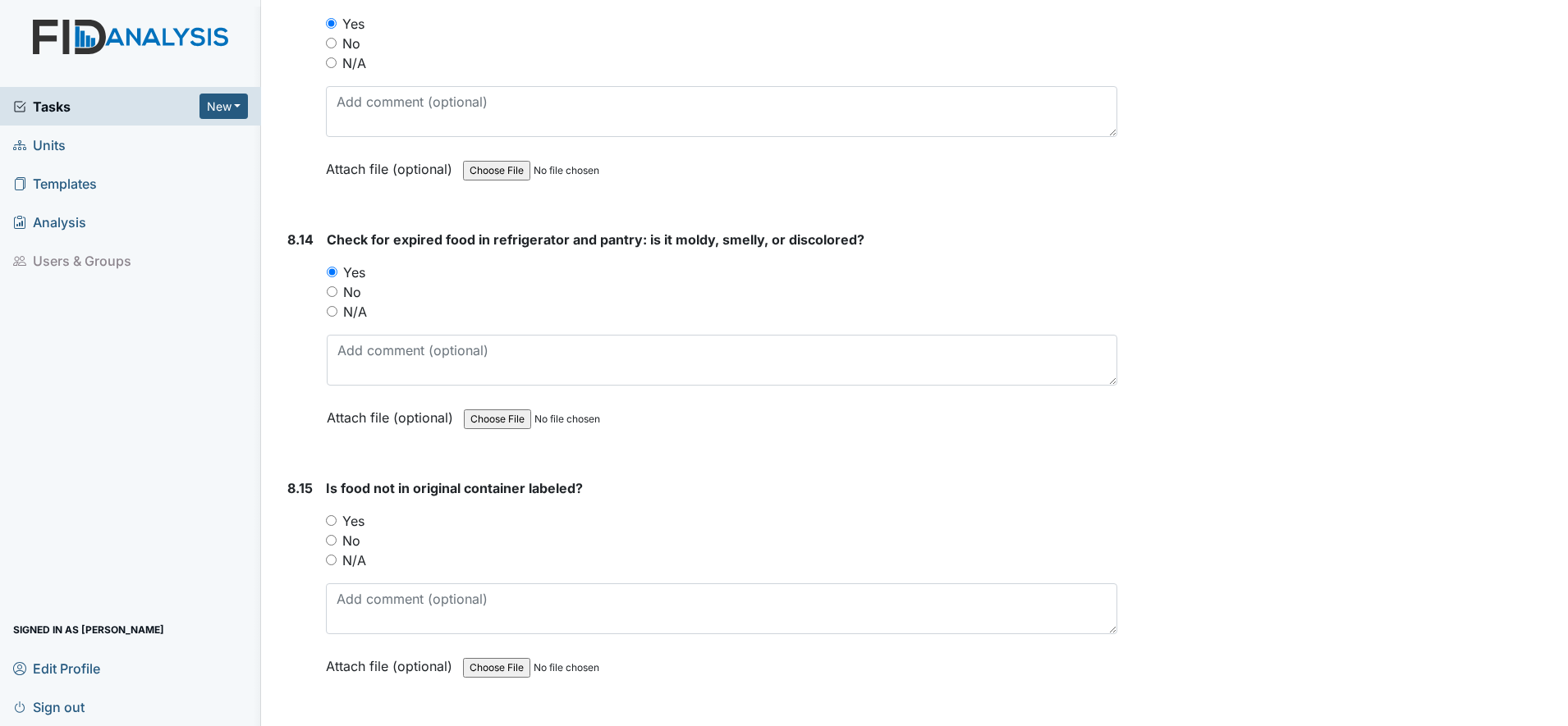
scroll to position [15488, 0]
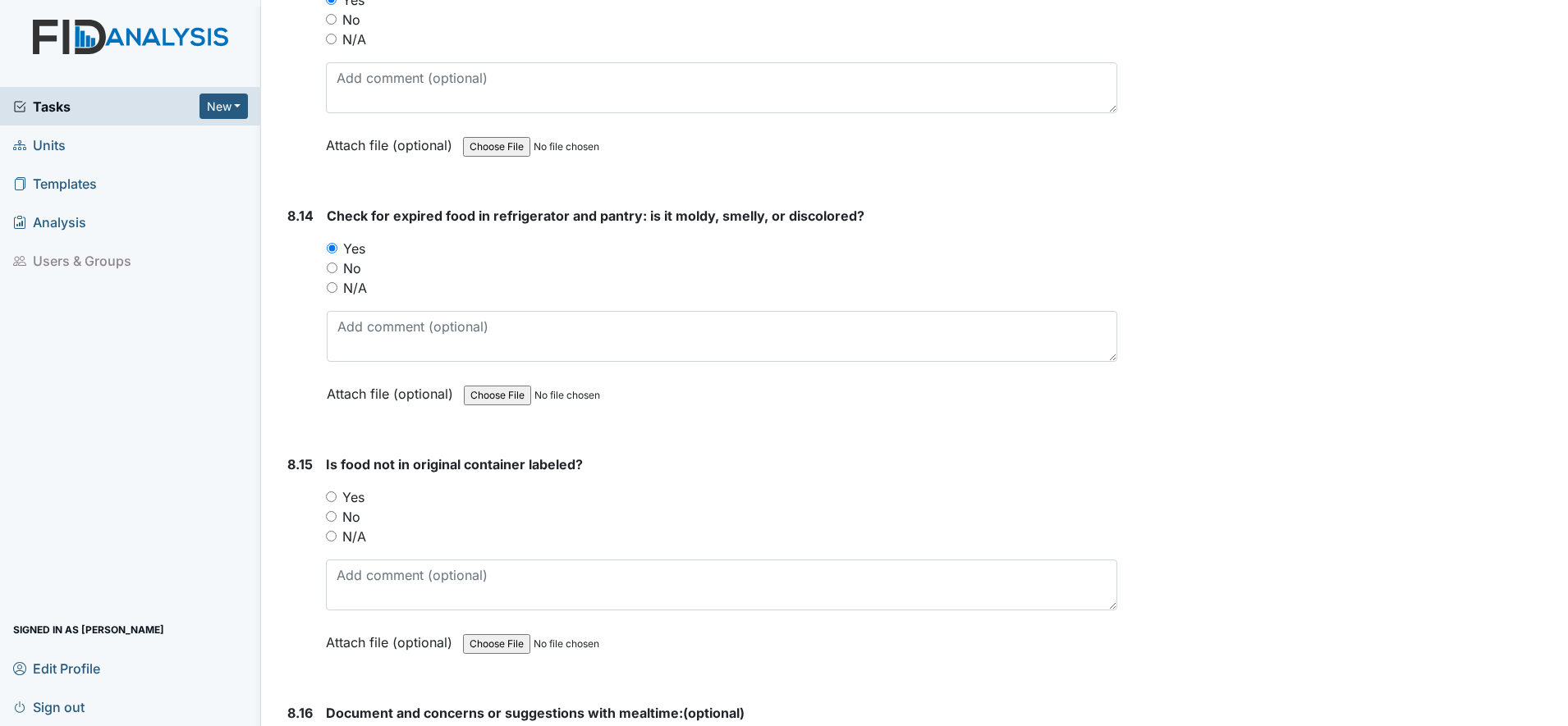
click at [330, 498] on input "Yes" at bounding box center [331, 496] width 11 height 11
radio input "true"
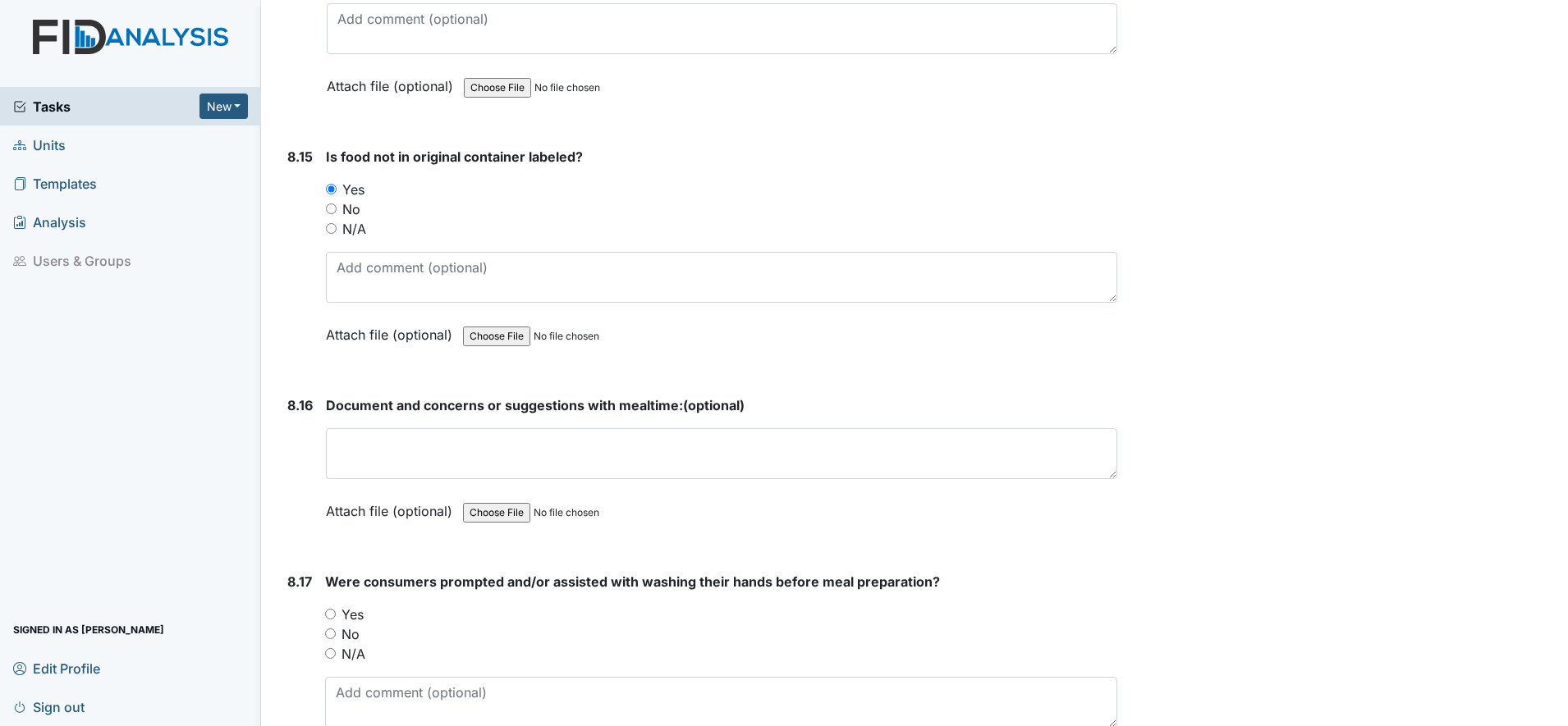
scroll to position [15899, 0]
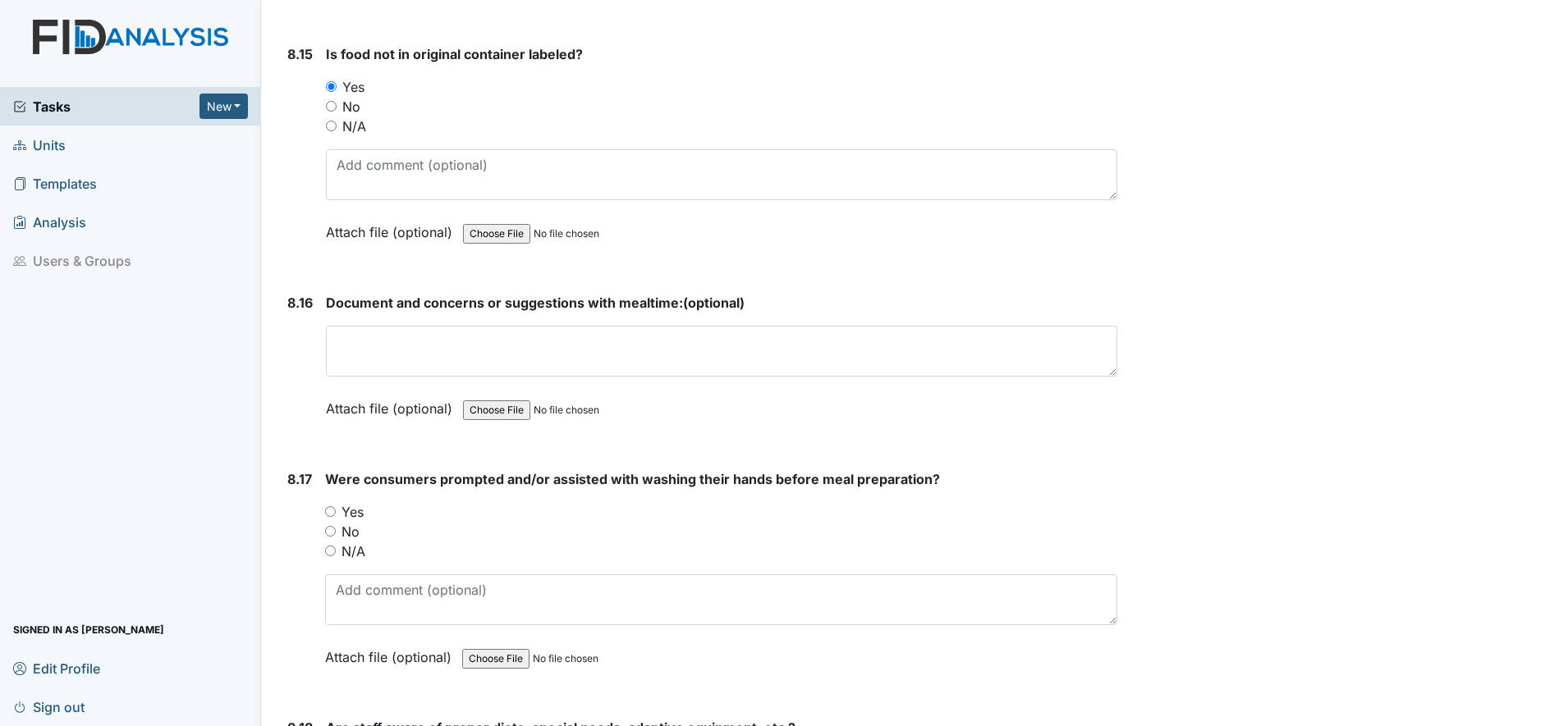
click at [328, 516] on input "Yes" at bounding box center [330, 511] width 11 height 11
radio input "true"
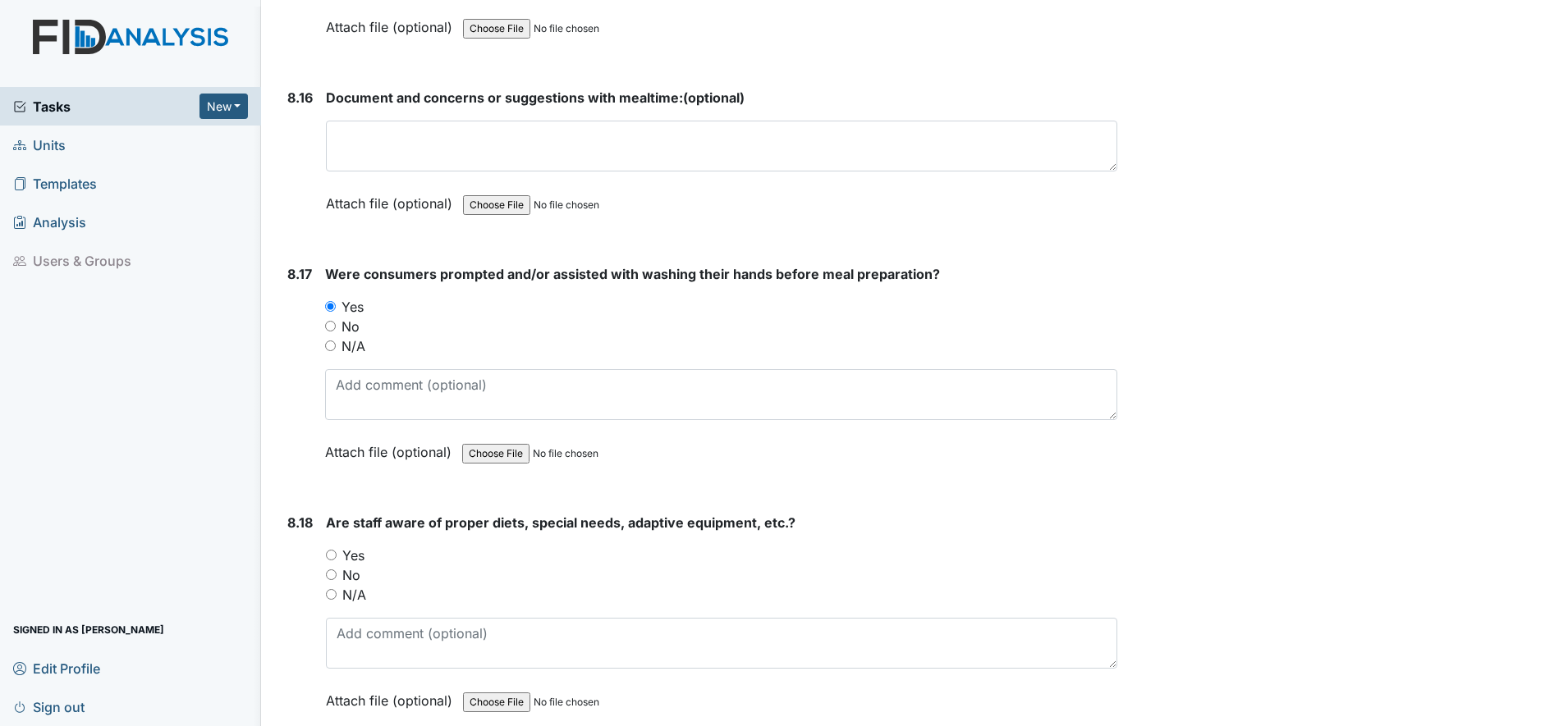
scroll to position [16207, 0]
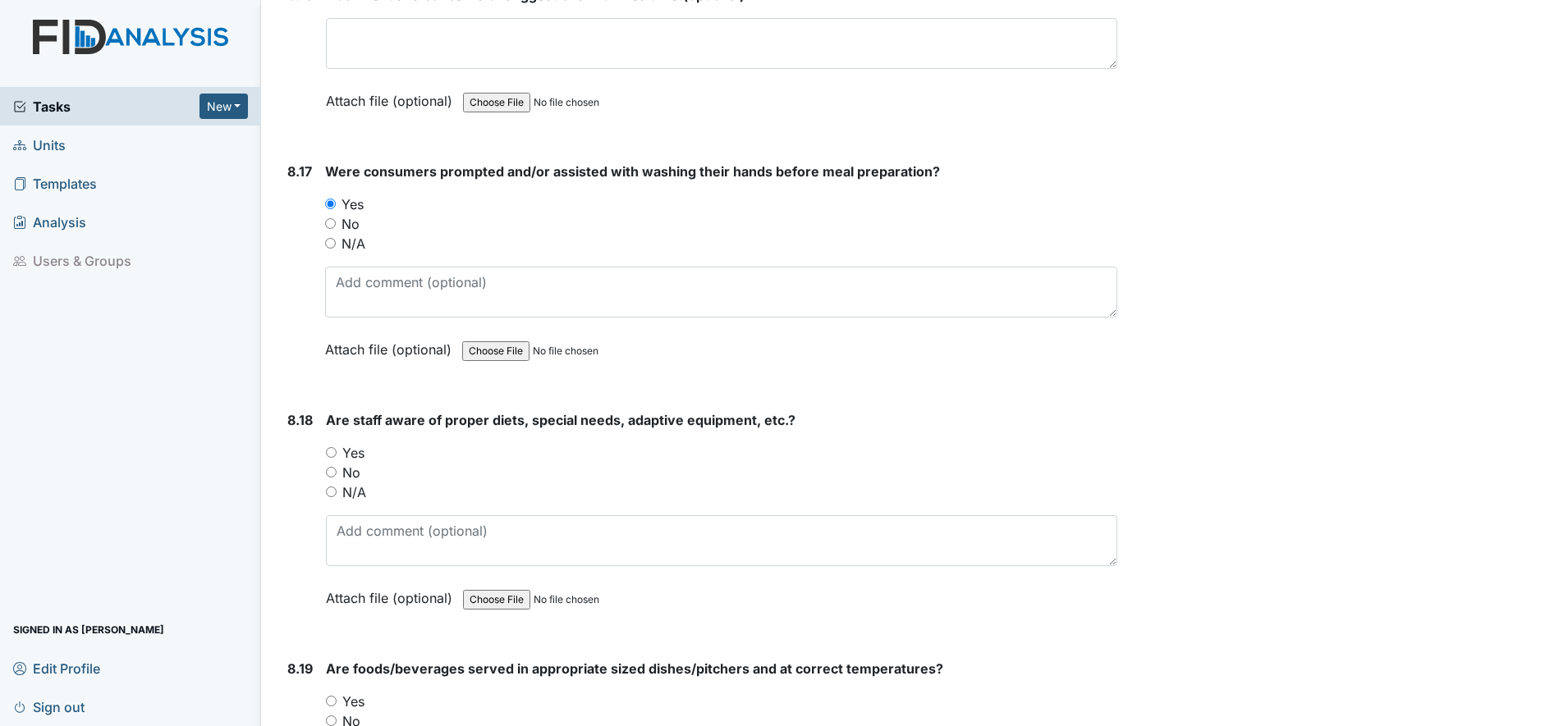
click at [333, 459] on div "Yes" at bounding box center [722, 453] width 792 height 19
click at [333, 454] on input "Yes" at bounding box center [331, 452] width 11 height 11
radio input "true"
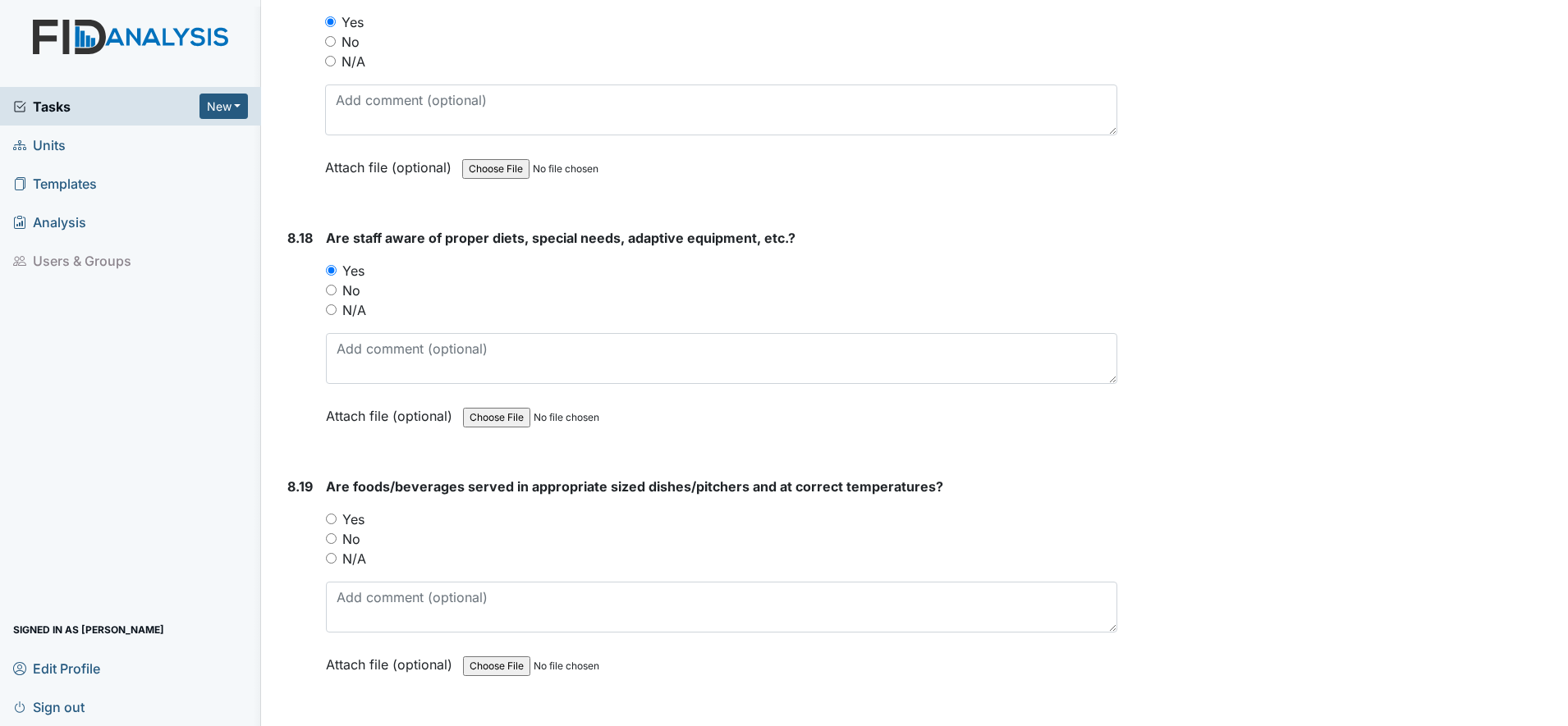
scroll to position [16411, 0]
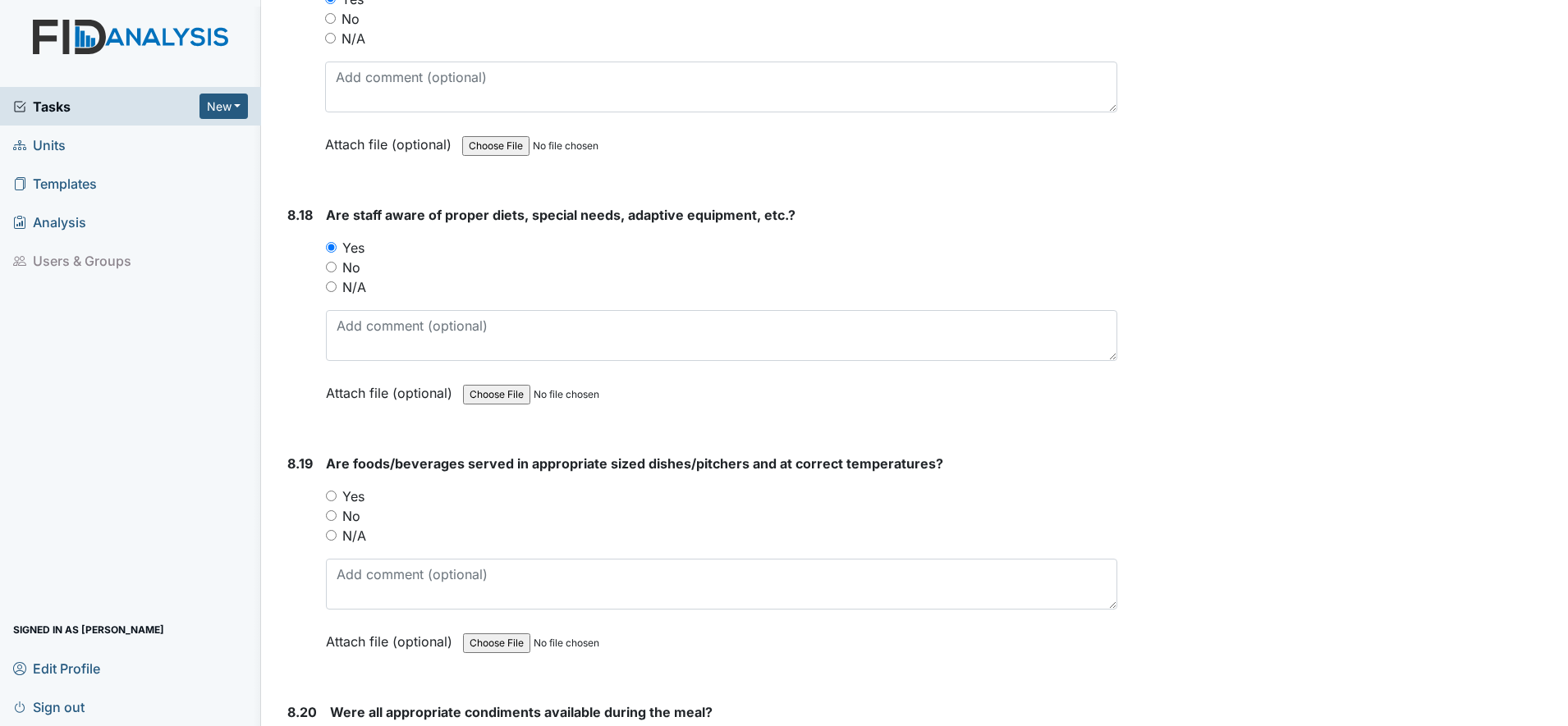
click at [330, 494] on input "Yes" at bounding box center [331, 495] width 11 height 11
radio input "true"
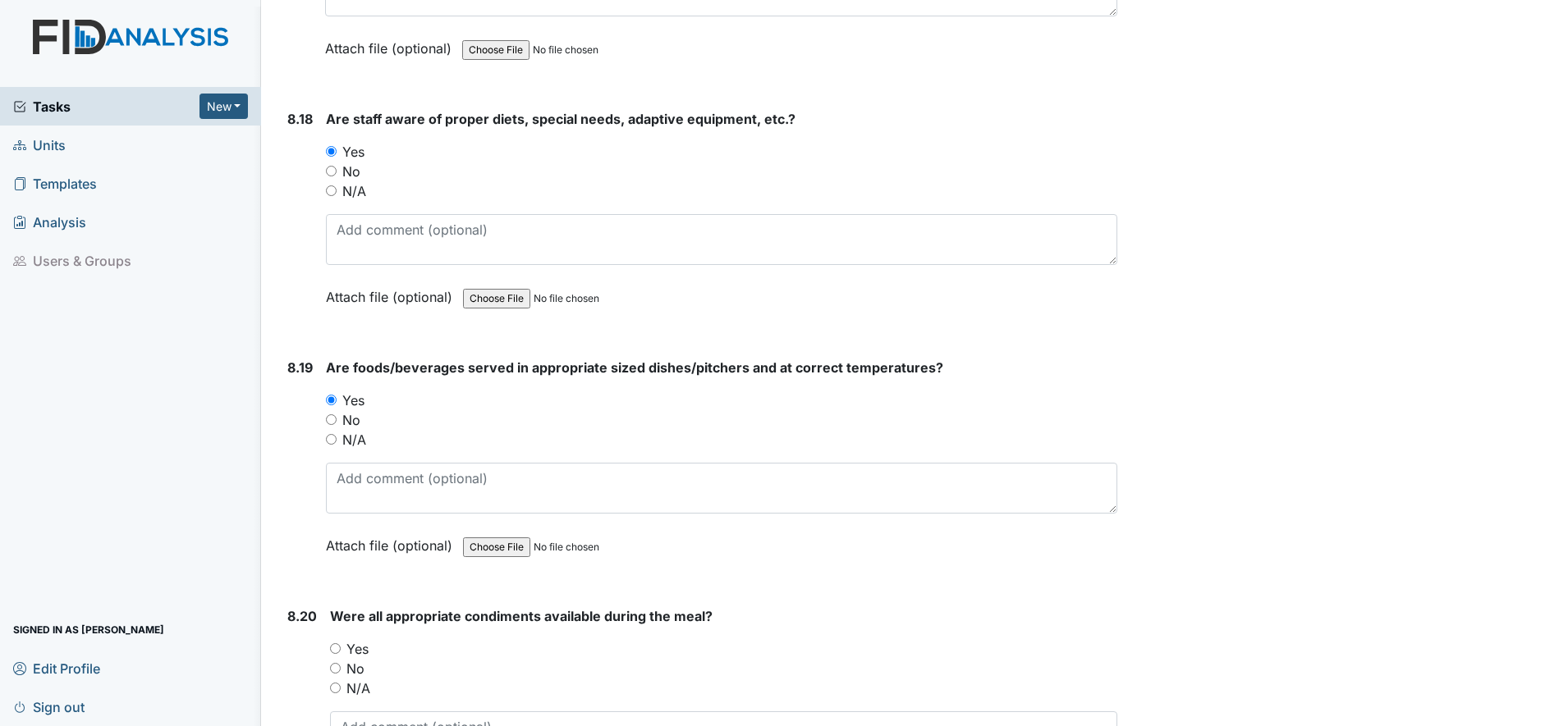
scroll to position [16719, 0]
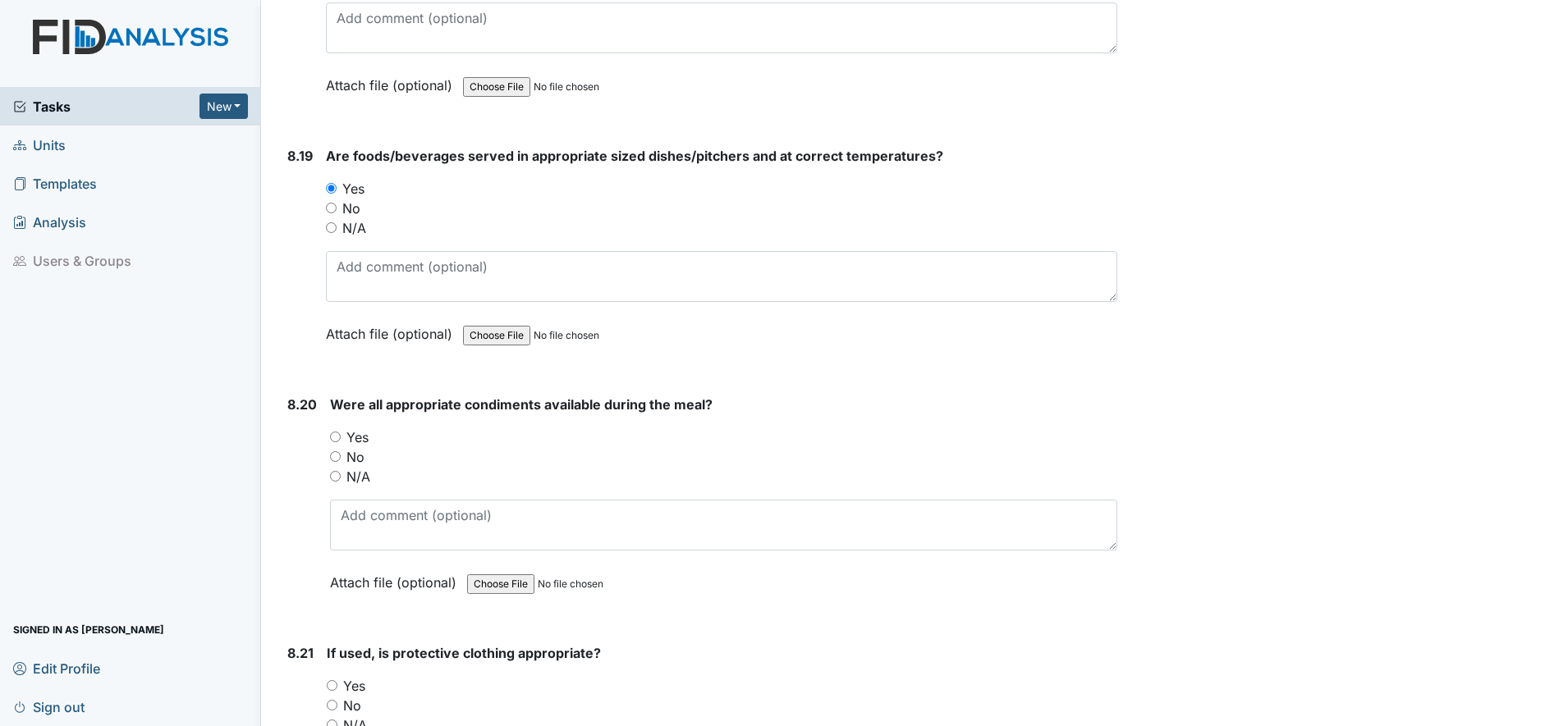
click at [336, 438] on input "Yes" at bounding box center [335, 437] width 11 height 11
radio input "true"
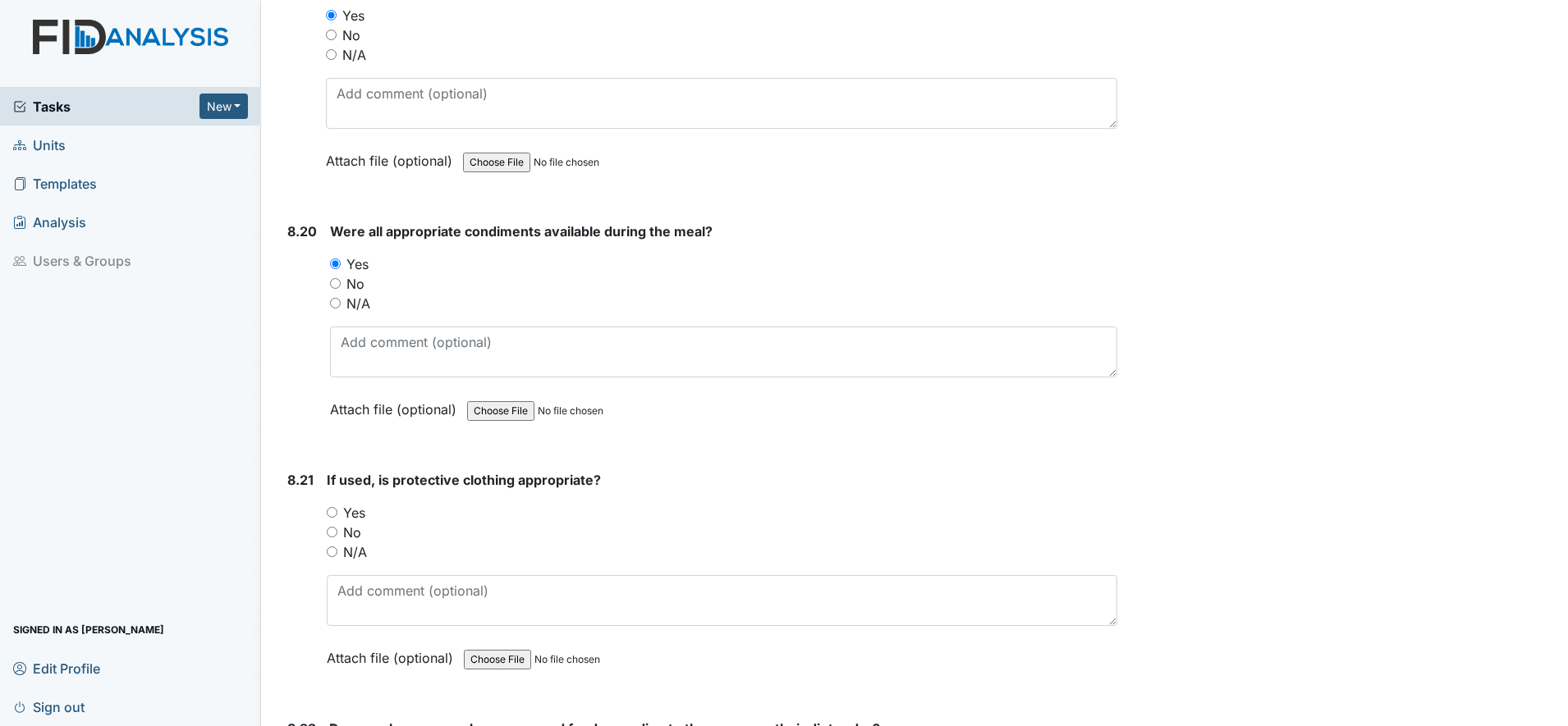
scroll to position [16924, 0]
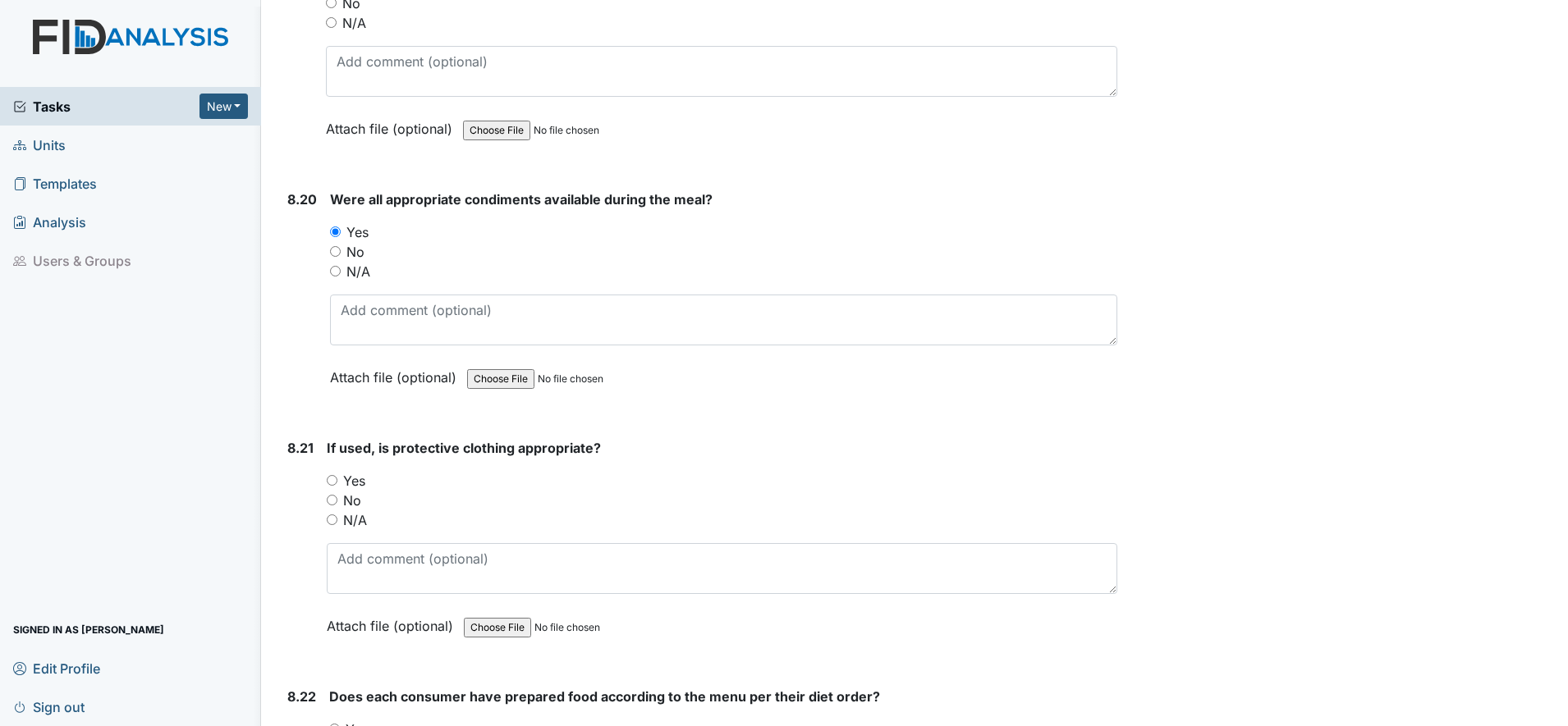
click at [330, 480] on input "Yes" at bounding box center [332, 480] width 11 height 11
radio input "true"
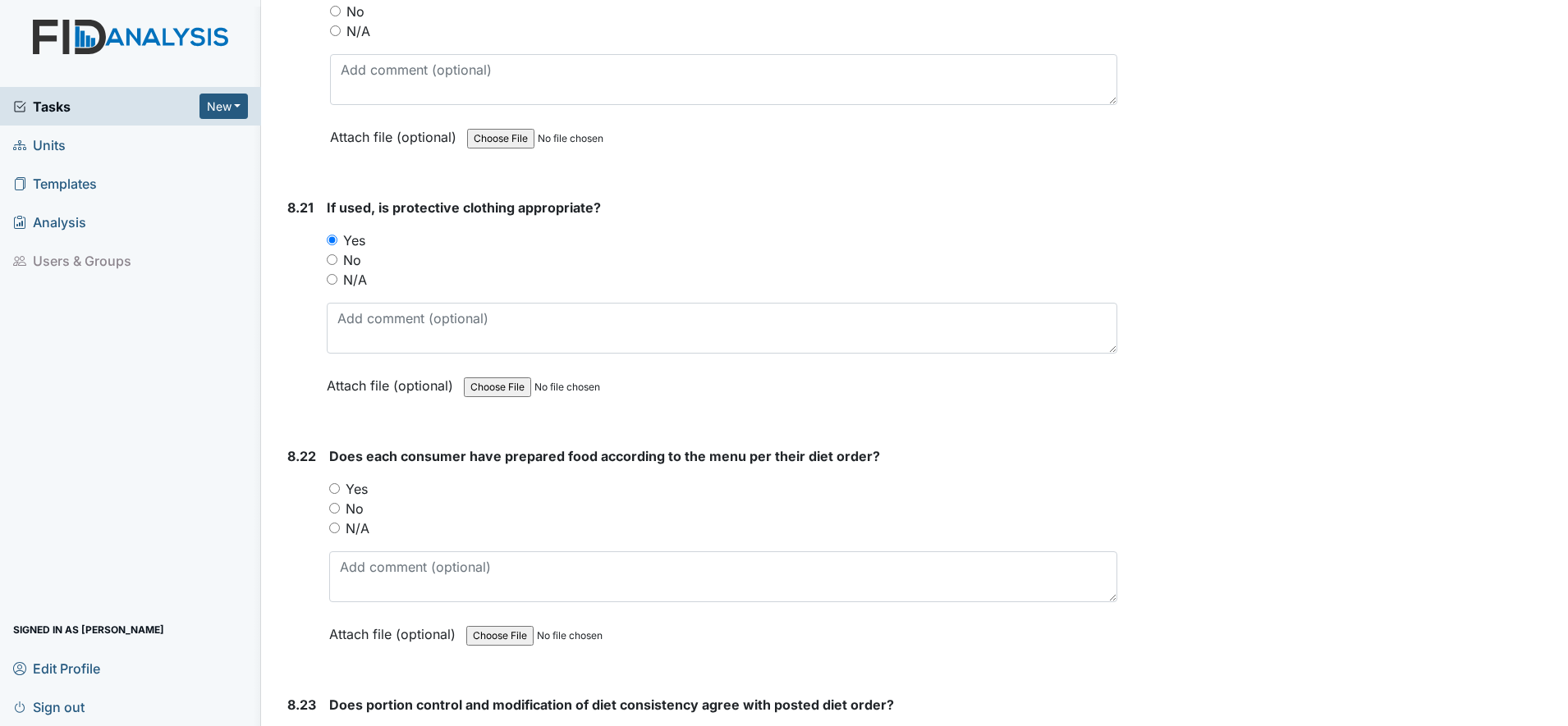
scroll to position [17232, 0]
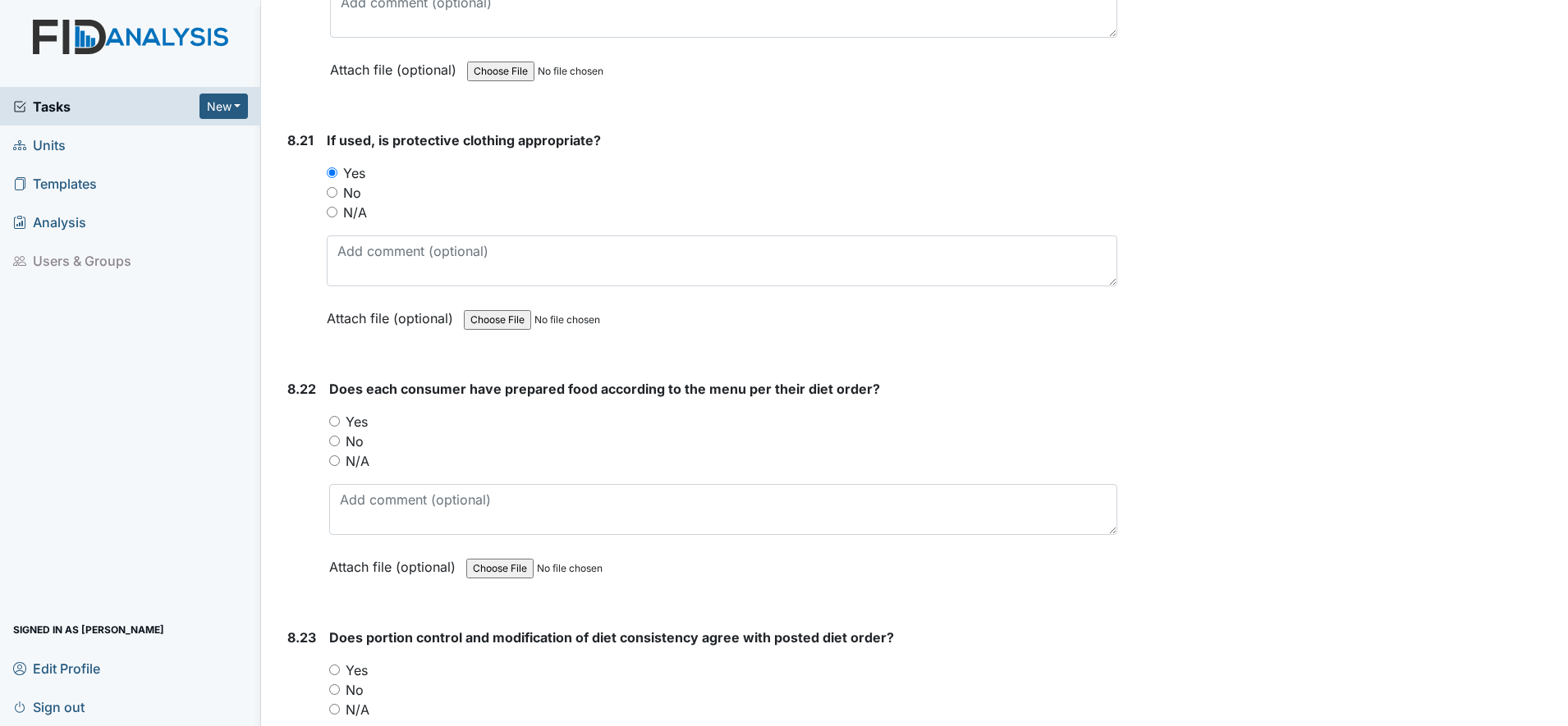
click at [334, 425] on input "Yes" at bounding box center [335, 421] width 11 height 11
radio input "true"
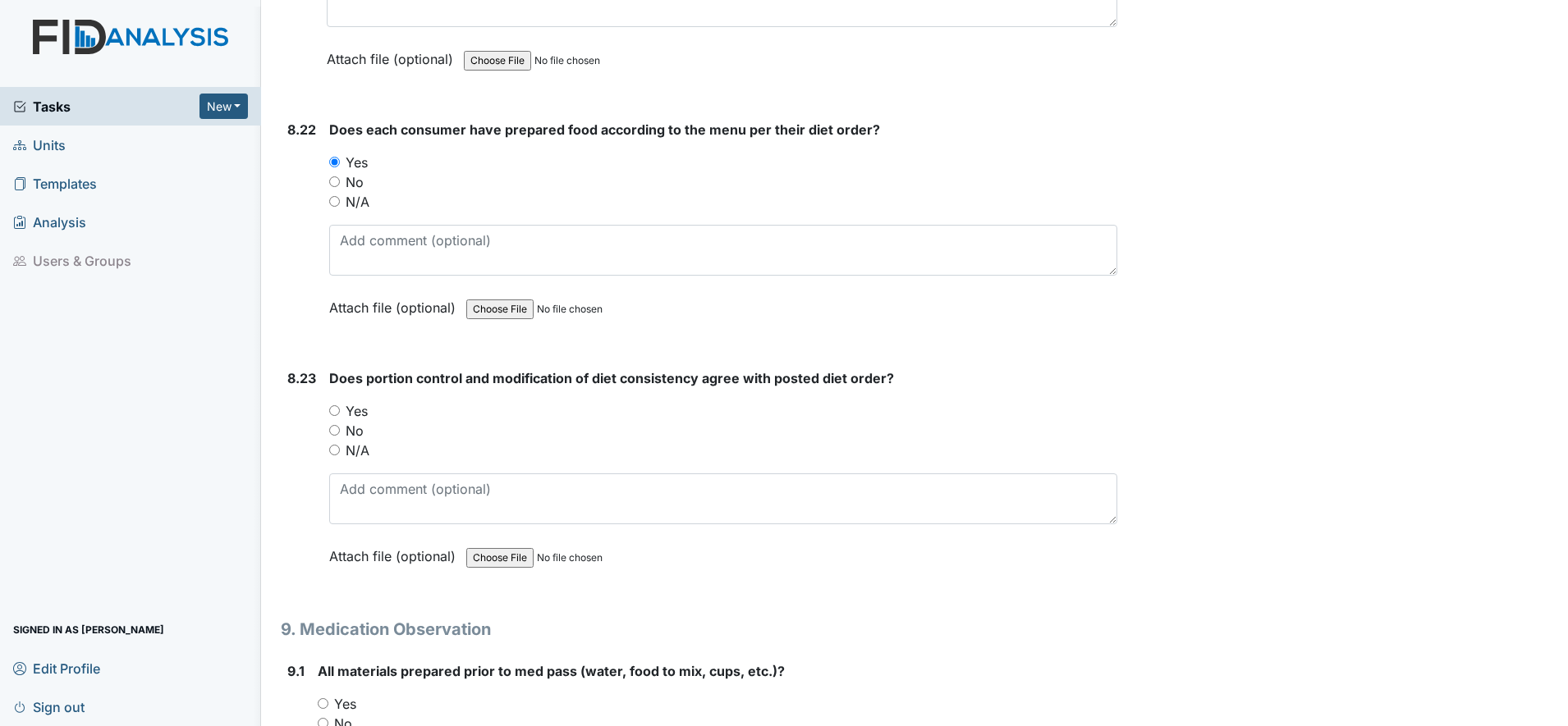
scroll to position [17540, 0]
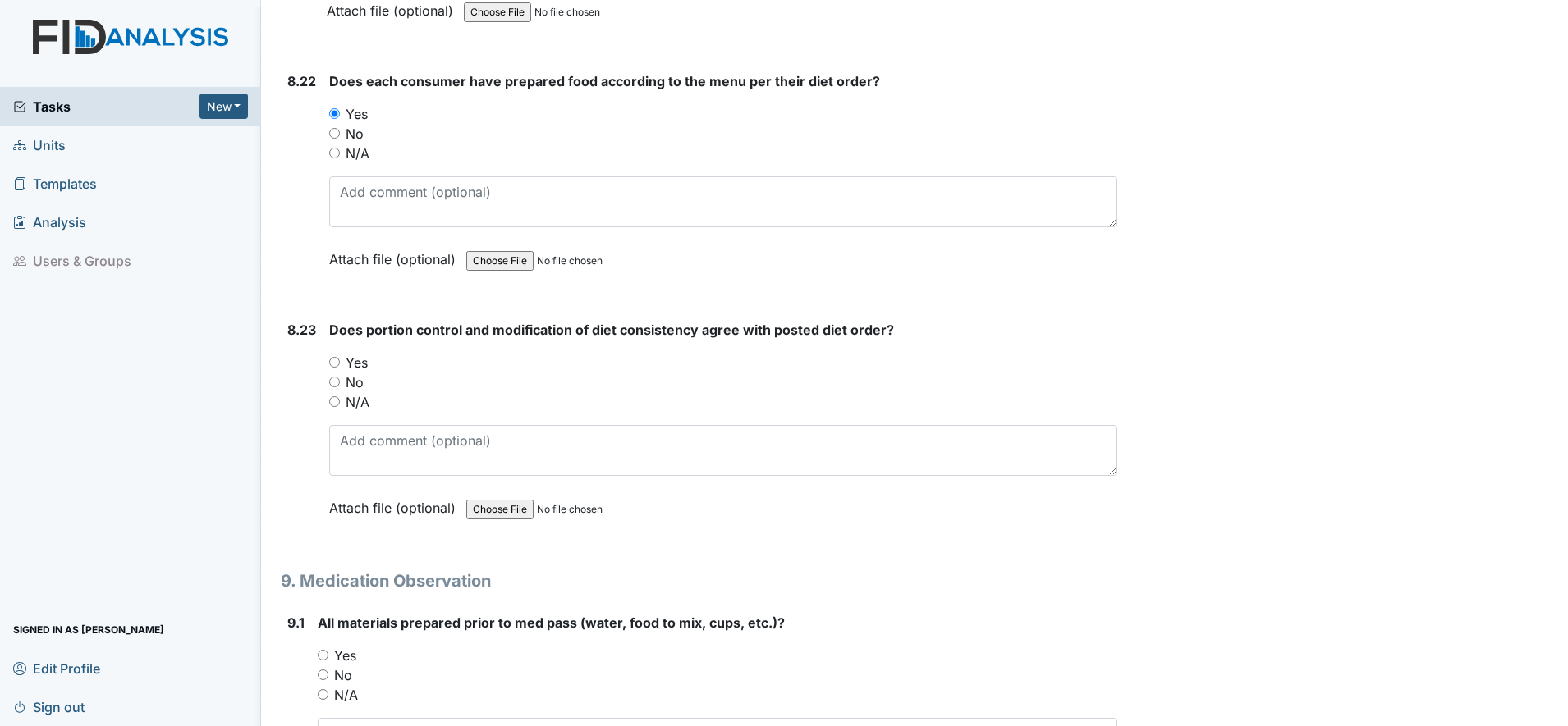
click at [335, 363] on input "Yes" at bounding box center [335, 362] width 11 height 11
radio input "true"
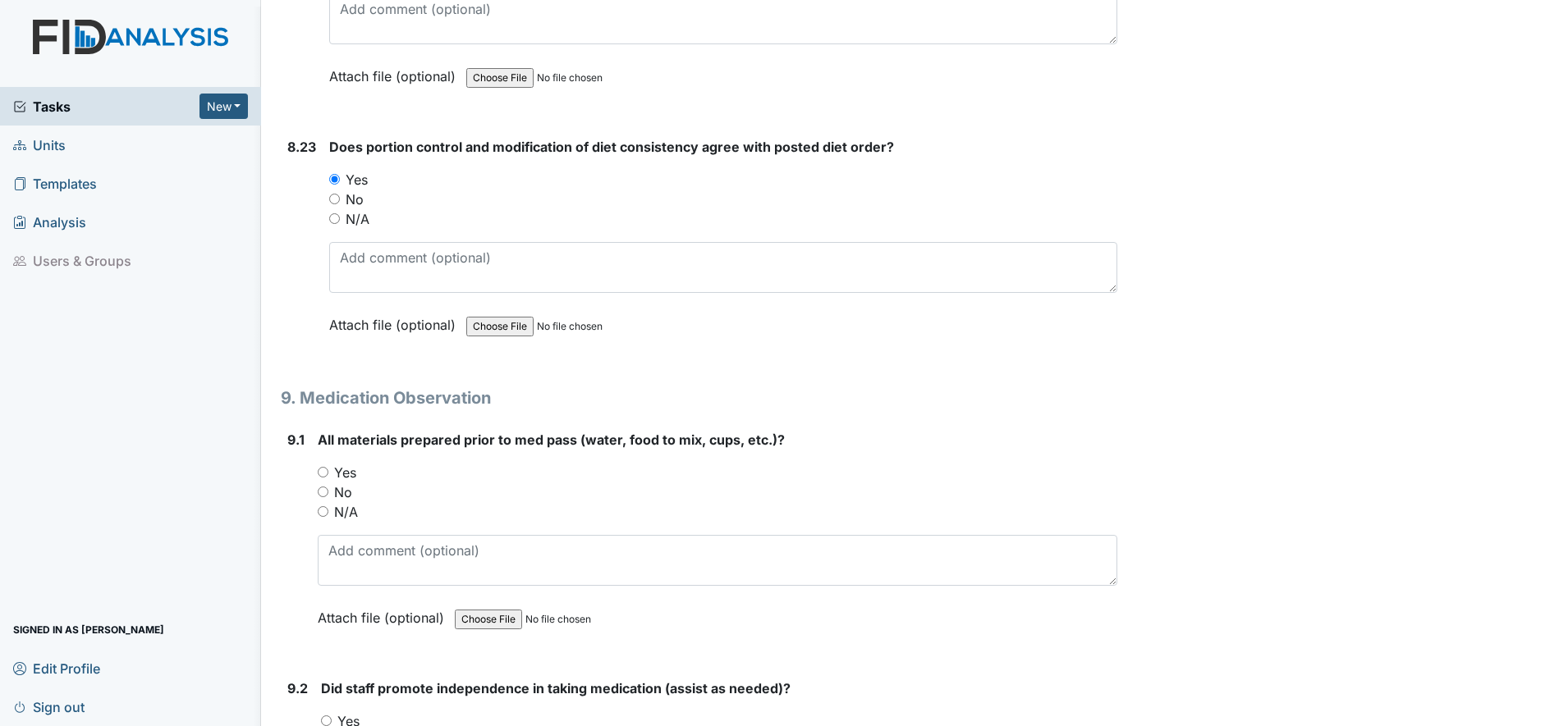
scroll to position [17745, 0]
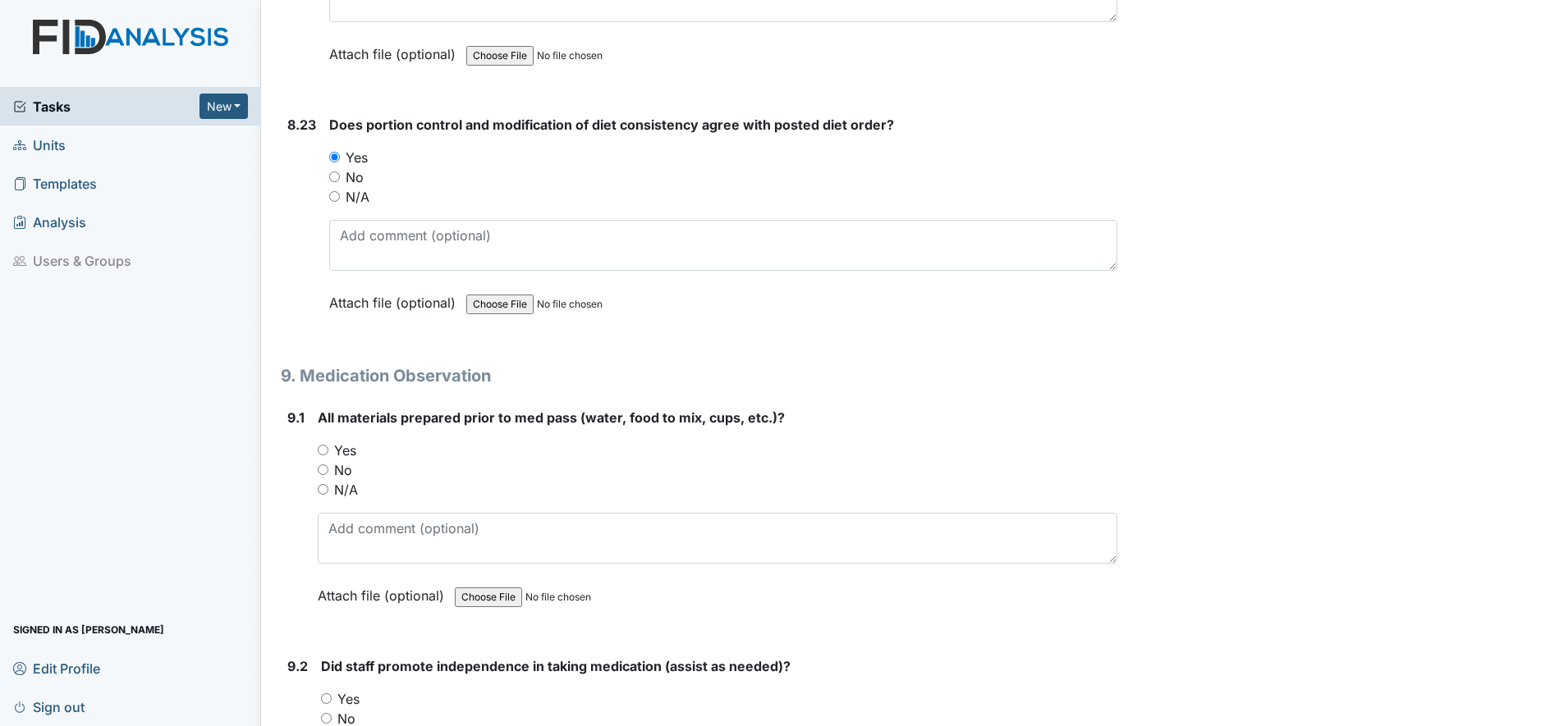
click at [322, 449] on input "Yes" at bounding box center [323, 450] width 11 height 11
radio input "true"
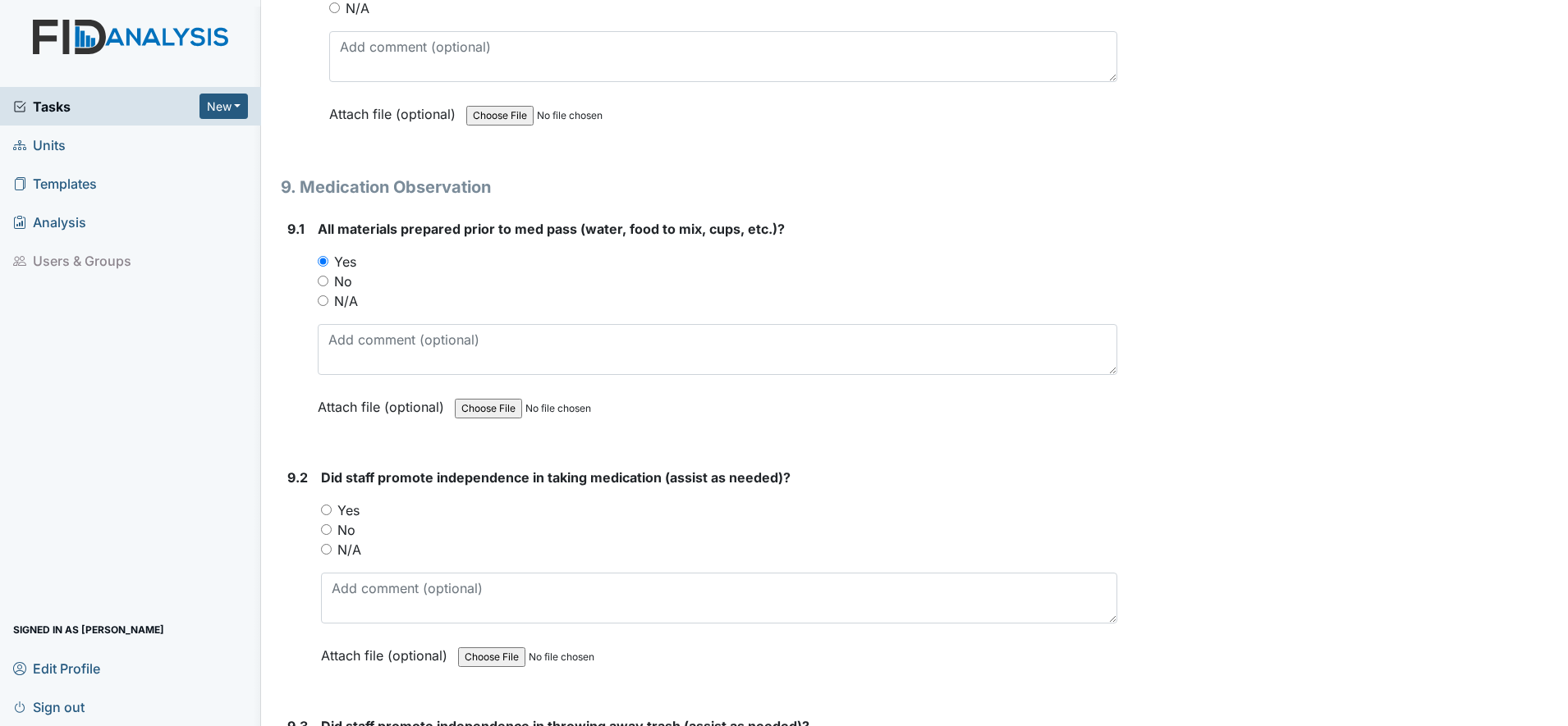
scroll to position [17950, 0]
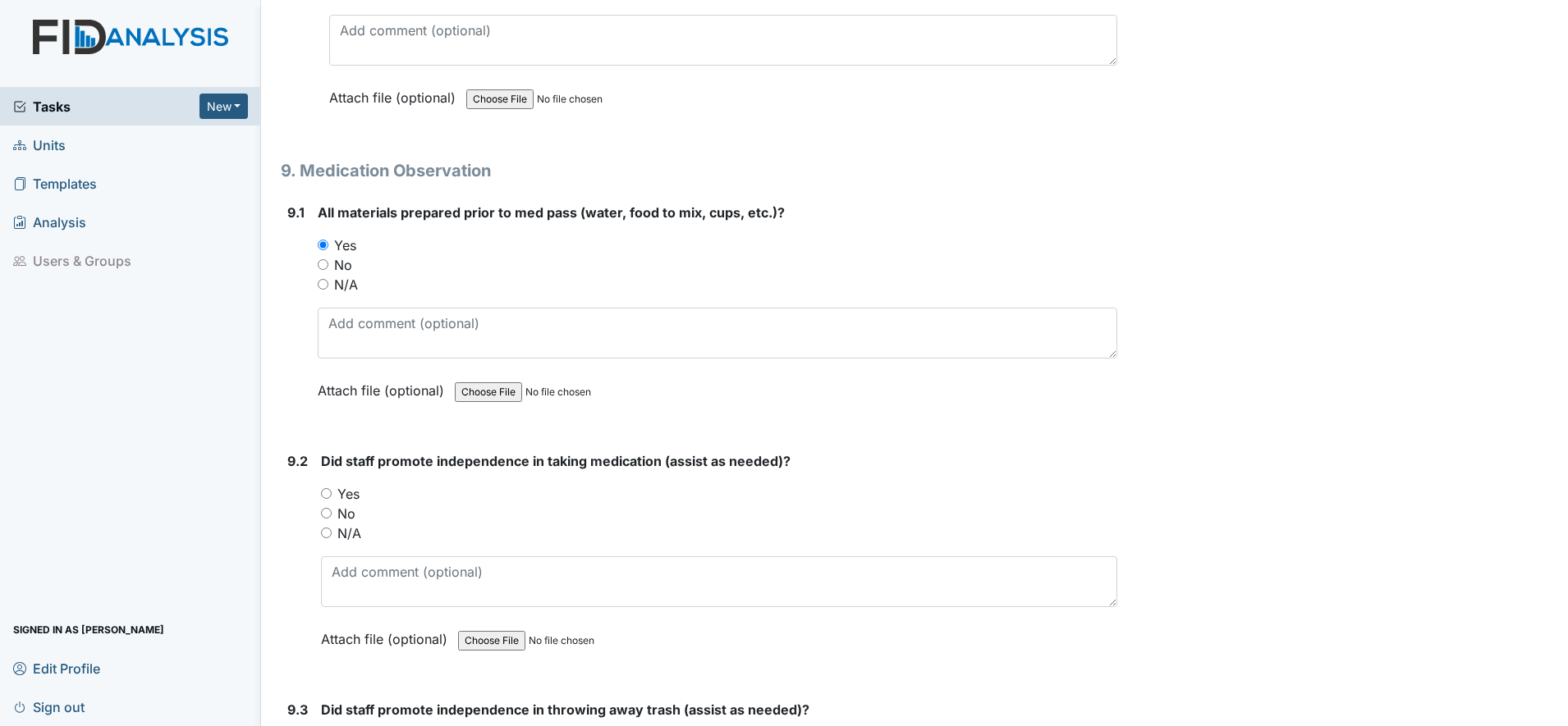
click at [325, 493] on input "Yes" at bounding box center [326, 493] width 11 height 11
radio input "true"
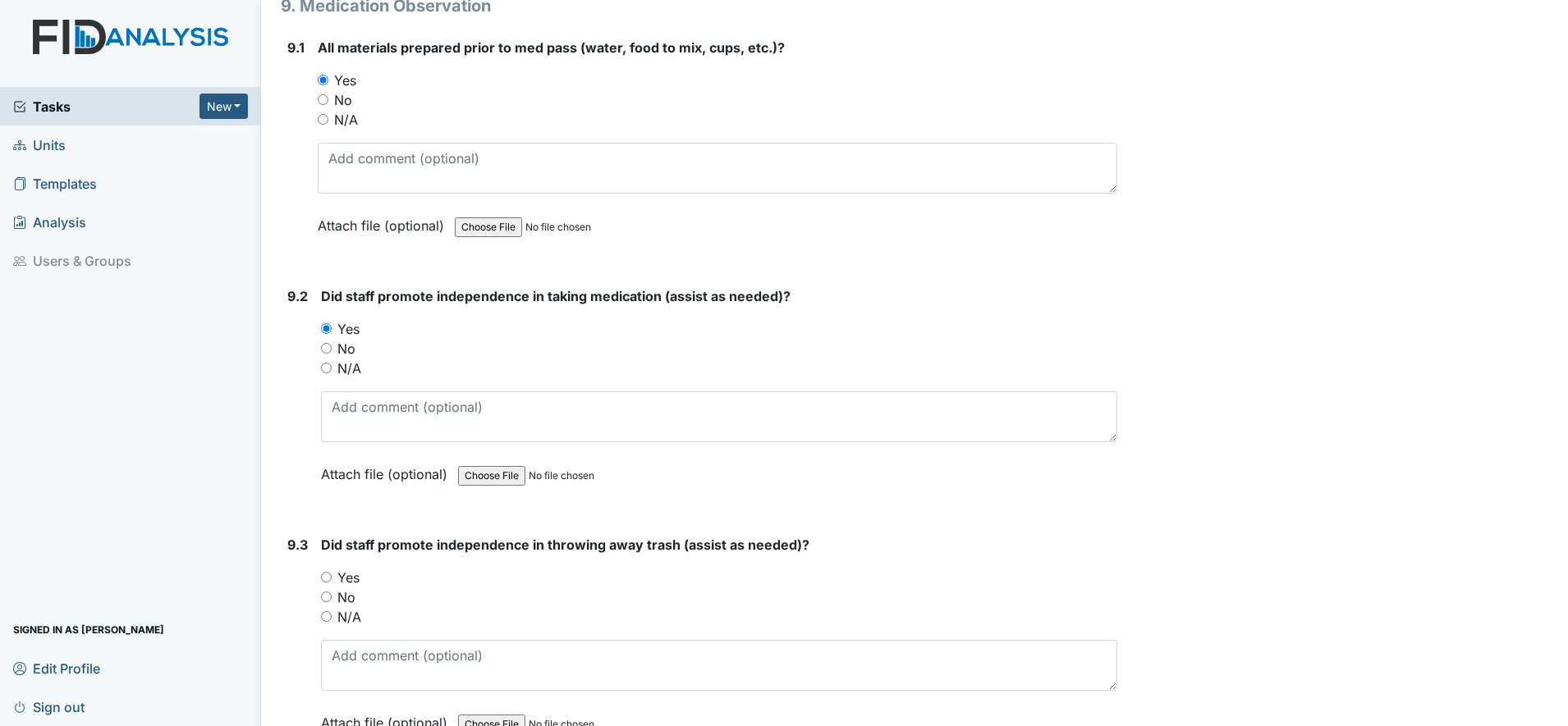
scroll to position [18155, 0]
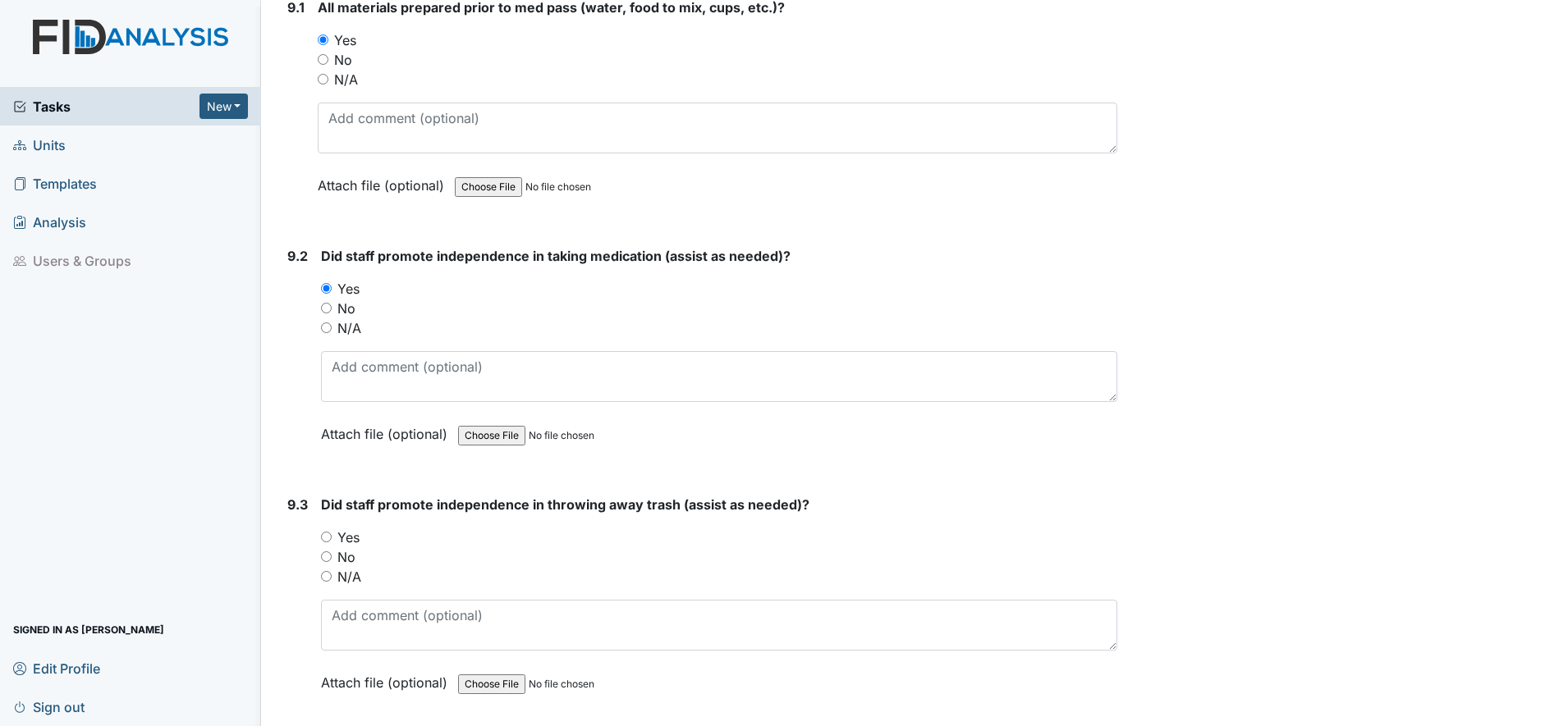
click at [327, 543] on div "Yes" at bounding box center [719, 537] width 796 height 19
click at [325, 537] on input "Yes" at bounding box center [326, 537] width 11 height 11
radio input "true"
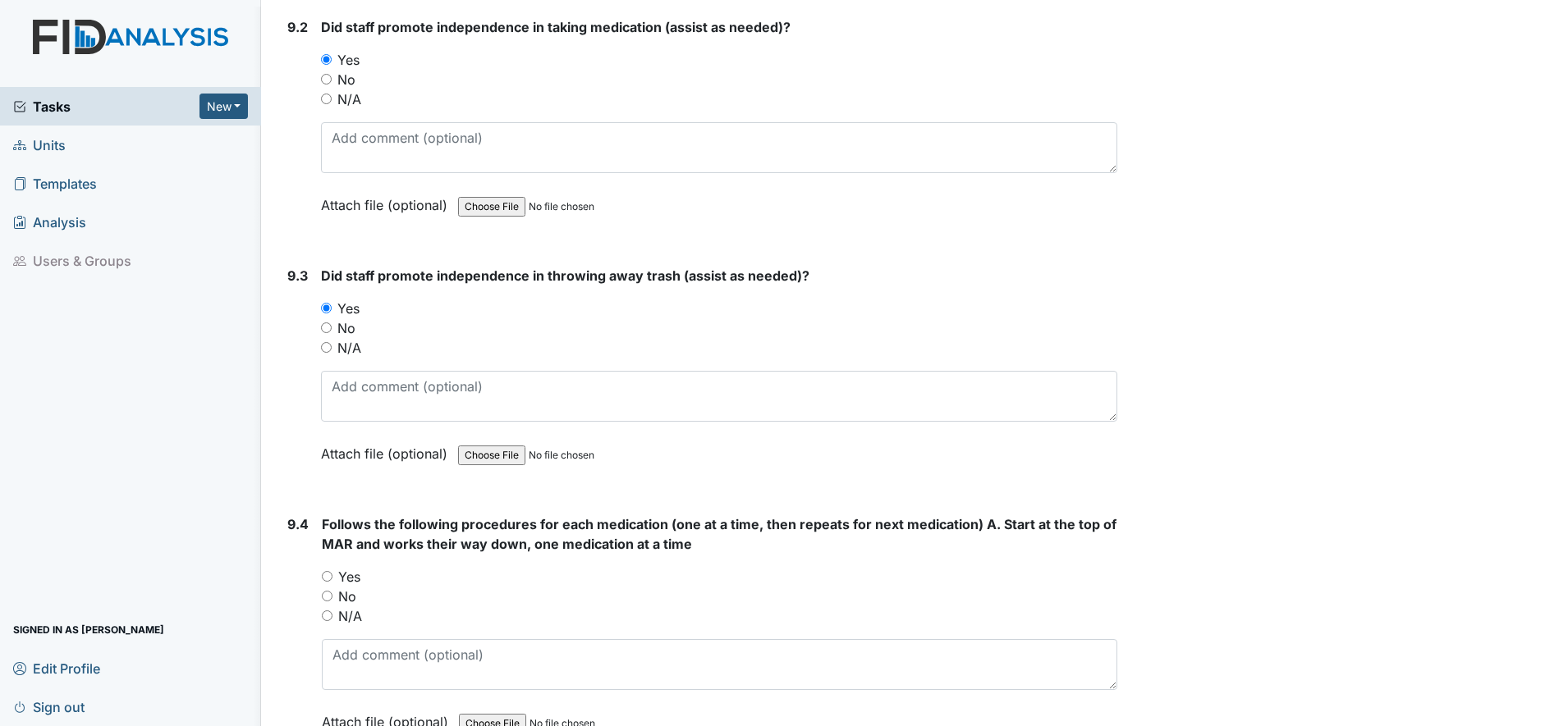
scroll to position [18463, 0]
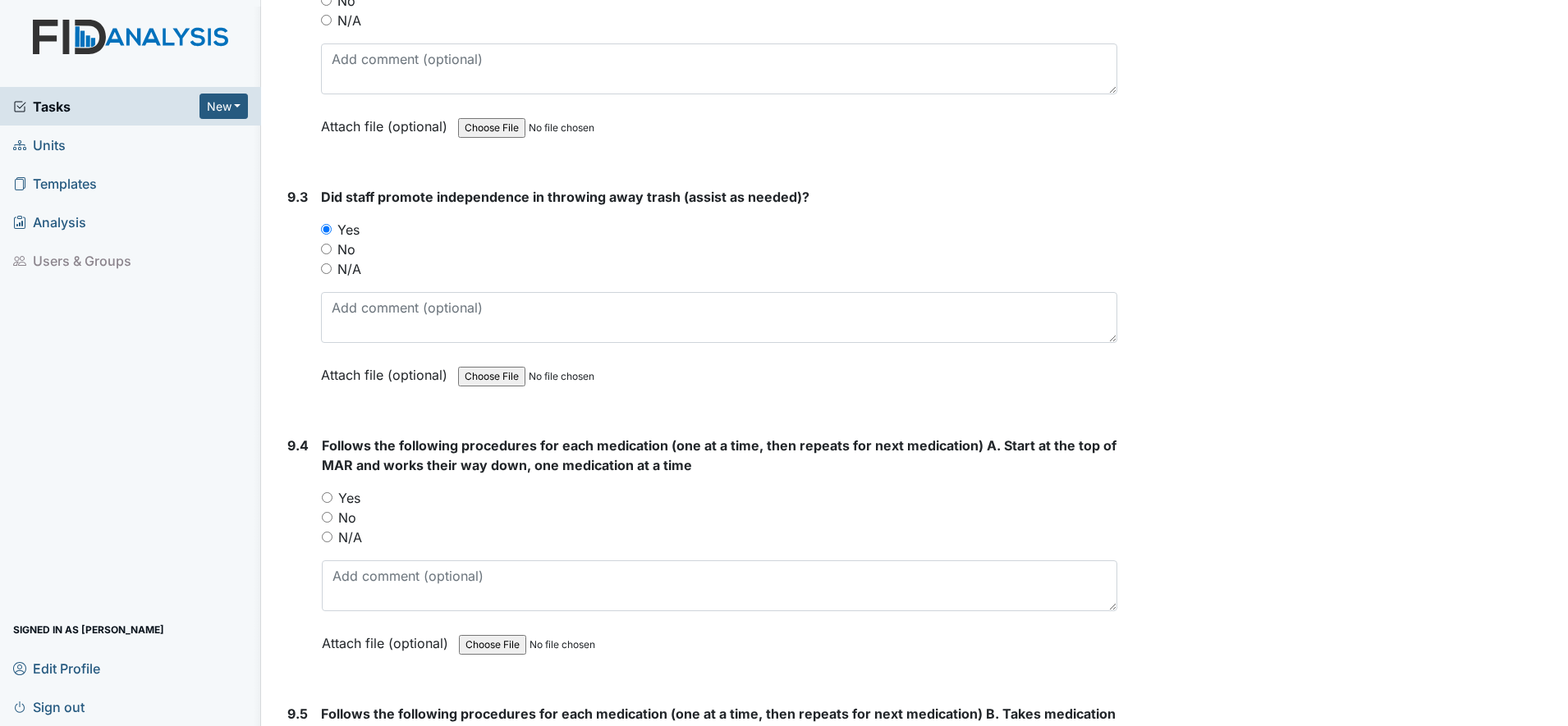
click at [323, 500] on input "Yes" at bounding box center [327, 497] width 11 height 11
radio input "true"
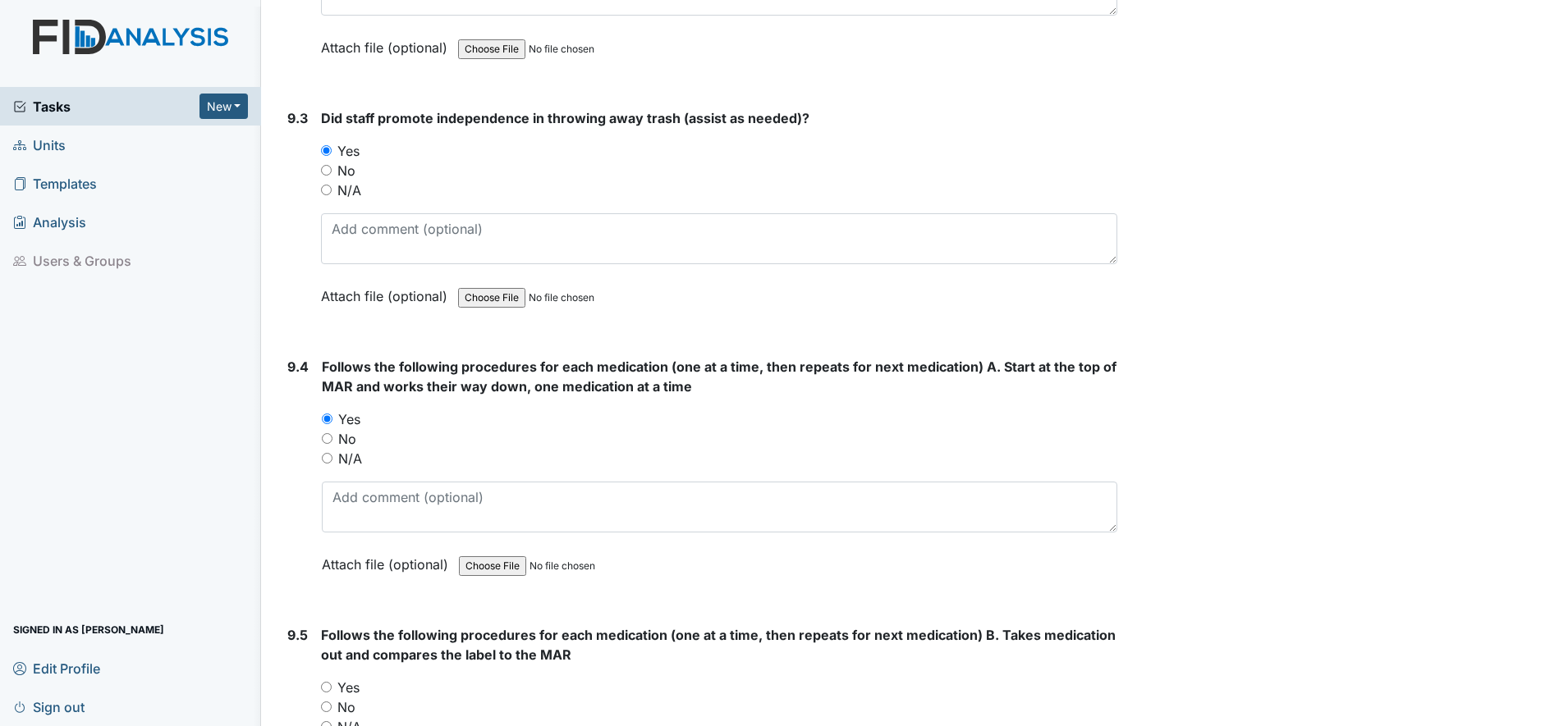
scroll to position [18668, 0]
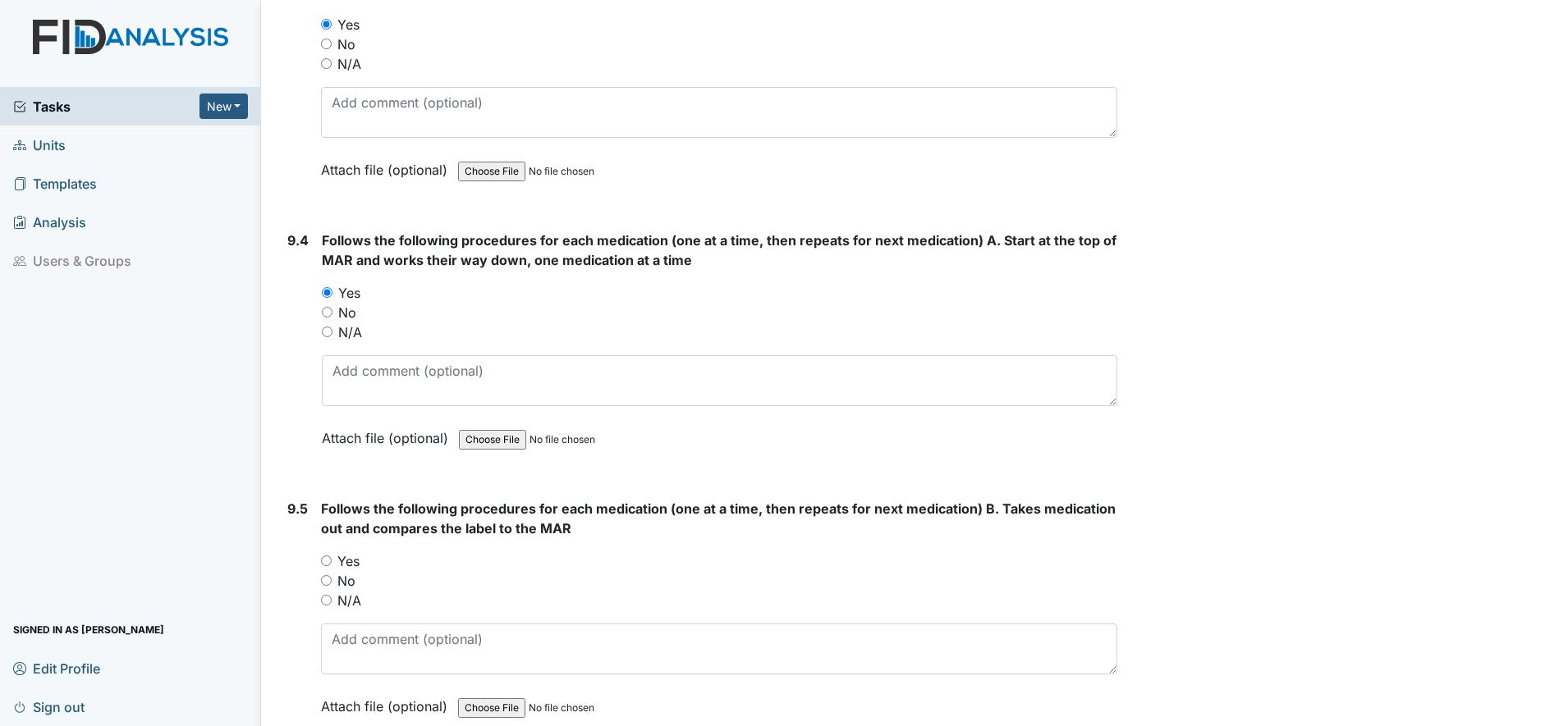
click at [326, 562] on input "Yes" at bounding box center [326, 561] width 11 height 11
radio input "true"
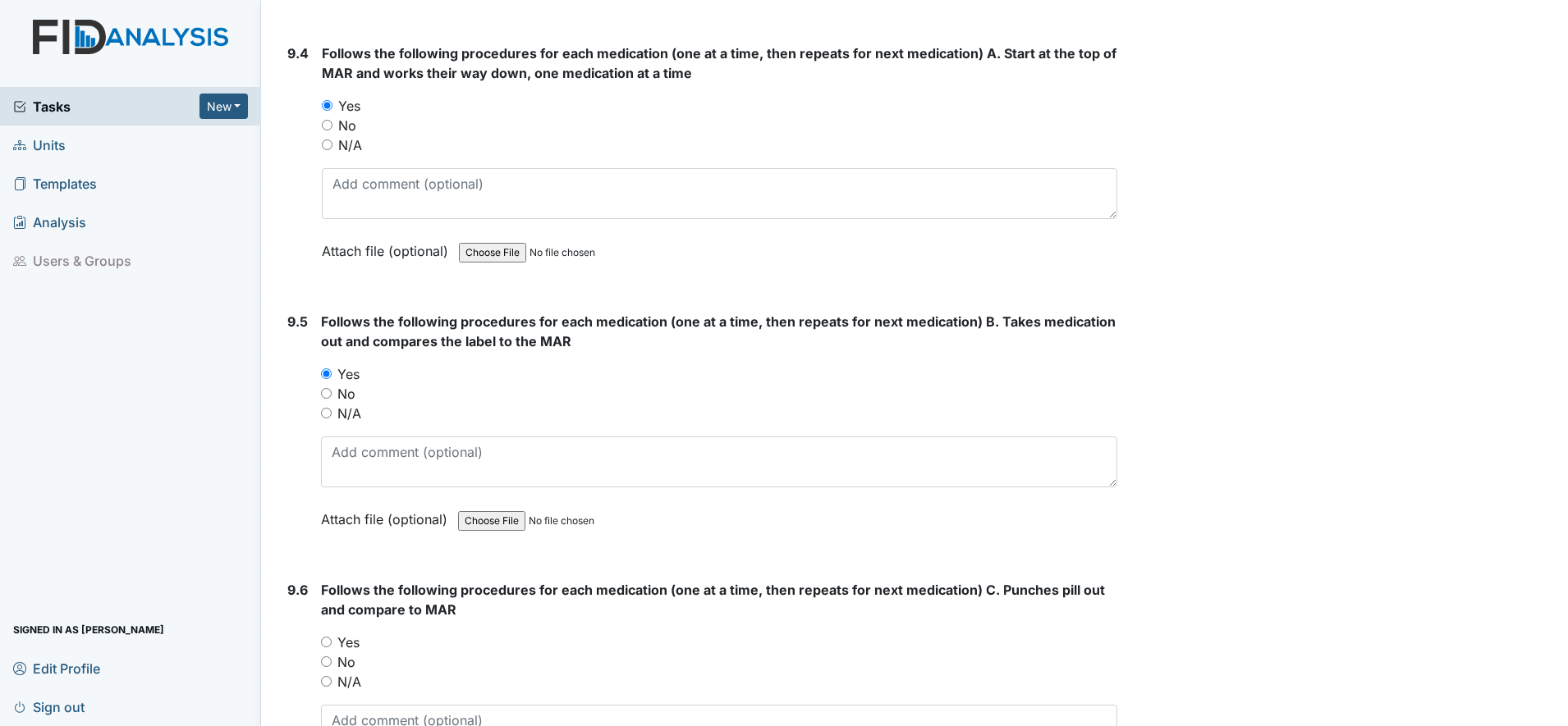
scroll to position [18976, 0]
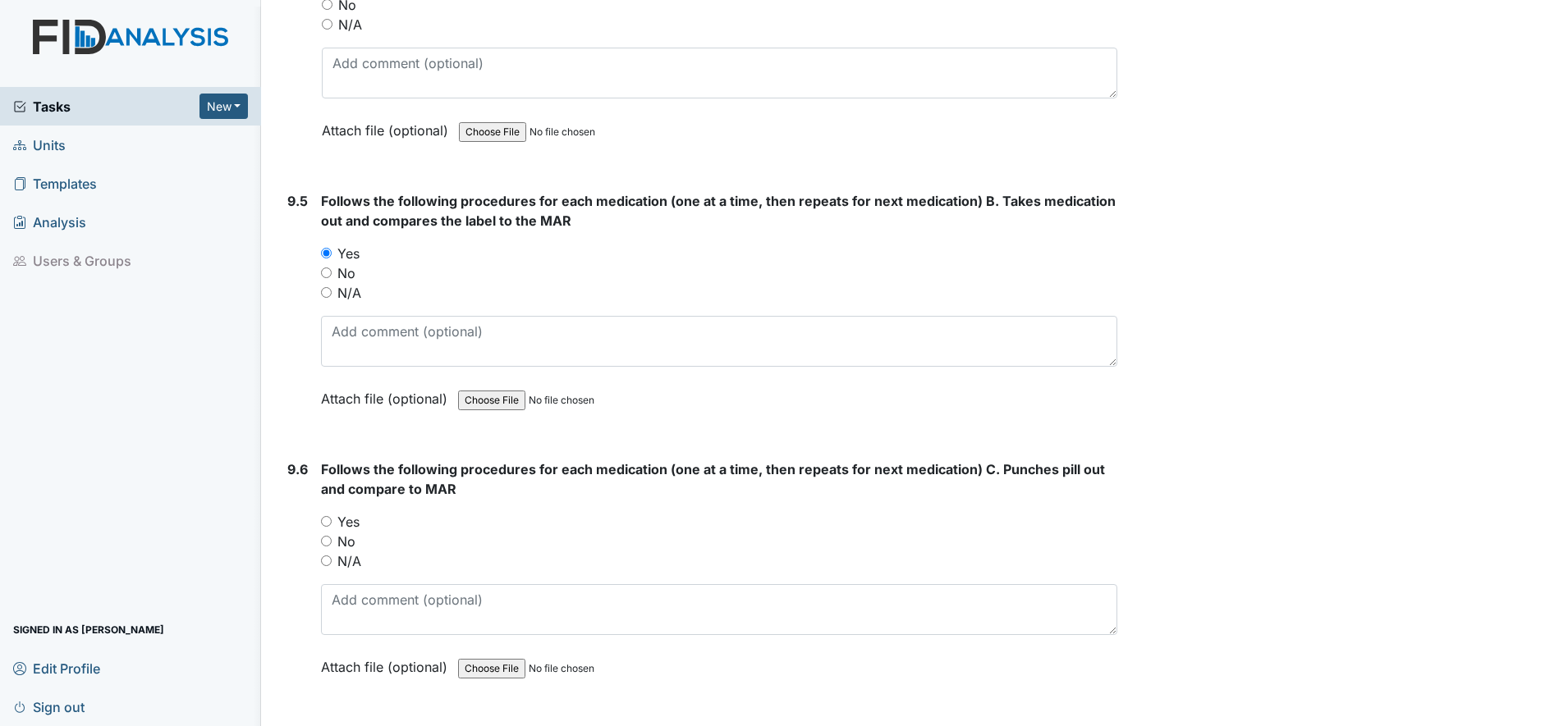
click at [326, 521] on input "Yes" at bounding box center [326, 521] width 11 height 11
radio input "true"
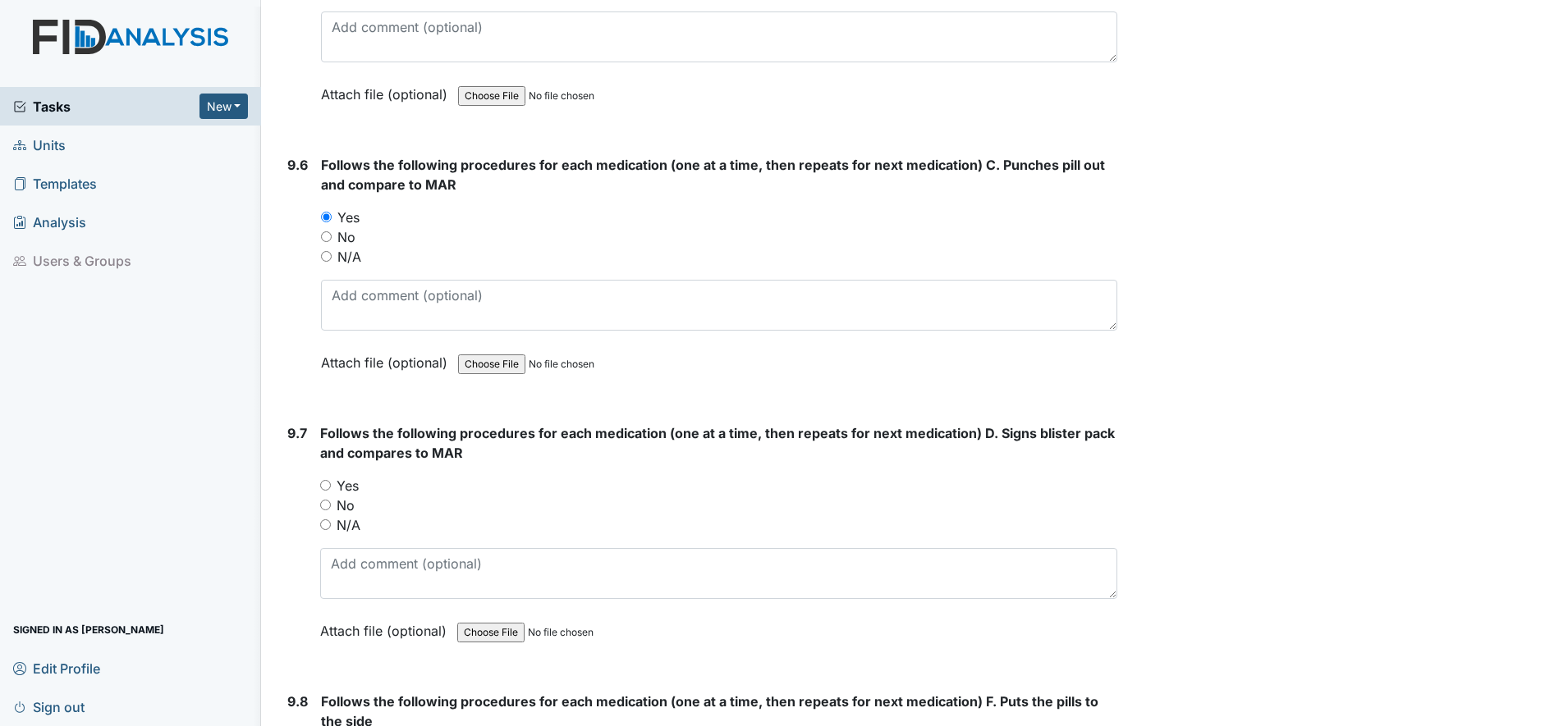
scroll to position [19283, 0]
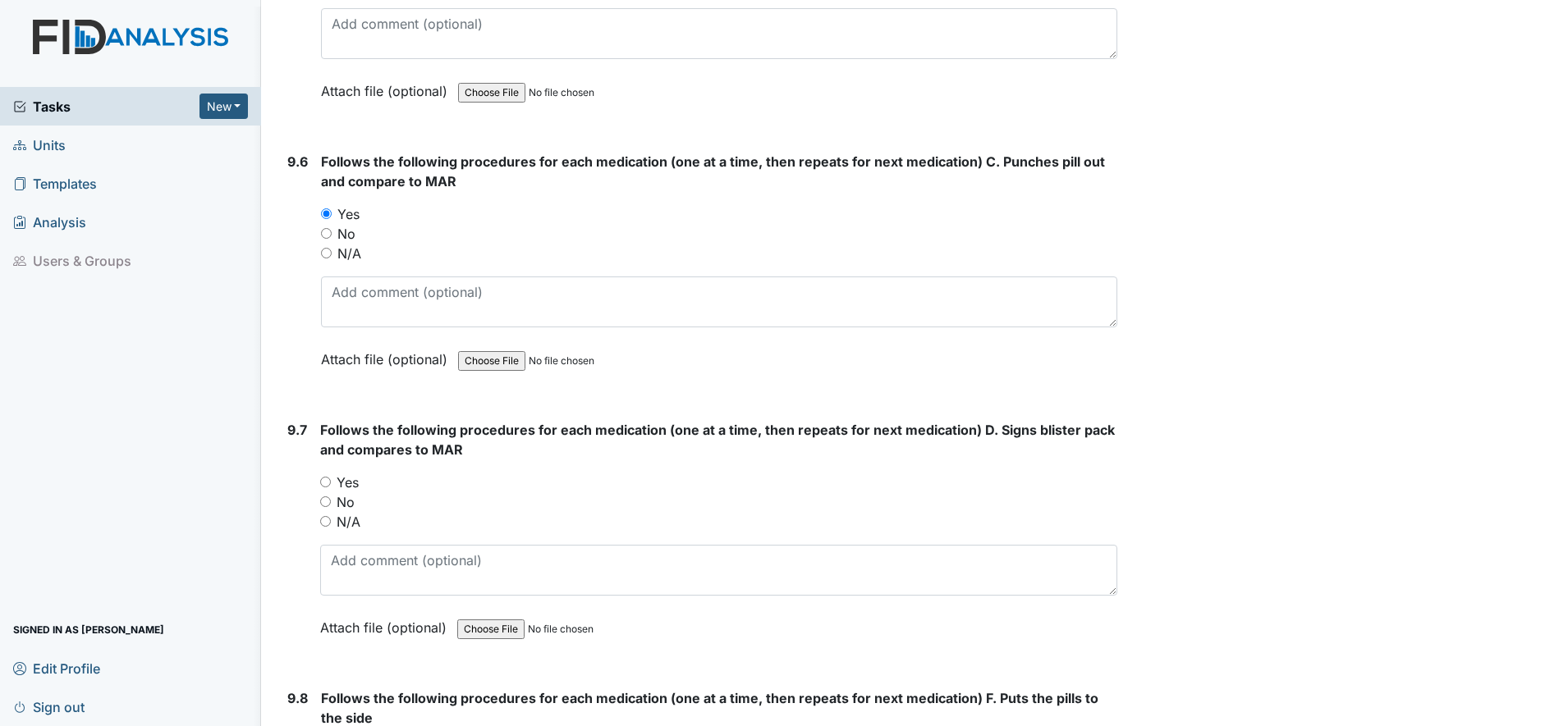
click at [326, 484] on input "Yes" at bounding box center [325, 482] width 11 height 11
radio input "true"
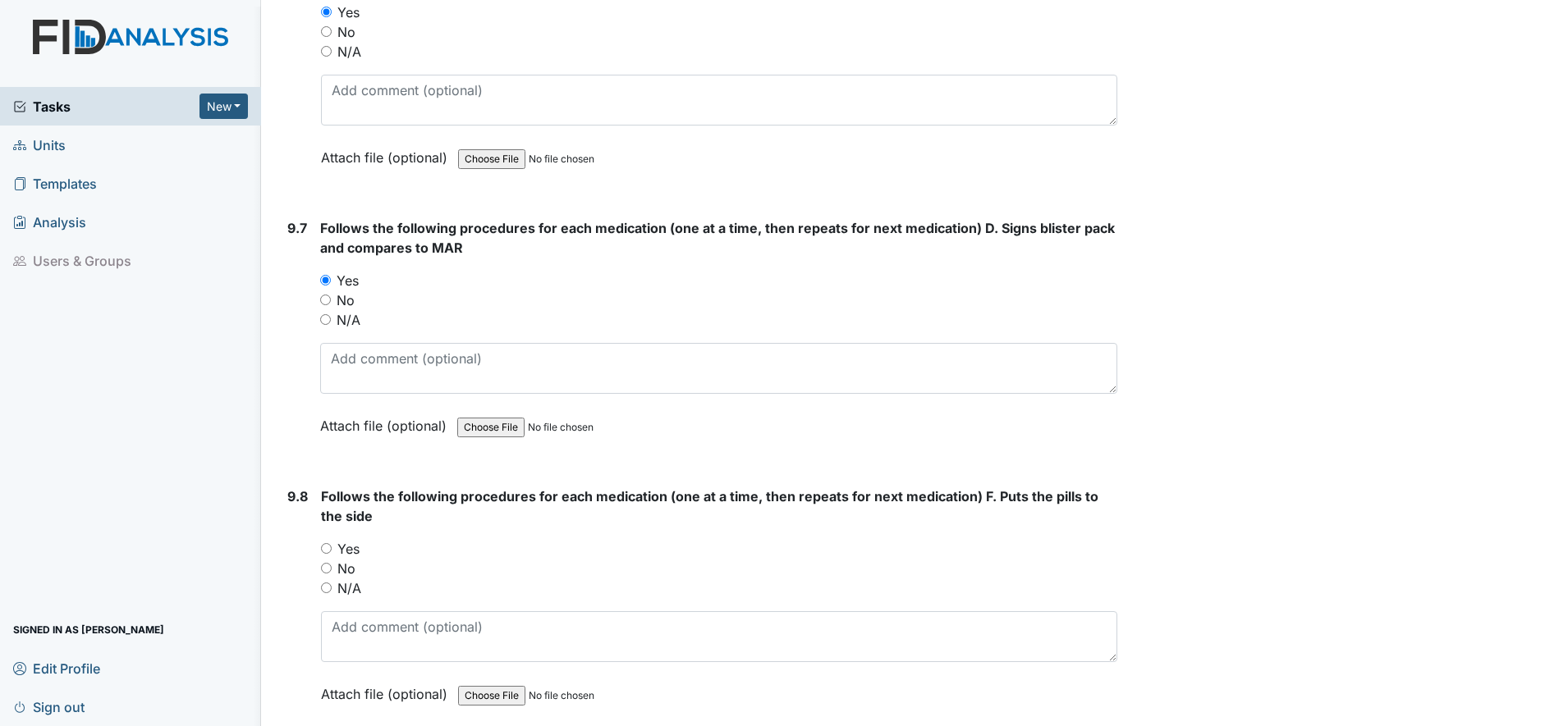
scroll to position [19489, 0]
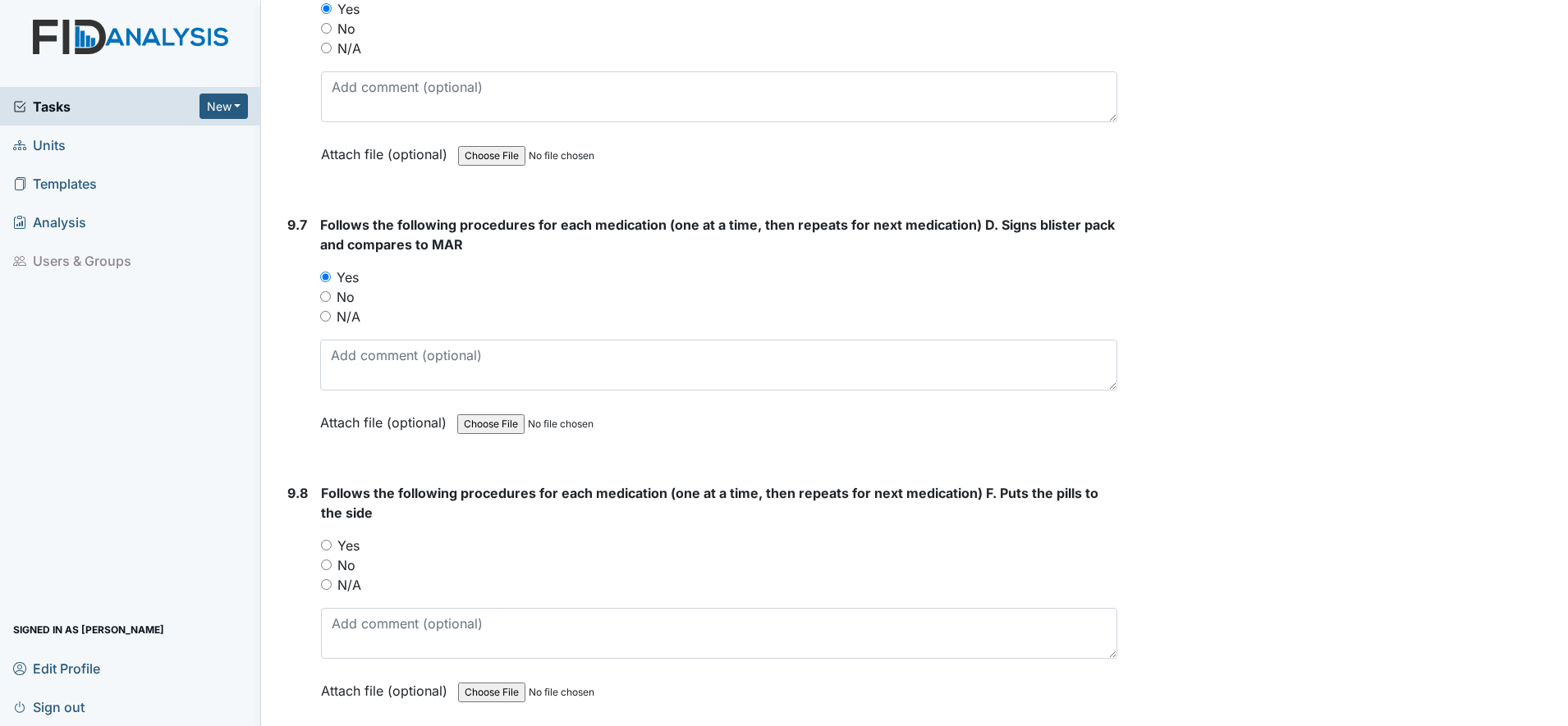
click at [330, 545] on input "Yes" at bounding box center [326, 545] width 11 height 11
radio input "true"
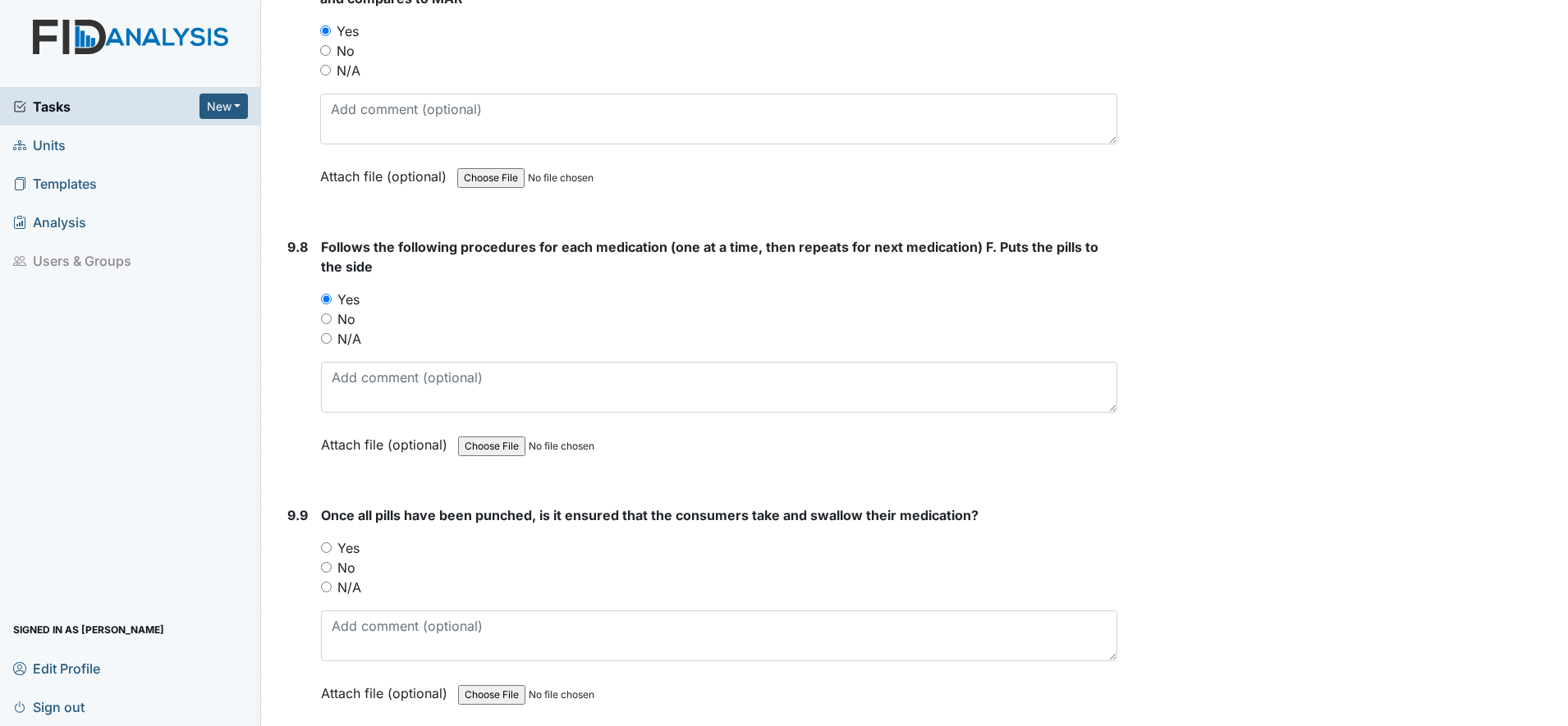
scroll to position [19796, 0]
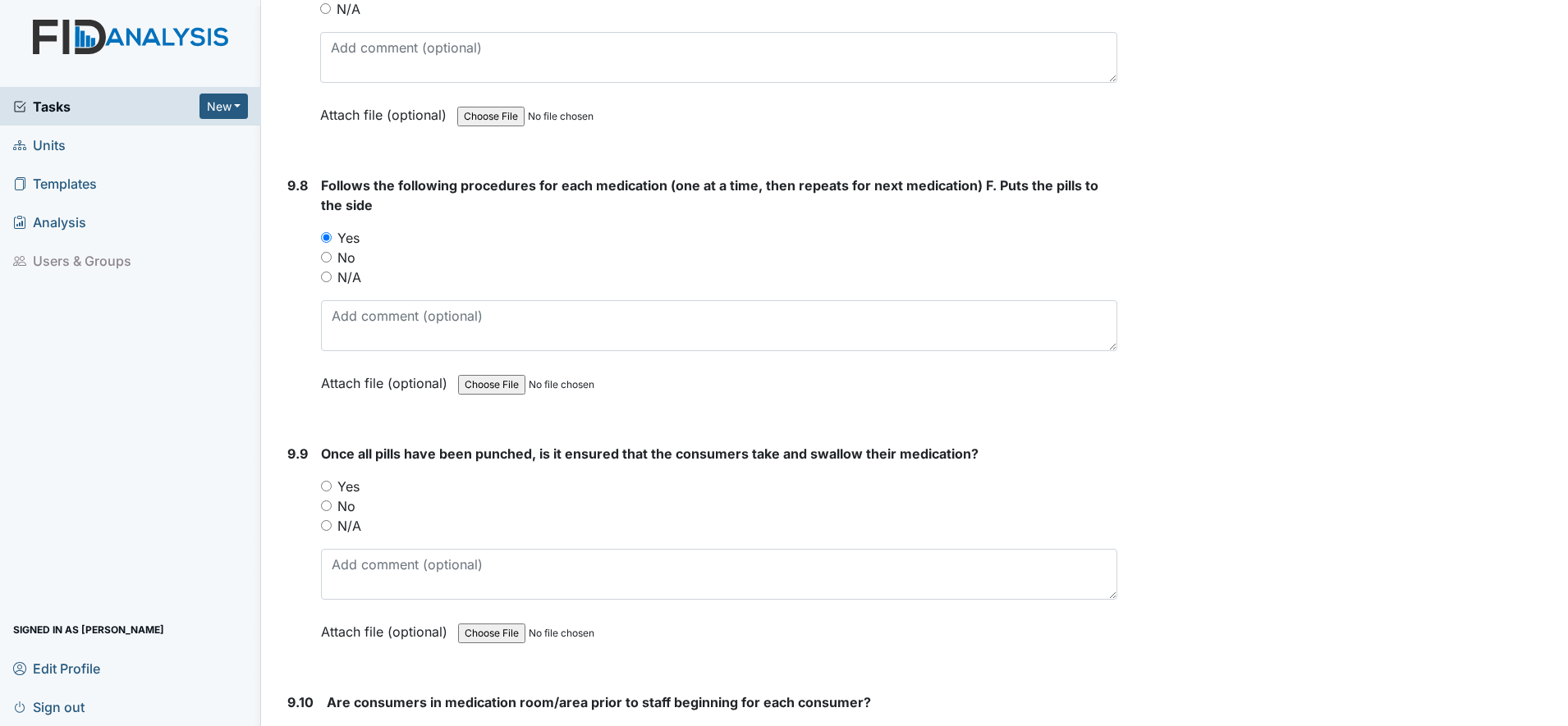
click at [326, 485] on input "Yes" at bounding box center [326, 486] width 11 height 11
radio input "true"
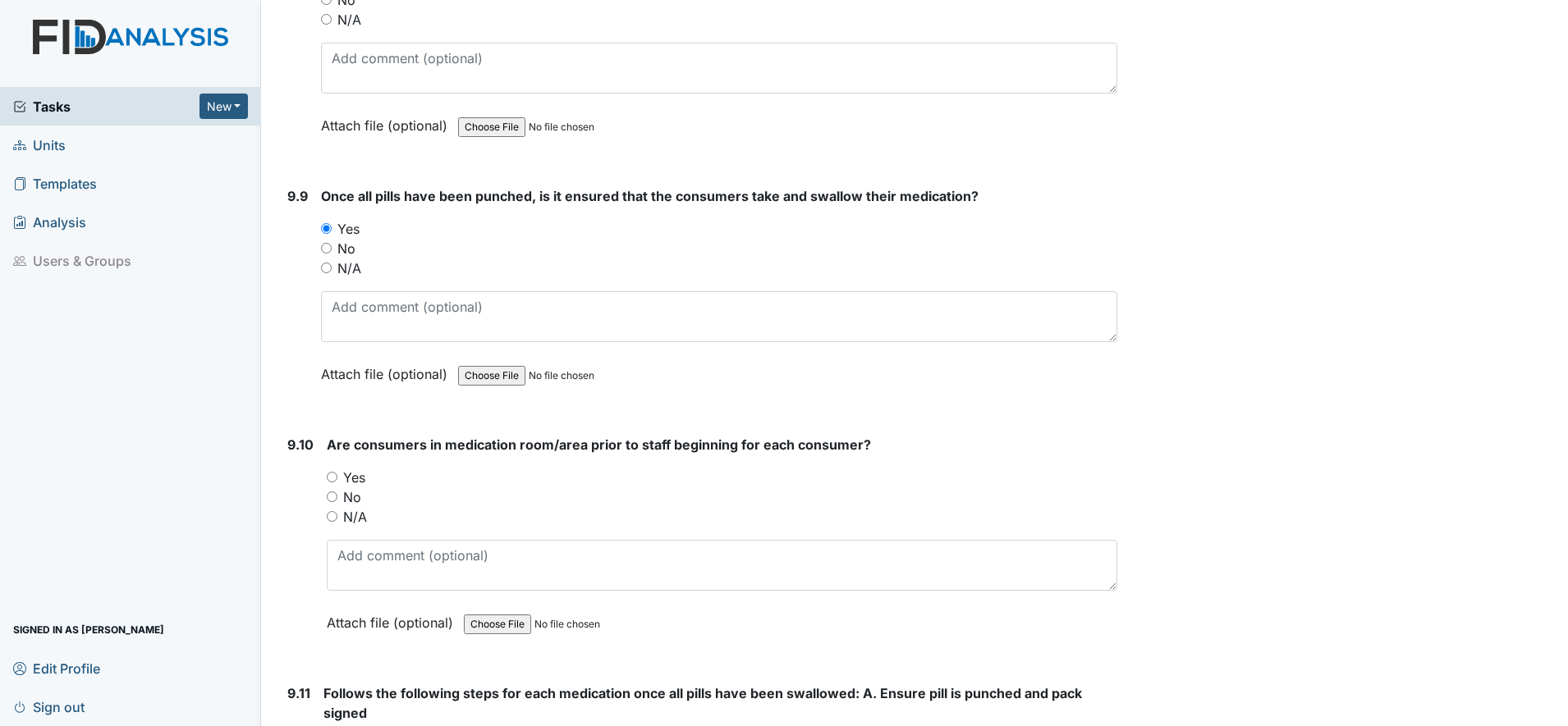
scroll to position [20104, 0]
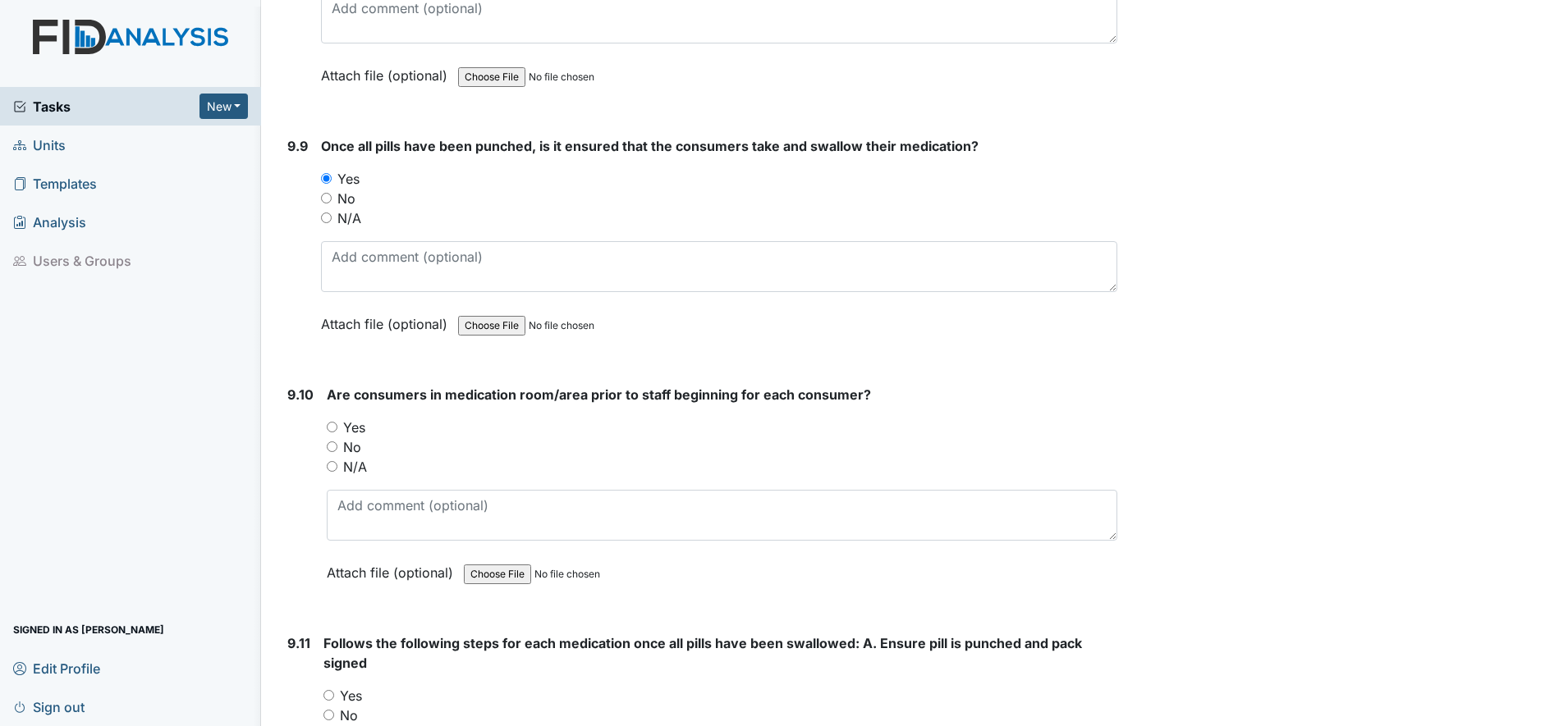
click at [335, 432] on input "Yes" at bounding box center [332, 427] width 11 height 11
radio input "true"
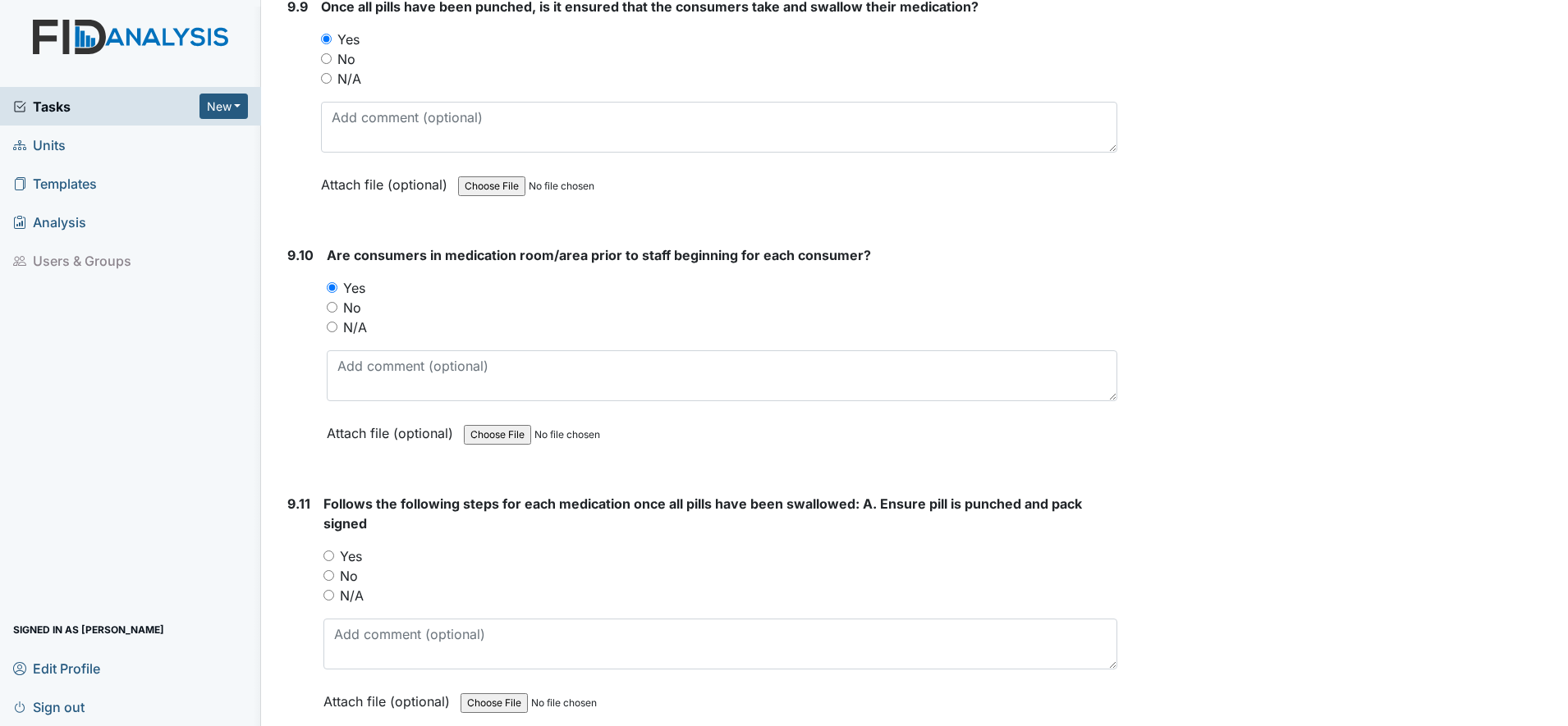
scroll to position [20310, 0]
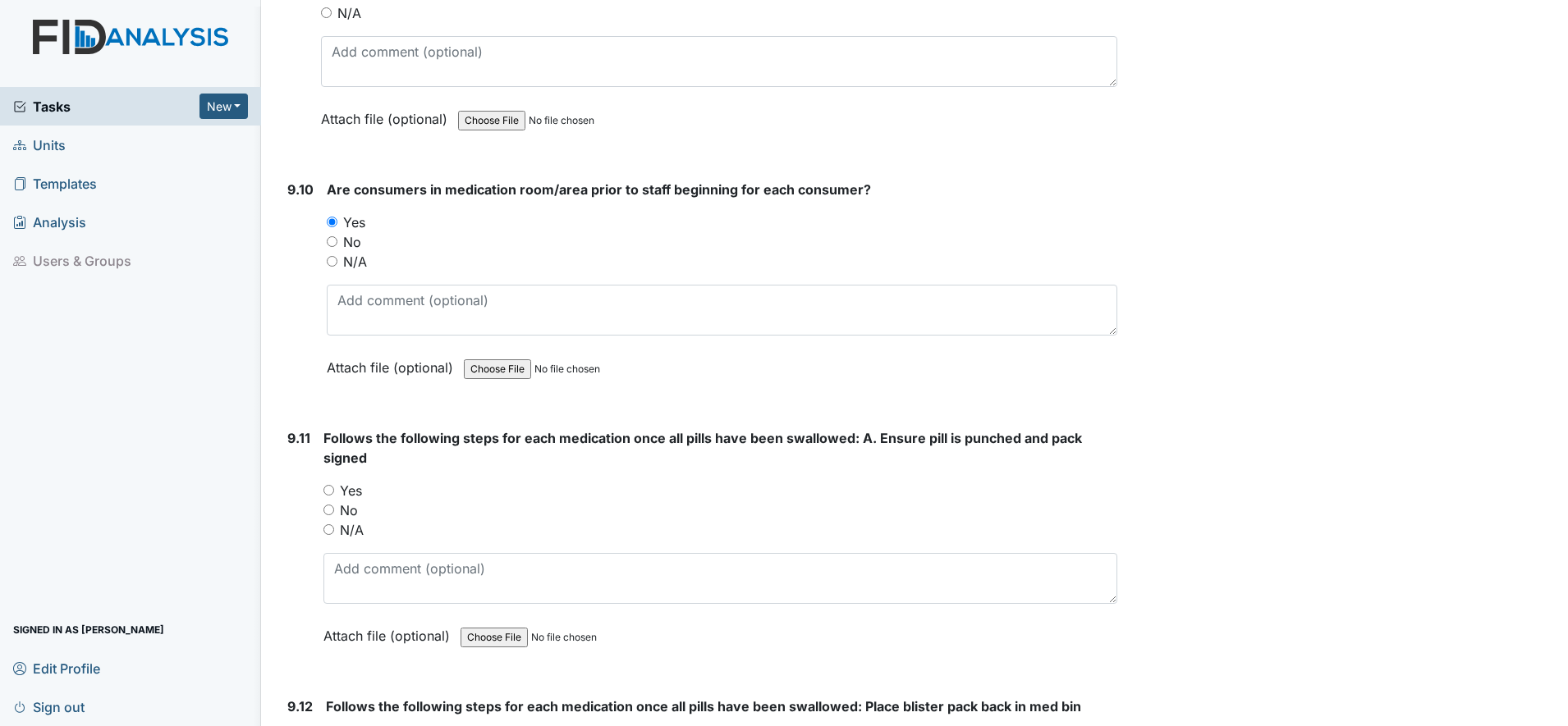
click at [330, 491] on input "Yes" at bounding box center [329, 490] width 11 height 11
radio input "true"
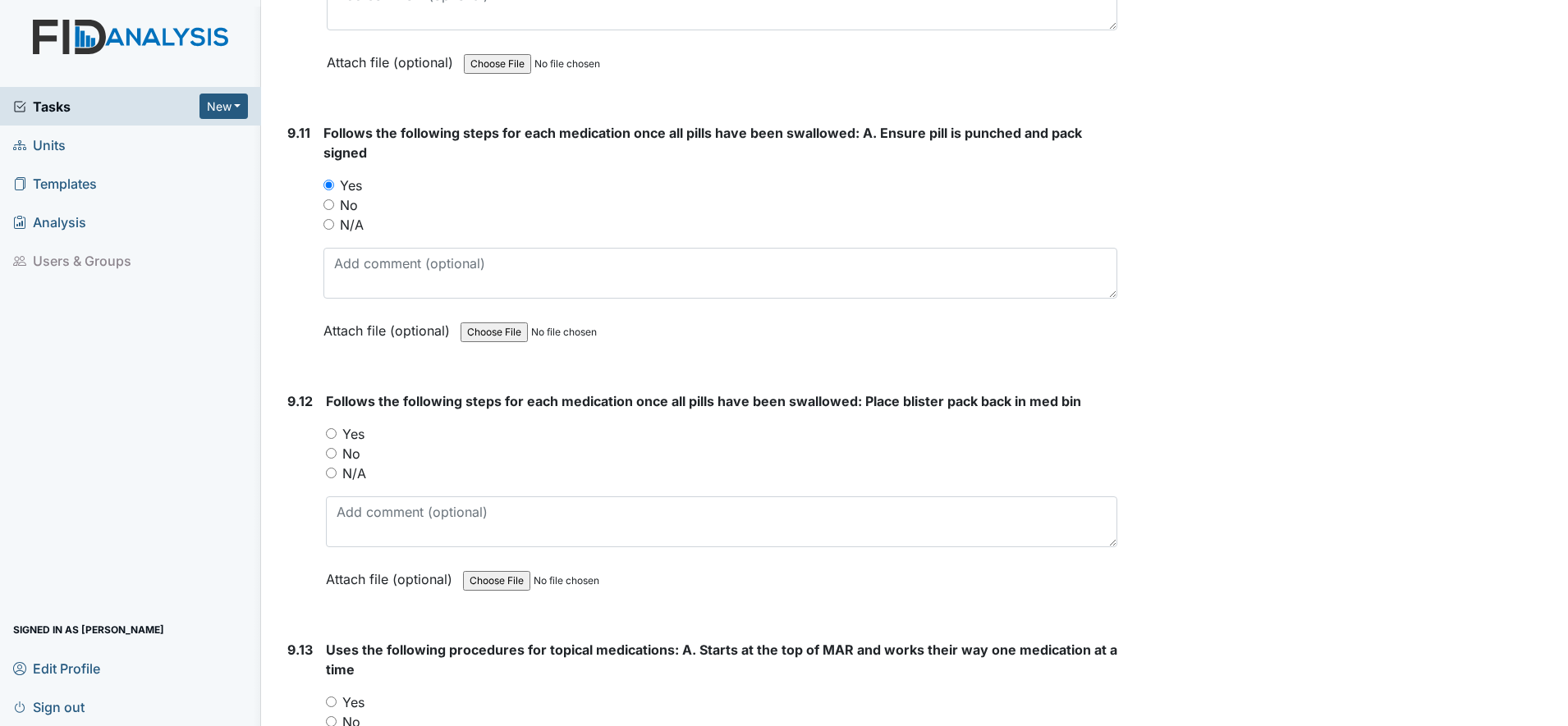
scroll to position [20617, 0]
click at [333, 433] on input "Yes" at bounding box center [331, 431] width 11 height 11
radio input "true"
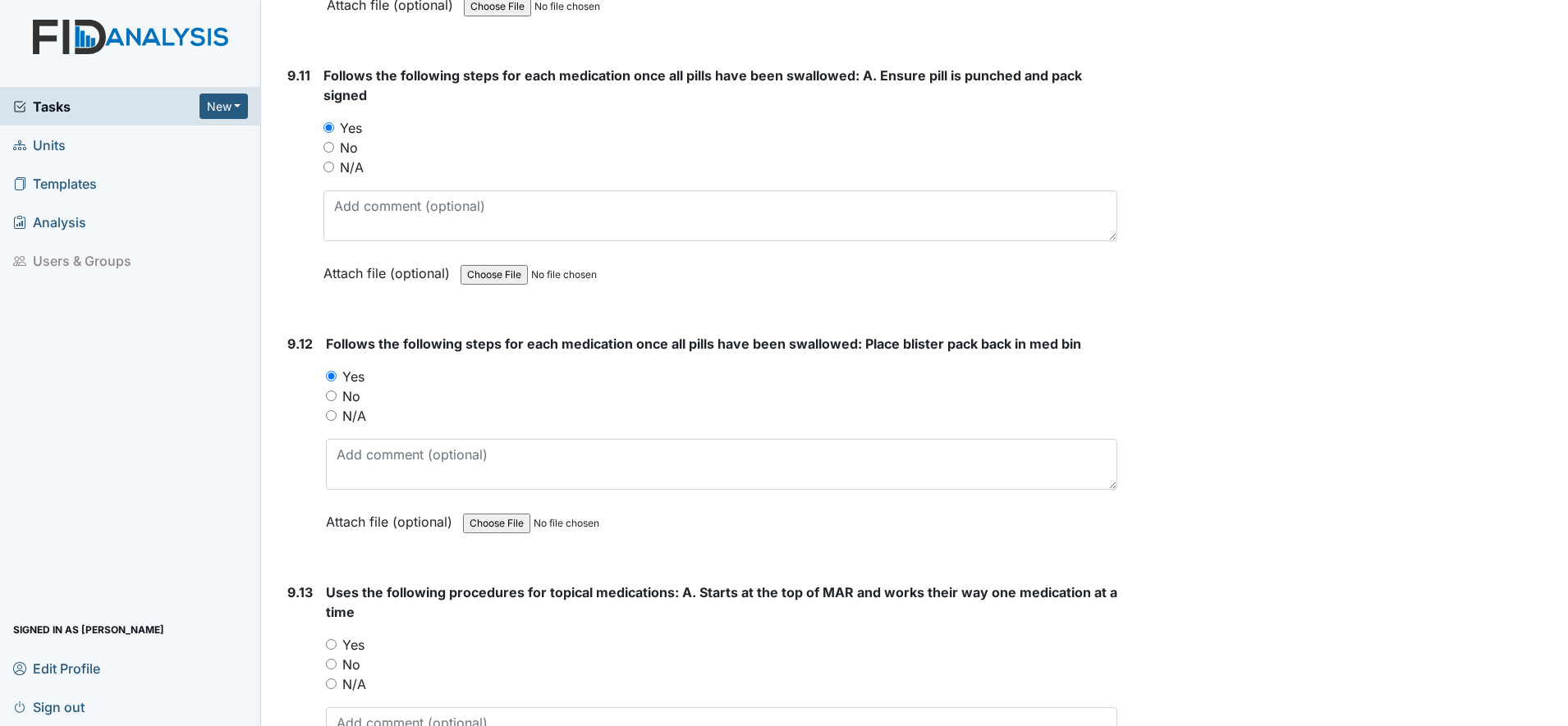
scroll to position [20823, 0]
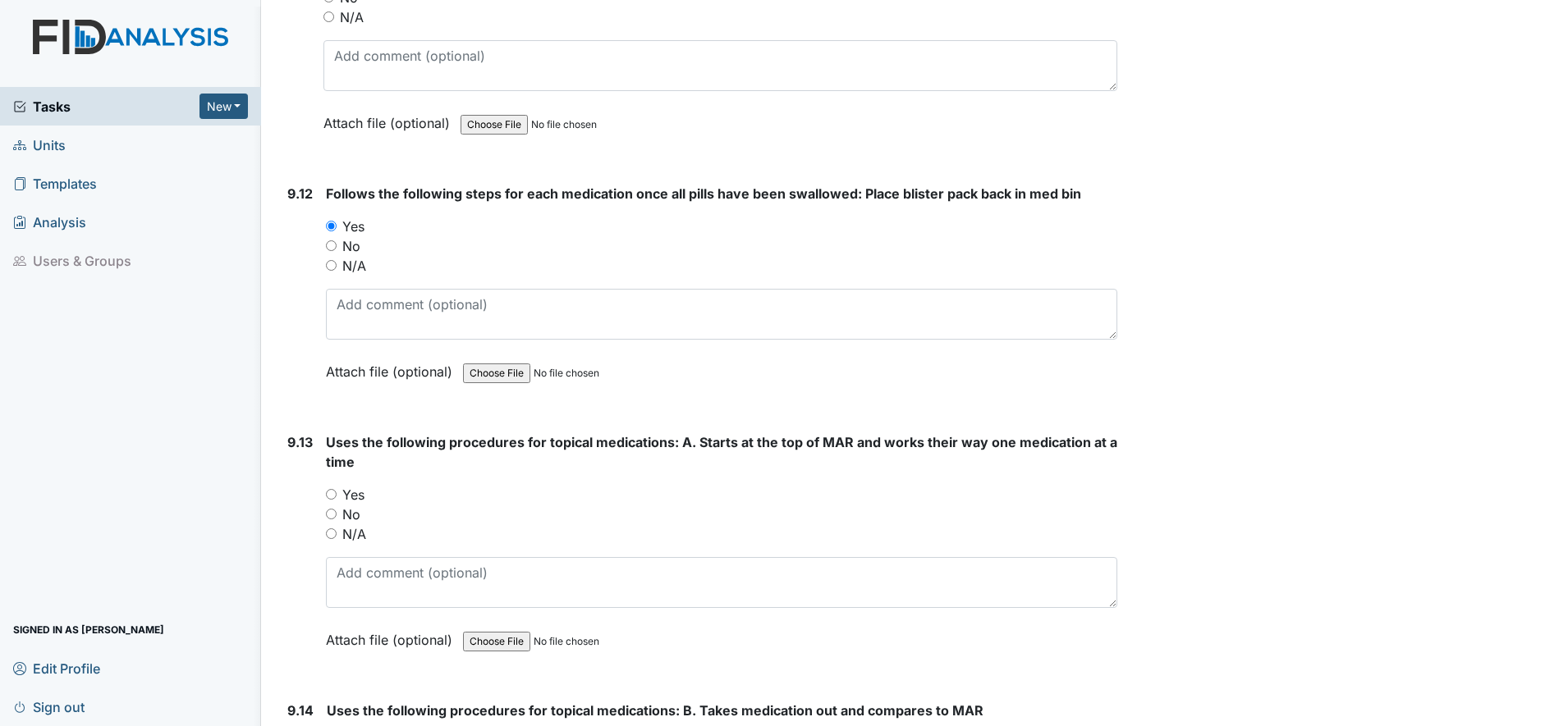
click at [330, 491] on input "Yes" at bounding box center [331, 494] width 11 height 11
radio input "true"
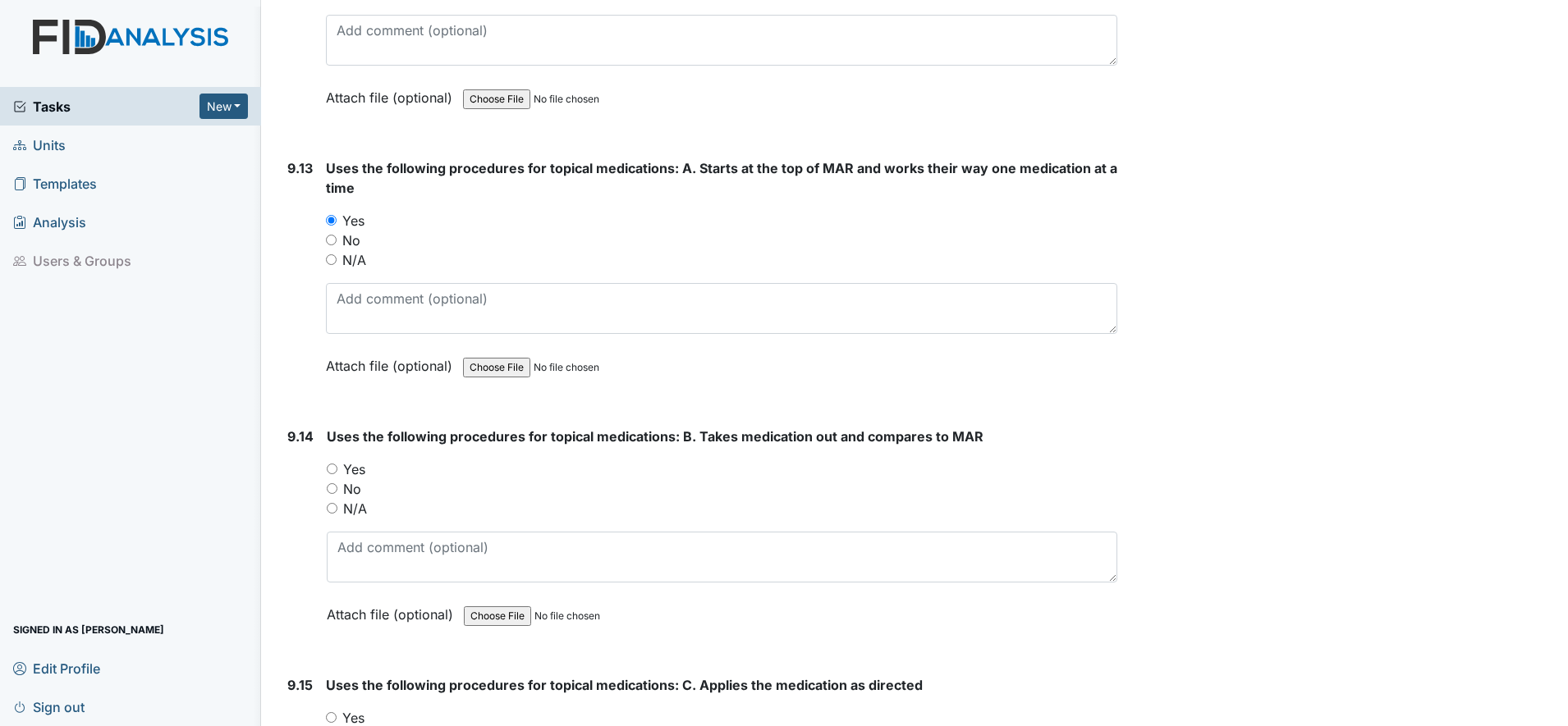
scroll to position [21130, 0]
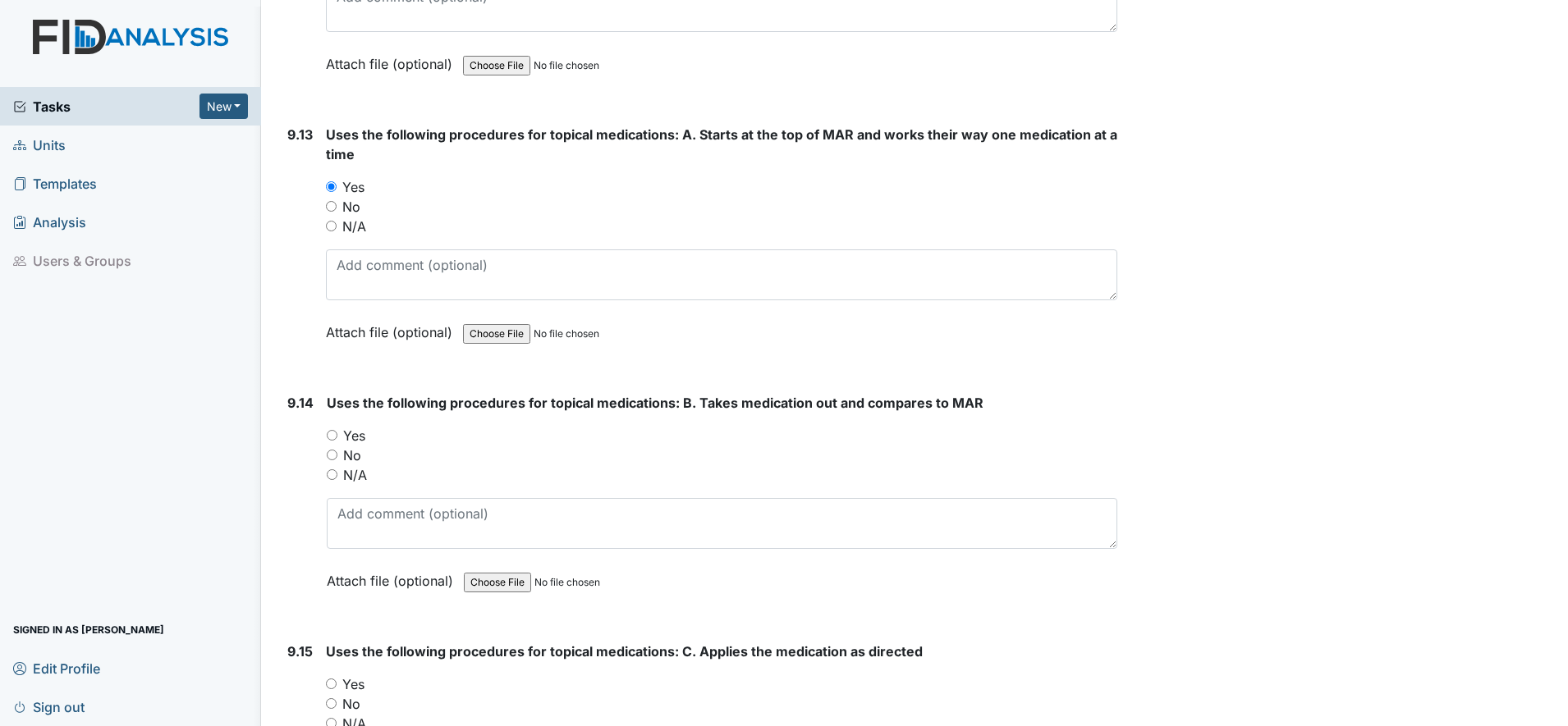
click at [332, 436] on input "Yes" at bounding box center [332, 435] width 11 height 11
radio input "true"
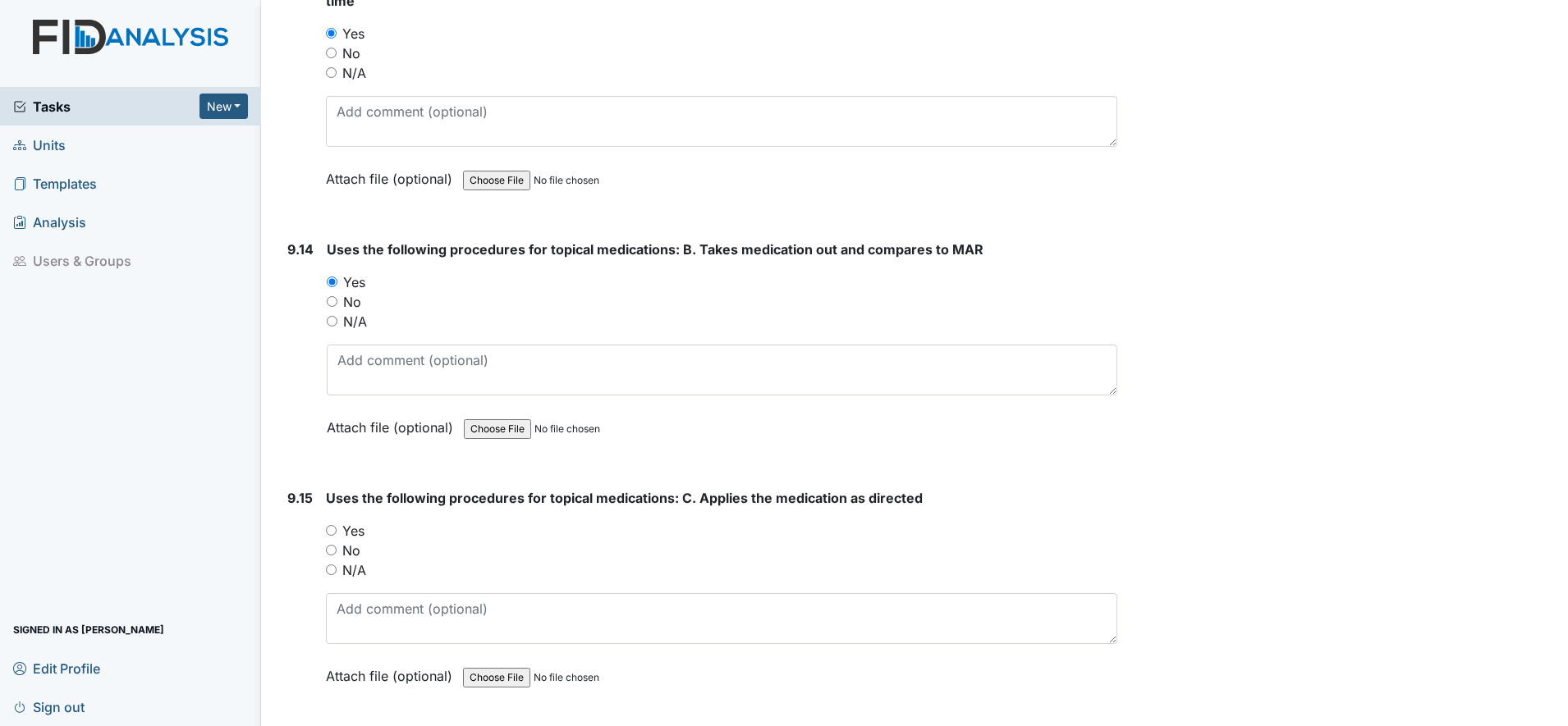
scroll to position [21335, 0]
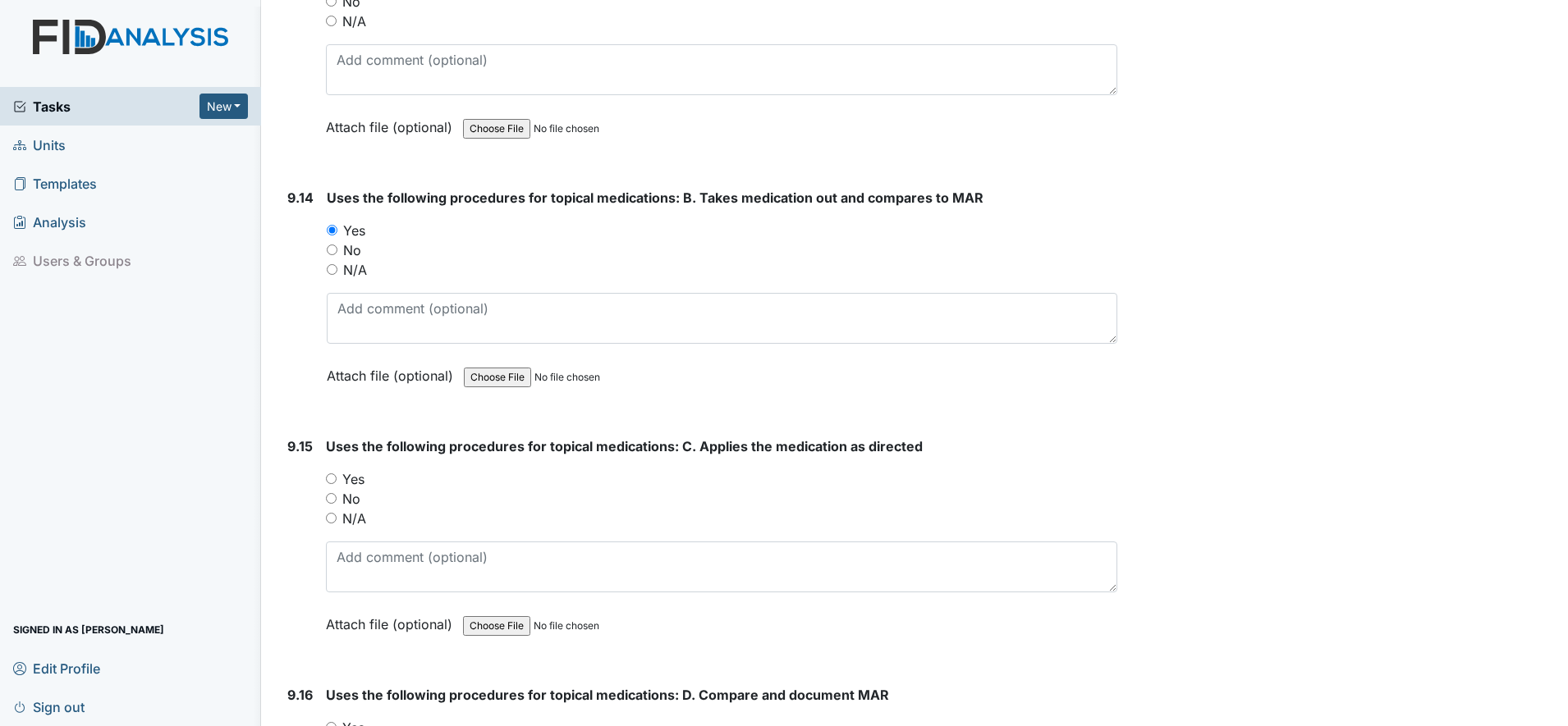
click at [332, 476] on input "Yes" at bounding box center [331, 479] width 11 height 11
radio input "true"
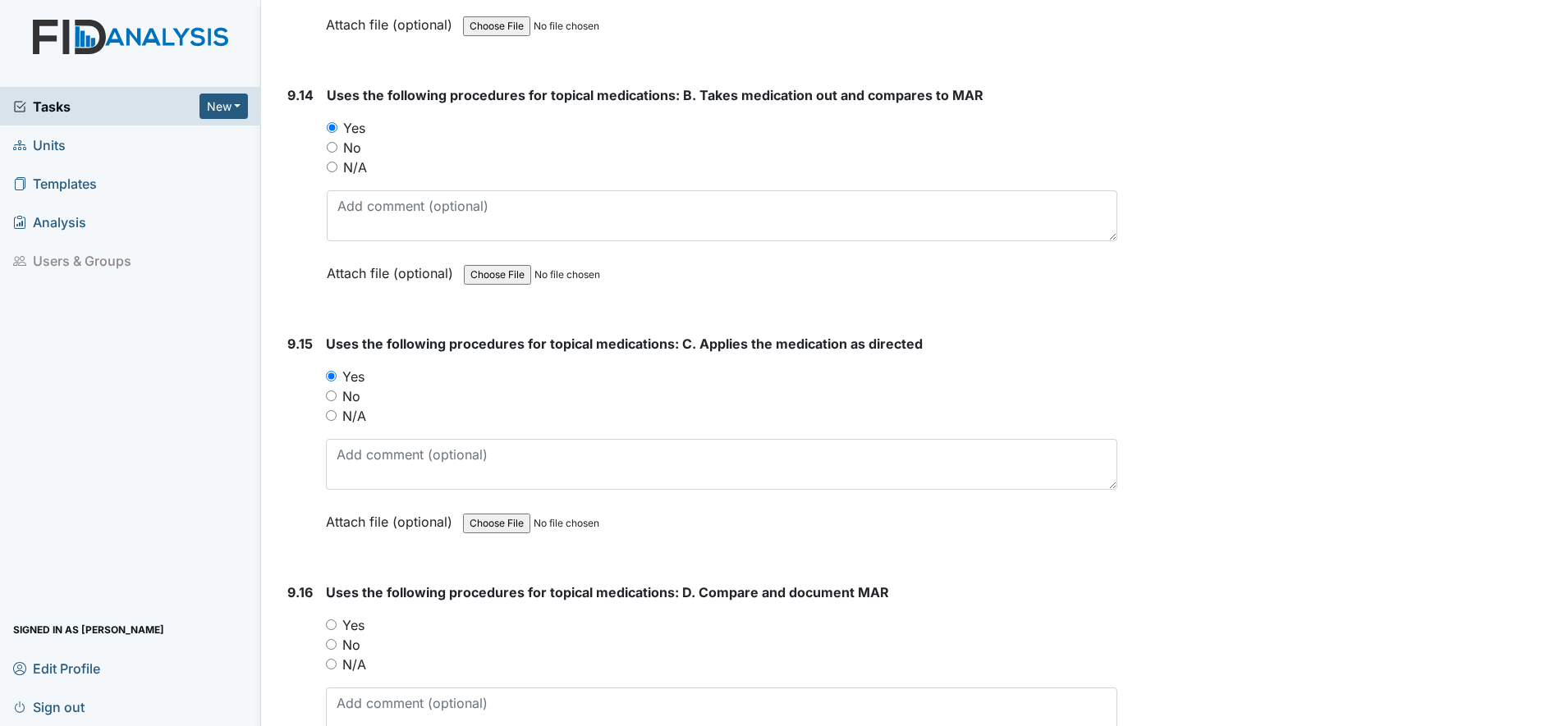
scroll to position [21540, 0]
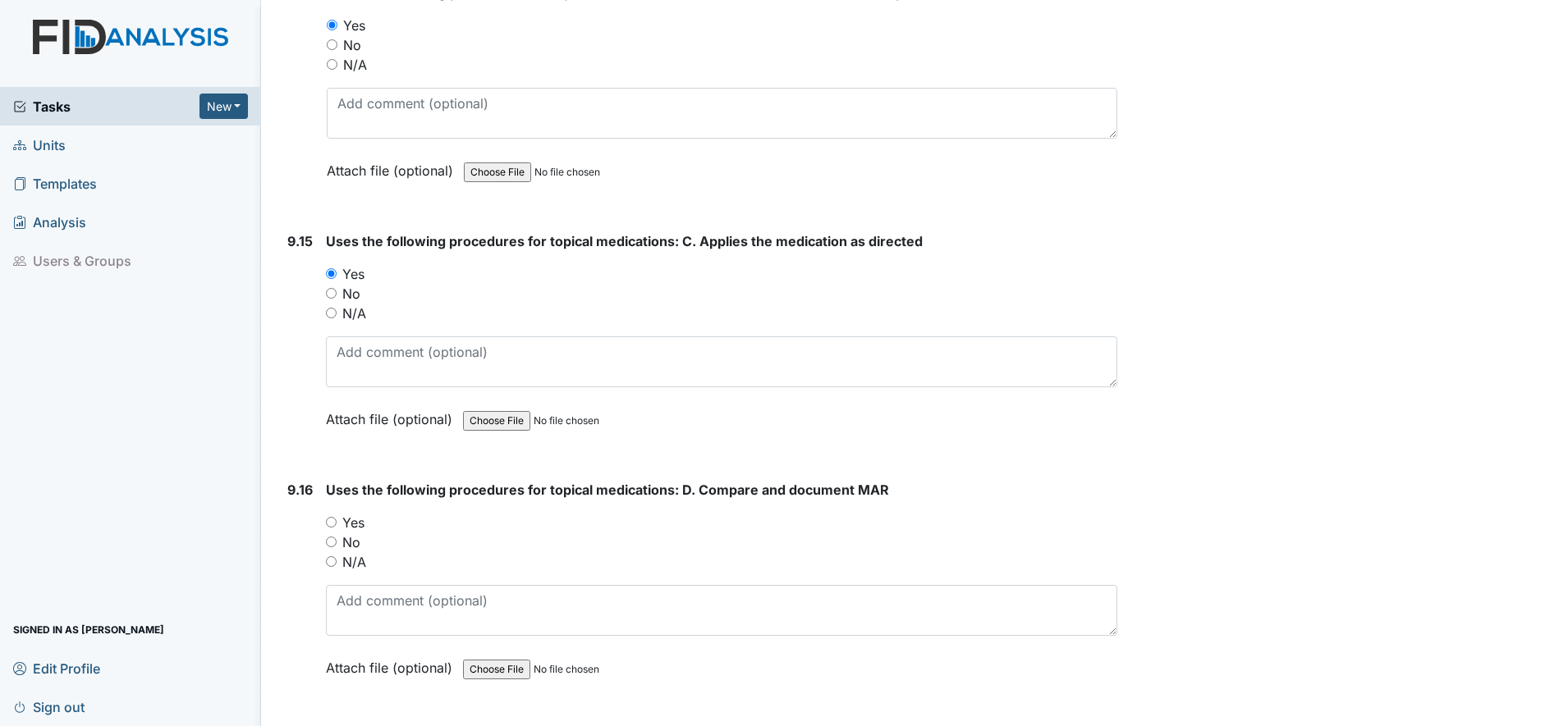
click at [330, 532] on div "No" at bounding box center [722, 542] width 792 height 19
click at [330, 521] on input "Yes" at bounding box center [331, 522] width 11 height 11
radio input "true"
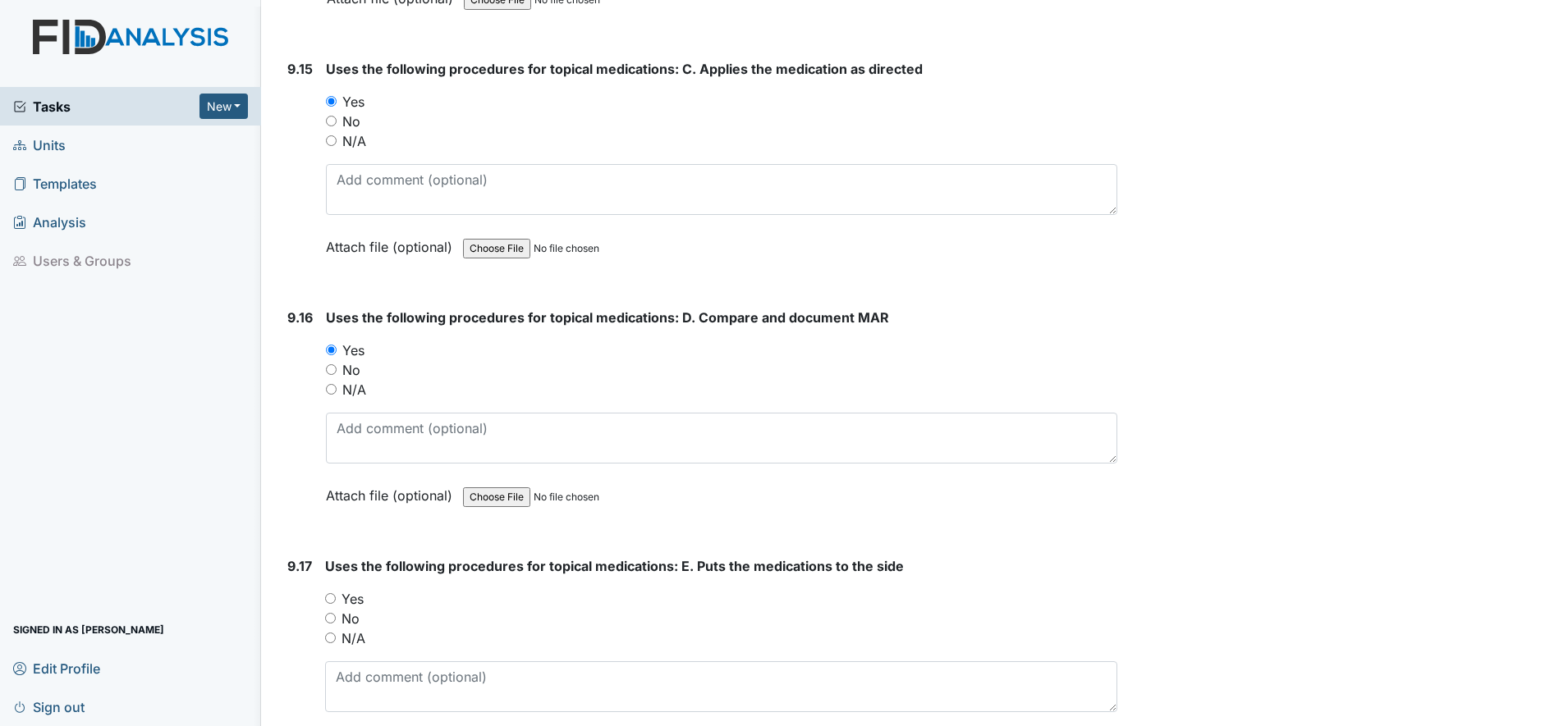
scroll to position [21746, 0]
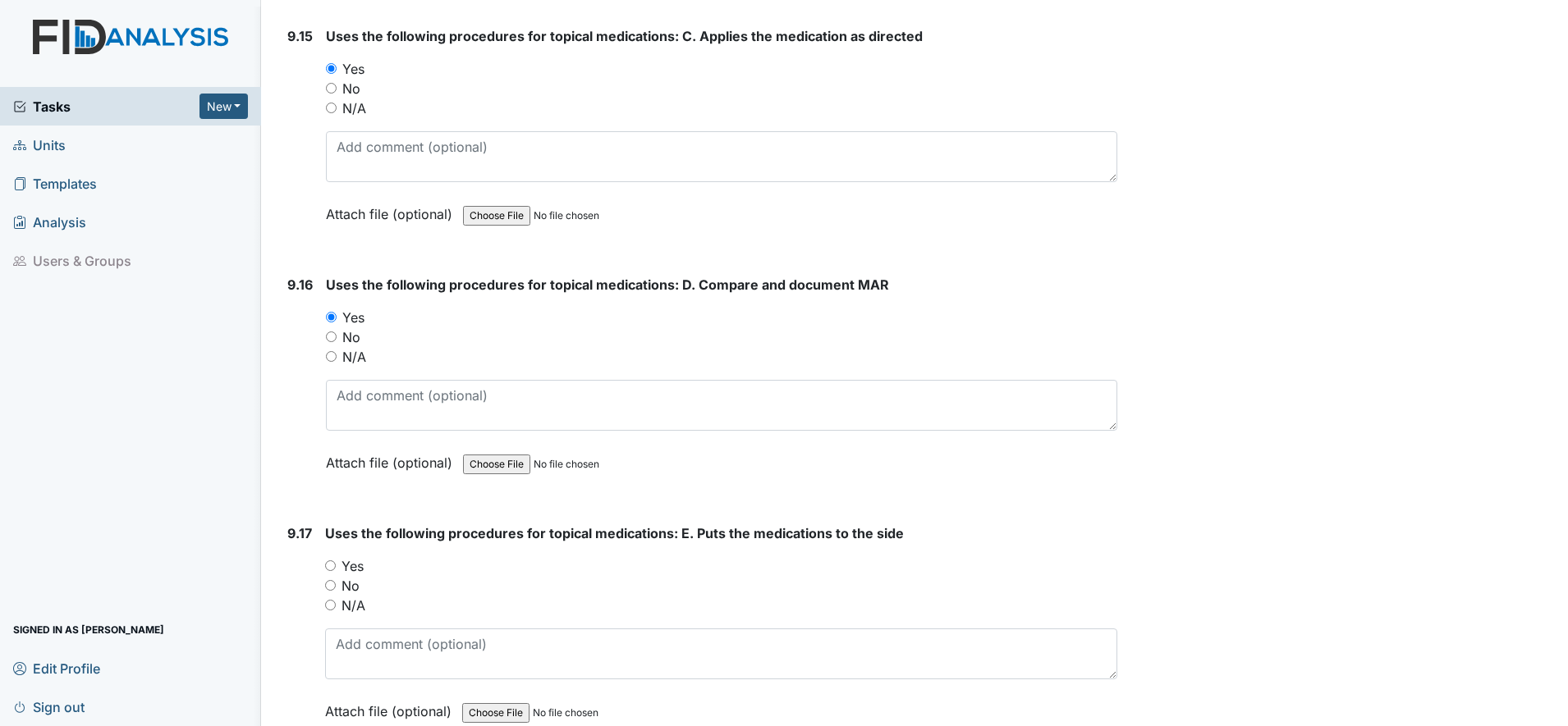
click at [333, 568] on input "Yes" at bounding box center [330, 566] width 11 height 11
radio input "true"
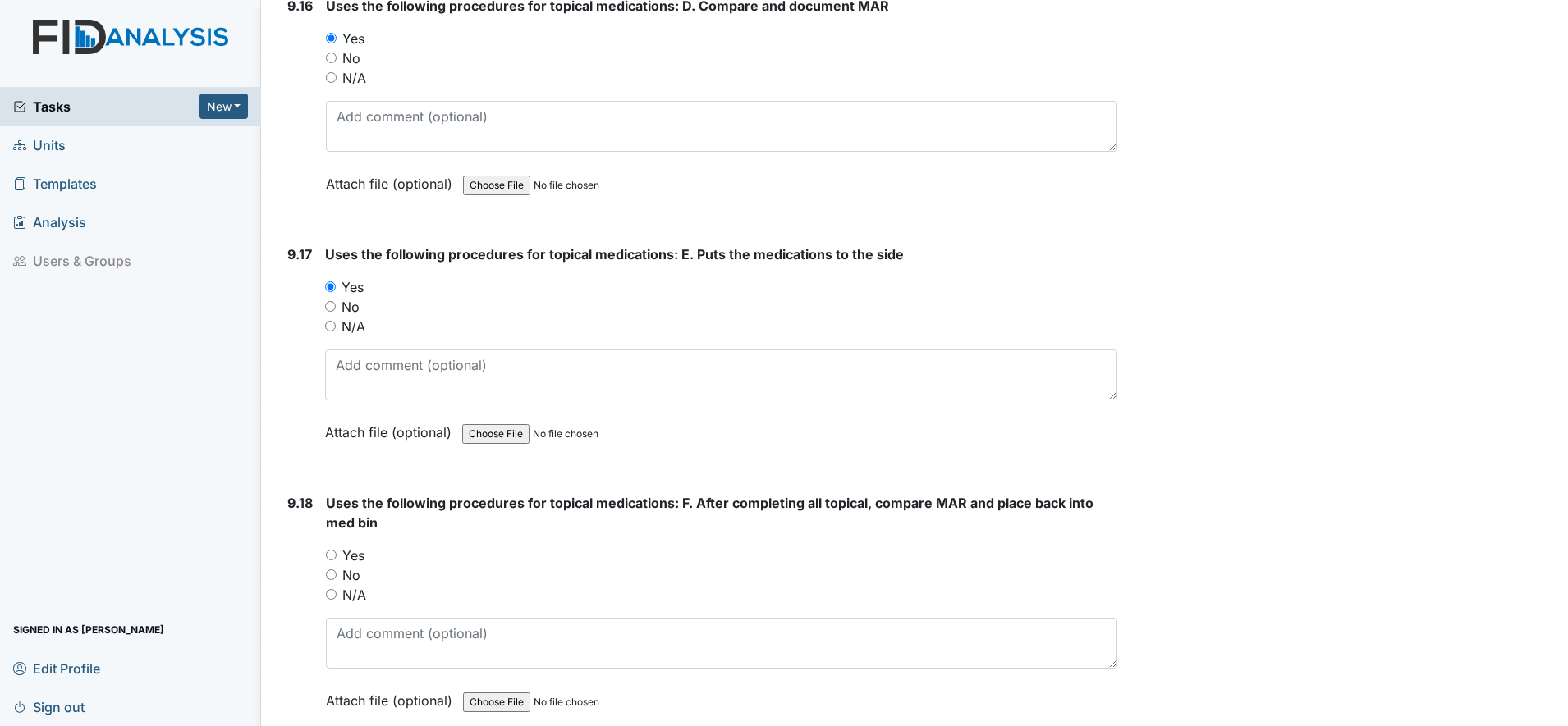
scroll to position [22053, 0]
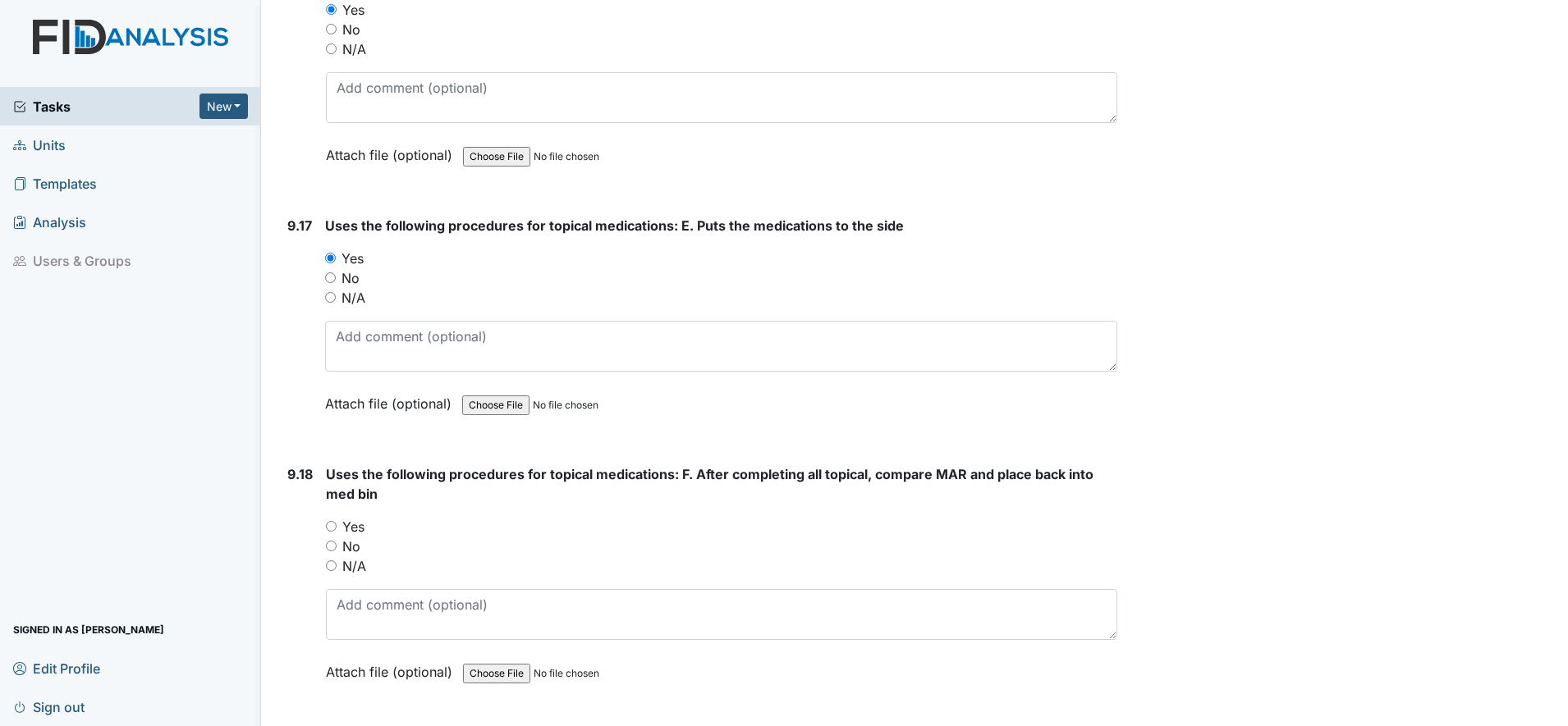
click at [331, 524] on input "Yes" at bounding box center [331, 526] width 11 height 11
radio input "true"
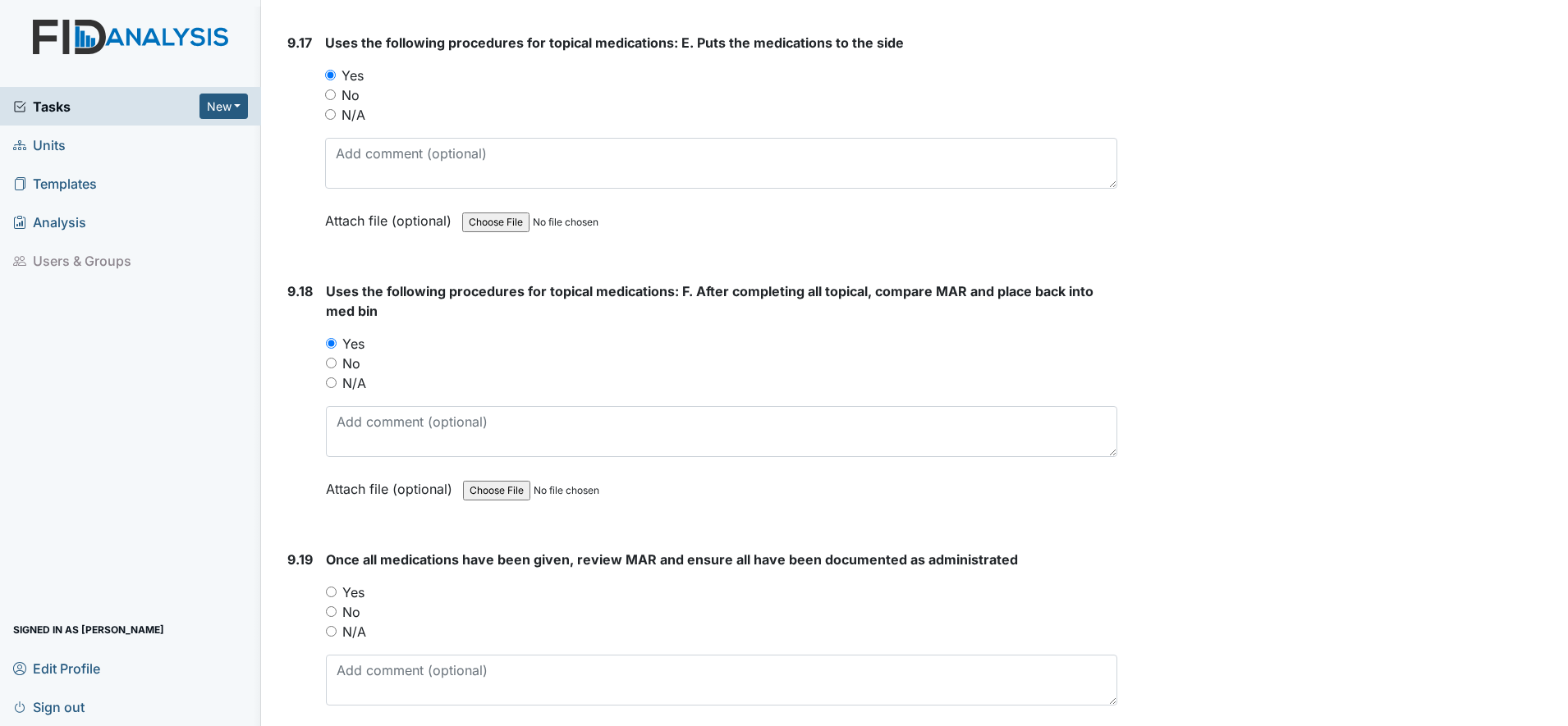
scroll to position [22258, 0]
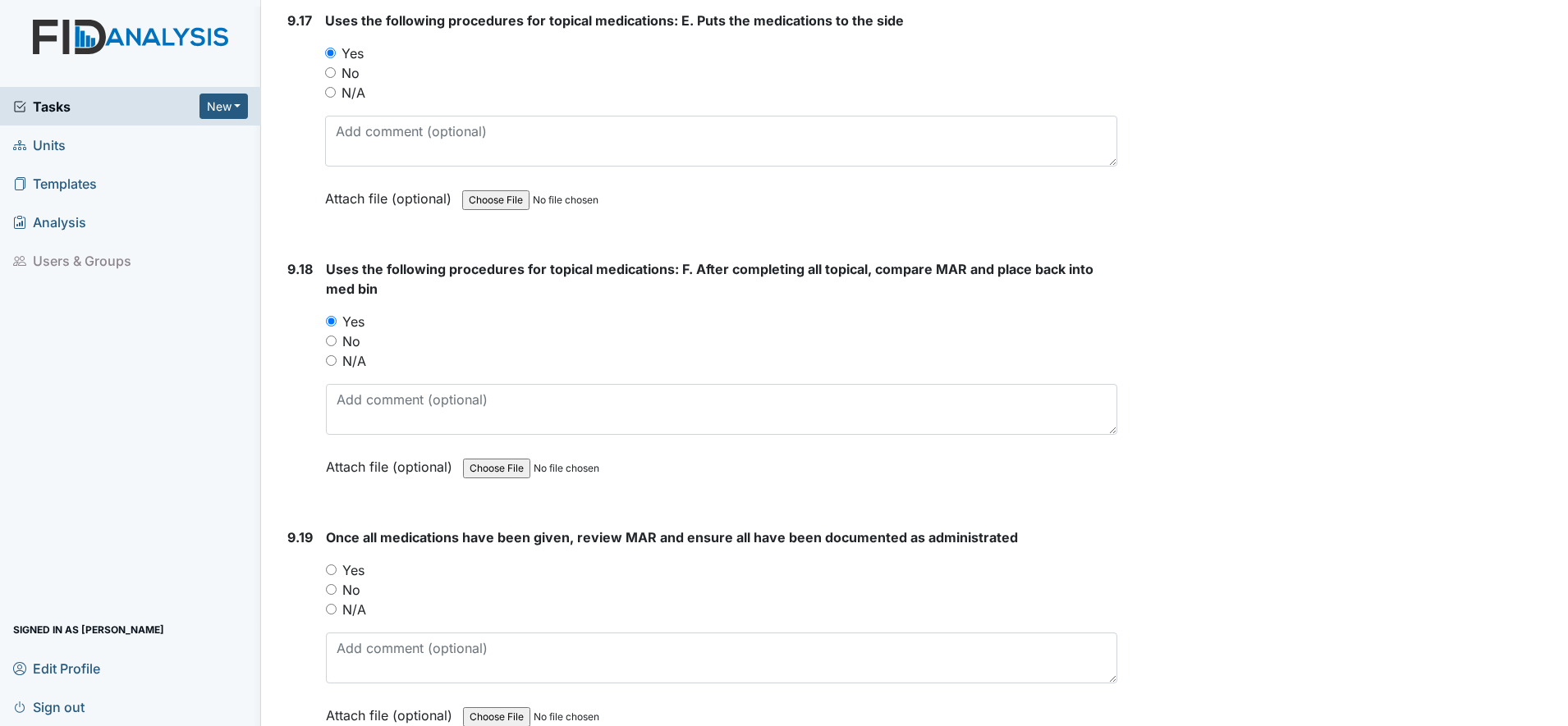
click at [330, 575] on div "Yes" at bounding box center [722, 570] width 792 height 19
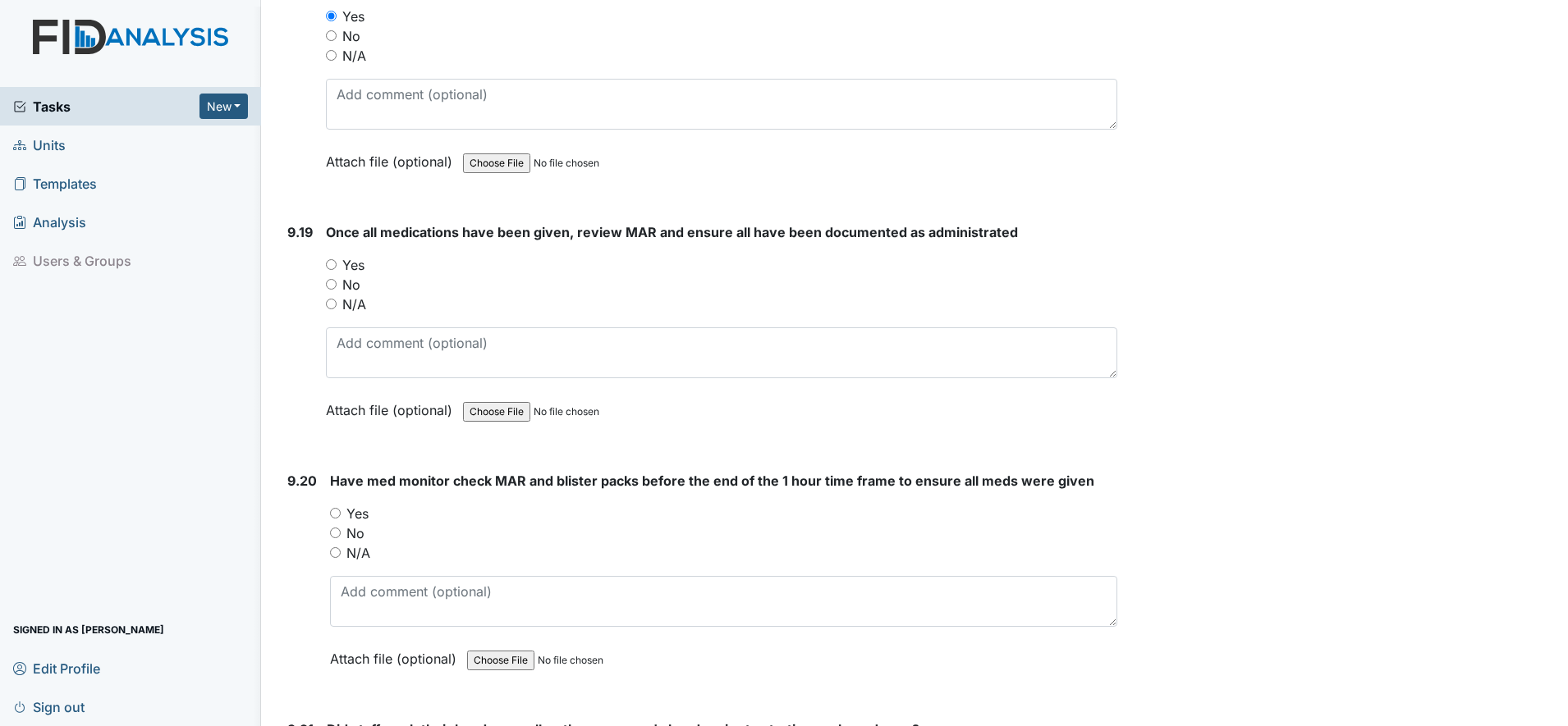
scroll to position [22566, 0]
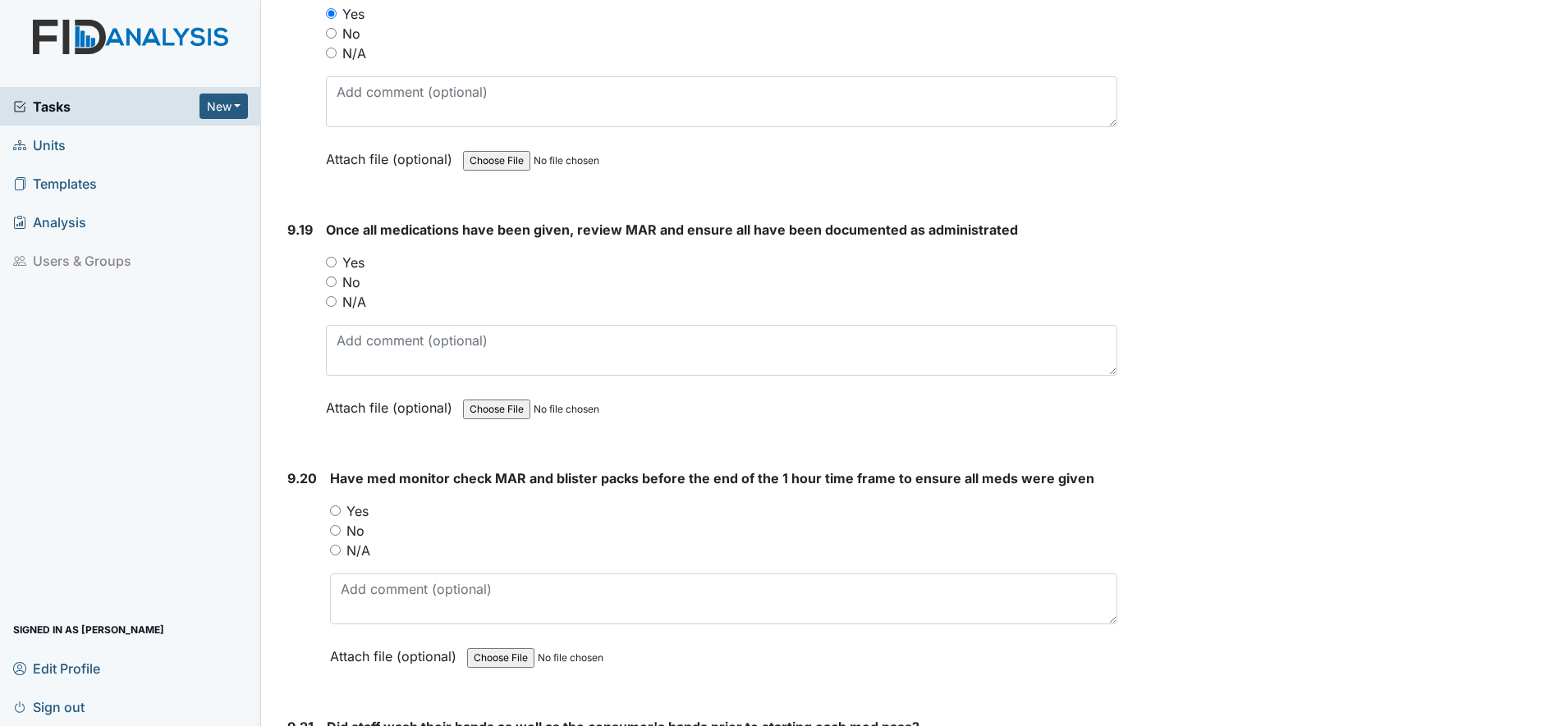
click at [333, 515] on input "Yes" at bounding box center [335, 511] width 11 height 11
radio input "true"
click at [334, 266] on input "Yes" at bounding box center [331, 262] width 11 height 11
radio input "true"
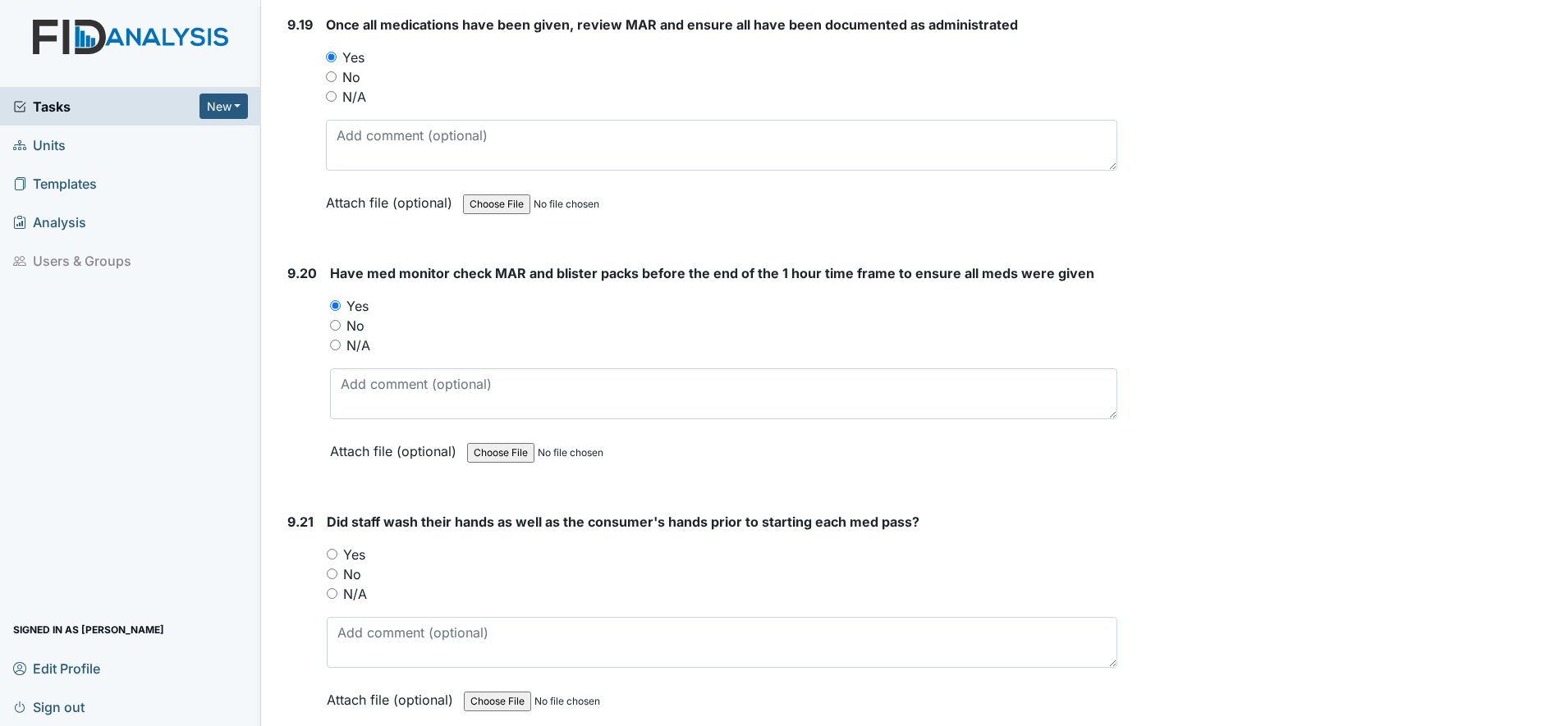
scroll to position [22874, 0]
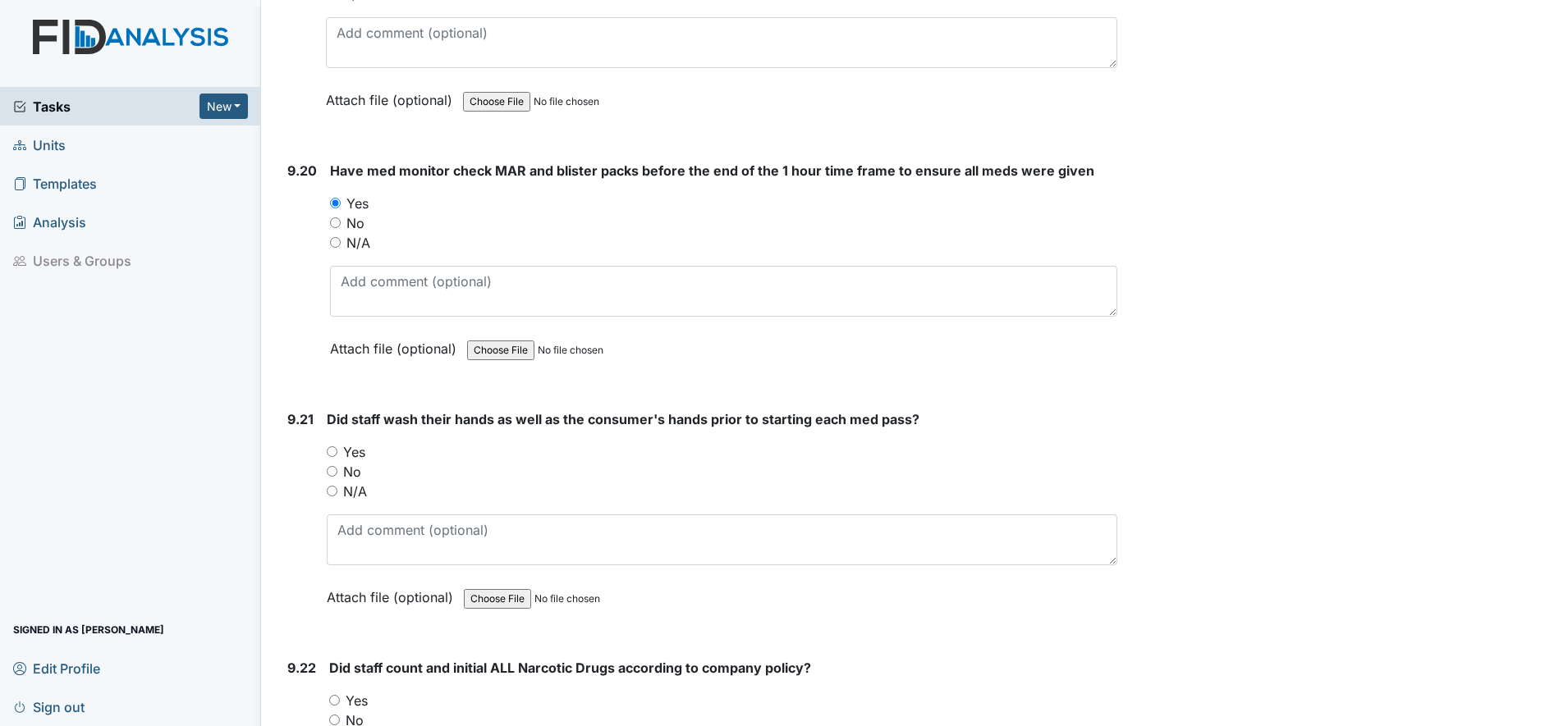
click at [330, 454] on input "Yes" at bounding box center [332, 451] width 11 height 11
radio input "true"
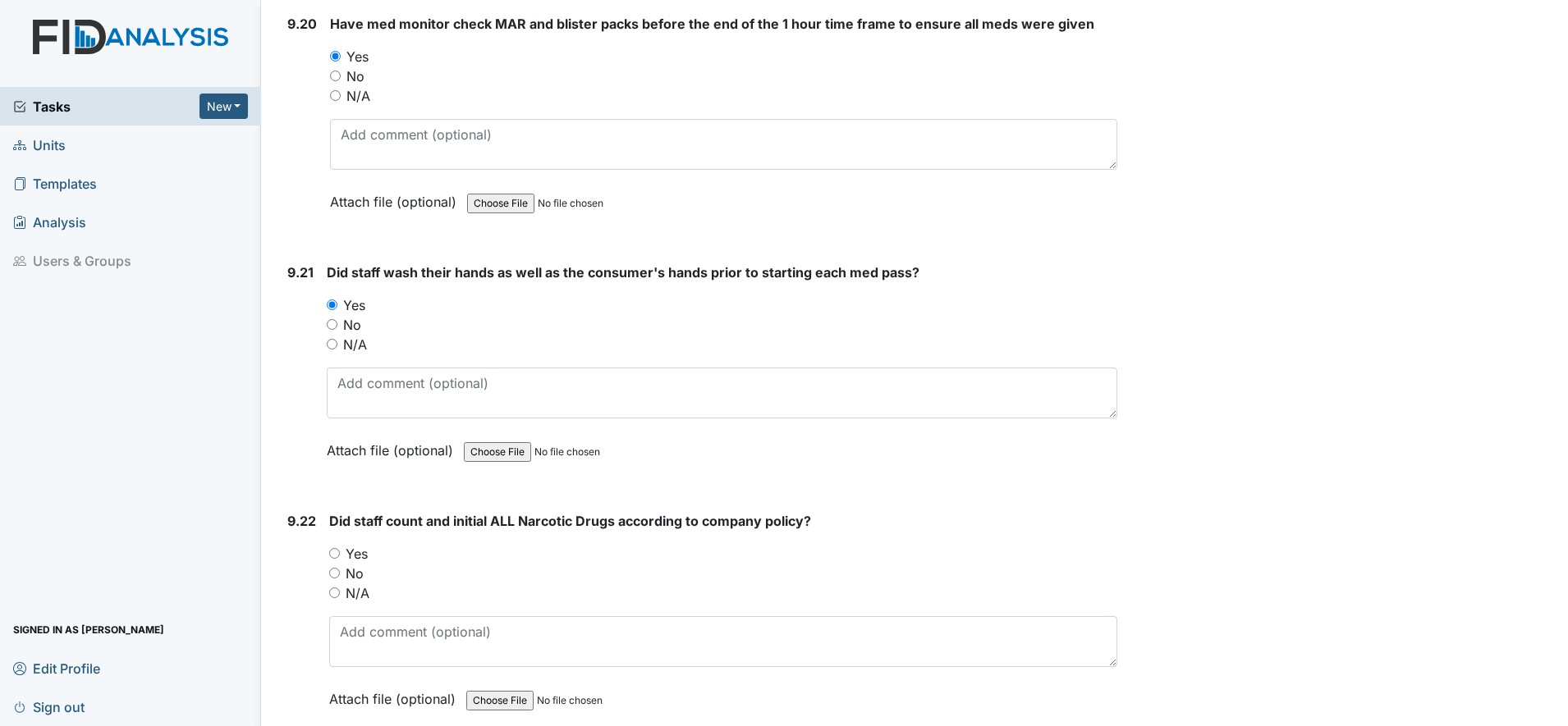
scroll to position [23079, 0]
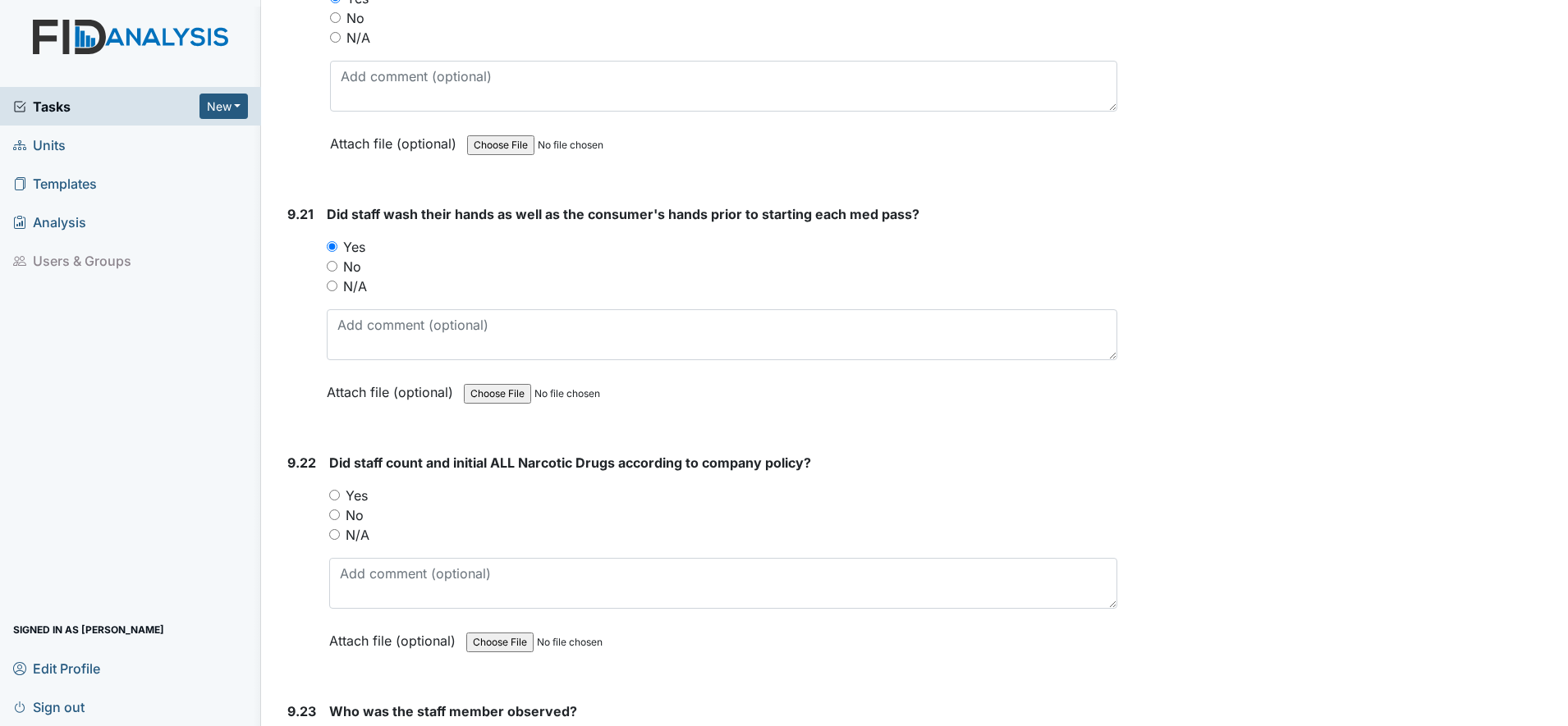
click at [335, 494] on input "Yes" at bounding box center [335, 495] width 11 height 11
radio input "true"
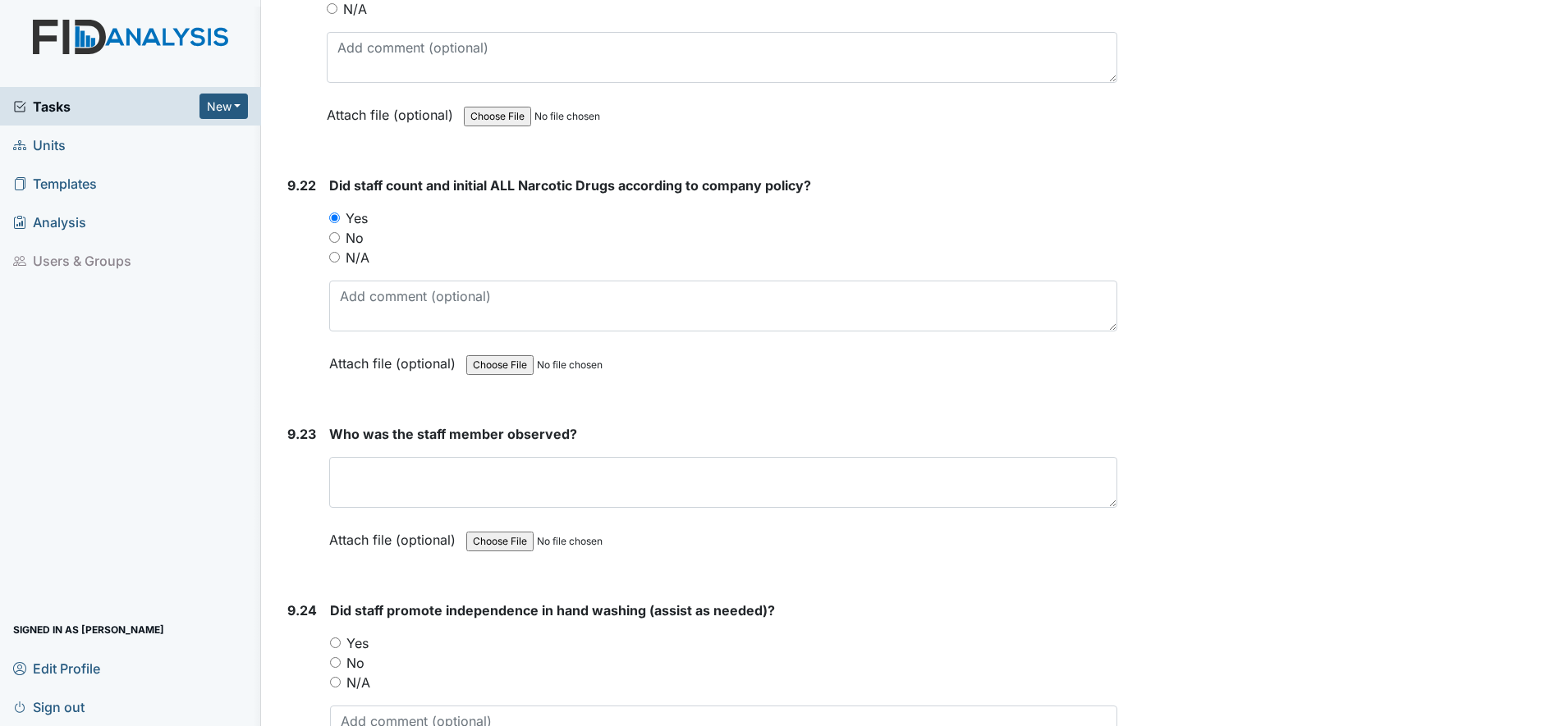
scroll to position [23386, 0]
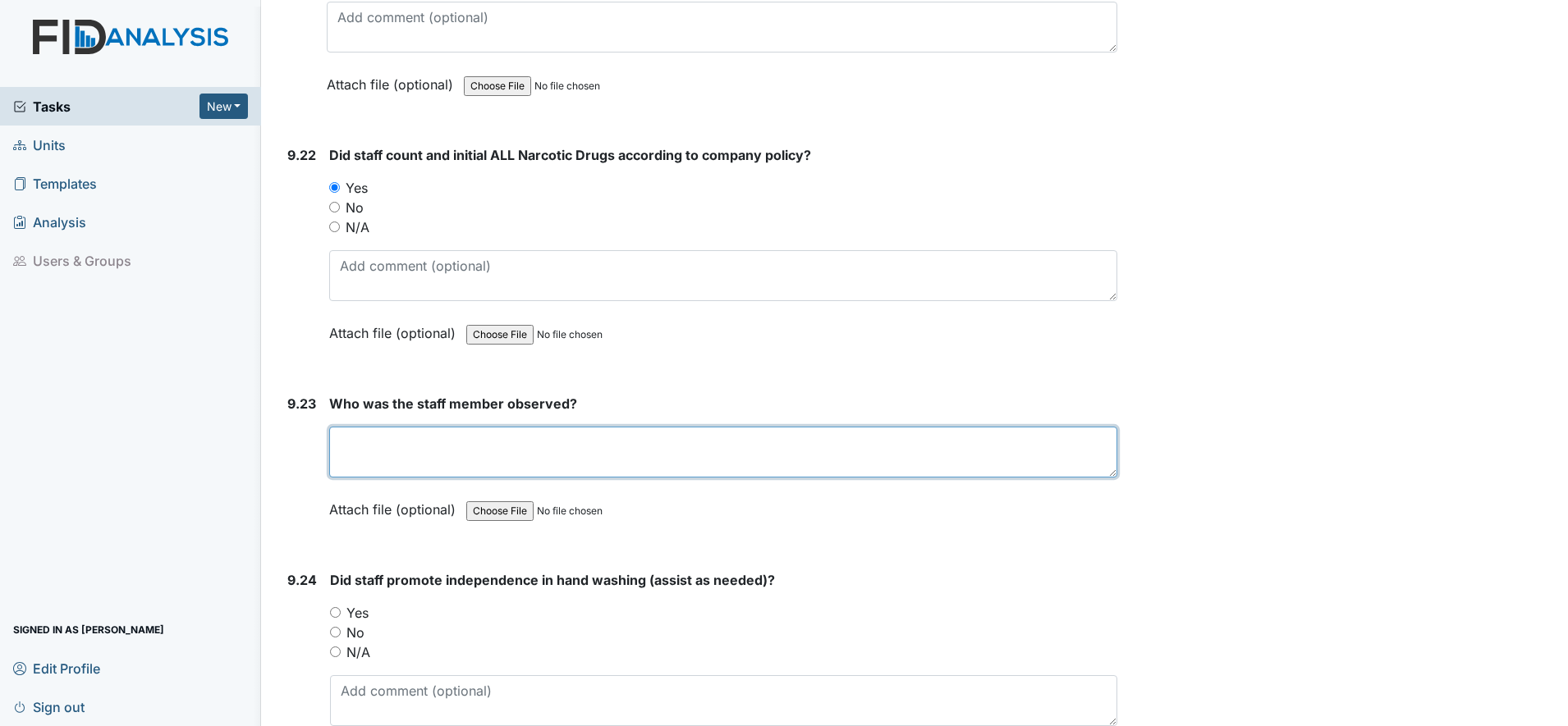
click at [365, 467] on textarea at bounding box center [724, 452] width 788 height 51
type textarea "Dana B"
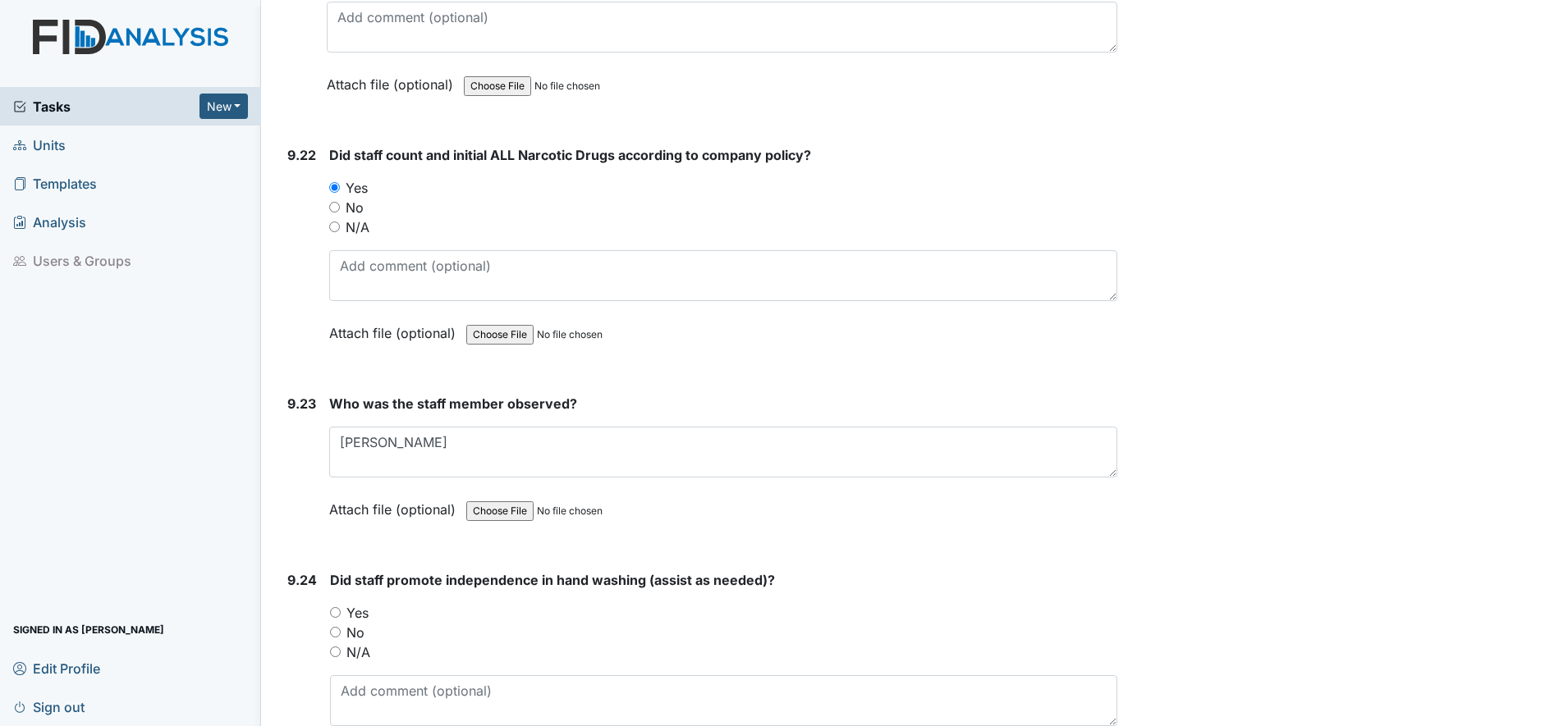
click at [332, 612] on input "Yes" at bounding box center [335, 612] width 11 height 11
radio input "true"
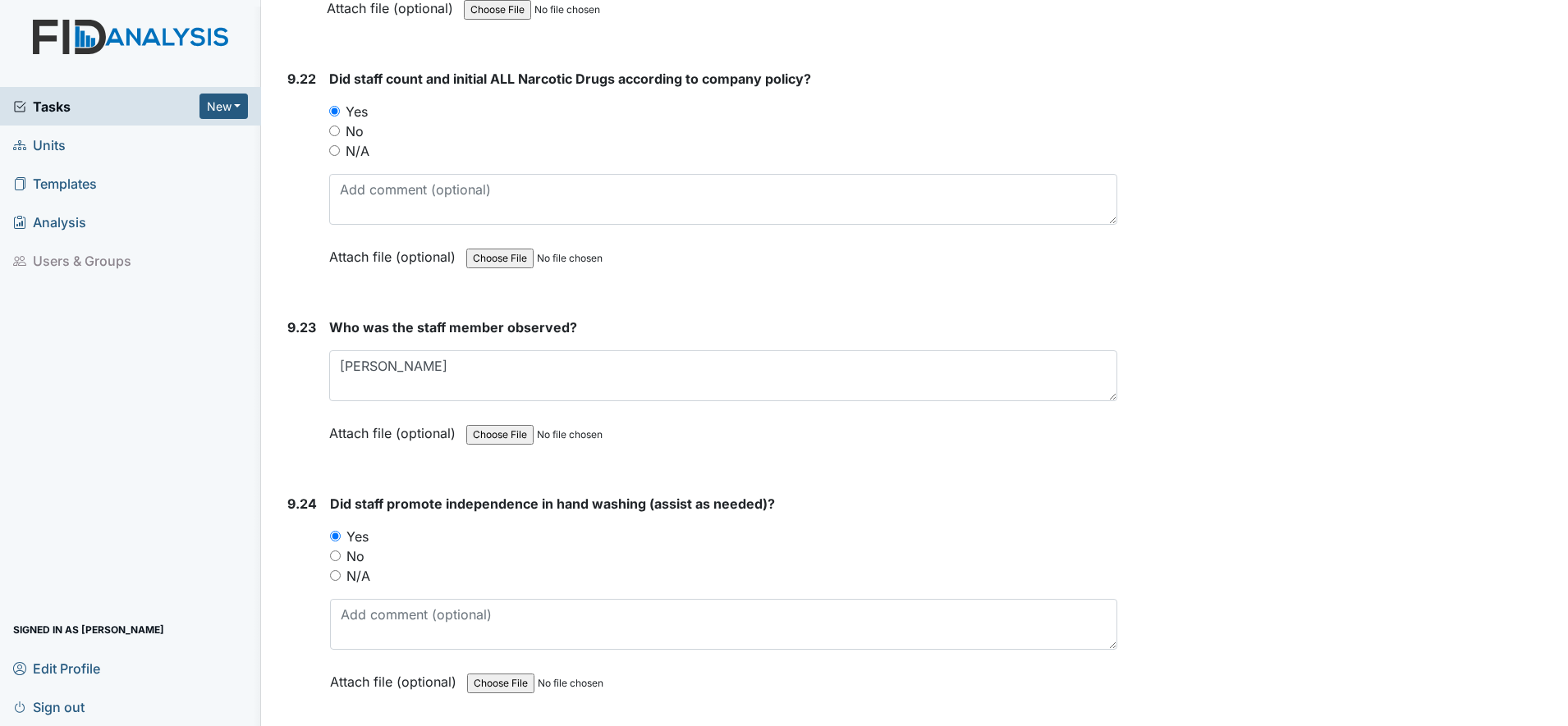
scroll to position [23694, 0]
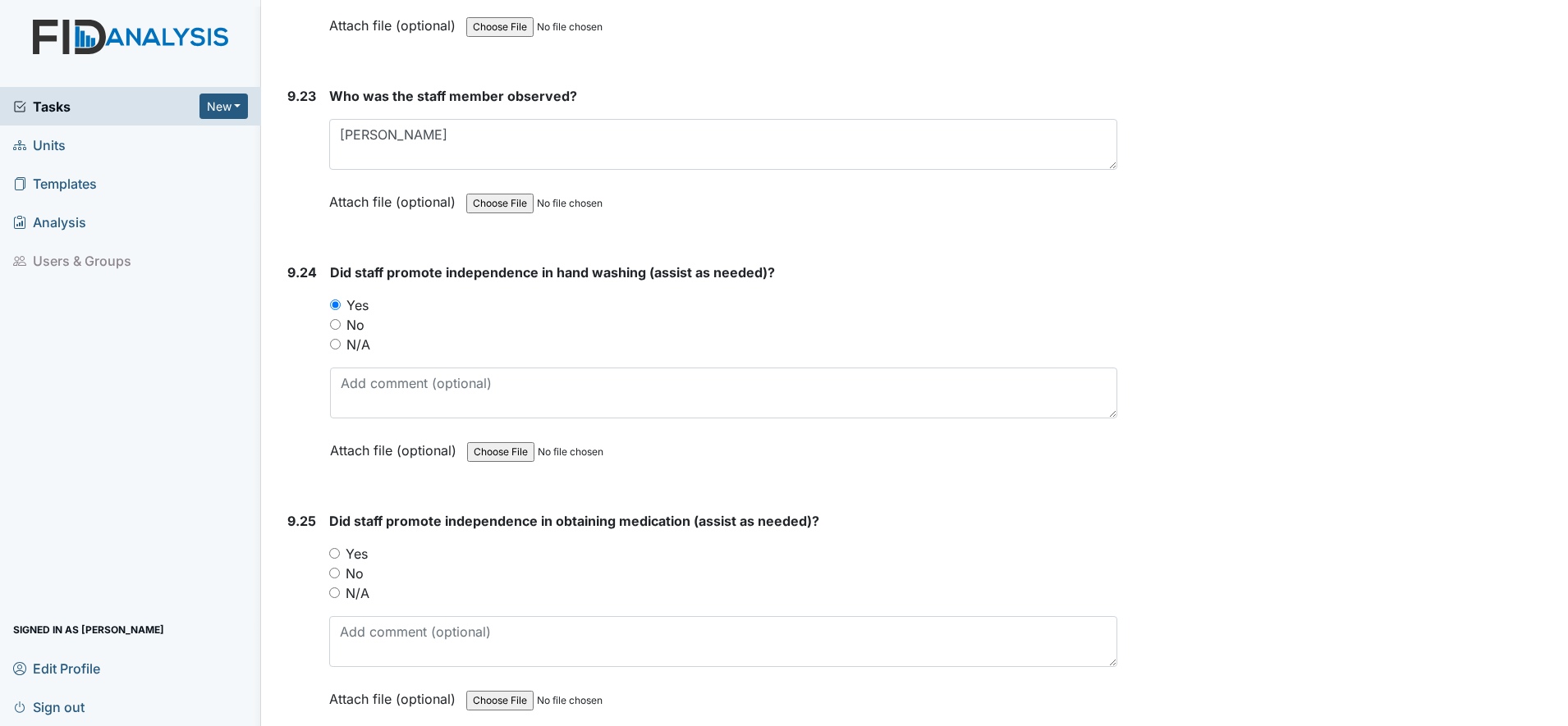
click at [338, 554] on input "Yes" at bounding box center [335, 553] width 11 height 11
radio input "true"
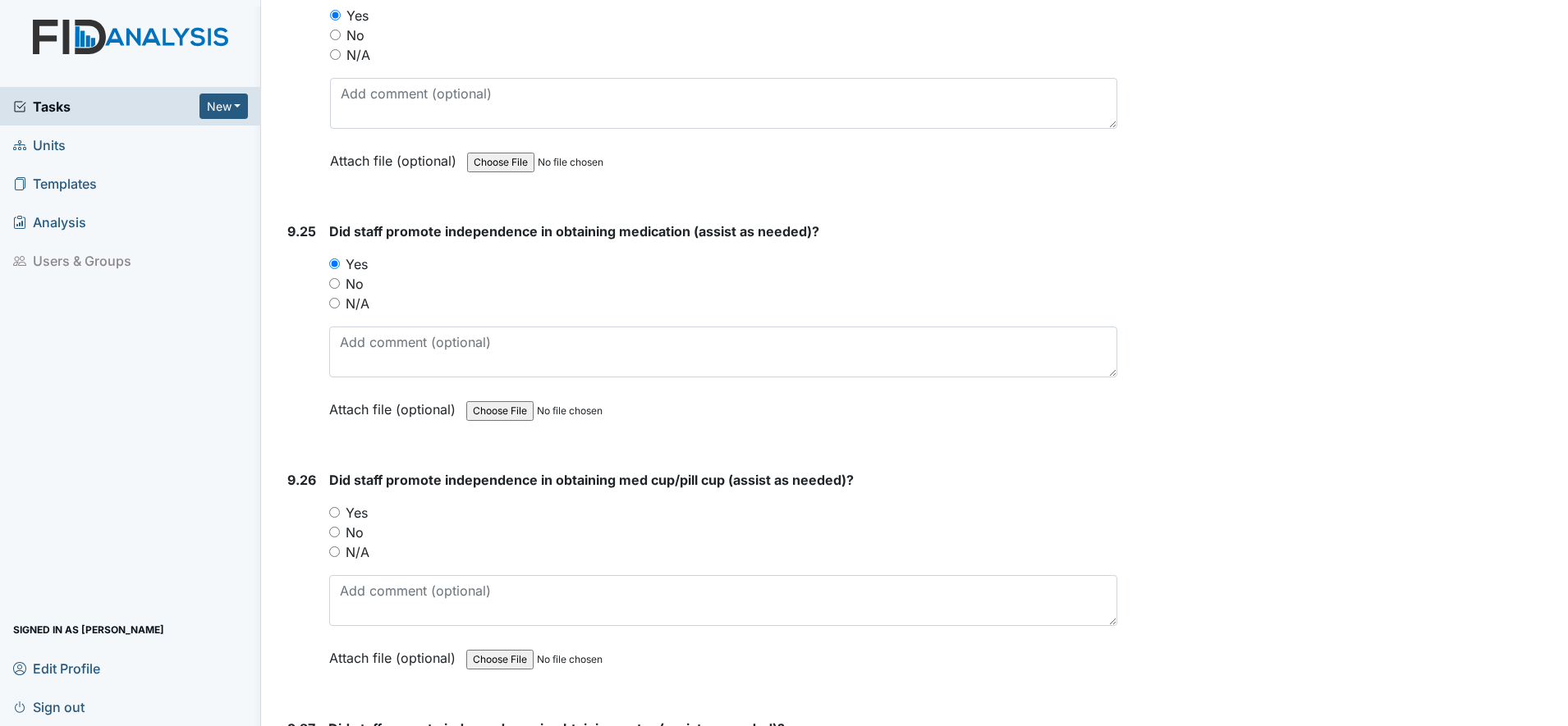
scroll to position [24002, 0]
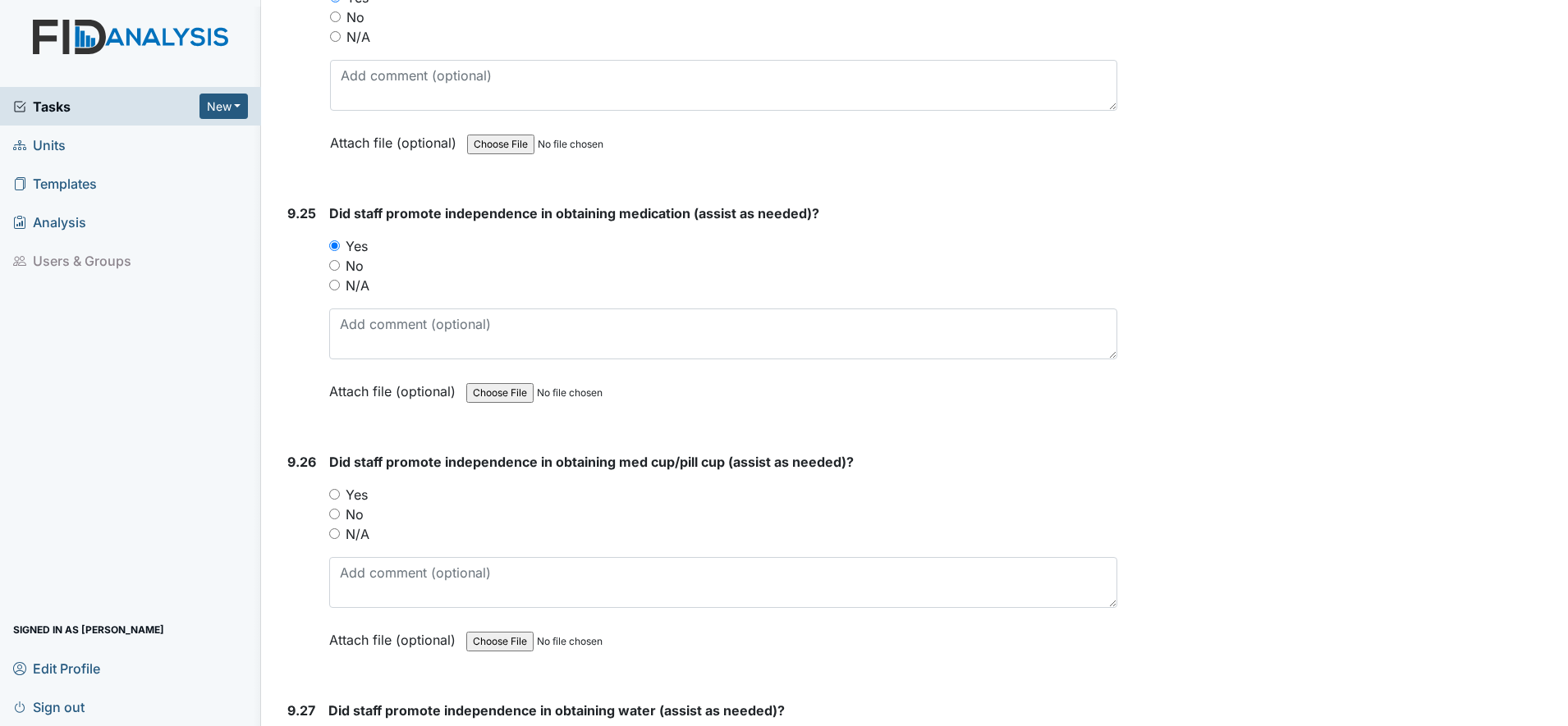
click at [332, 490] on input "Yes" at bounding box center [335, 494] width 11 height 11
radio input "true"
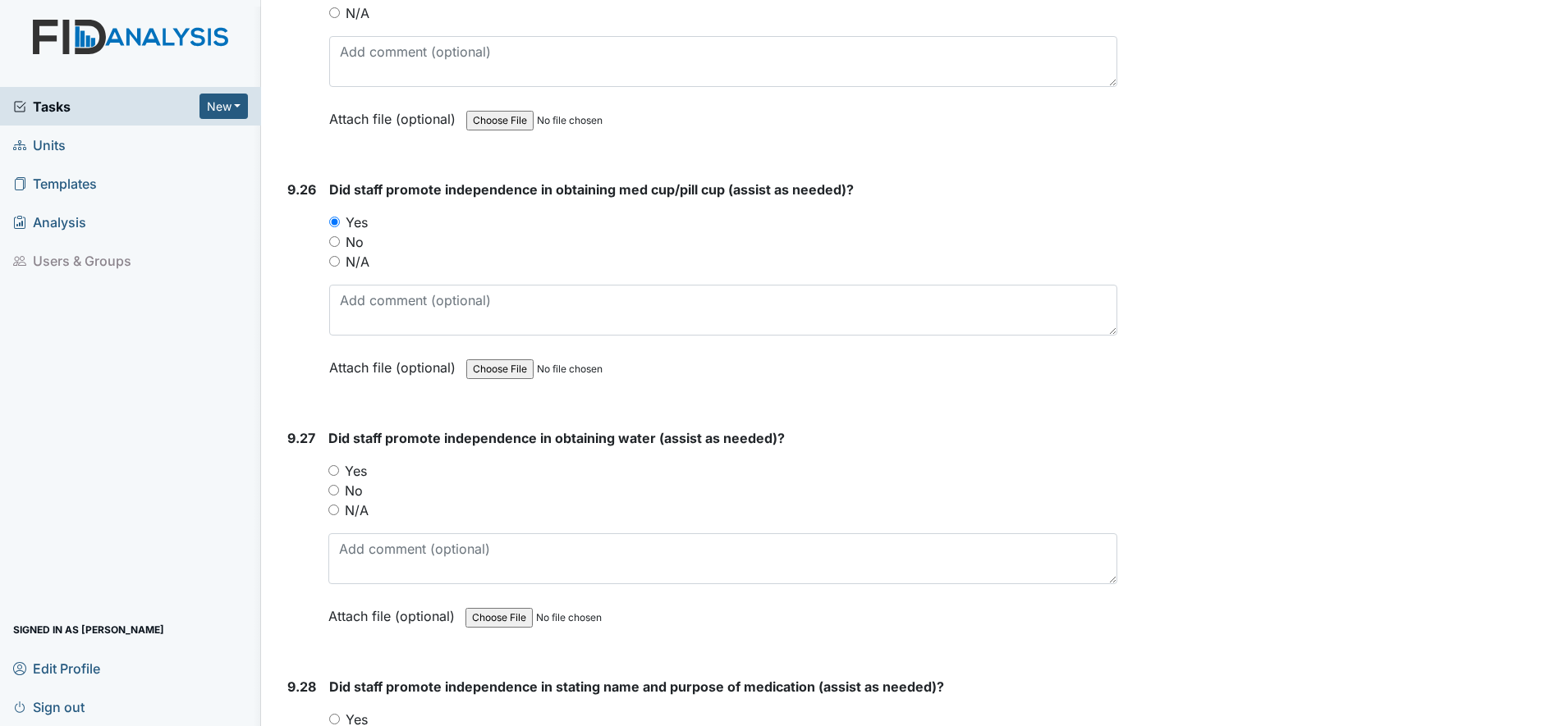
scroll to position [24309, 0]
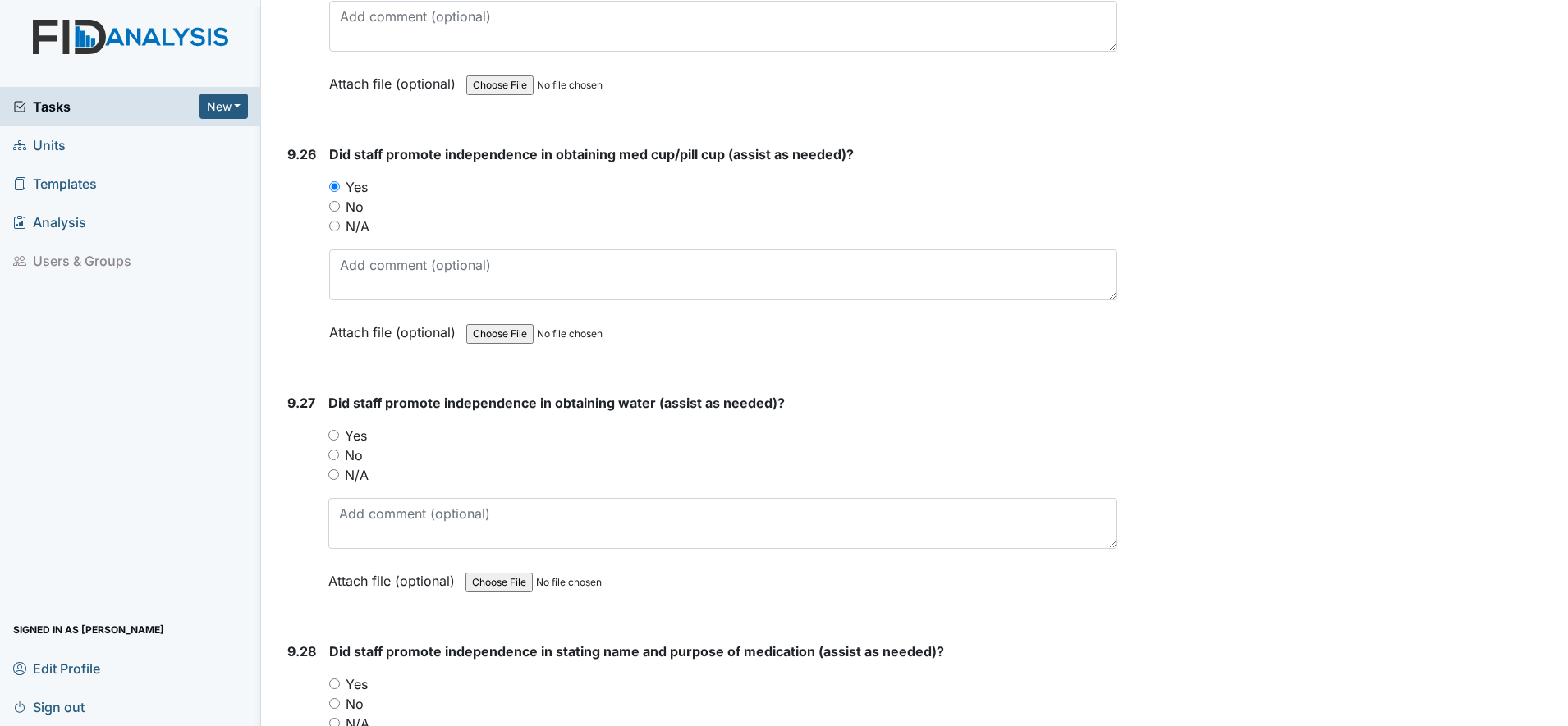
click at [331, 435] on input "Yes" at bounding box center [334, 435] width 11 height 11
radio input "true"
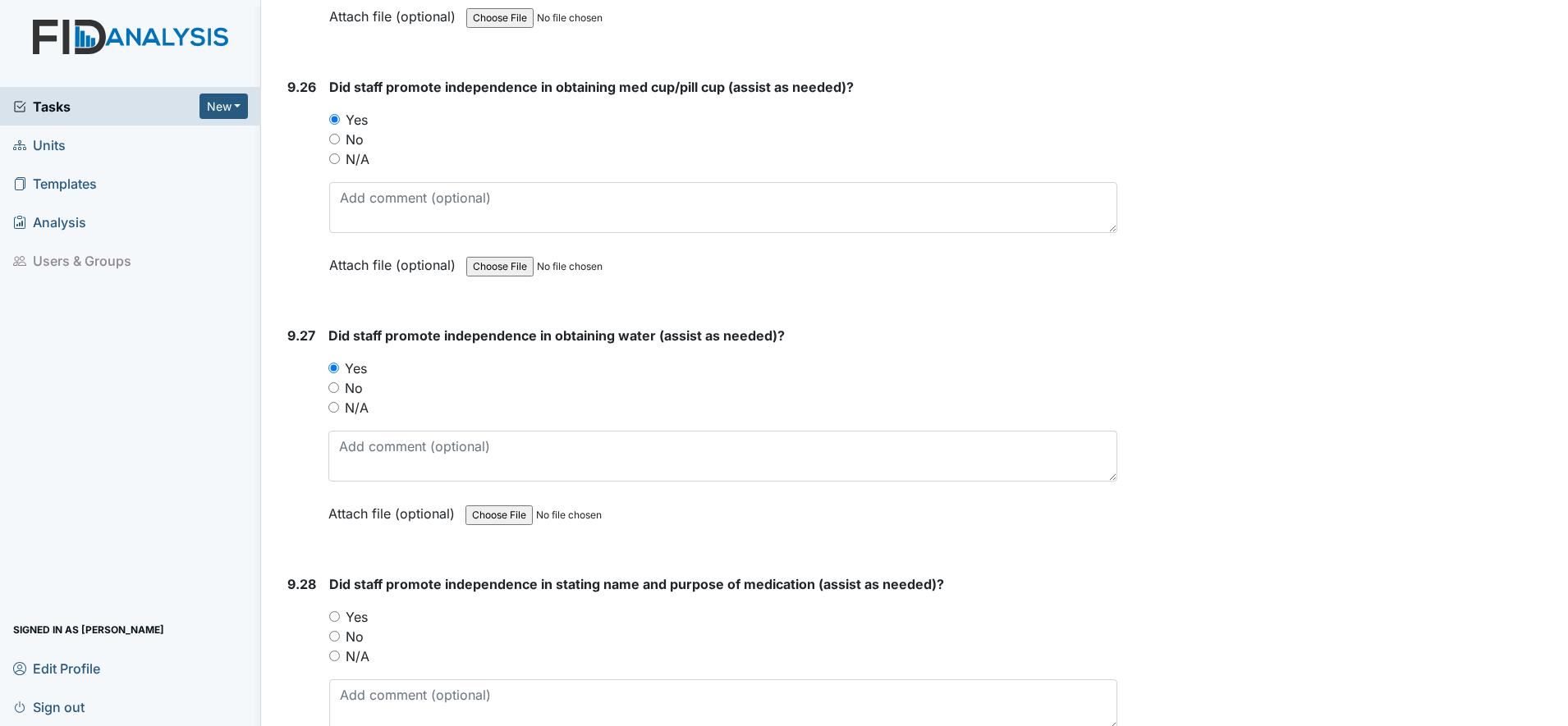
scroll to position [24412, 0]
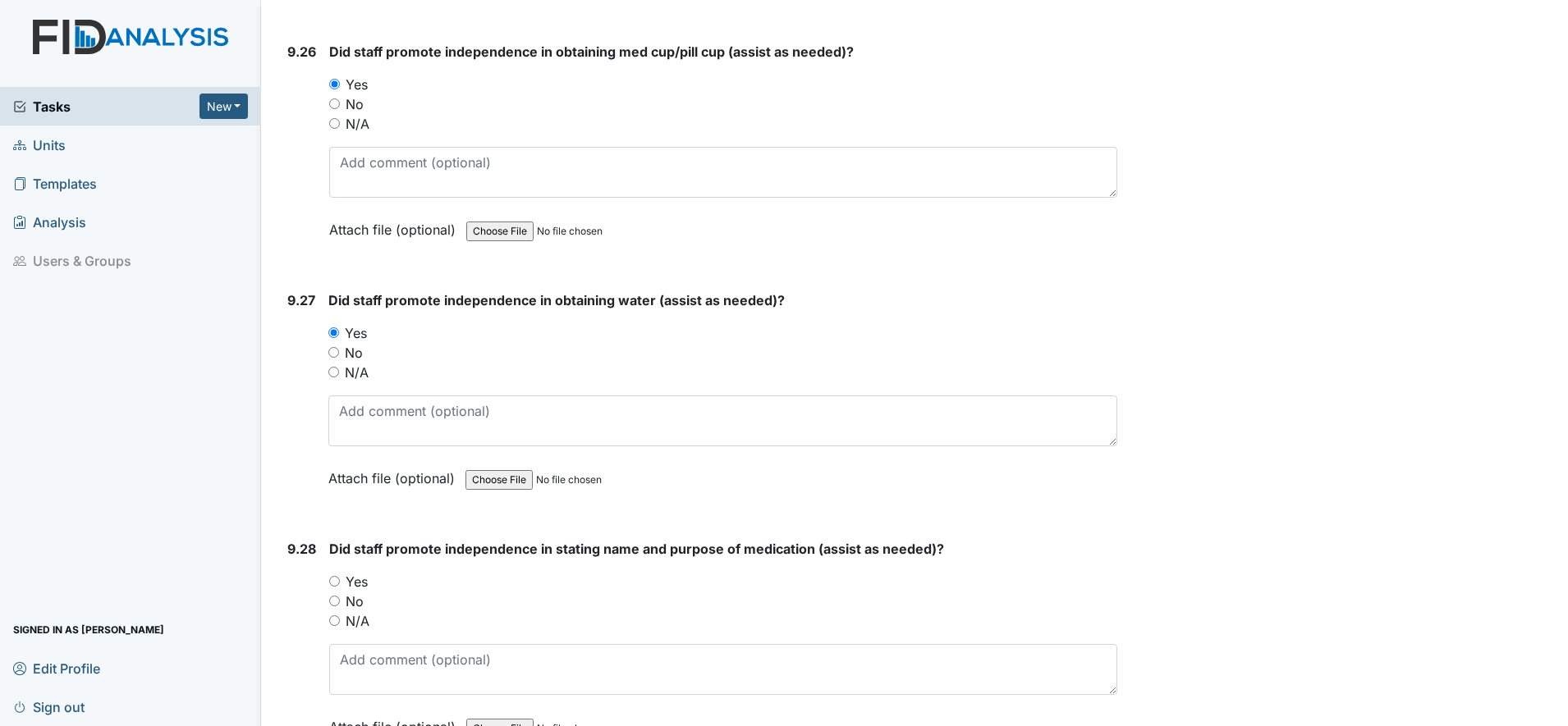
click at [337, 582] on input "Yes" at bounding box center [335, 581] width 11 height 11
radio input "true"
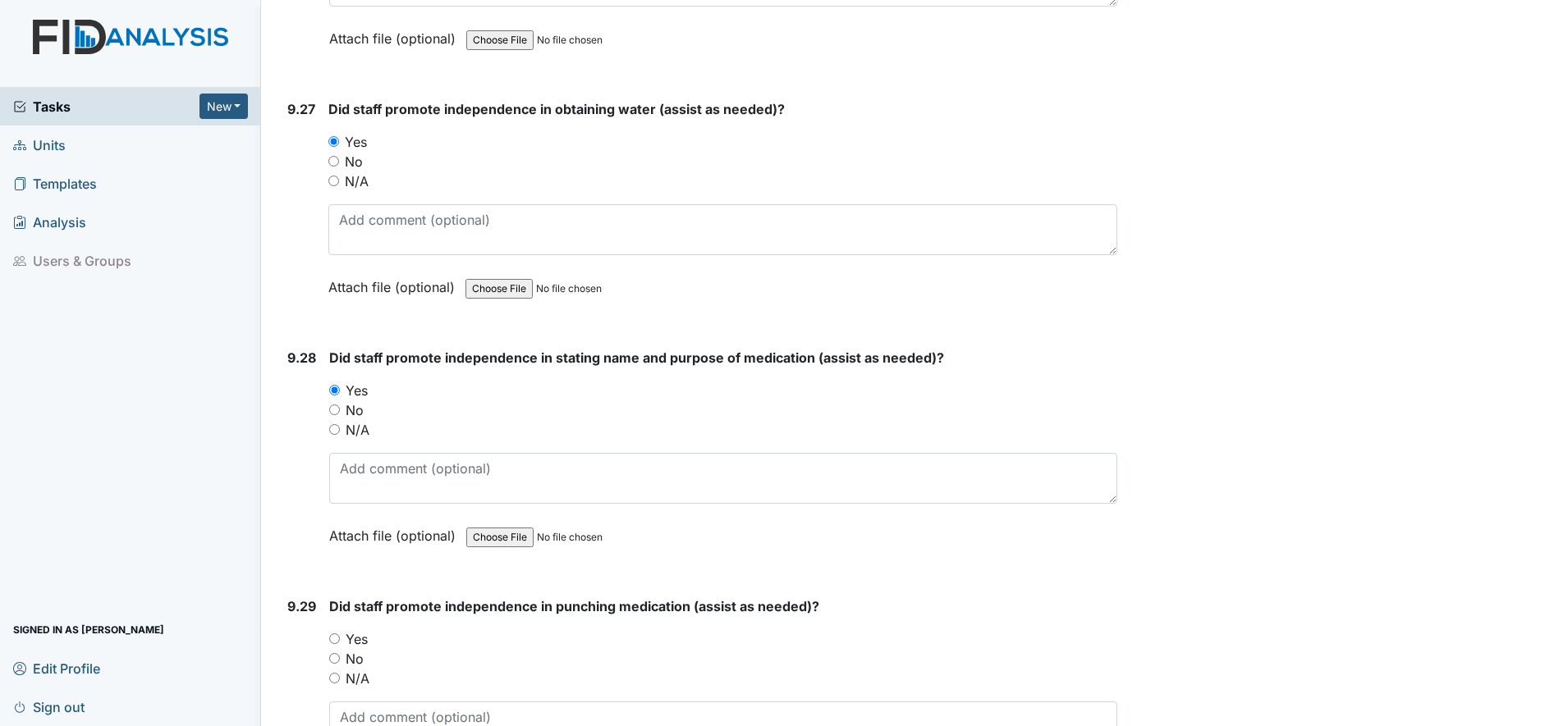
scroll to position [24618, 0]
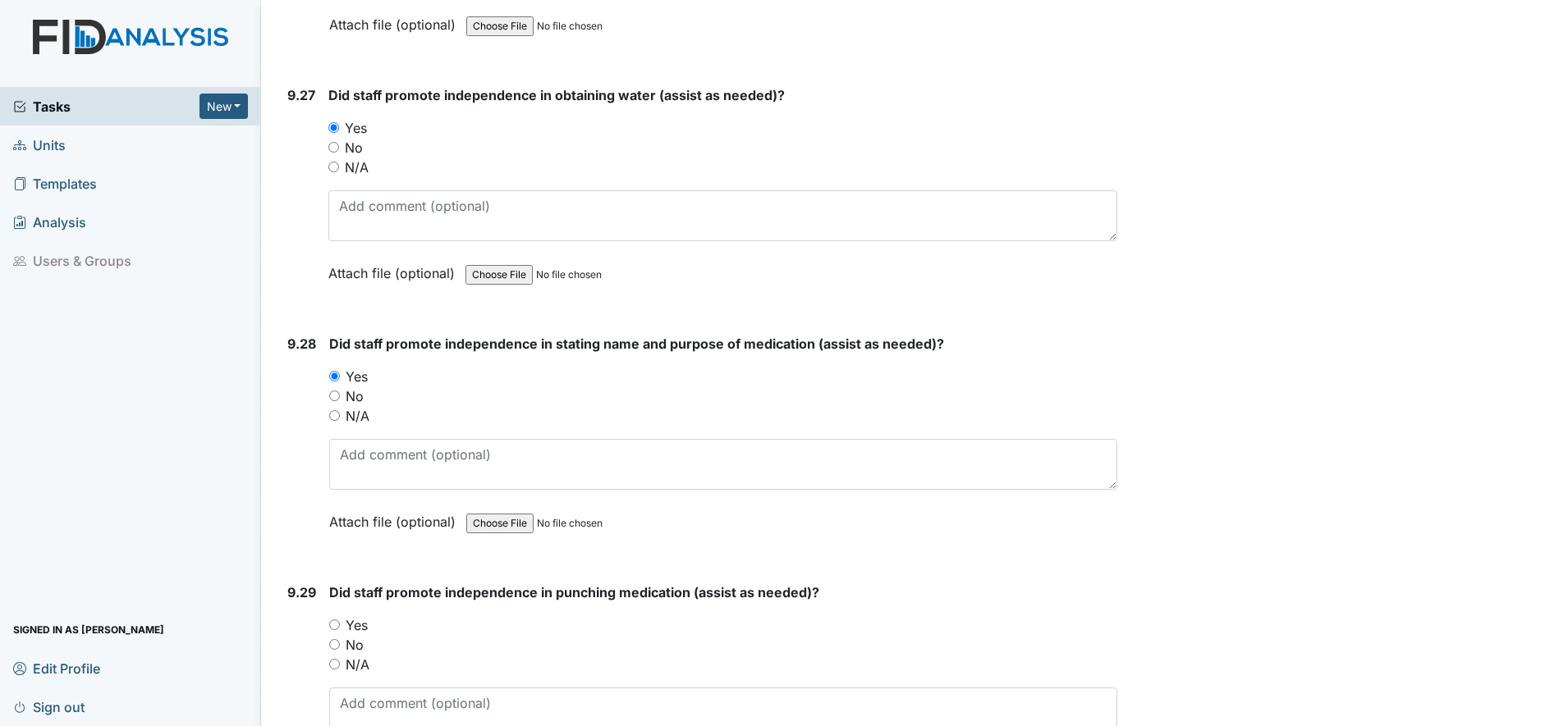
click at [337, 625] on input "Yes" at bounding box center [335, 625] width 11 height 11
radio input "true"
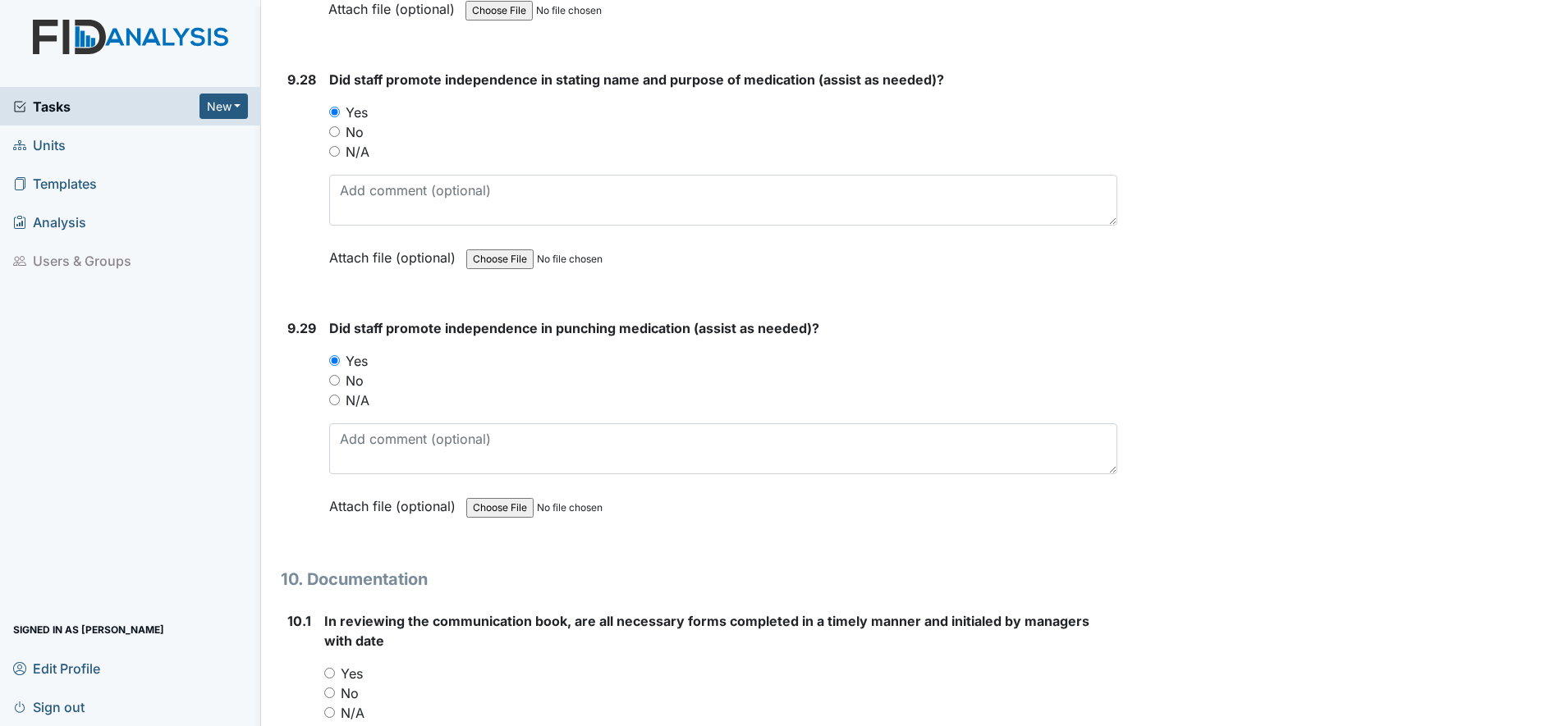
scroll to position [24925, 0]
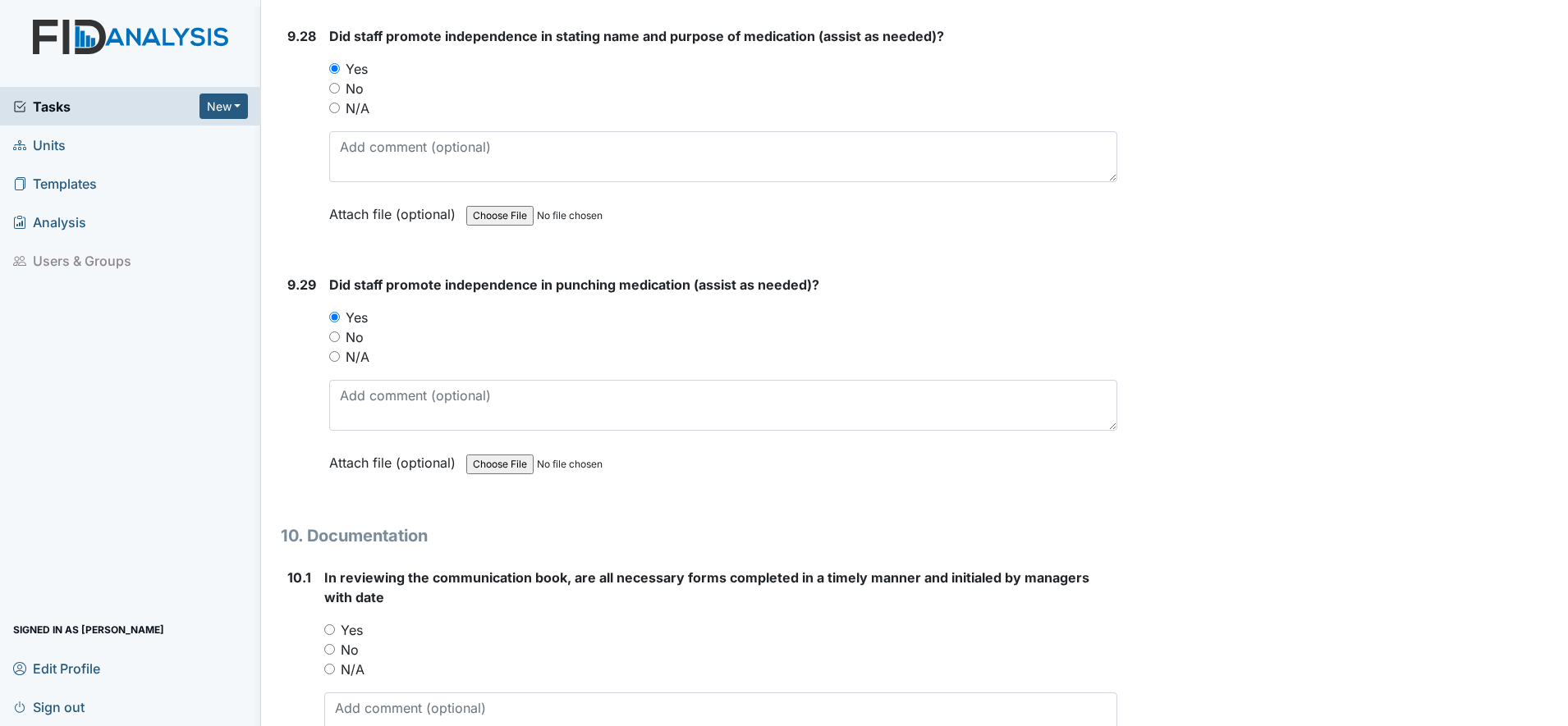
click at [331, 630] on input "Yes" at bounding box center [330, 630] width 11 height 11
radio input "true"
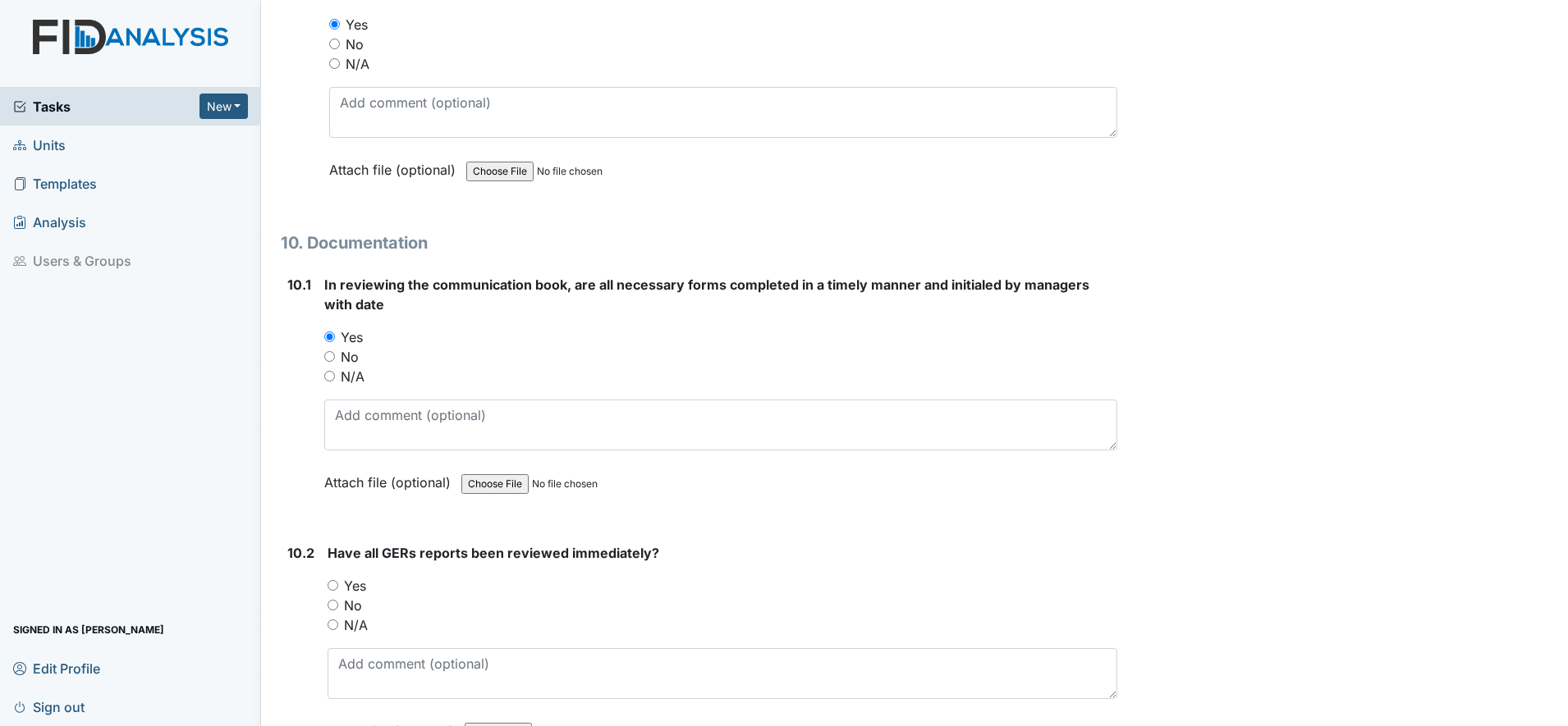
scroll to position [25233, 0]
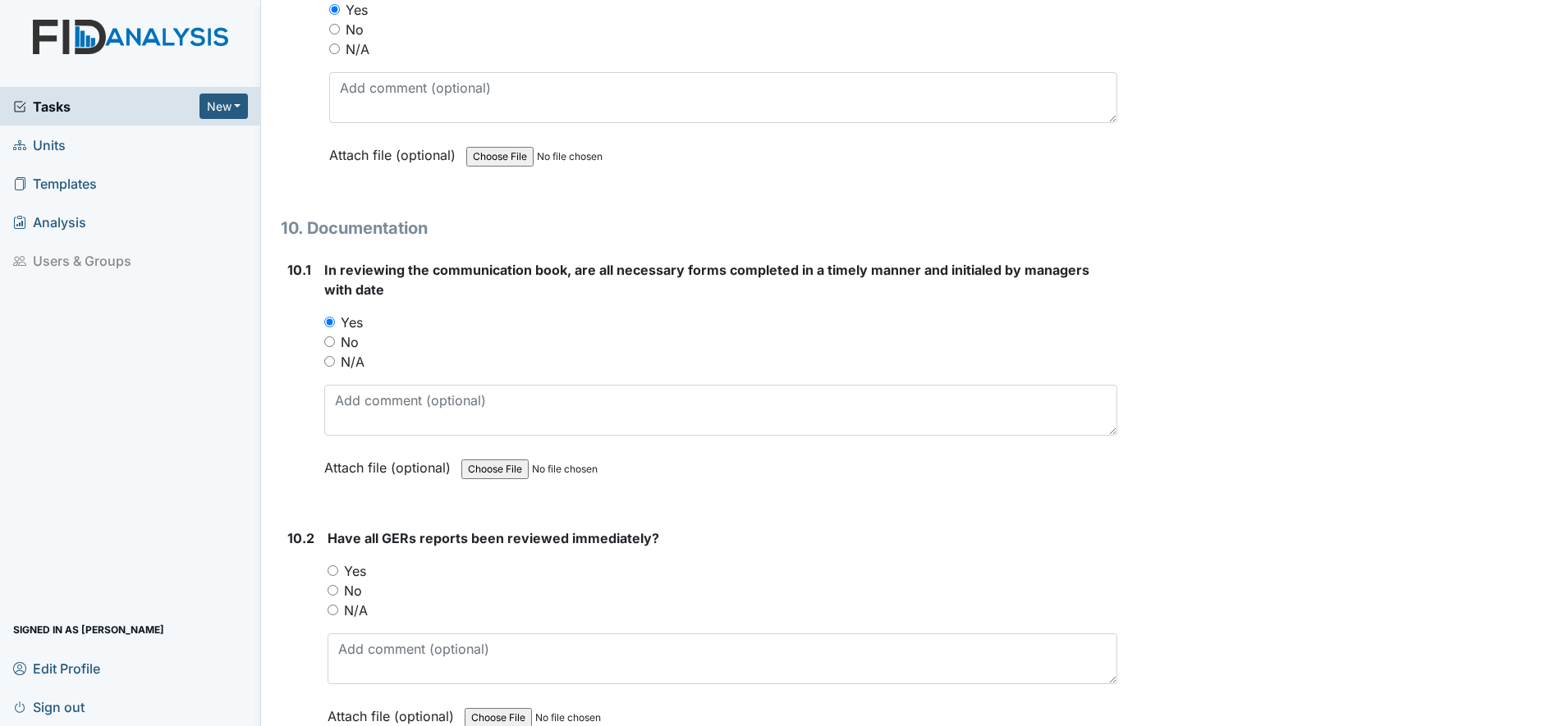
click at [334, 573] on input "Yes" at bounding box center [333, 570] width 11 height 11
radio input "true"
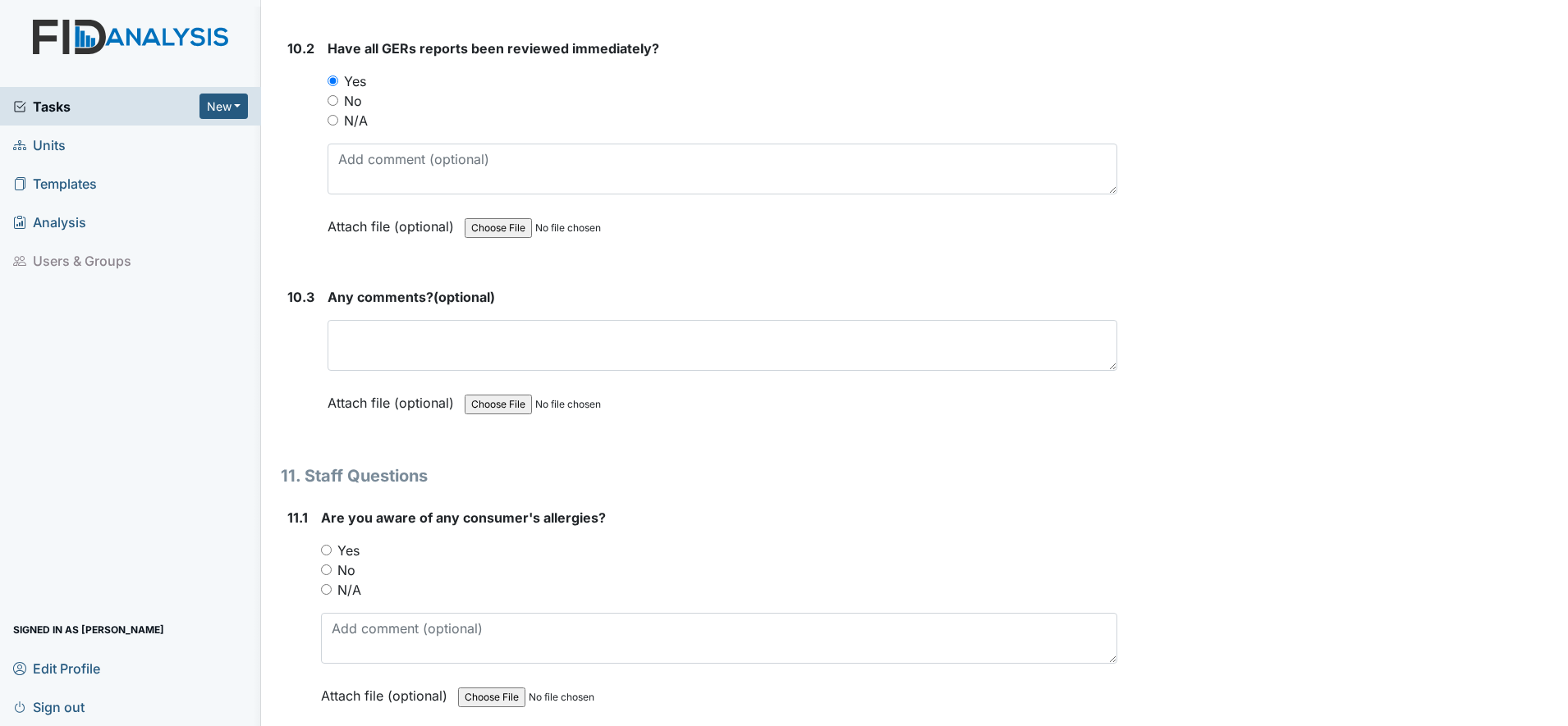
scroll to position [25745, 0]
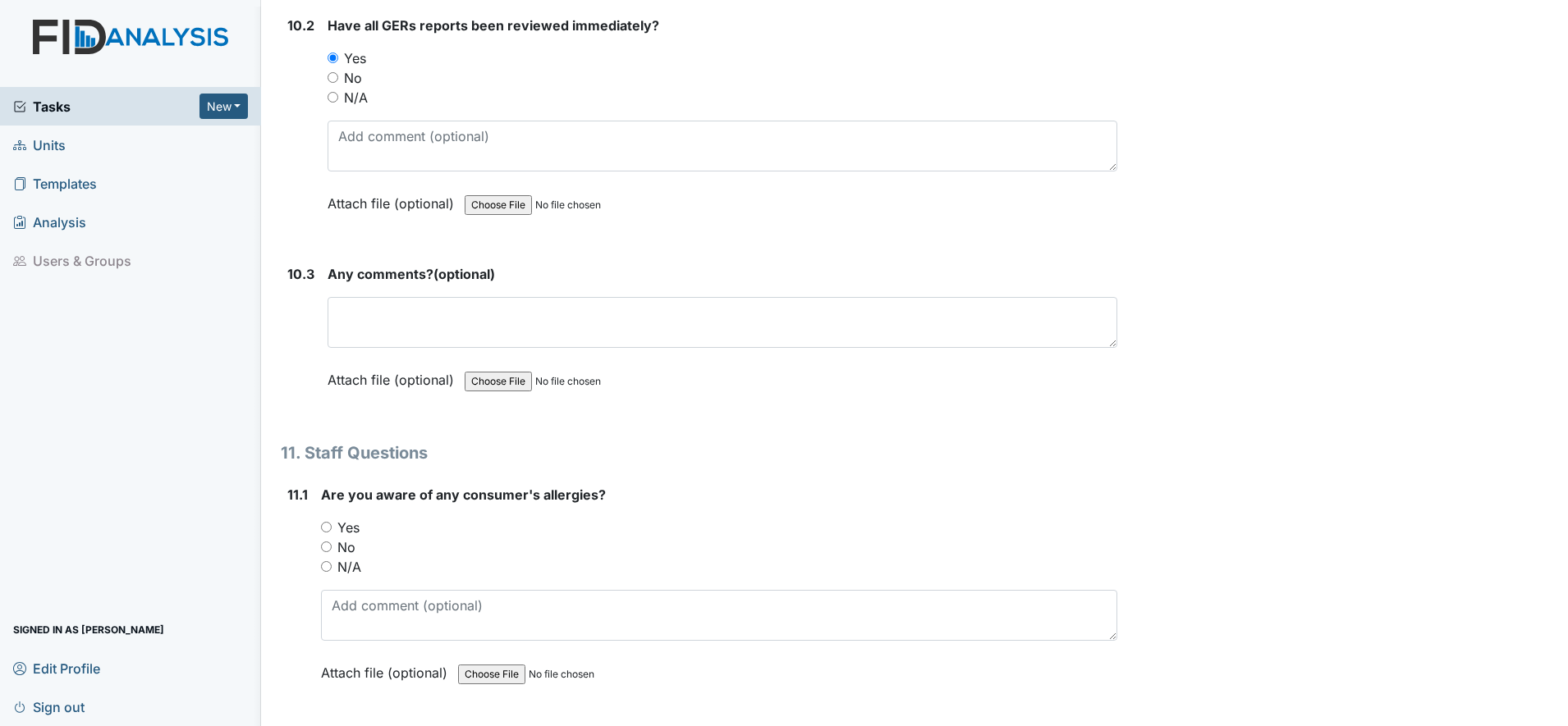
click at [328, 531] on input "Yes" at bounding box center [326, 527] width 11 height 11
radio input "true"
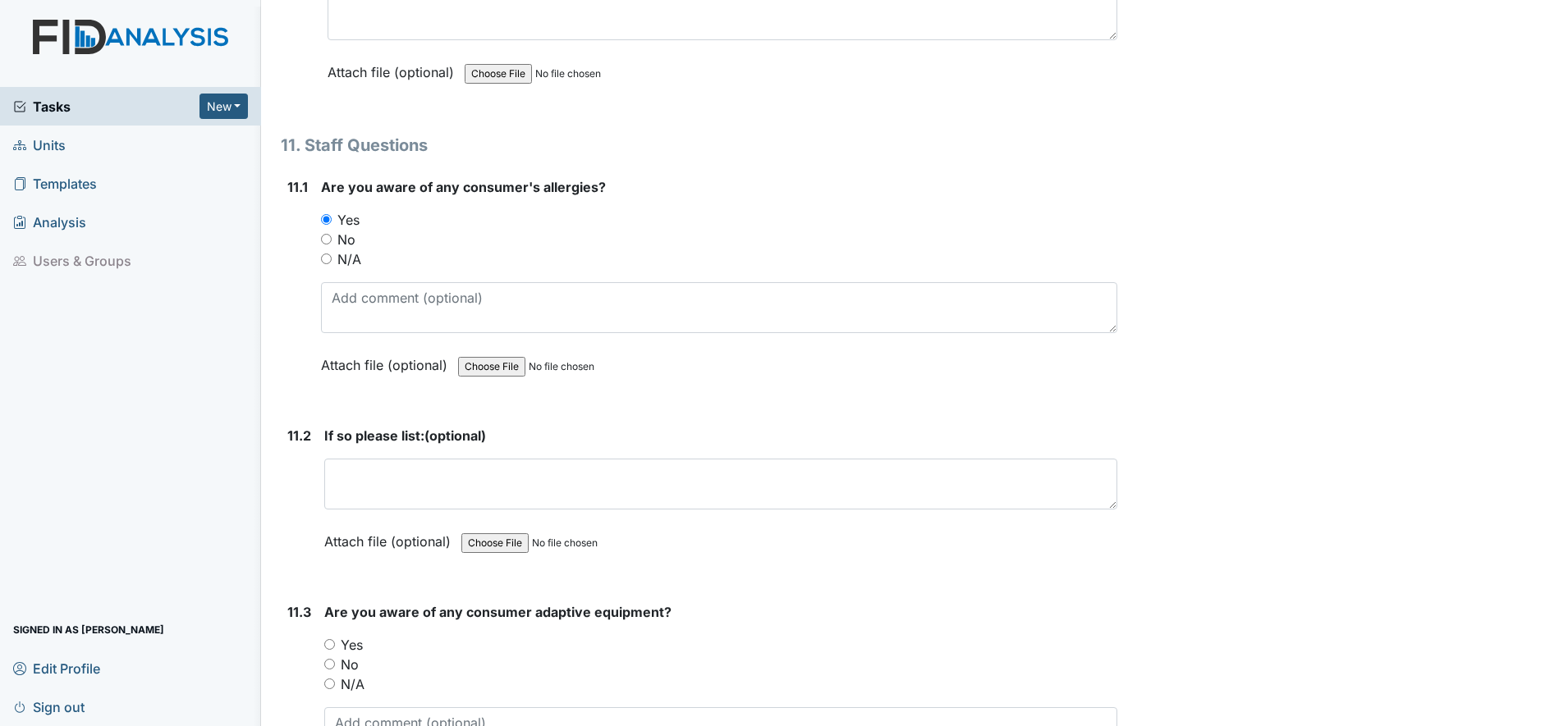
scroll to position [26156, 0]
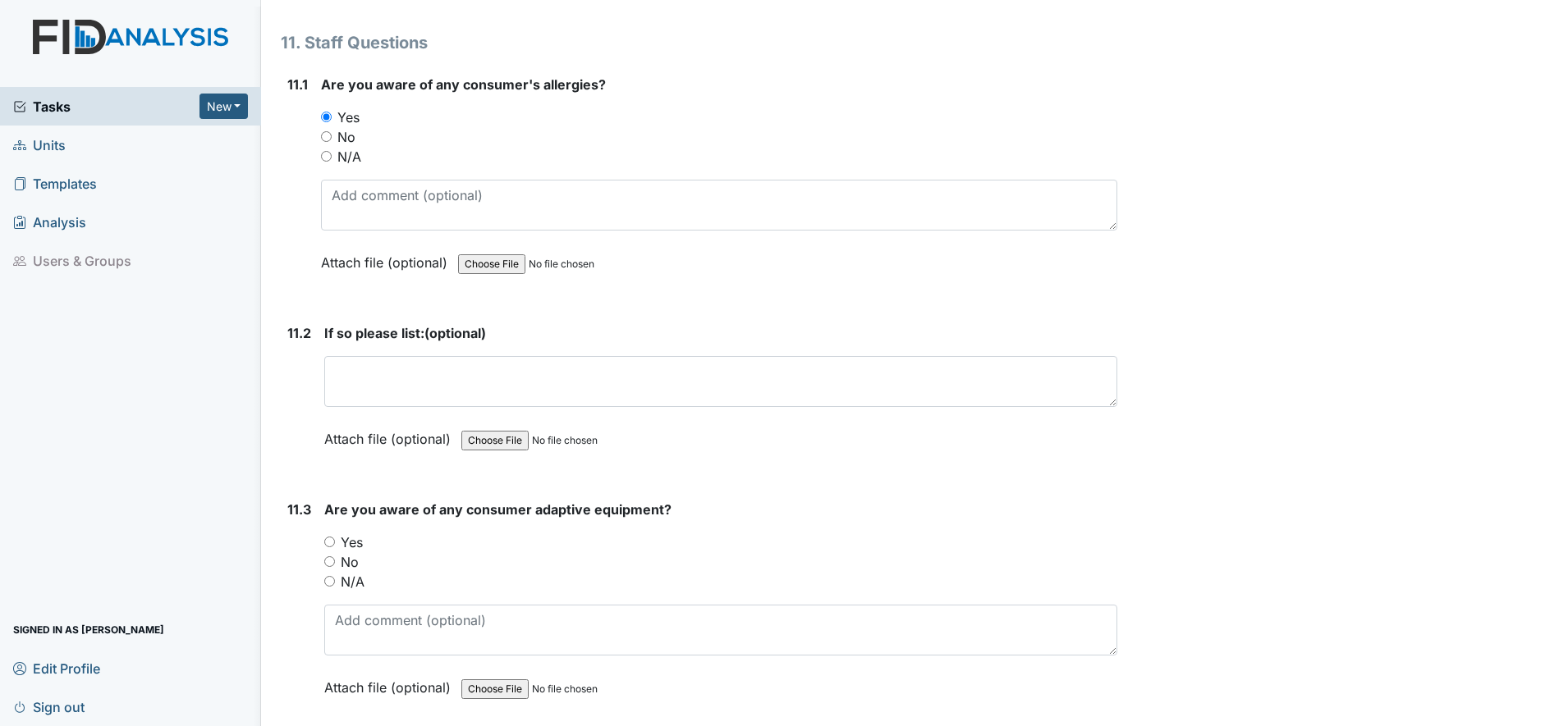
click at [330, 546] on input "Yes" at bounding box center [330, 542] width 11 height 11
radio input "true"
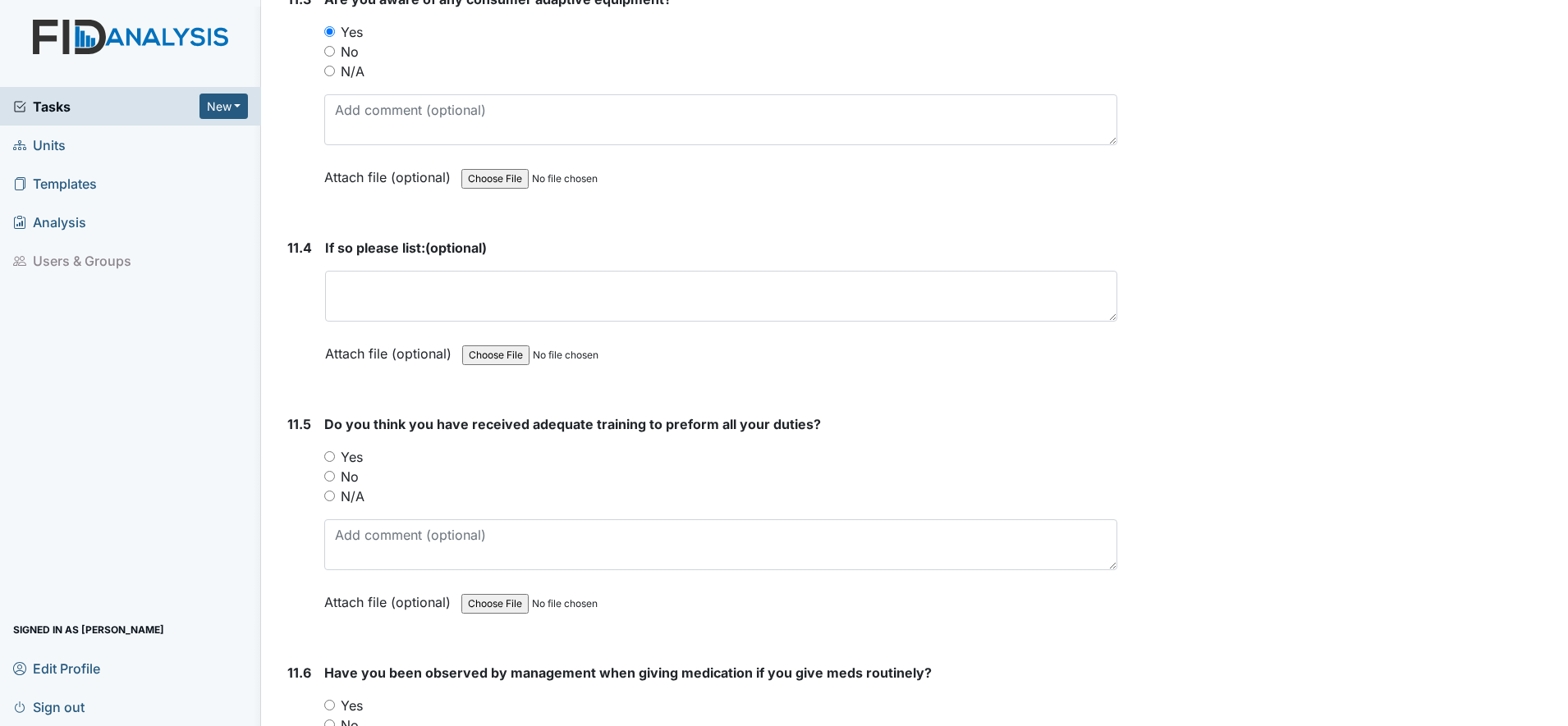
scroll to position [26669, 0]
click at [330, 453] on input "Yes" at bounding box center [330, 454] width 11 height 11
radio input "true"
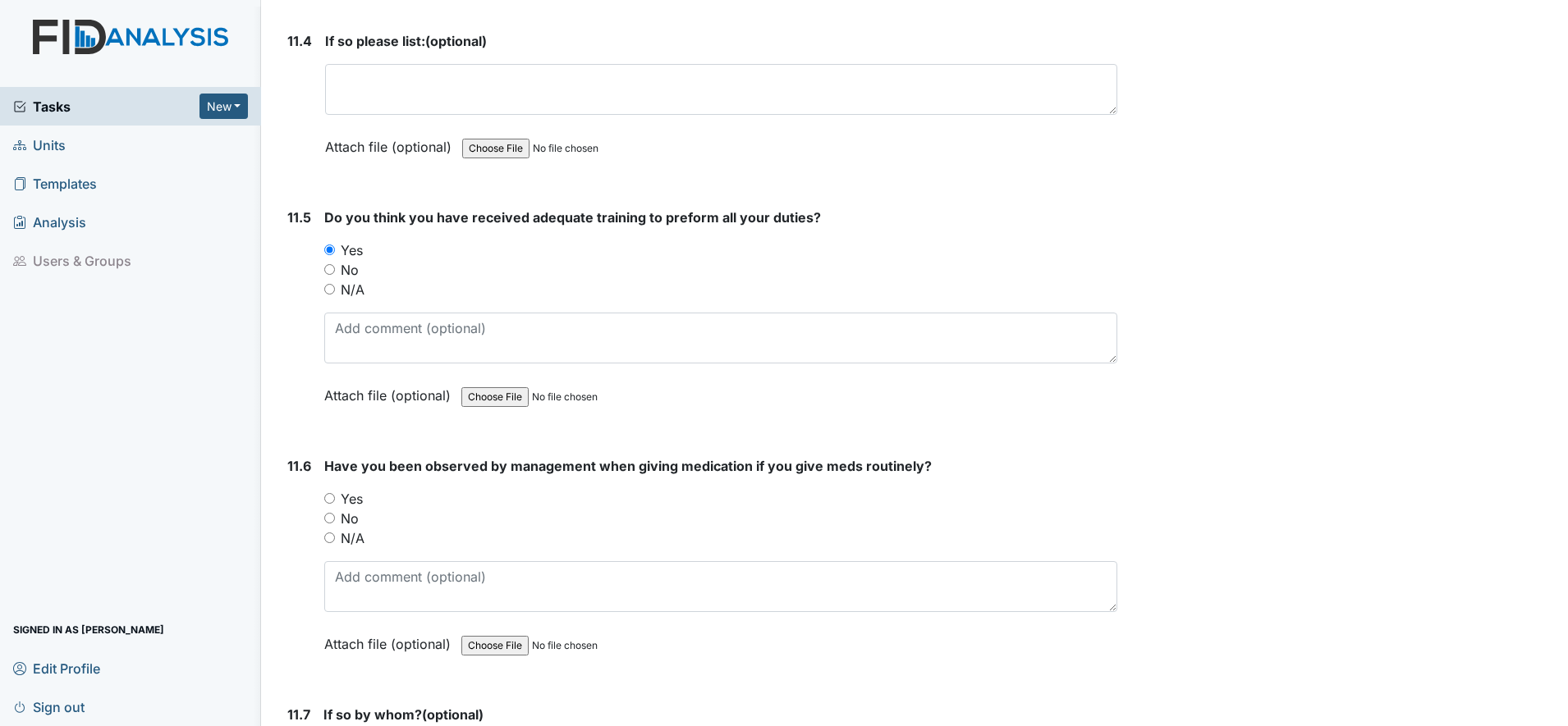
scroll to position [26874, 0]
click at [330, 499] on input "Yes" at bounding box center [330, 497] width 11 height 11
radio input "true"
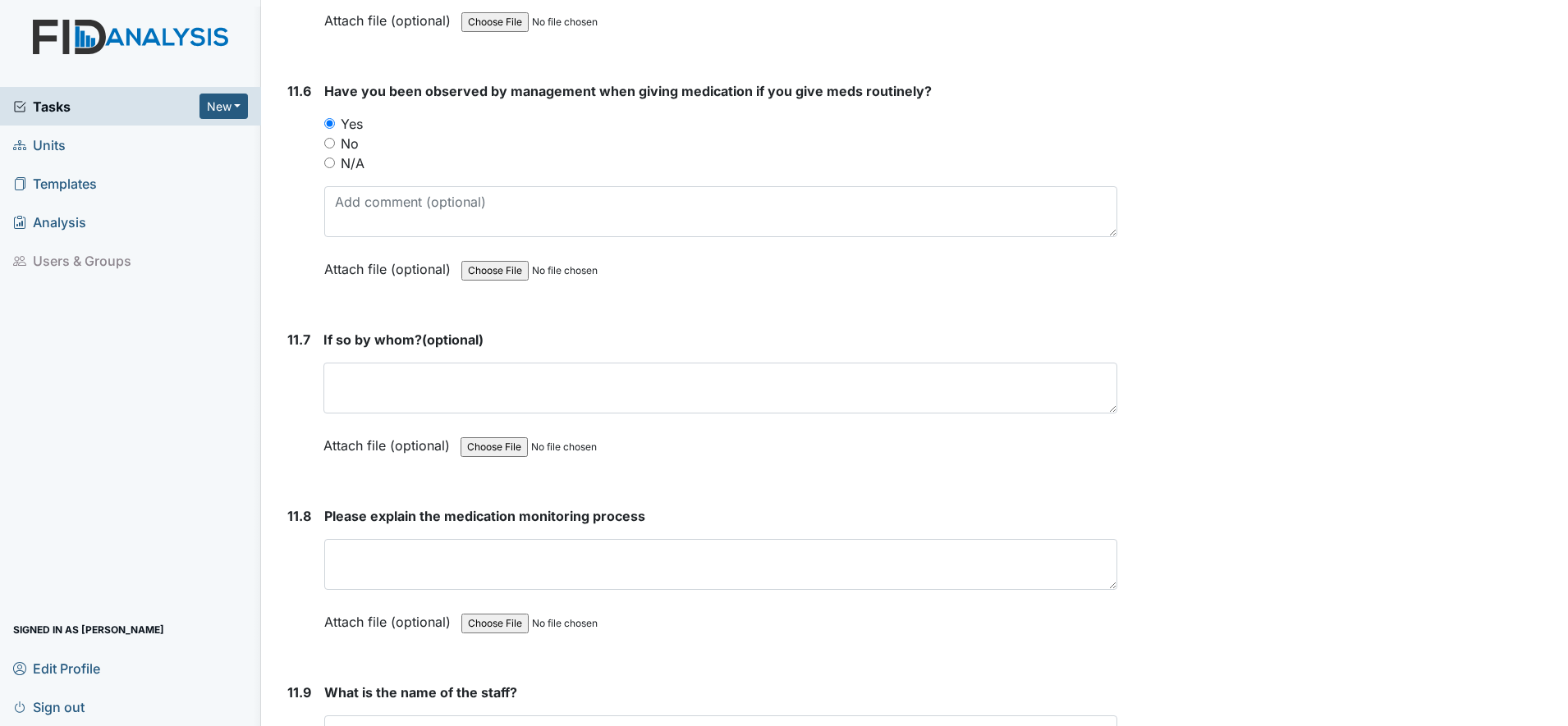
scroll to position [27285, 0]
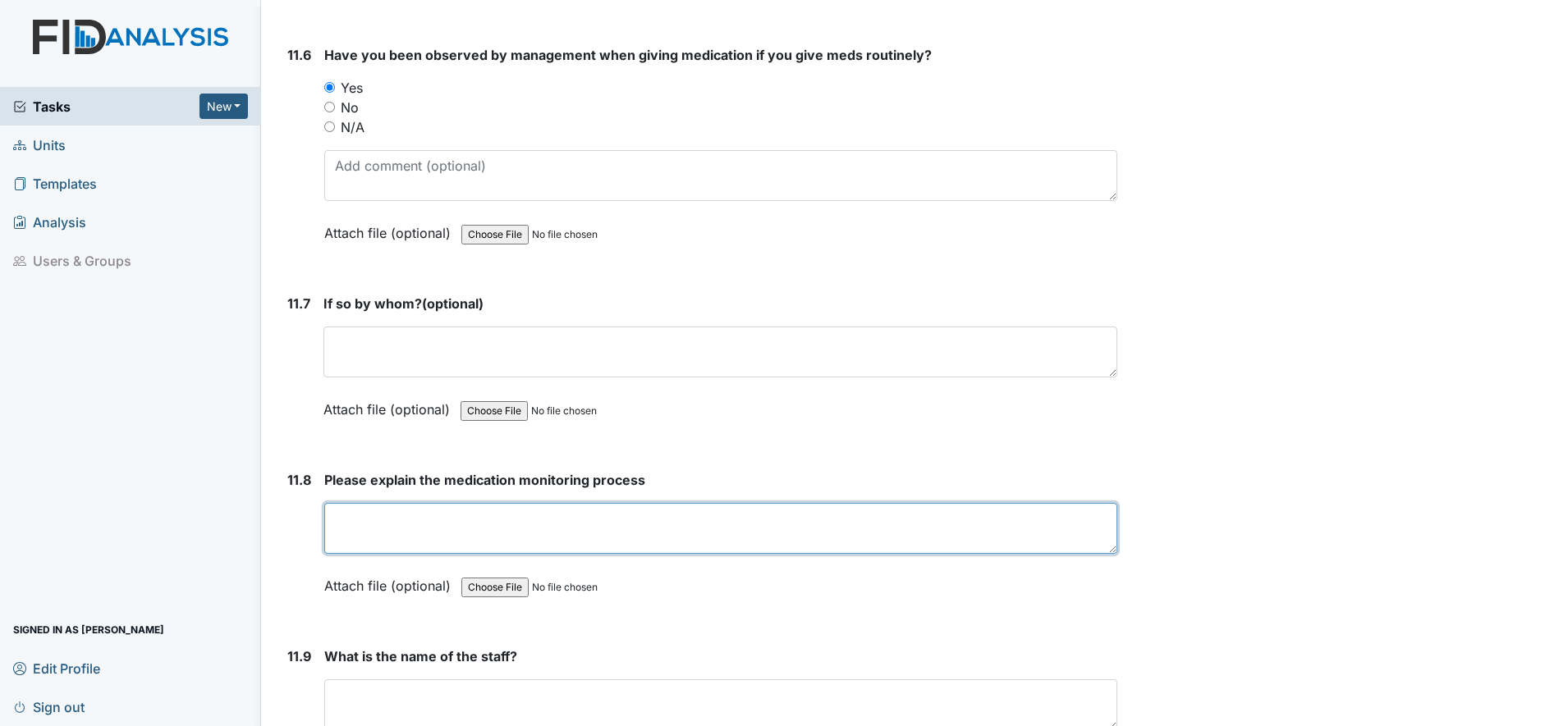
click at [368, 528] on textarea at bounding box center [721, 528] width 793 height 51
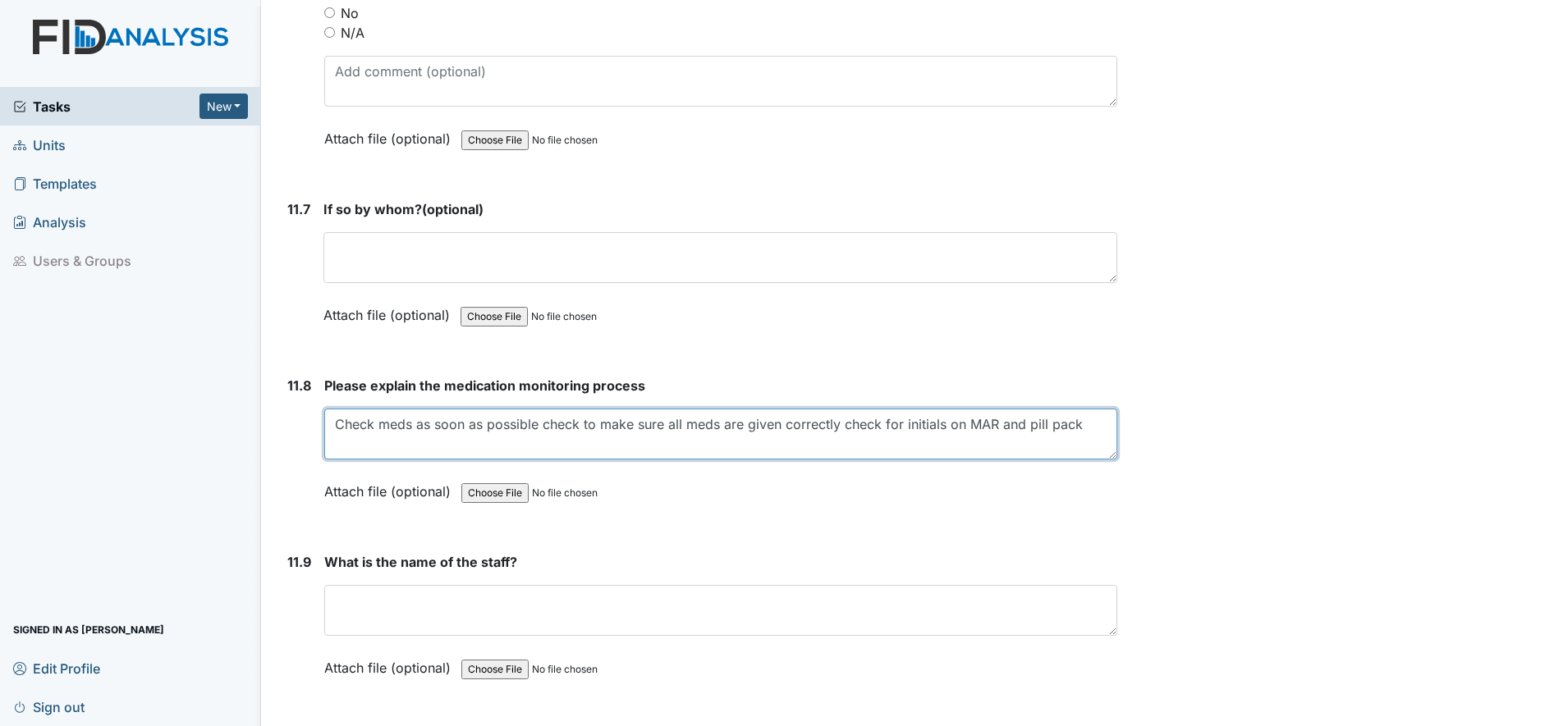
scroll to position [27489, 0]
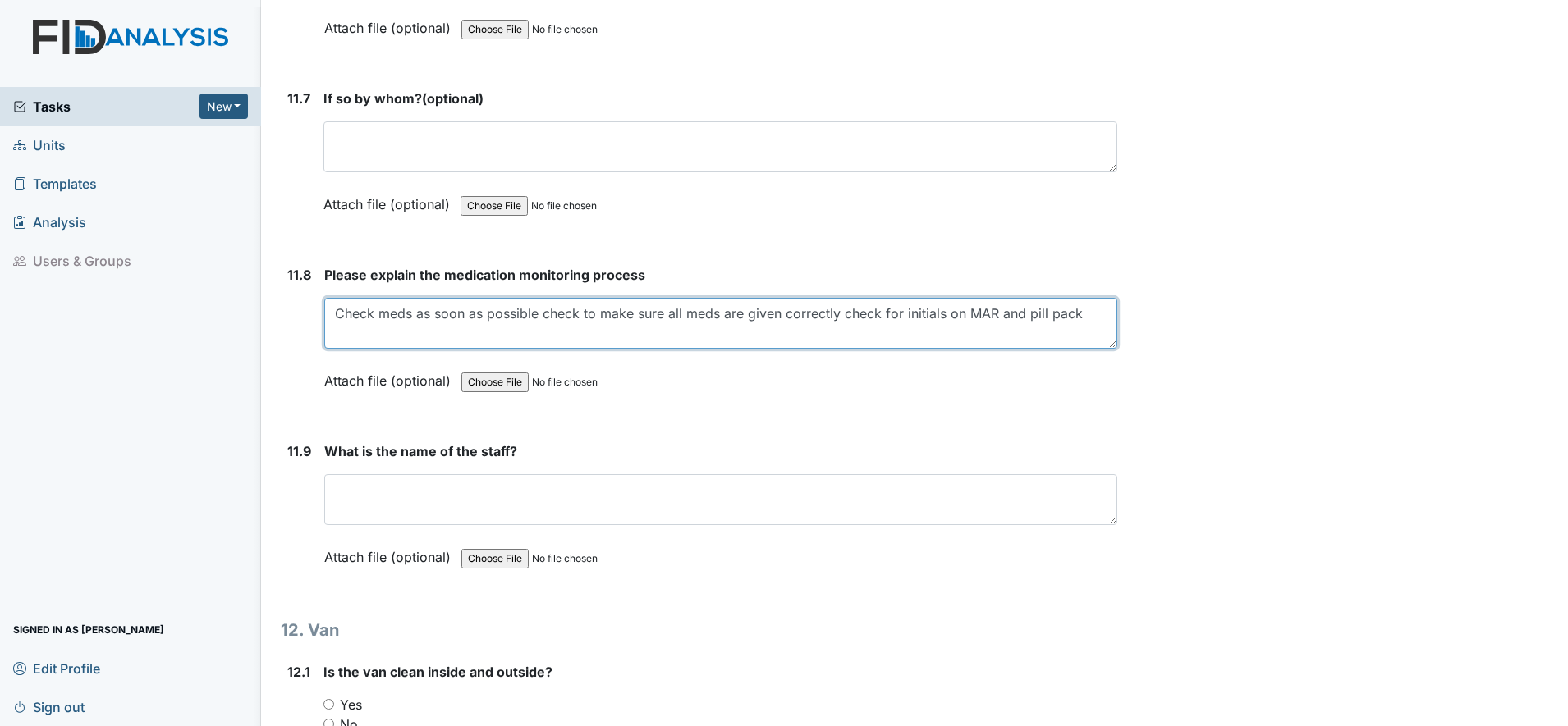
type textarea "Check meds as soon as possible check to make sure all meds are given correctly …"
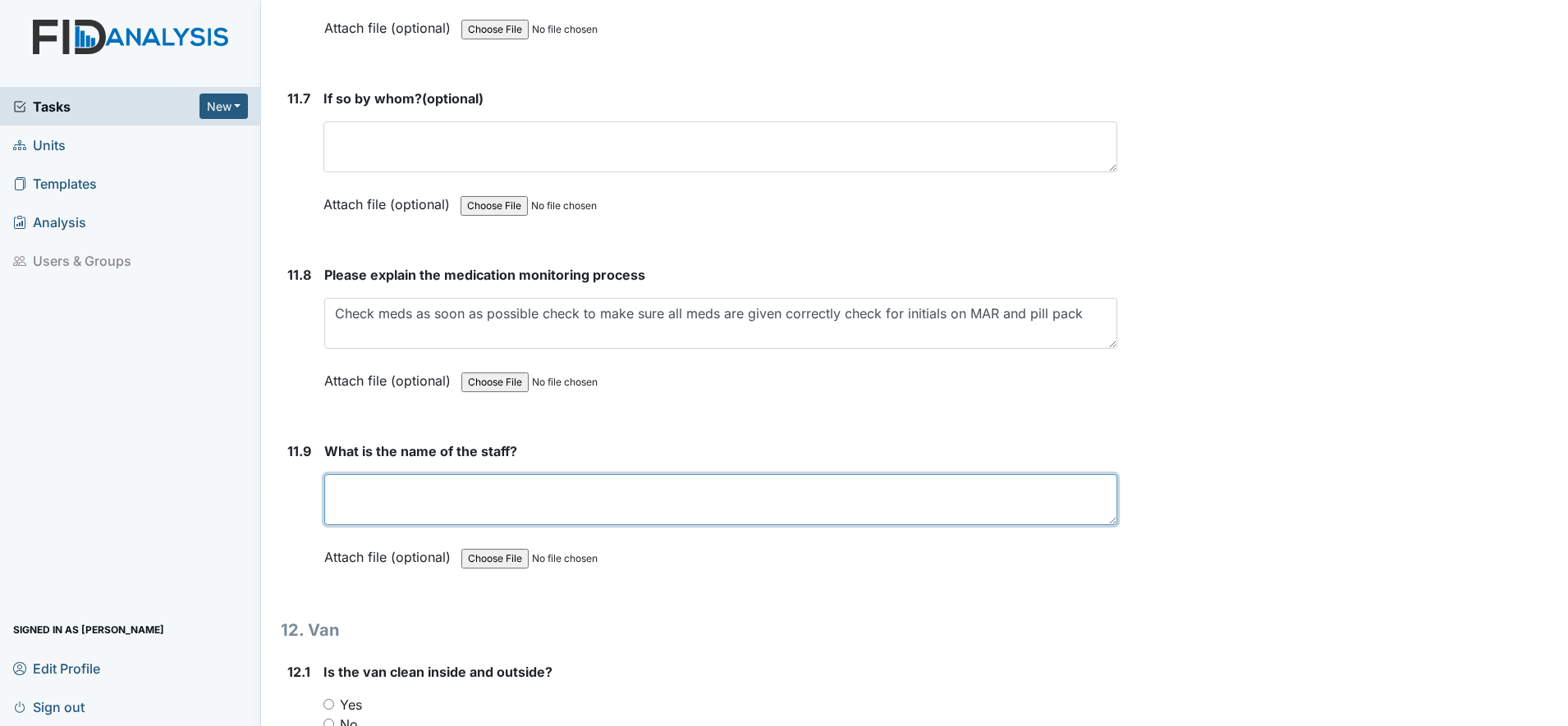
click at [358, 492] on textarea at bounding box center [721, 500] width 793 height 51
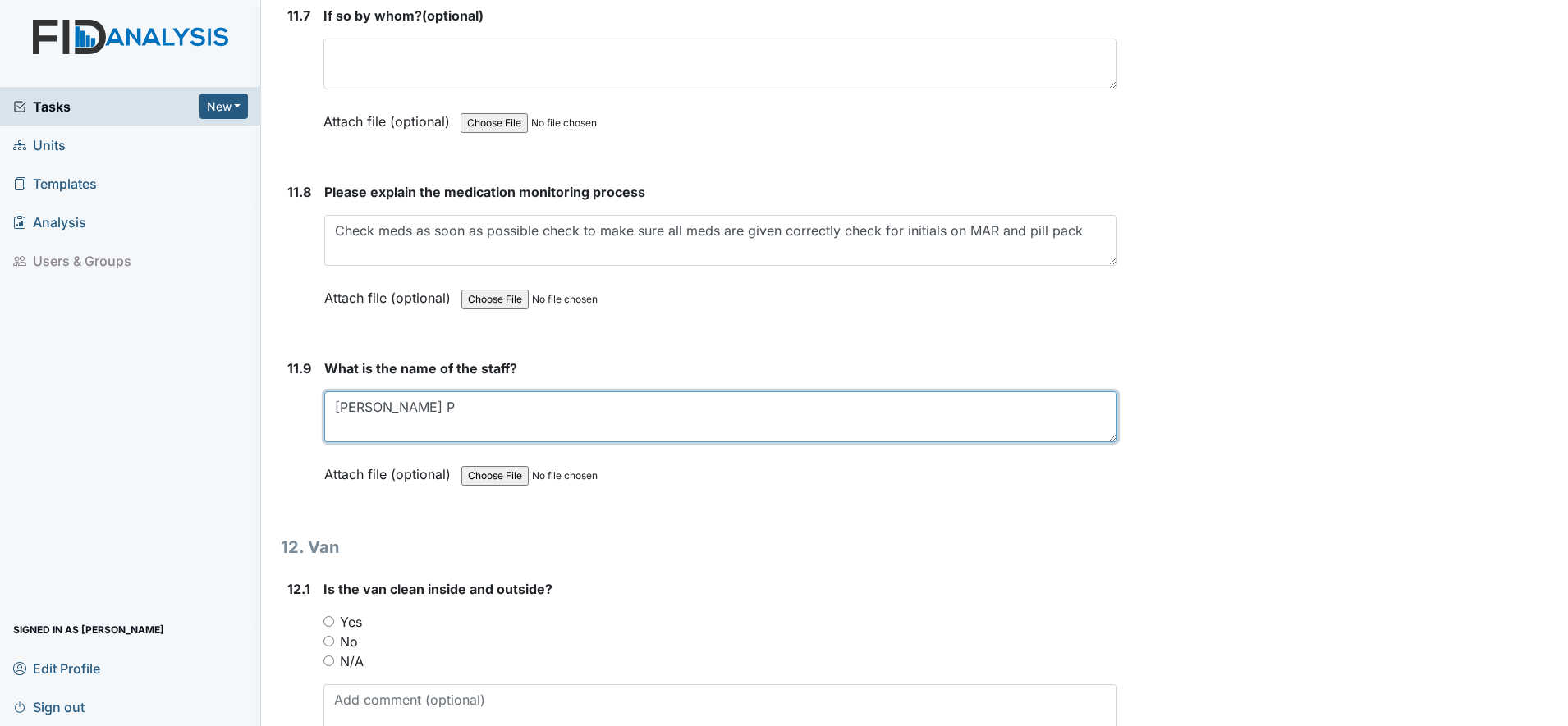
scroll to position [27694, 0]
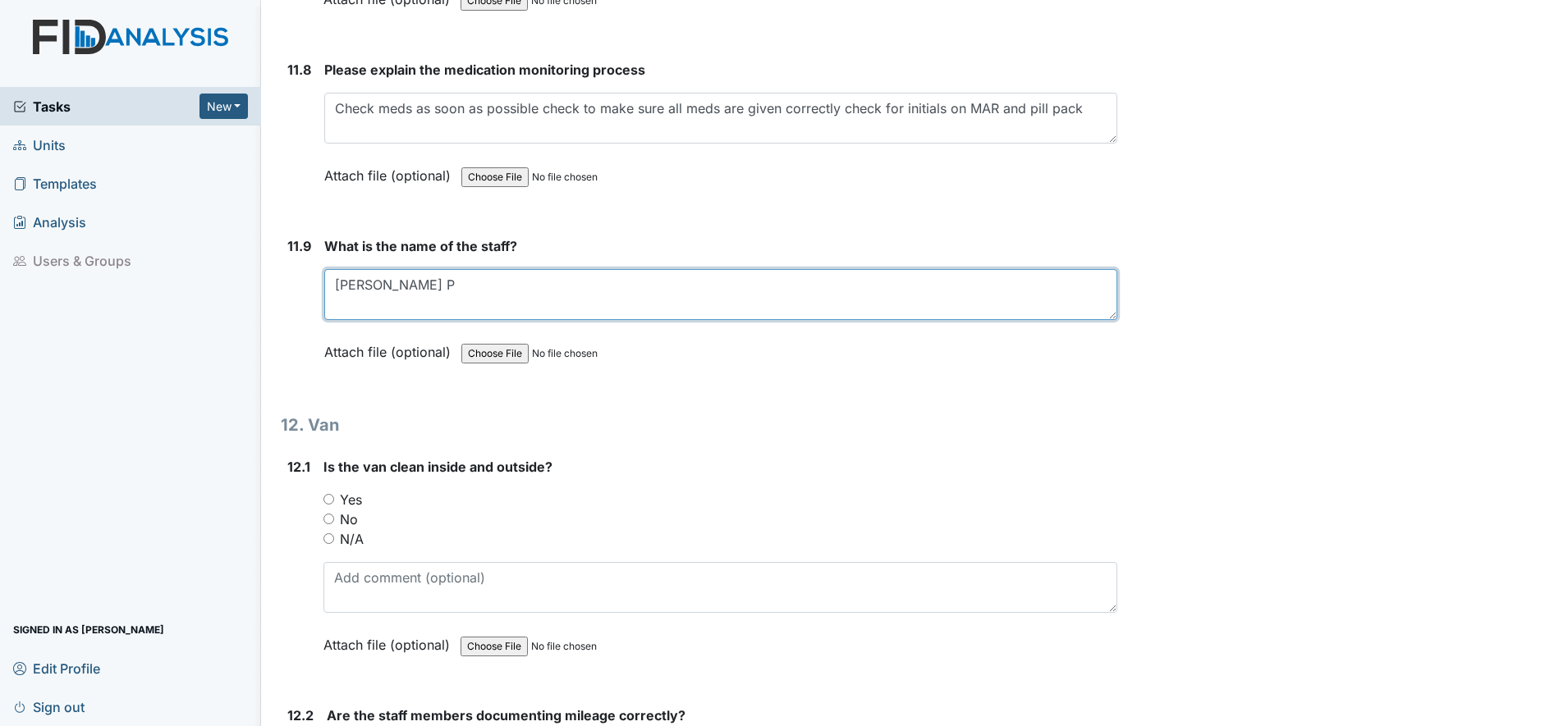
type textarea "Shalonda P"
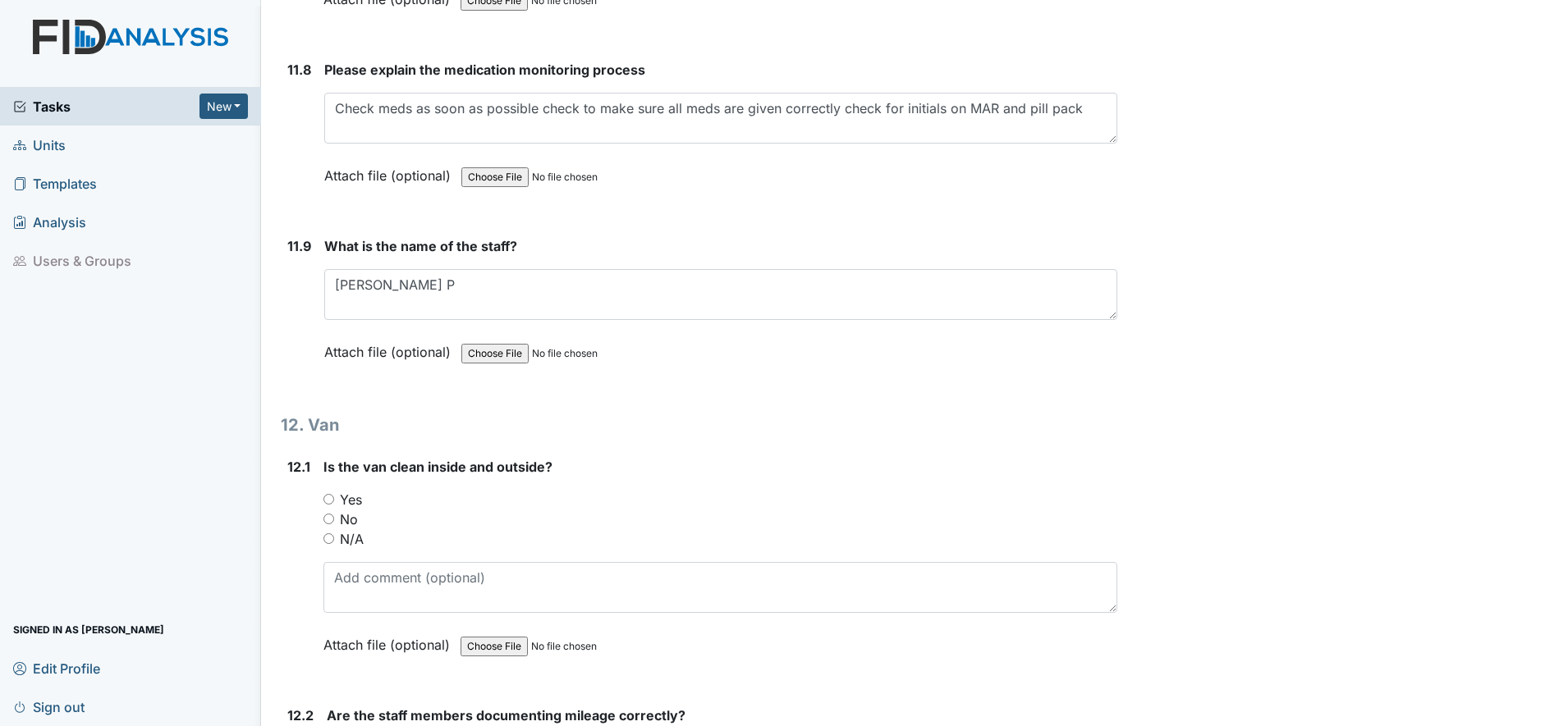
click at [328, 497] on input "Yes" at bounding box center [329, 499] width 11 height 11
radio input "true"
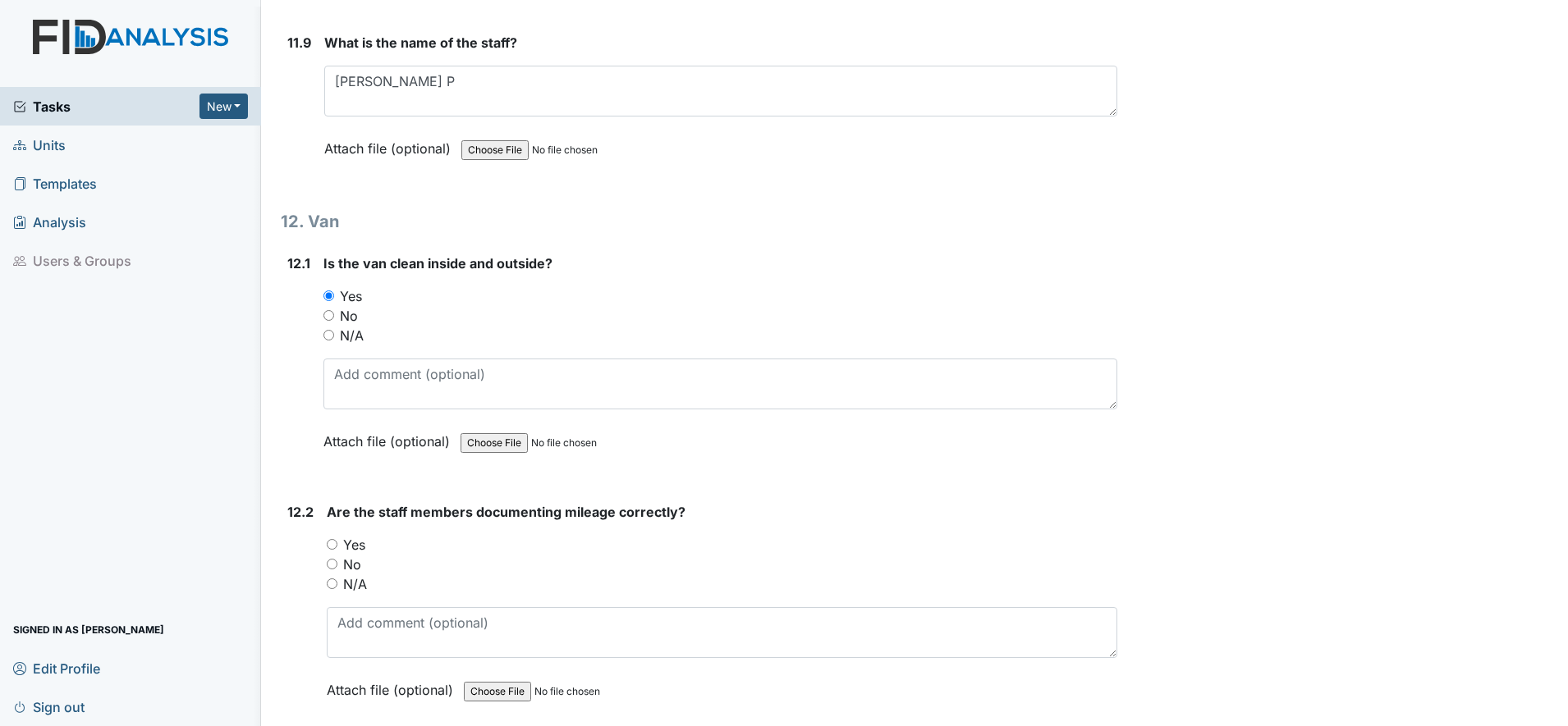
scroll to position [27900, 0]
click at [336, 547] on input "Yes" at bounding box center [332, 542] width 11 height 11
radio input "true"
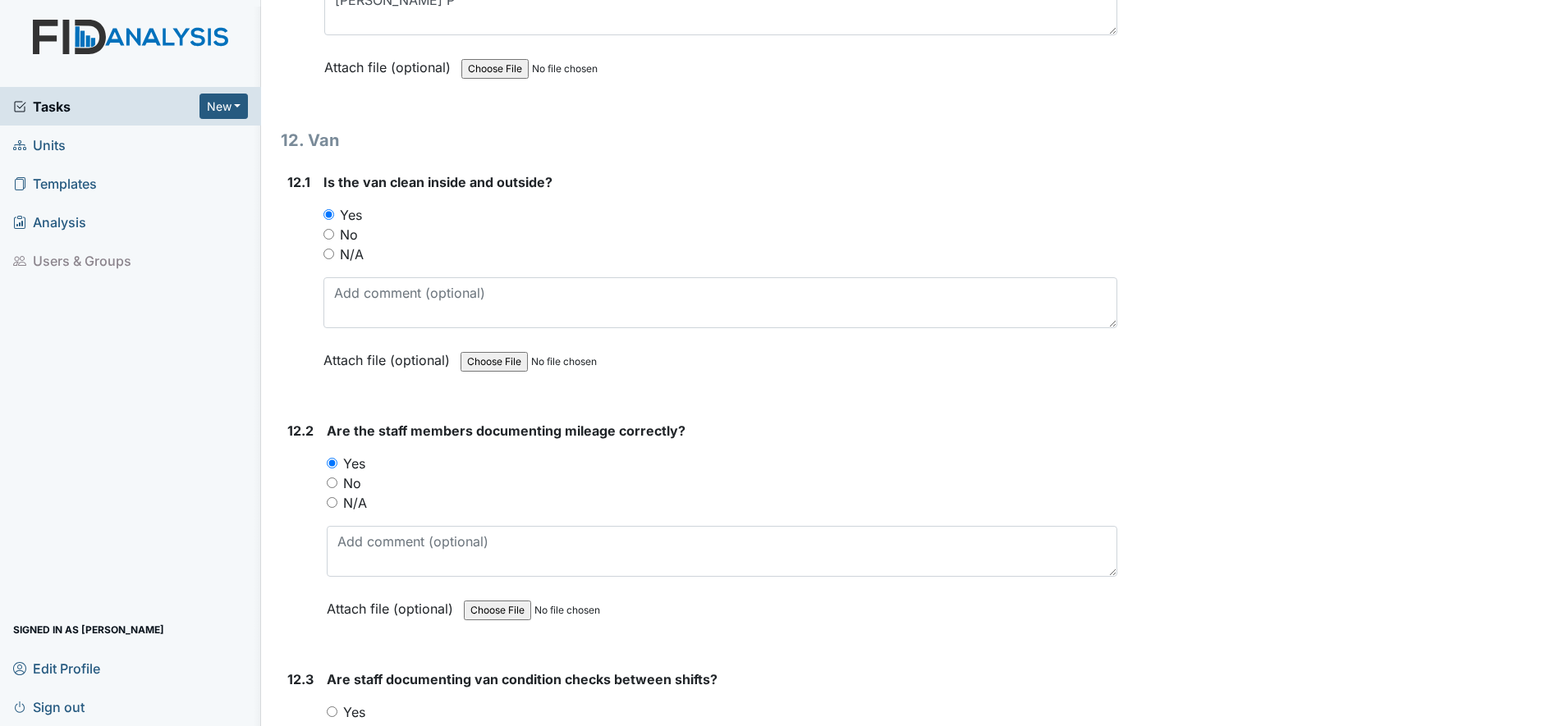
scroll to position [28105, 0]
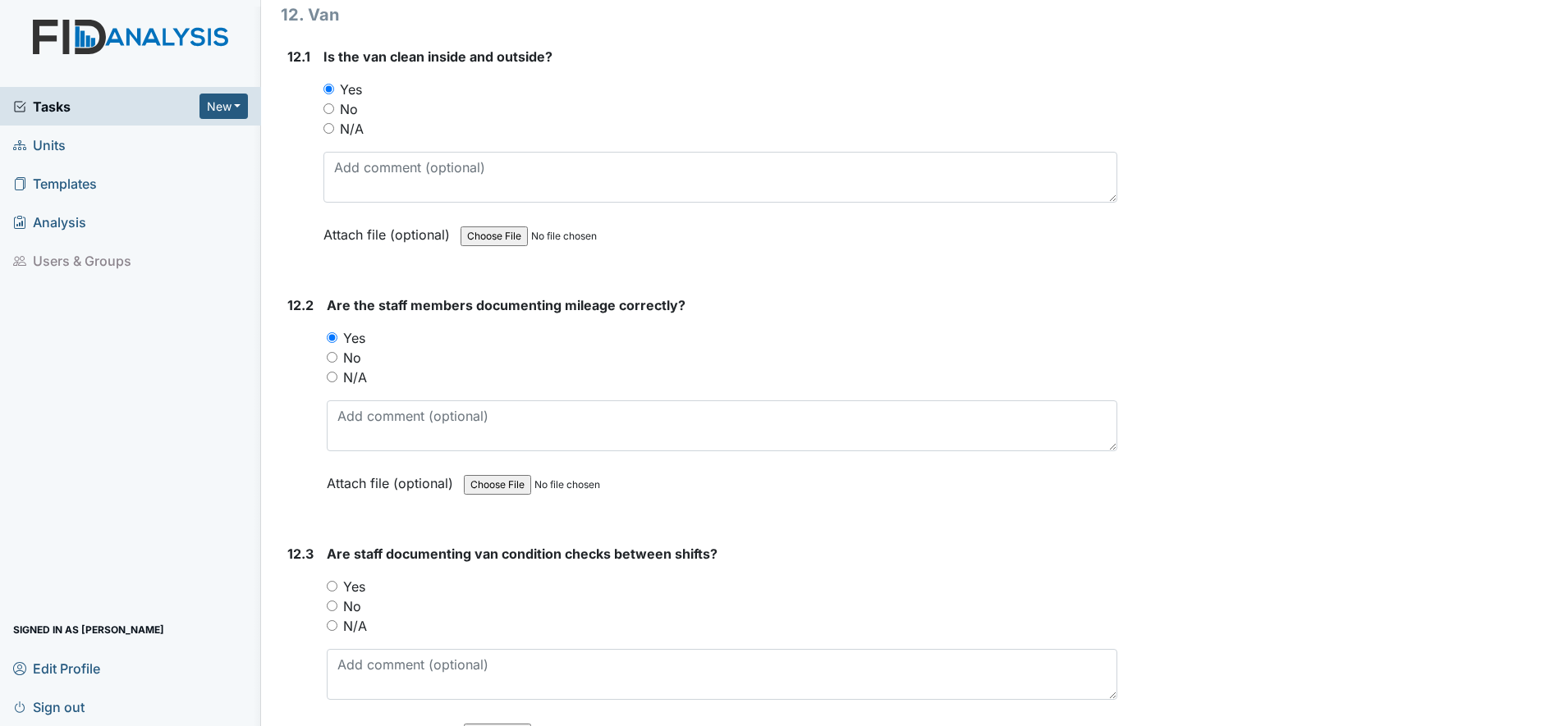
click at [335, 588] on input "Yes" at bounding box center [332, 586] width 11 height 11
radio input "true"
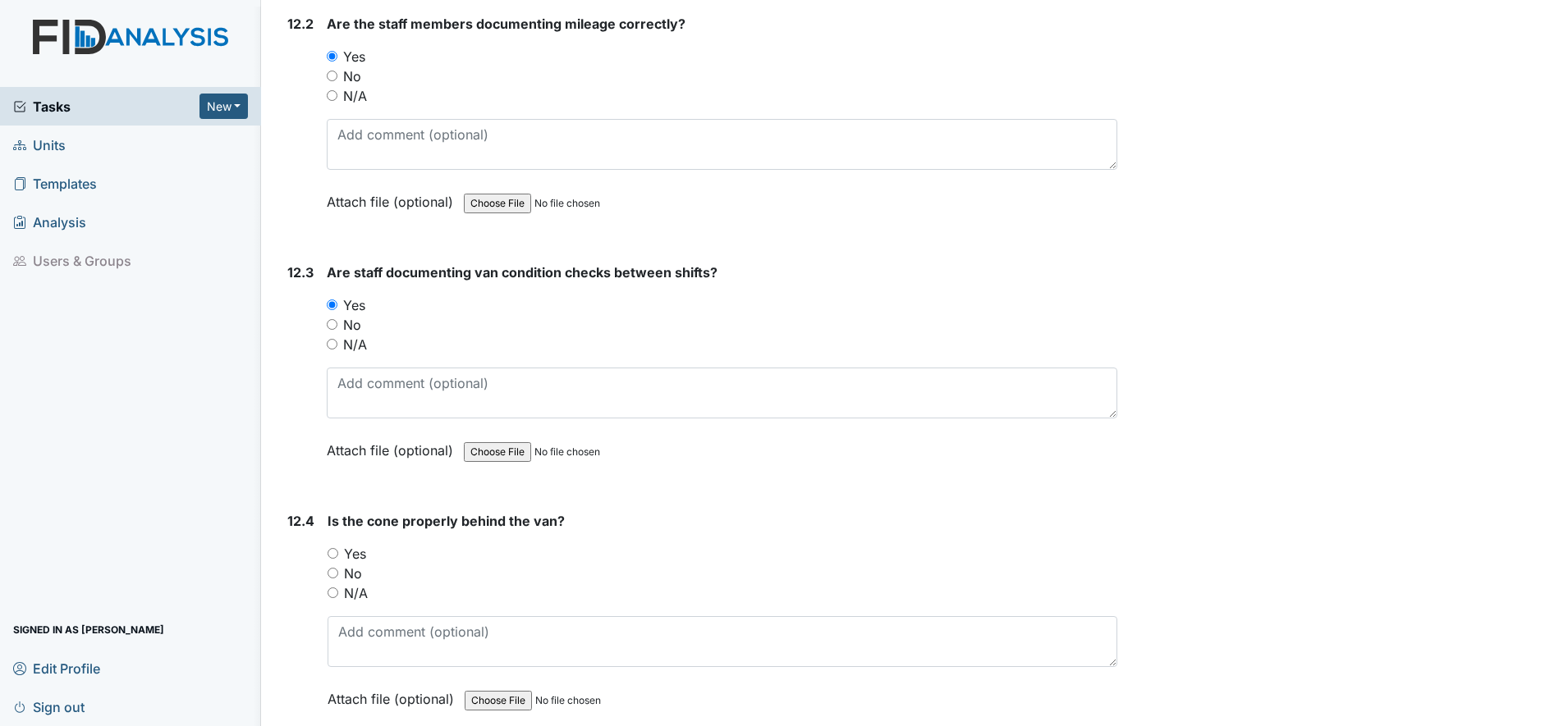
scroll to position [28413, 0]
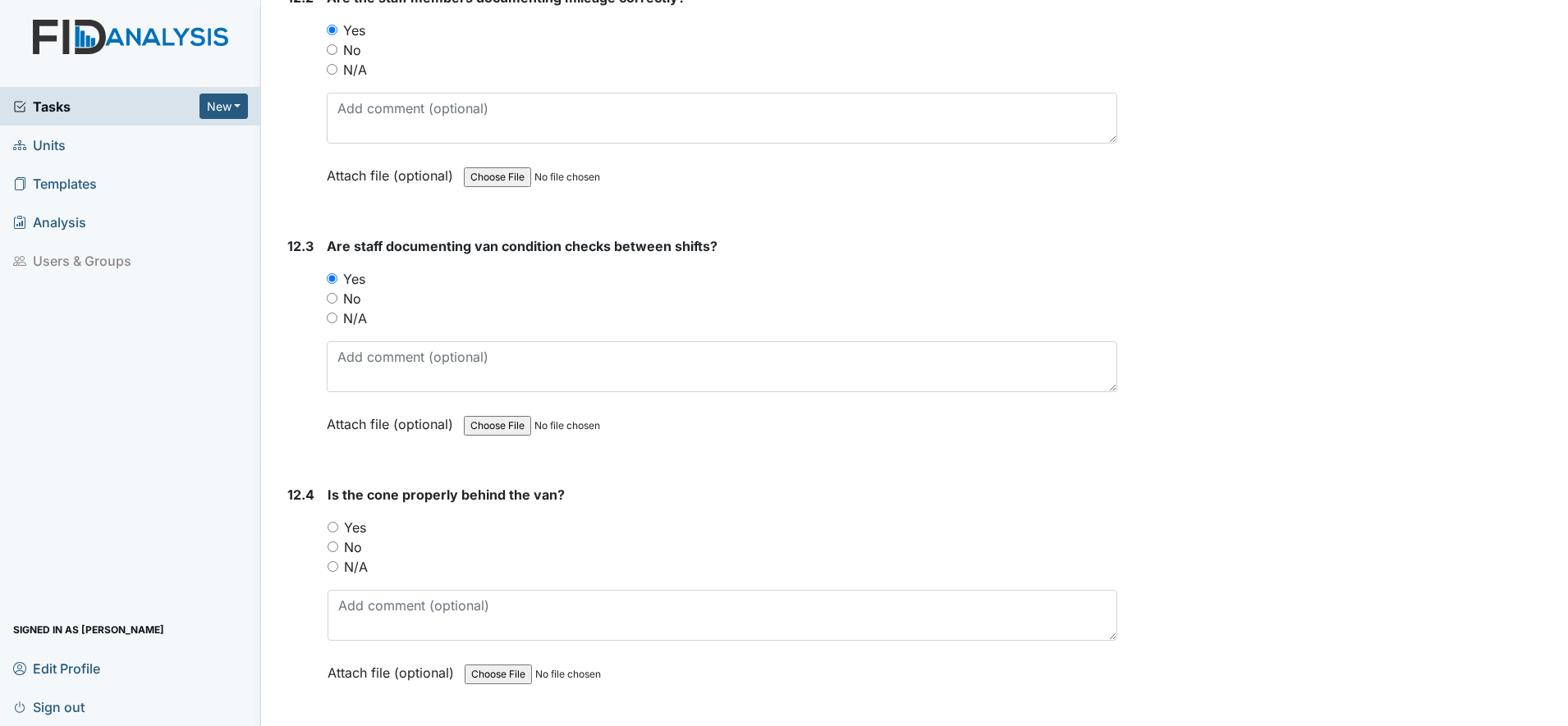
click at [331, 526] on input "Yes" at bounding box center [333, 527] width 11 height 11
radio input "true"
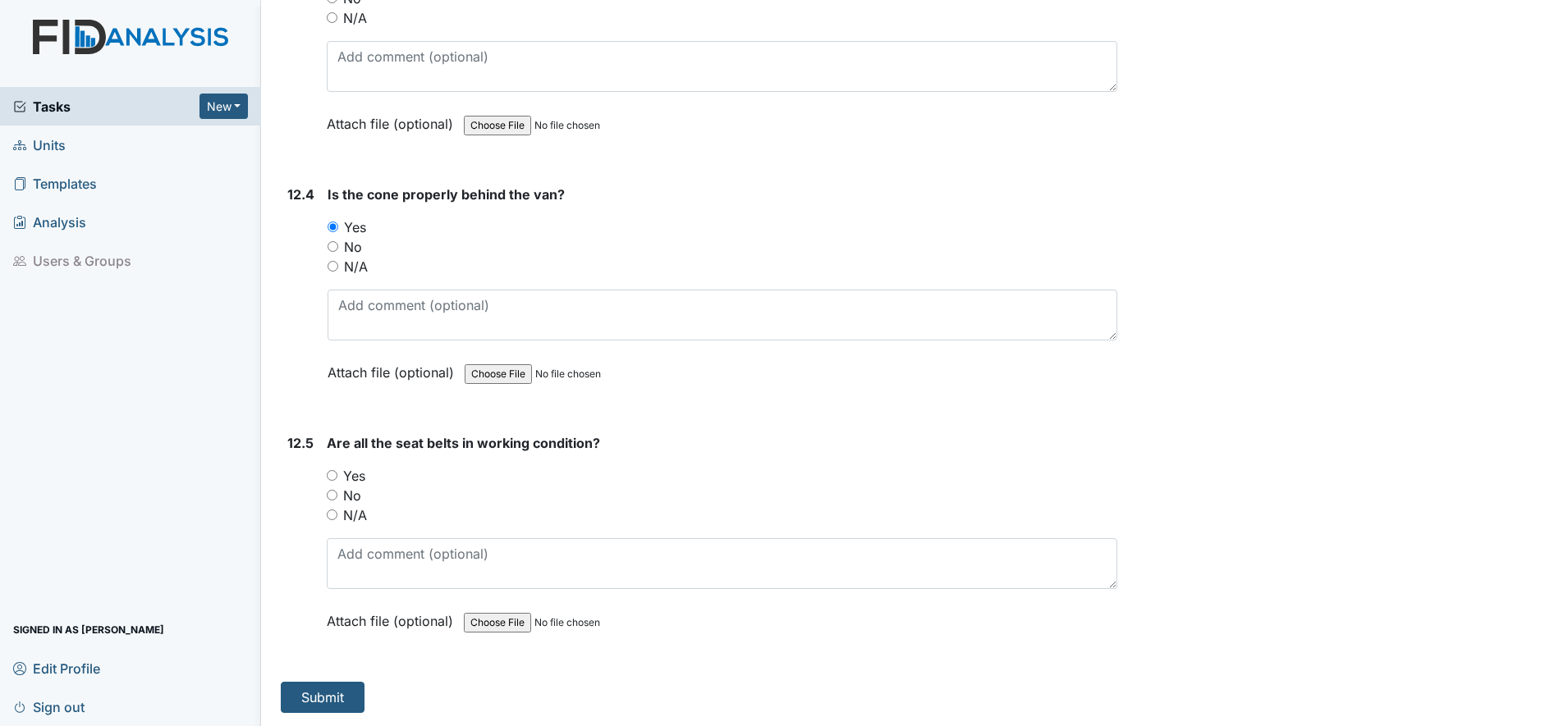
click at [334, 476] on input "Yes" at bounding box center [332, 475] width 11 height 11
radio input "true"
click at [328, 693] on button "Submit" at bounding box center [323, 697] width 84 height 31
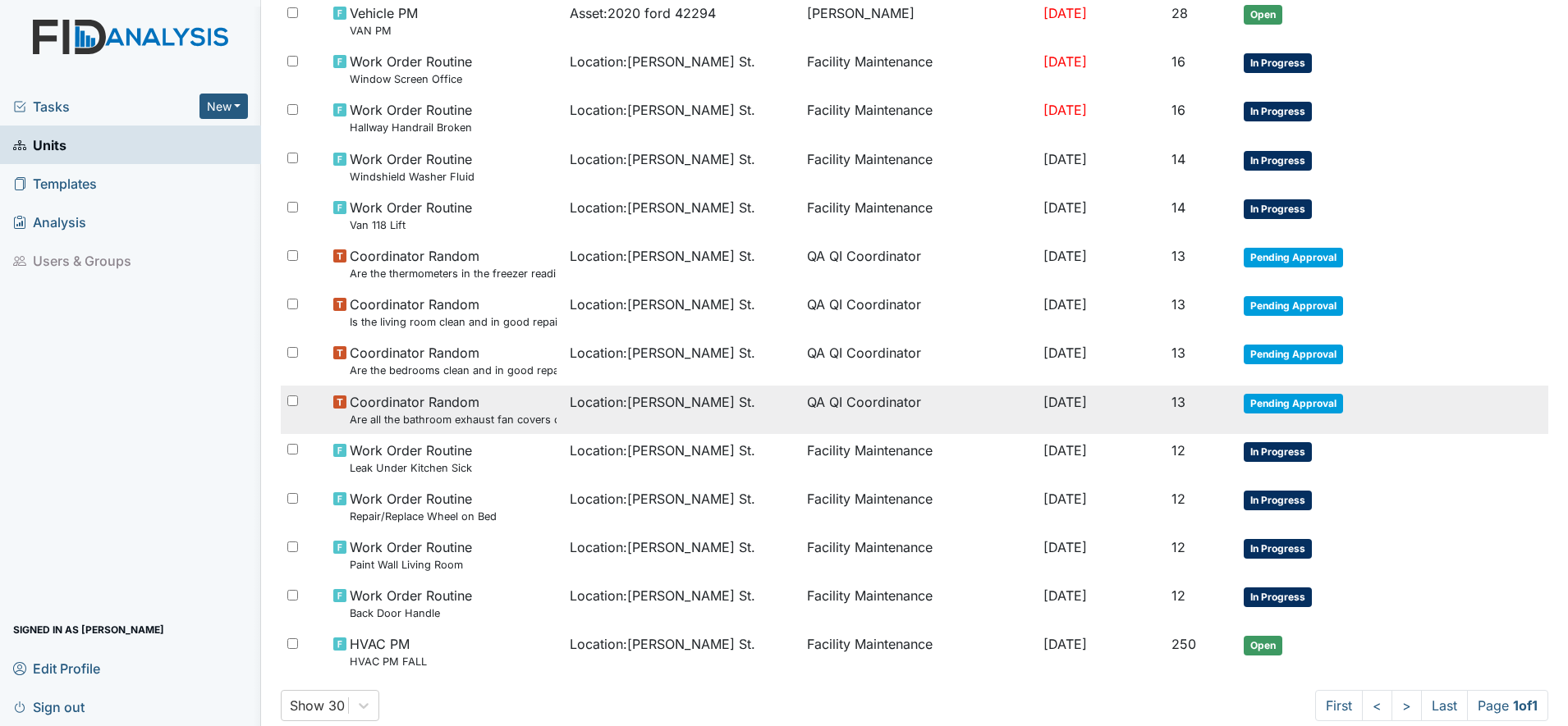
scroll to position [308, 0]
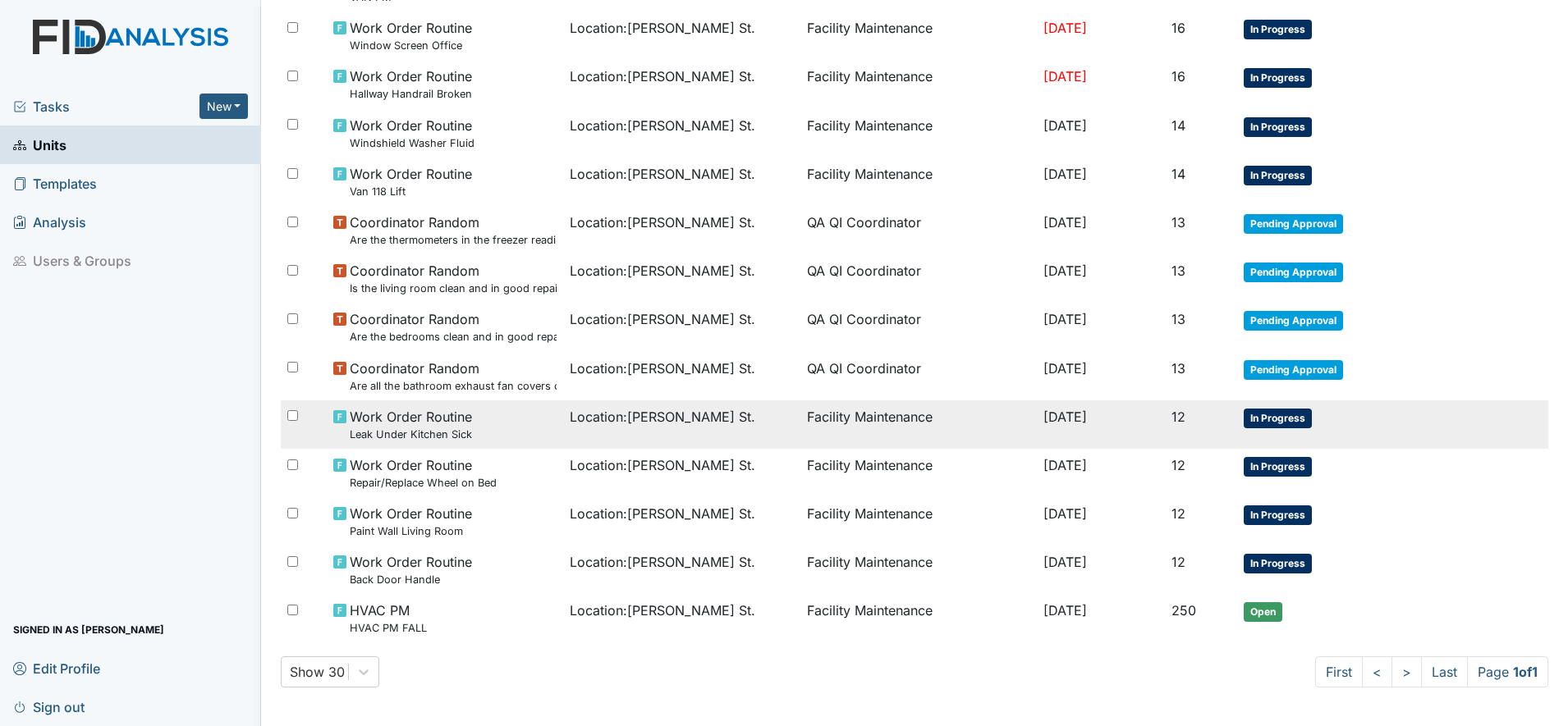
click at [650, 414] on span "Location : [PERSON_NAME][GEOGRAPHIC_DATA]." at bounding box center [662, 416] width 185 height 19
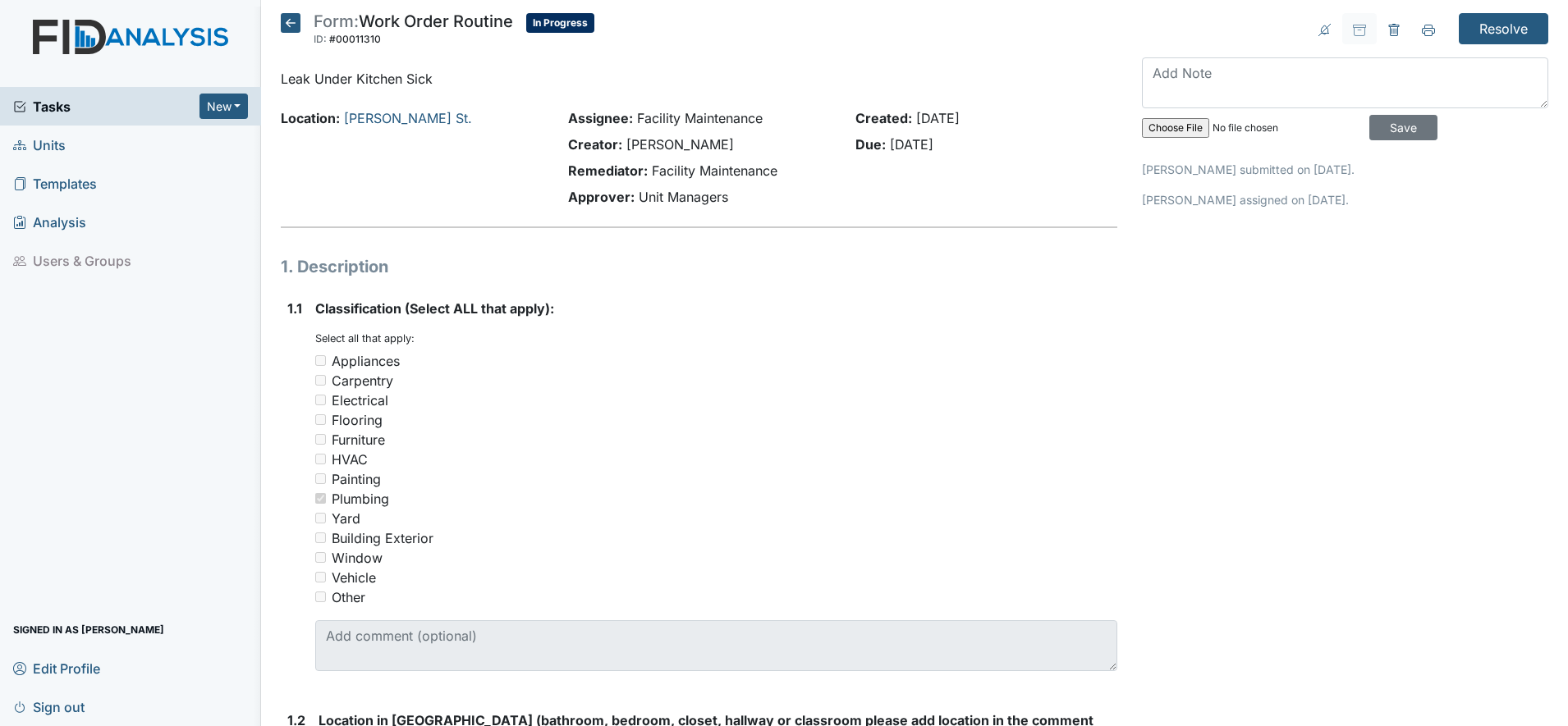
click at [1154, 128] on input "file" at bounding box center [1254, 127] width 223 height 39
click at [1176, 130] on input "file" at bounding box center [1254, 127] width 223 height 39
type input "C:\fakepath\IMG_20250917_174628.jpg"
click at [1386, 126] on input "Save" at bounding box center [1403, 127] width 68 height 25
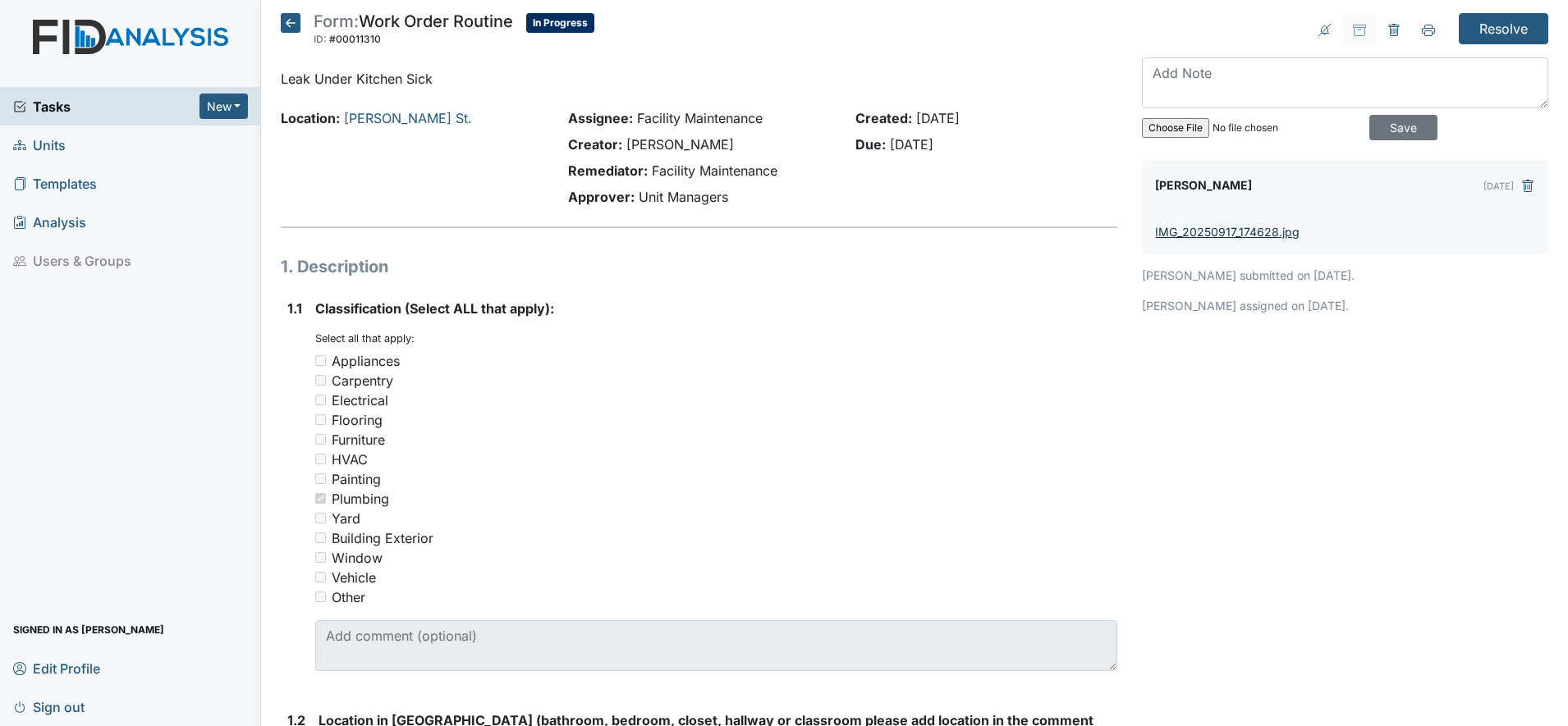
click at [1253, 229] on link "IMG_20250917_174628.jpg" at bounding box center [1227, 231] width 144 height 14
click at [1195, 94] on textarea at bounding box center [1345, 83] width 407 height 51
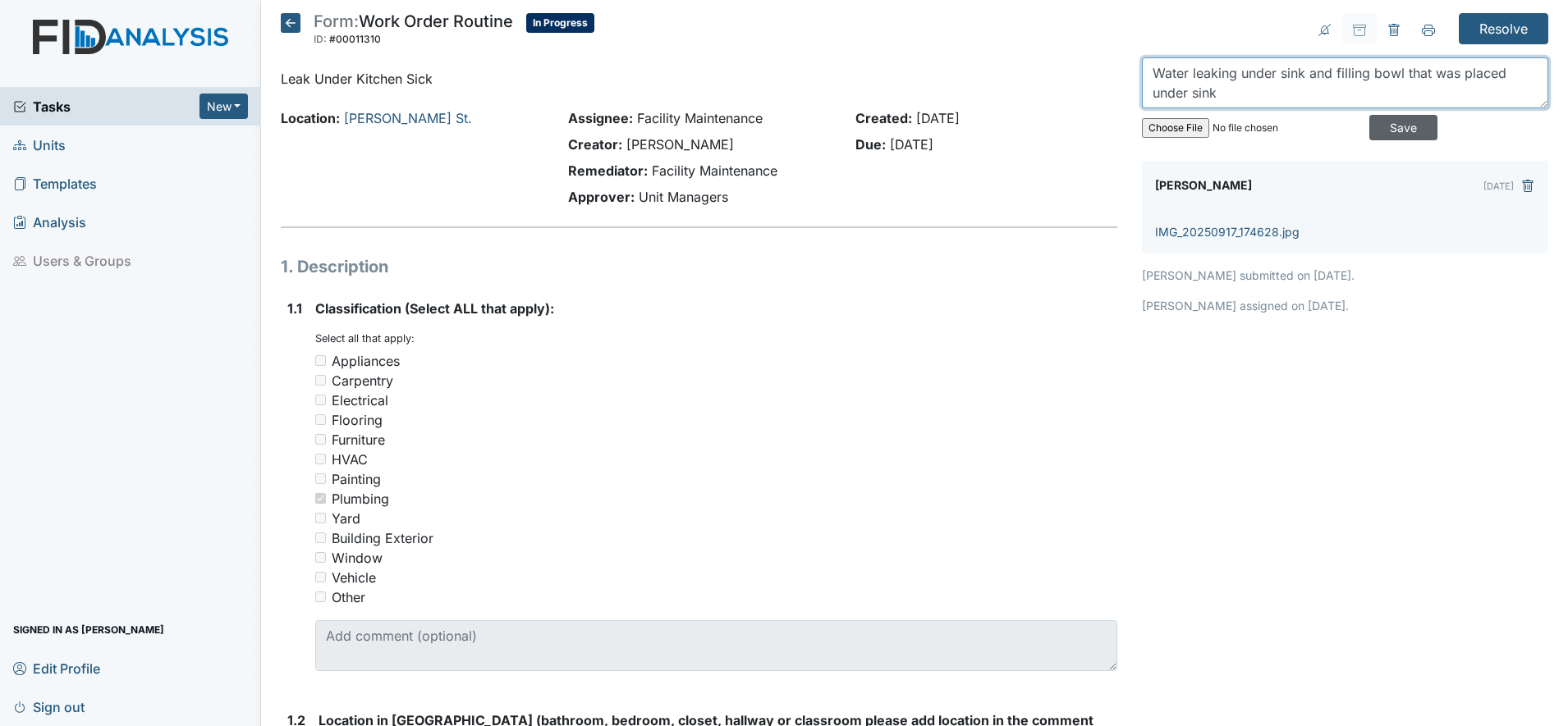
type textarea "Water leaking under sink and filling bowl that was placed under sink"
click at [1384, 126] on input "Save" at bounding box center [1403, 127] width 68 height 25
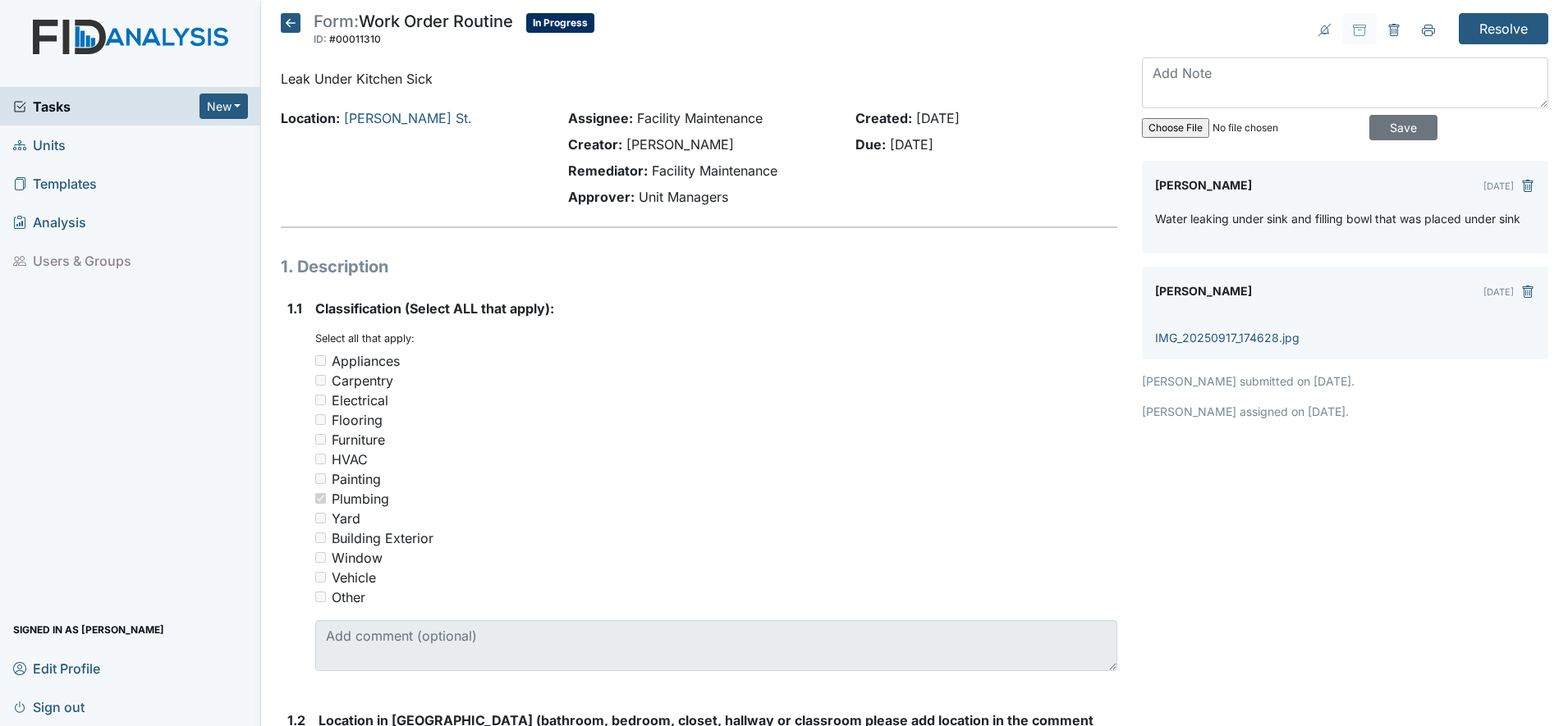
click at [294, 19] on icon at bounding box center [290, 23] width 19 height 19
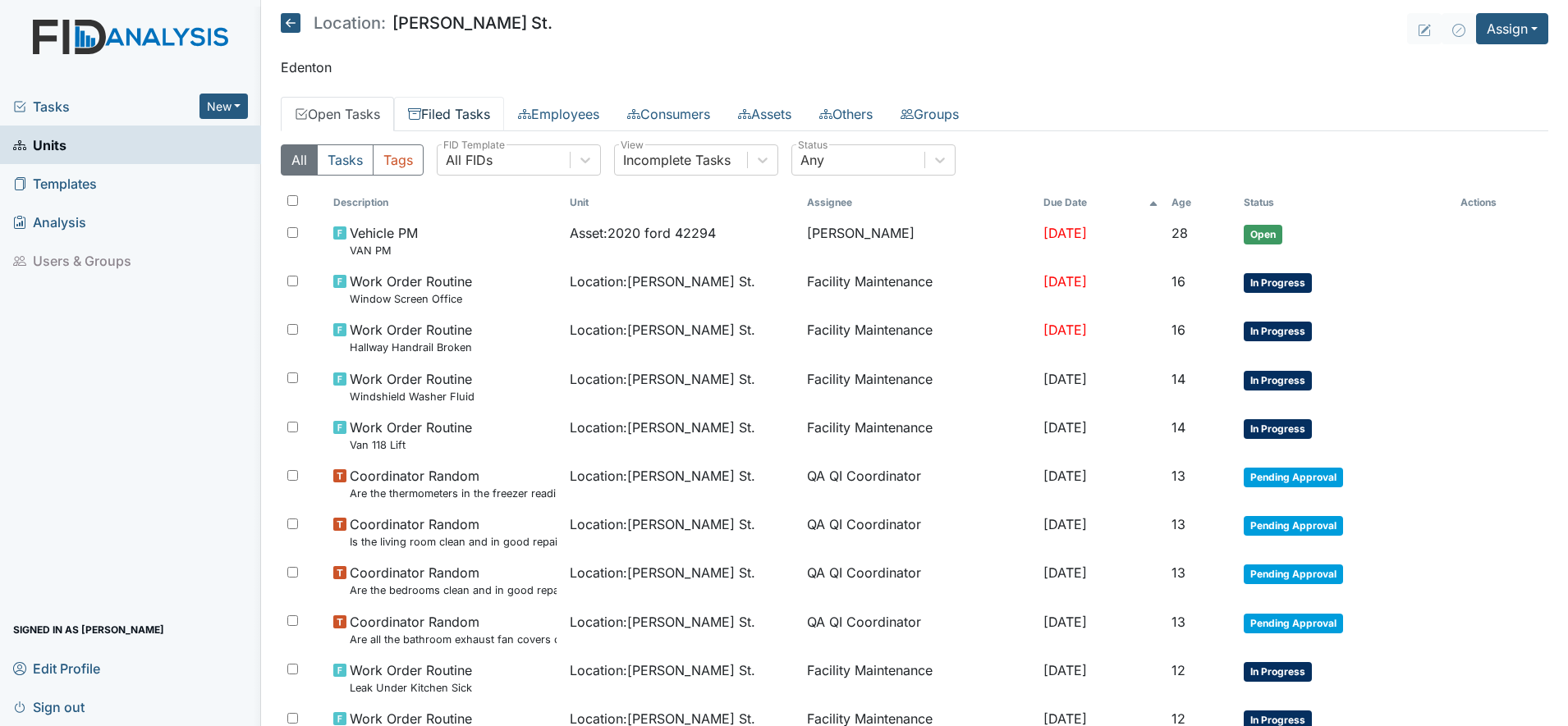
click at [457, 109] on link "Filed Tasks" at bounding box center [449, 114] width 110 height 34
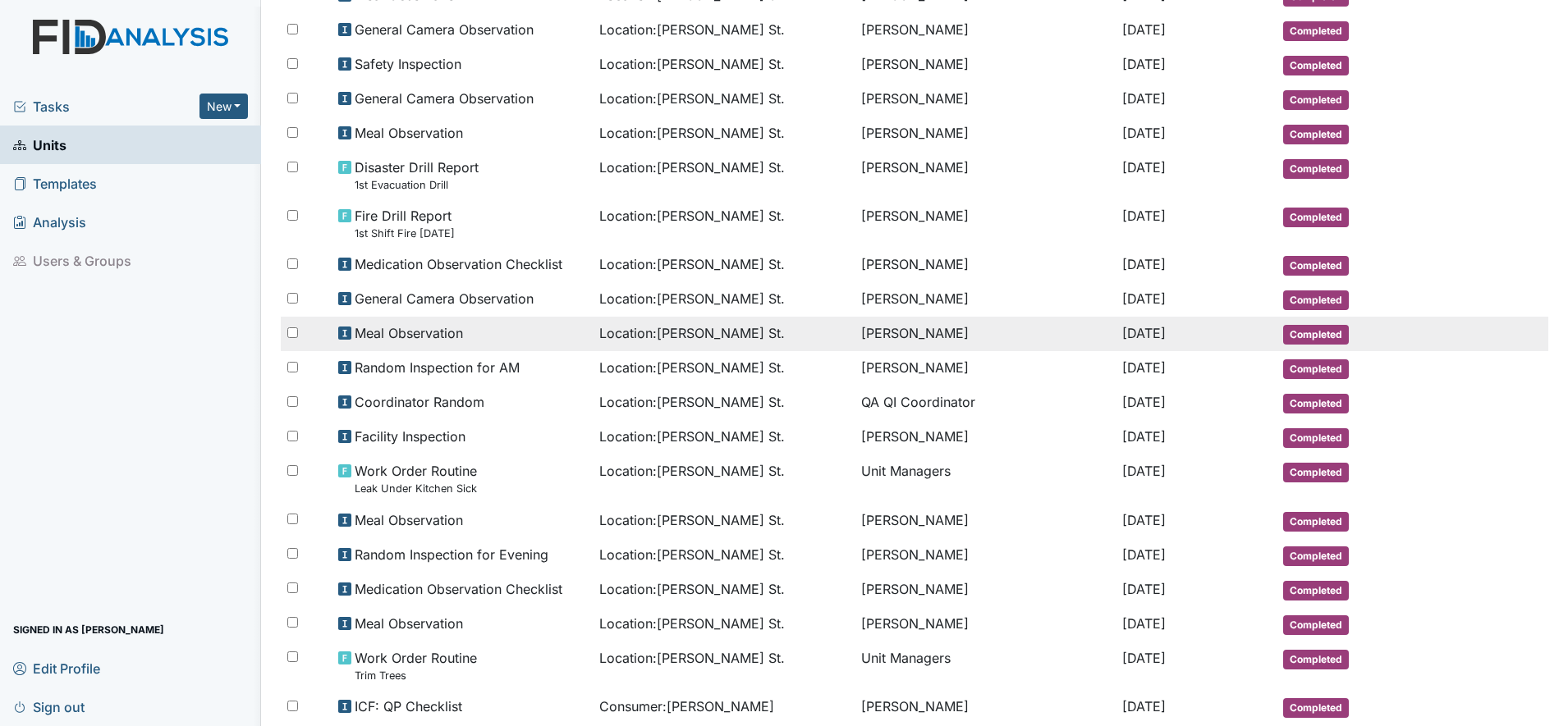
scroll to position [308, 0]
